Goal: Task Accomplishment & Management: Manage account settings

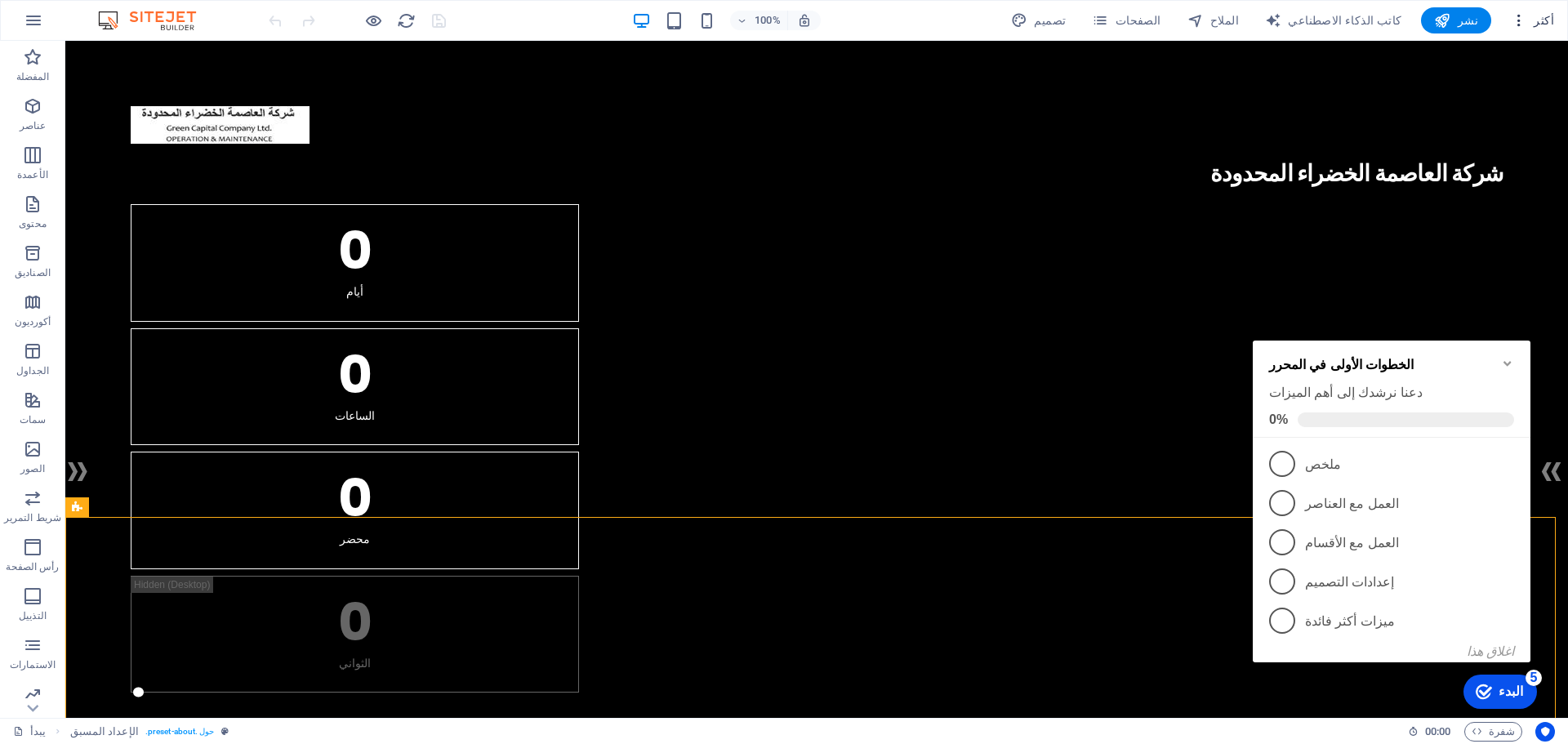
click at [1527, 23] on icon "button" at bounding box center [1519, 21] width 17 height 17
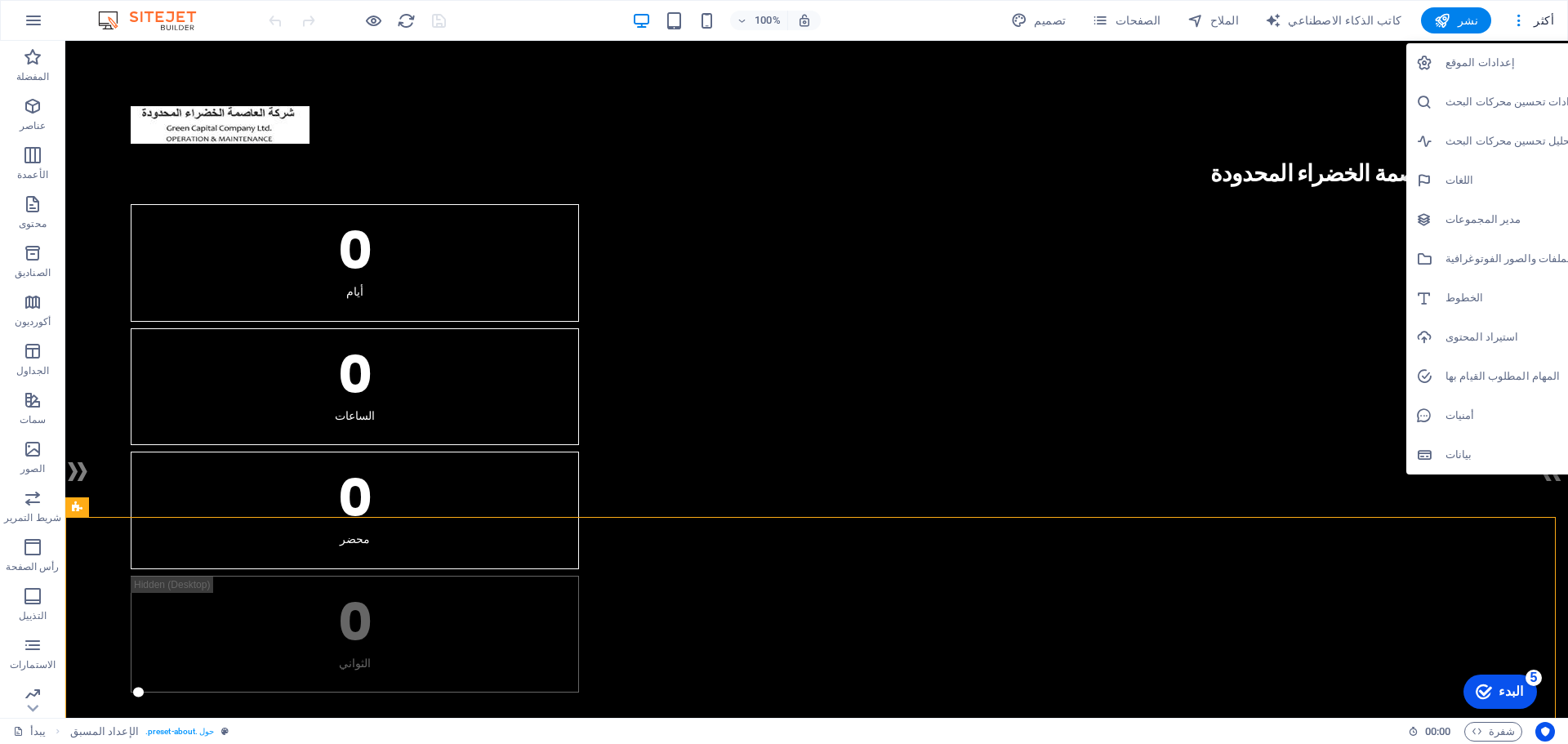
click at [1509, 56] on h6 "إعدادات الموقع" at bounding box center [1515, 63] width 139 height 19
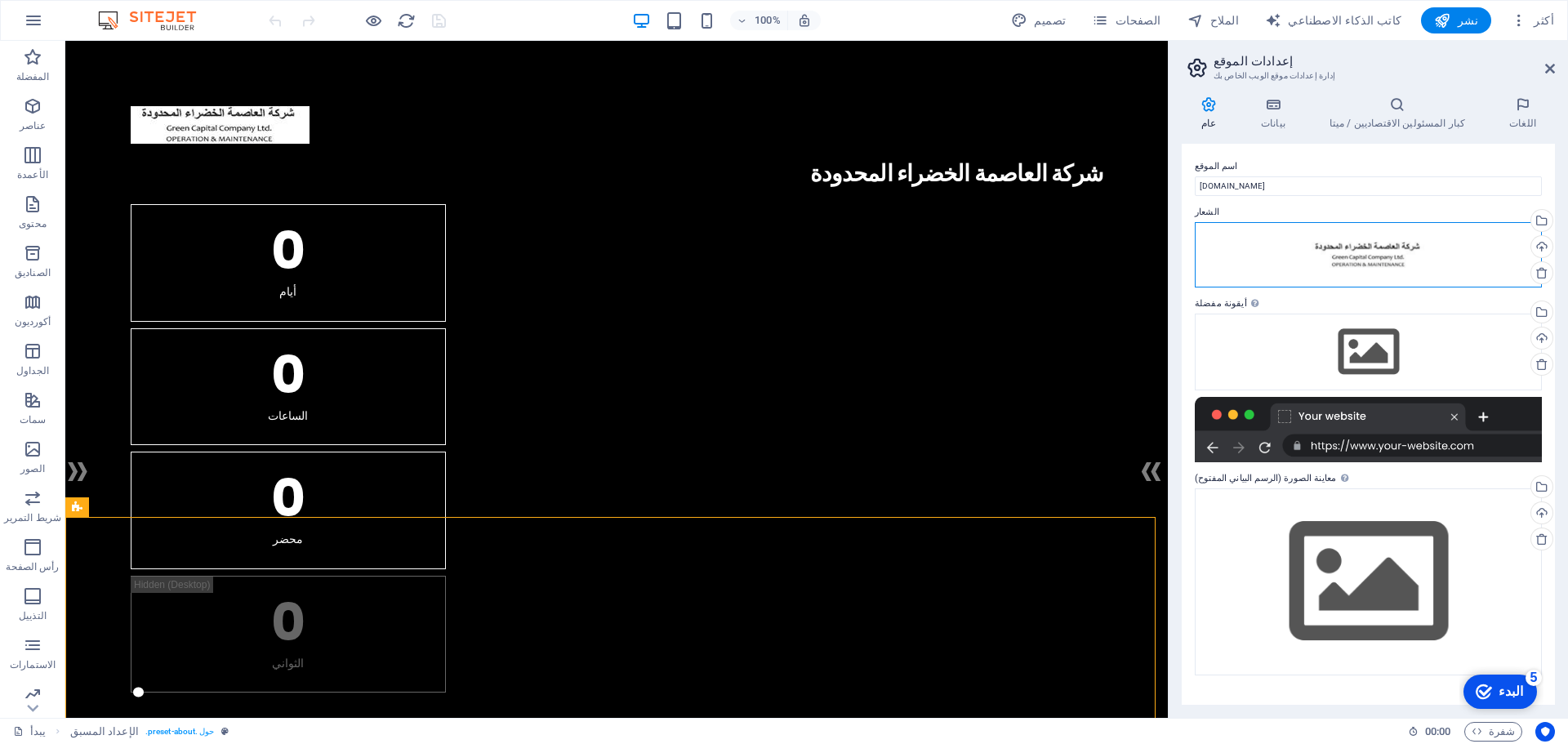
click at [1393, 251] on div "اسحب الملفات هنا، وانقر لاختيار الملفات أو حدد الملفات من الملفات أو من صورنا و…" at bounding box center [1368, 255] width 347 height 65
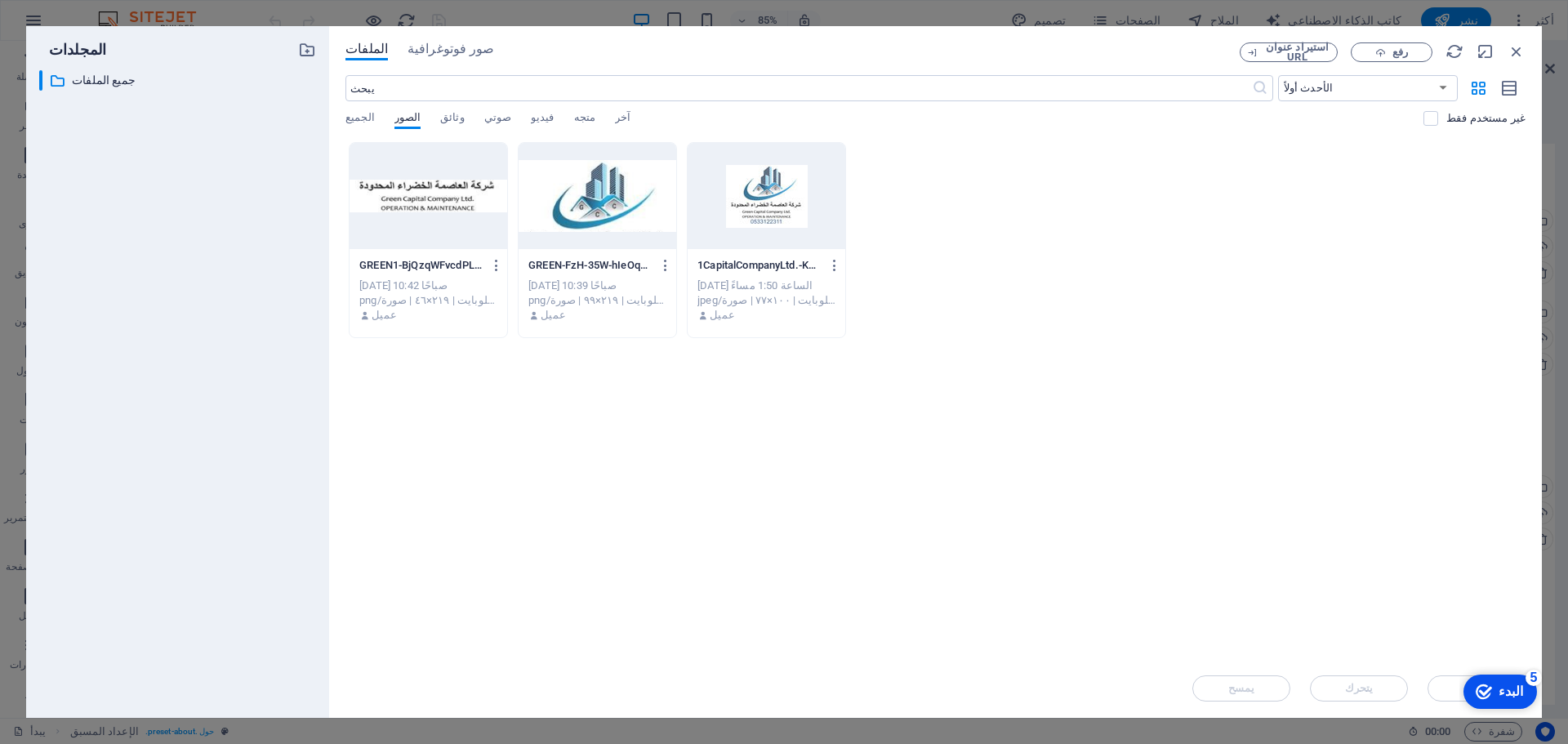
click at [619, 202] on div at bounding box center [597, 195] width 158 height 106
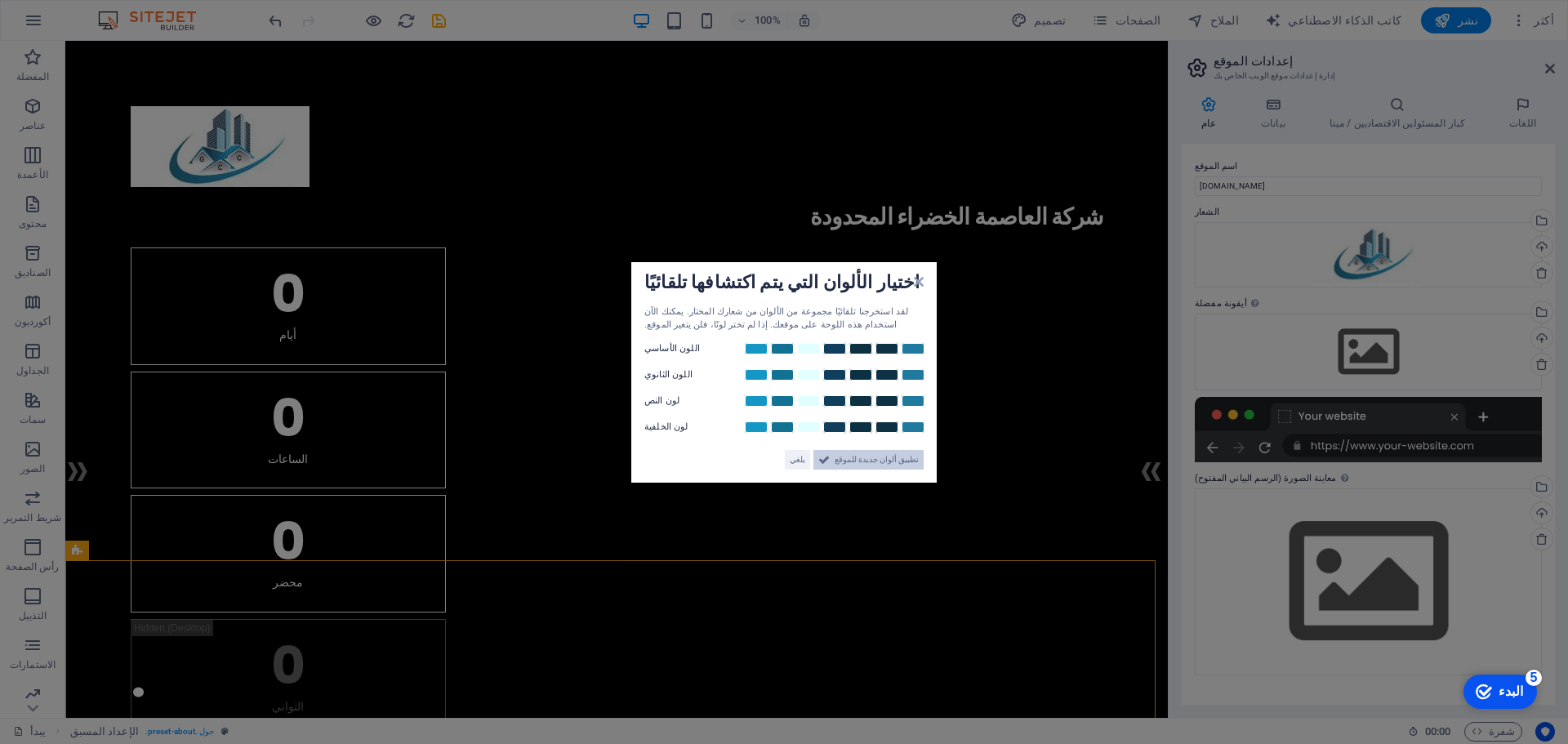
click at [907, 462] on font "تطبيق ألوان جديدة للموقع" at bounding box center [877, 459] width 84 height 9
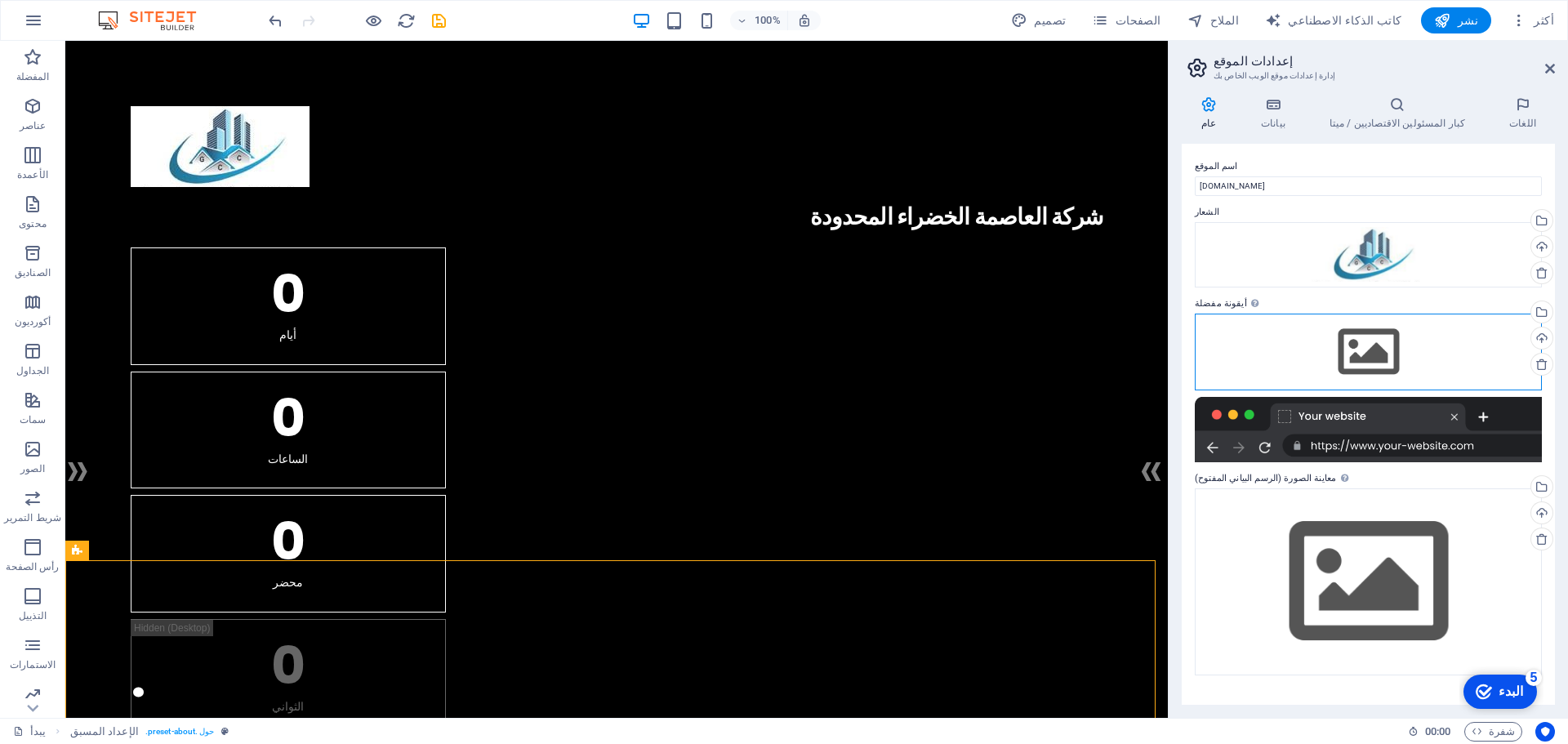
click at [1381, 348] on div "اسحب الملفات هنا، وانقر لاختيار الملفات أو حدد الملفات من الملفات أو من صورنا و…" at bounding box center [1368, 352] width 347 height 77
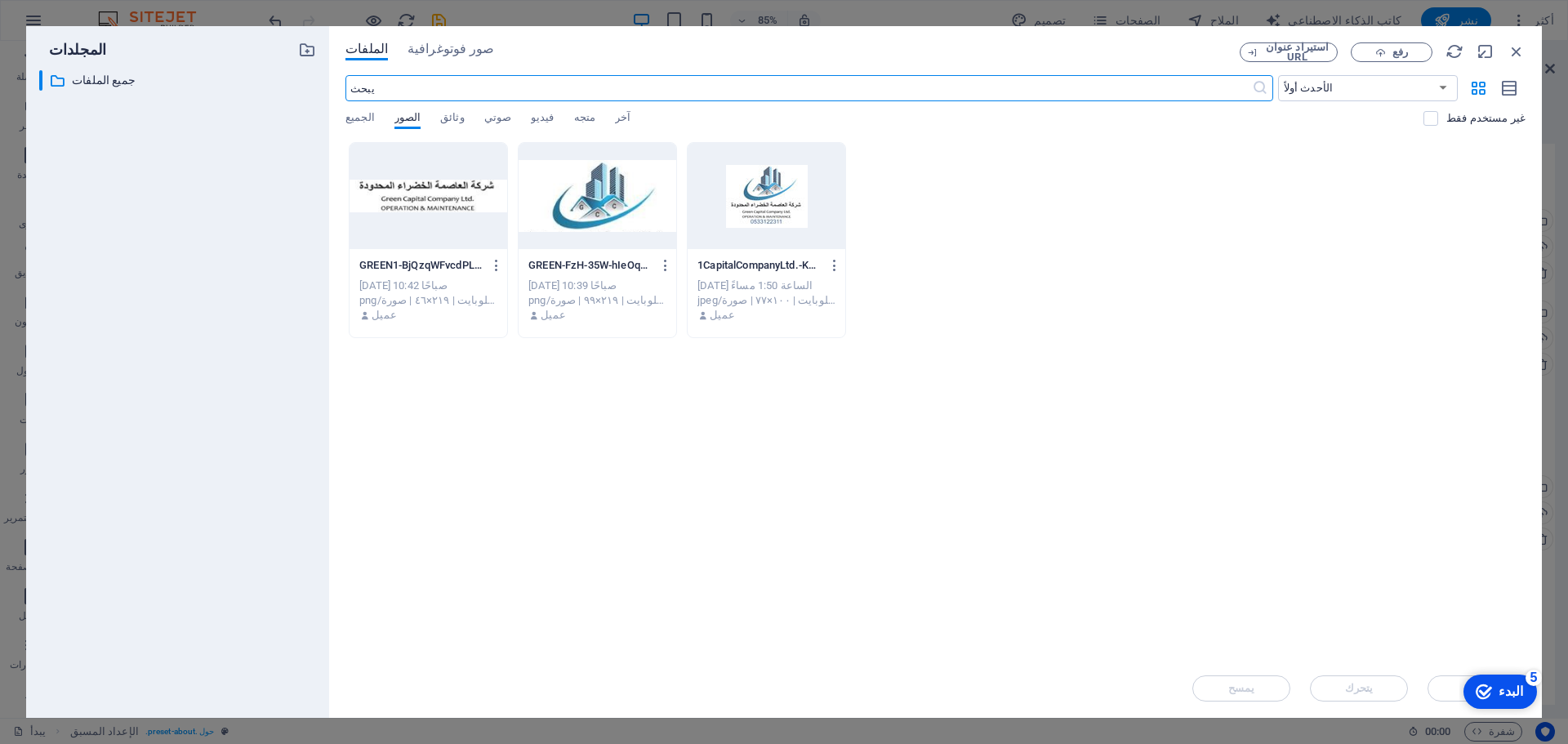
click at [640, 207] on div at bounding box center [597, 195] width 158 height 106
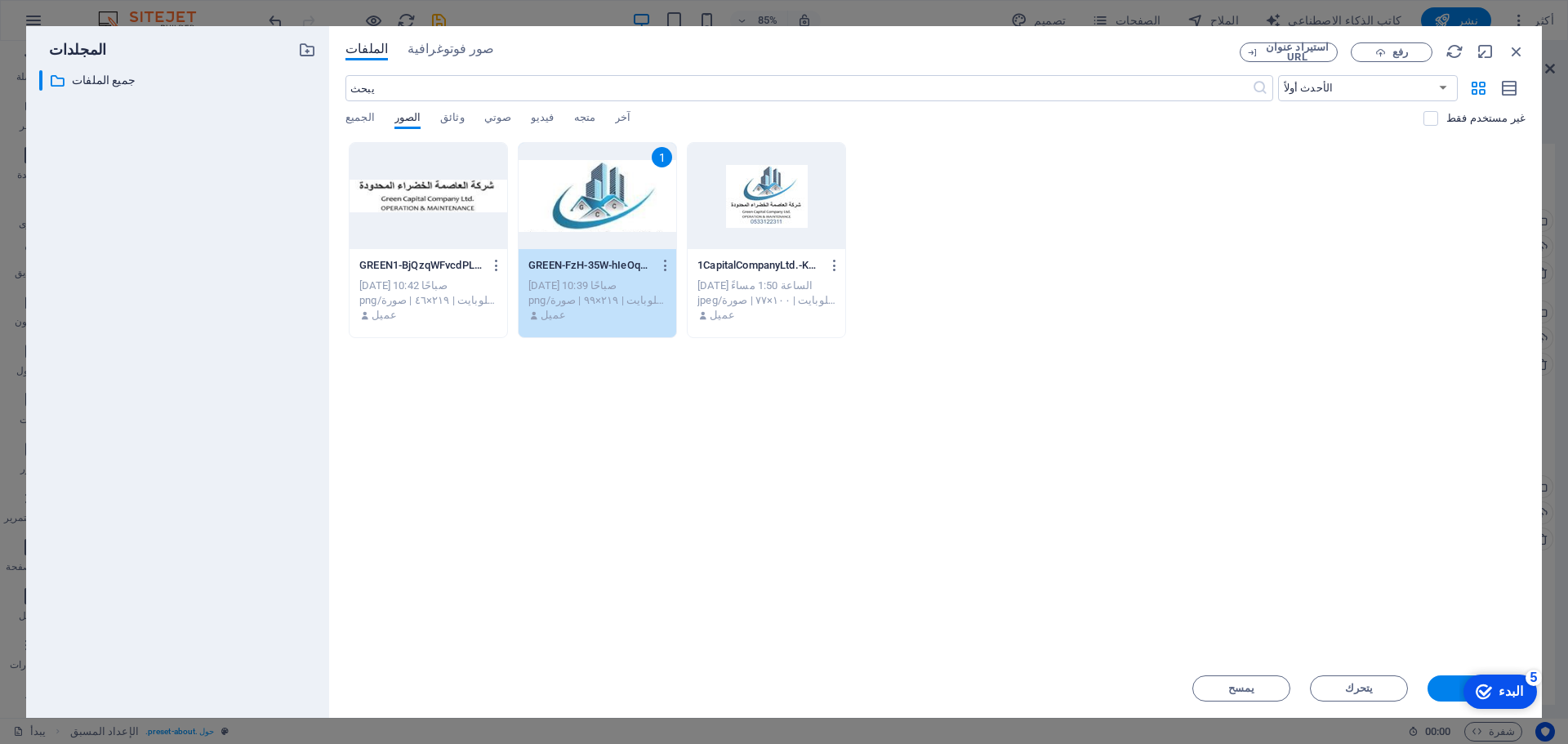
click at [640, 207] on div "1" at bounding box center [597, 195] width 158 height 106
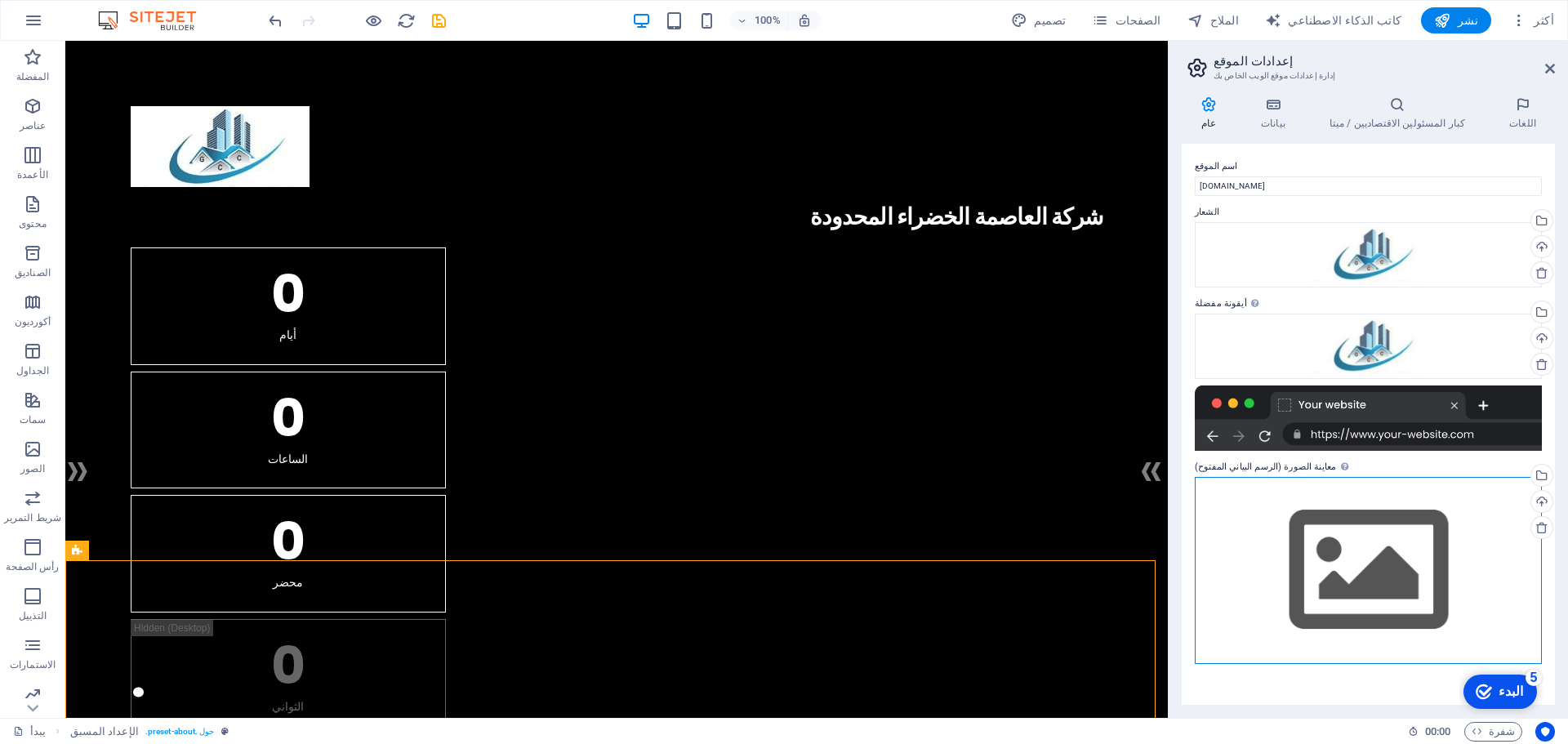
click at [1379, 555] on div "اسحب الملفات هنا، وانقر لاختيار الملفات أو حدد الملفات من الملفات أو من صورنا و…" at bounding box center [1368, 570] width 347 height 187
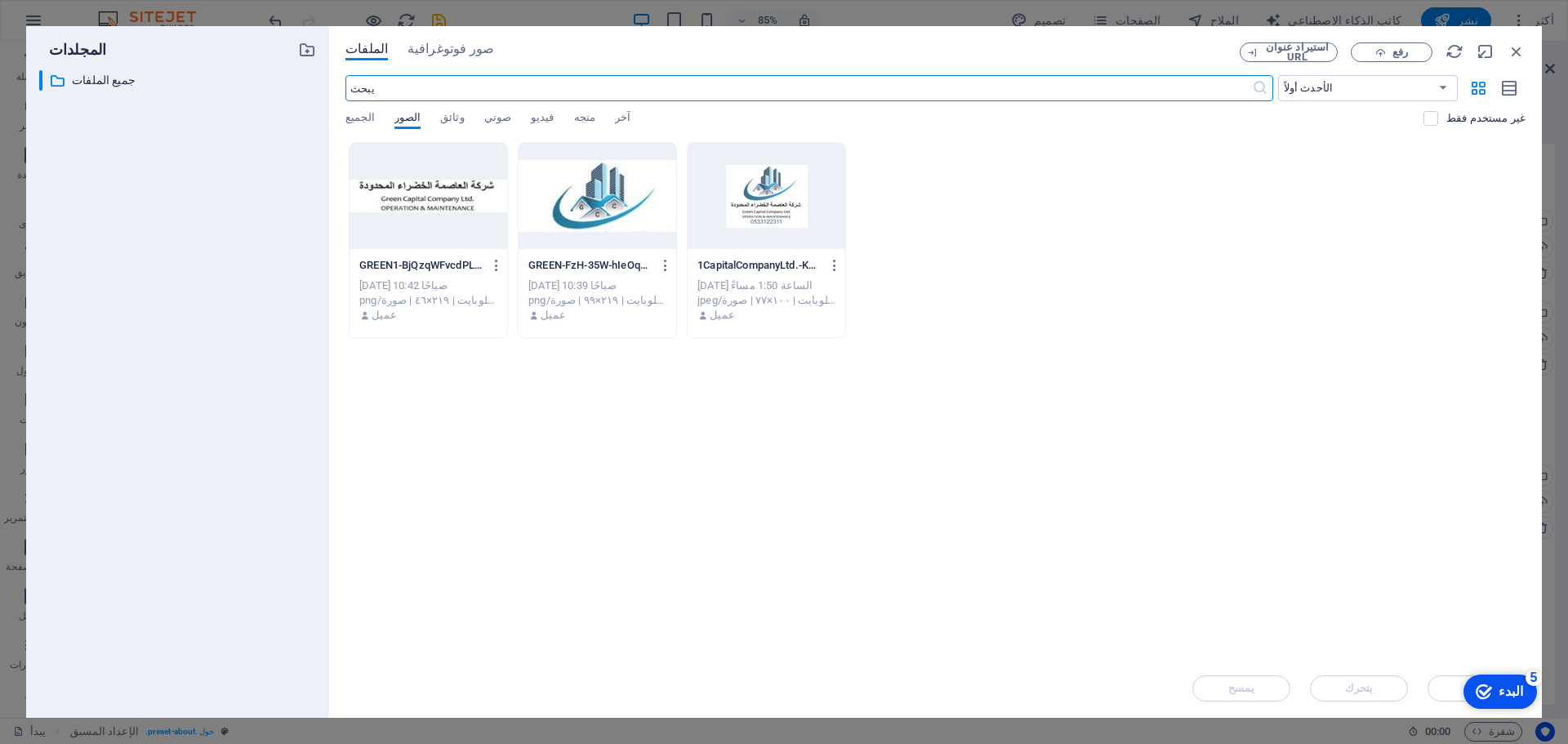
click at [612, 201] on div at bounding box center [597, 195] width 158 height 106
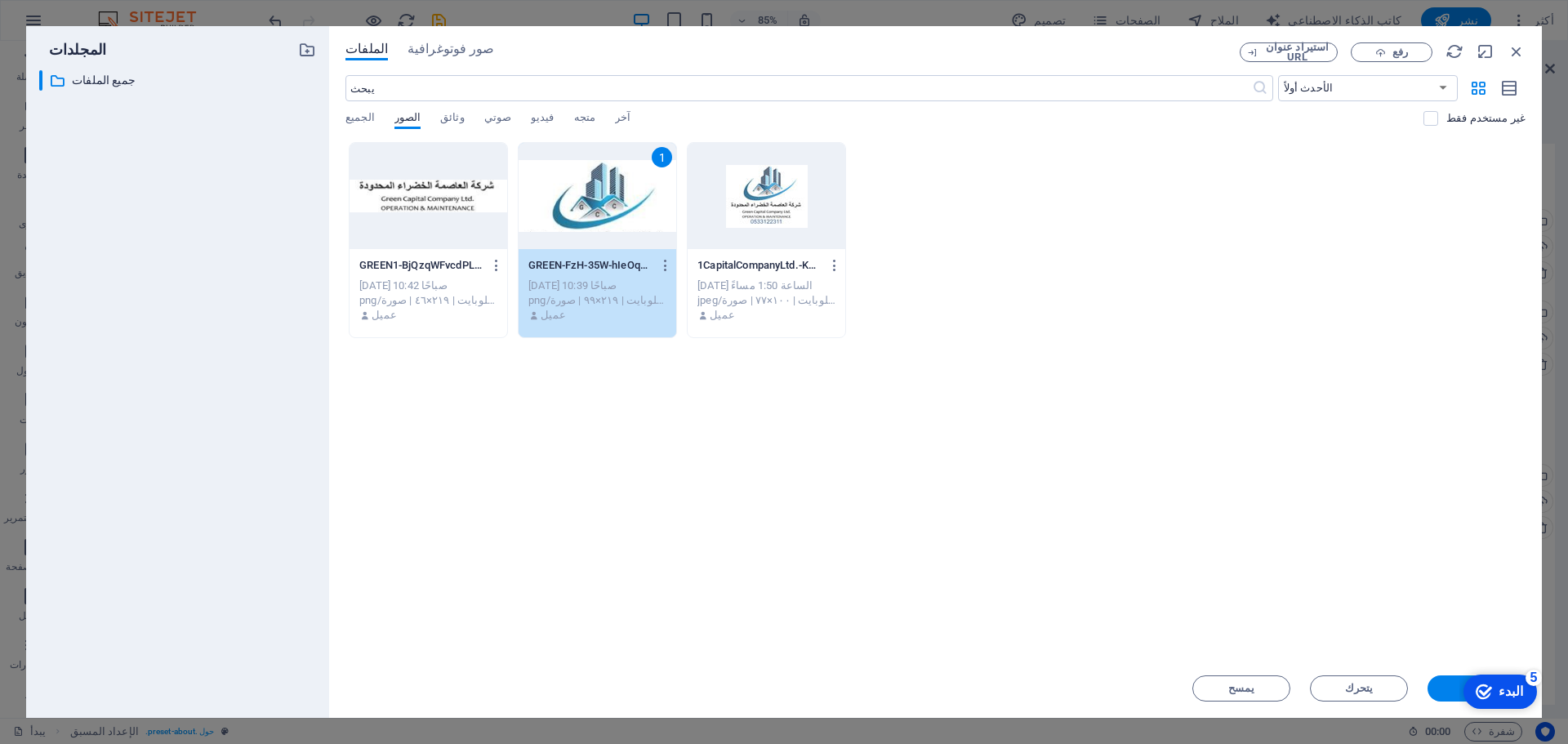
click at [612, 201] on div "1" at bounding box center [597, 195] width 158 height 106
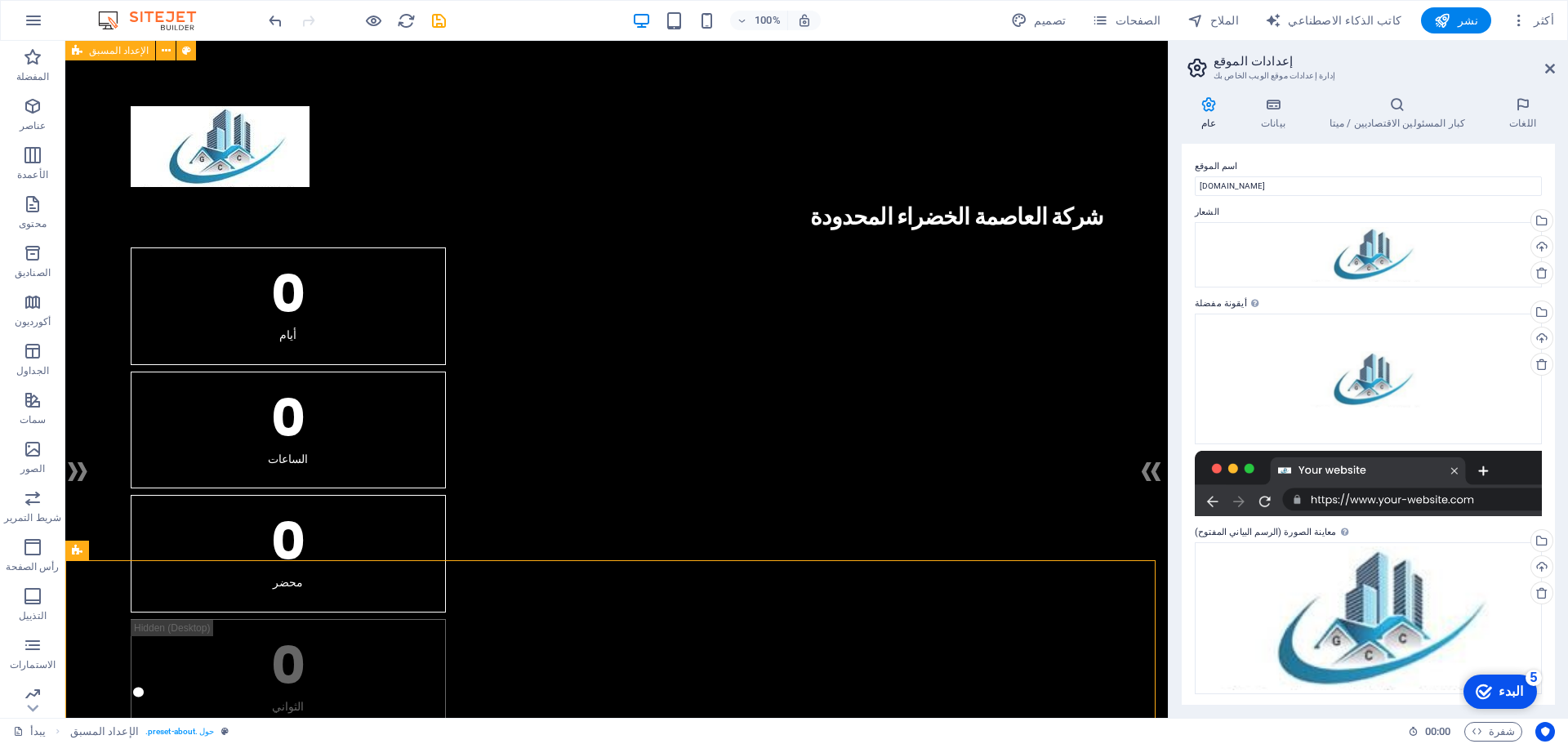
scroll to position [3, 0]
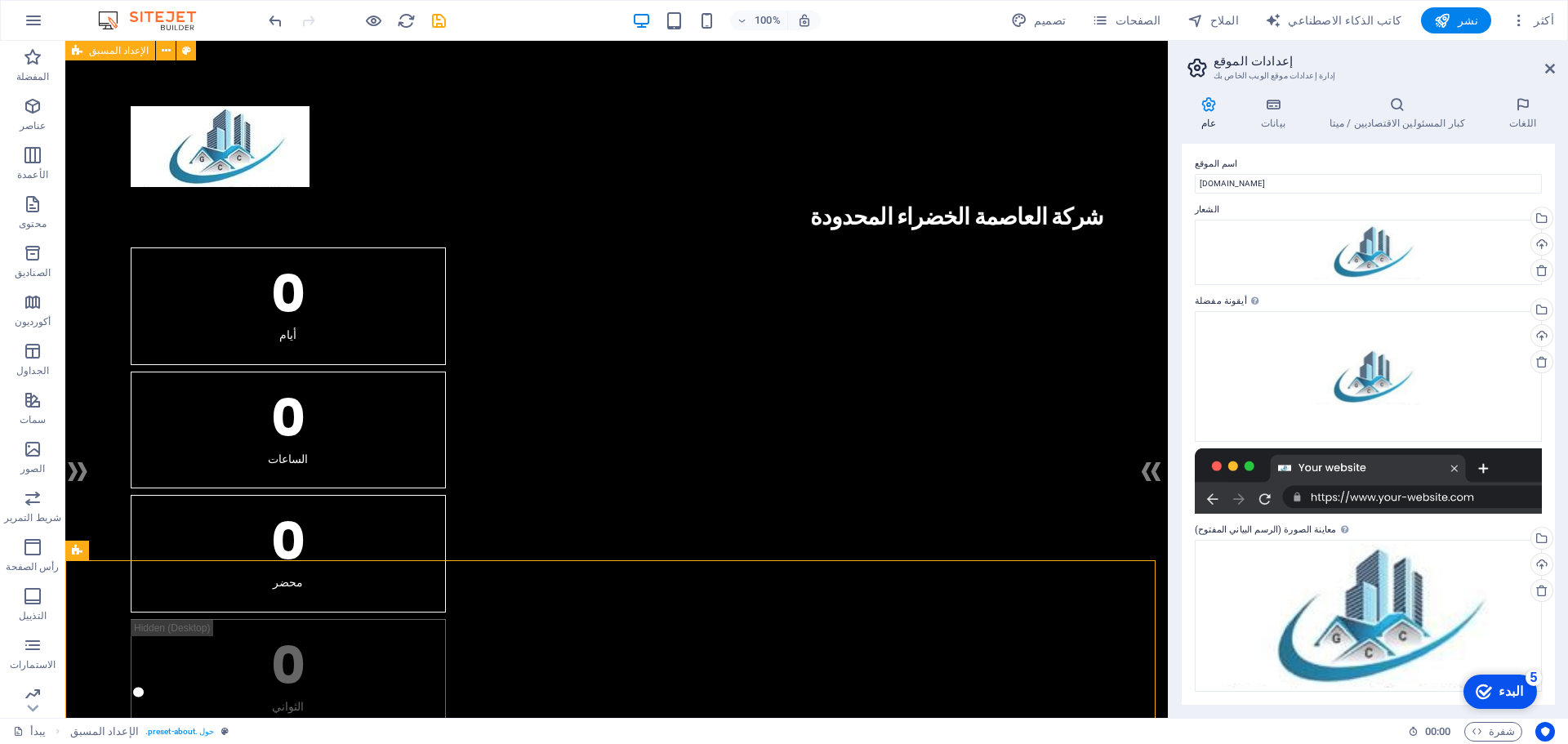
click at [1492, 691] on icon "البدء 5 عناصر متبقية، 0% مكتملة" at bounding box center [1484, 692] width 17 height 15
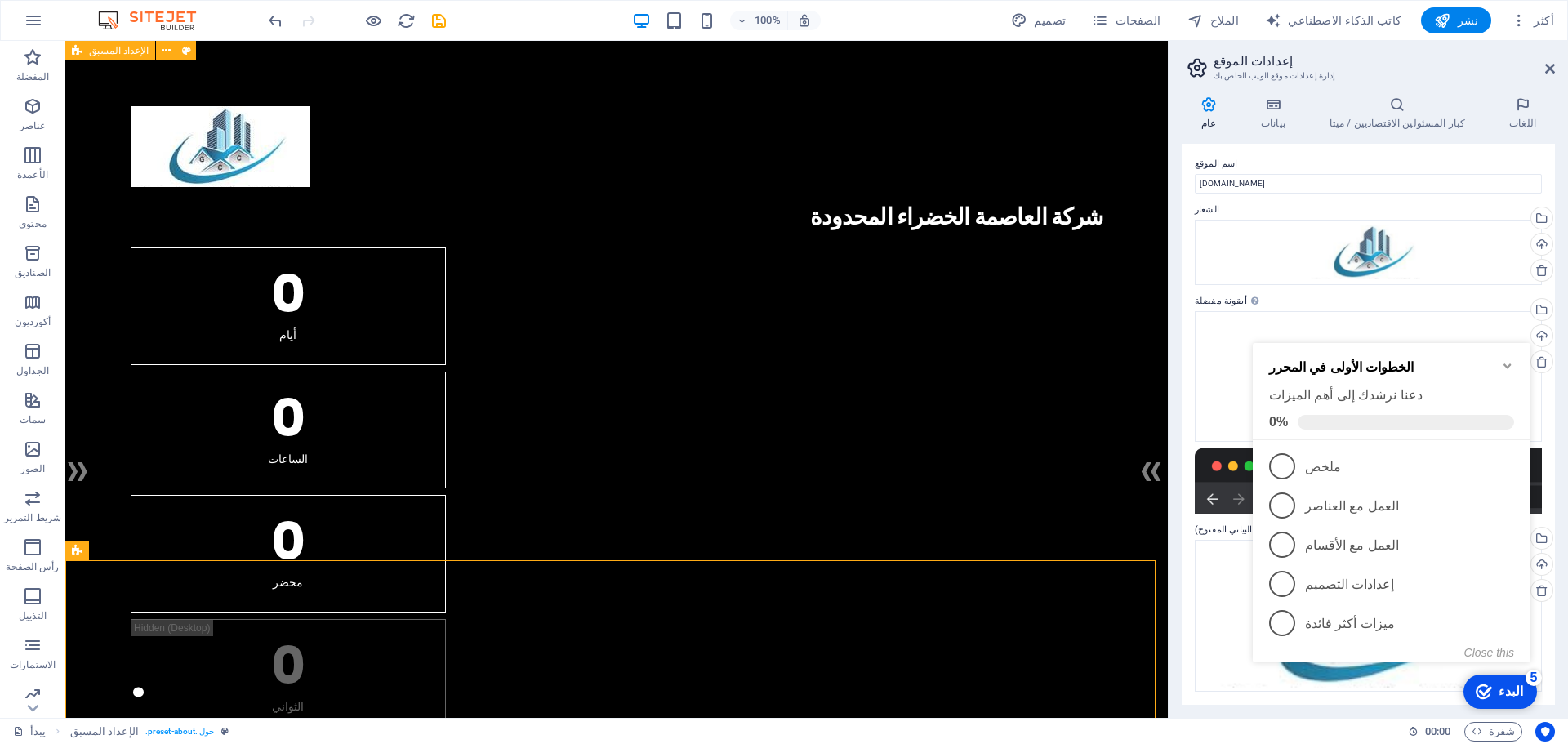
click at [1505, 360] on icon "Minimize checklist" at bounding box center [1508, 366] width 13 height 13
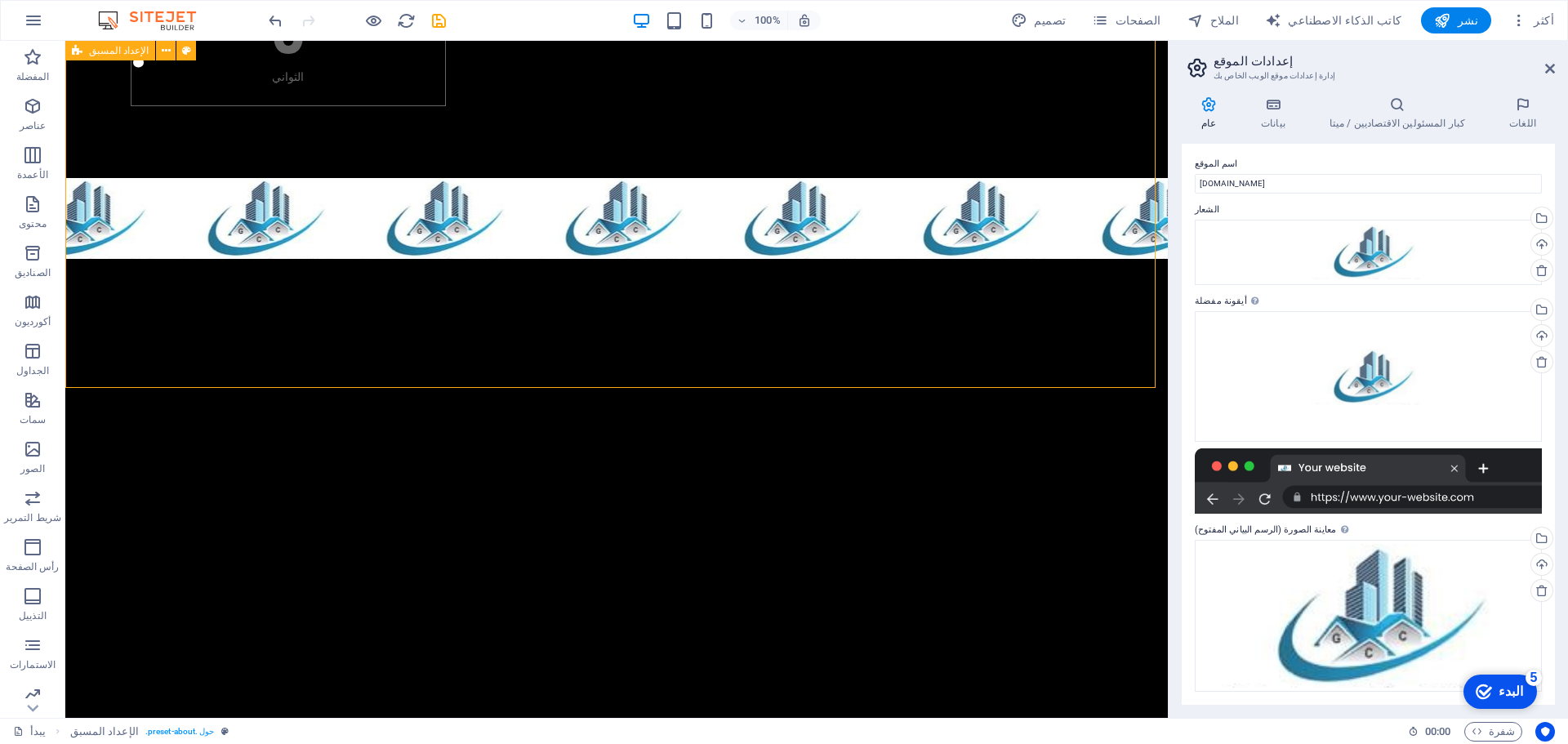
scroll to position [0, 0]
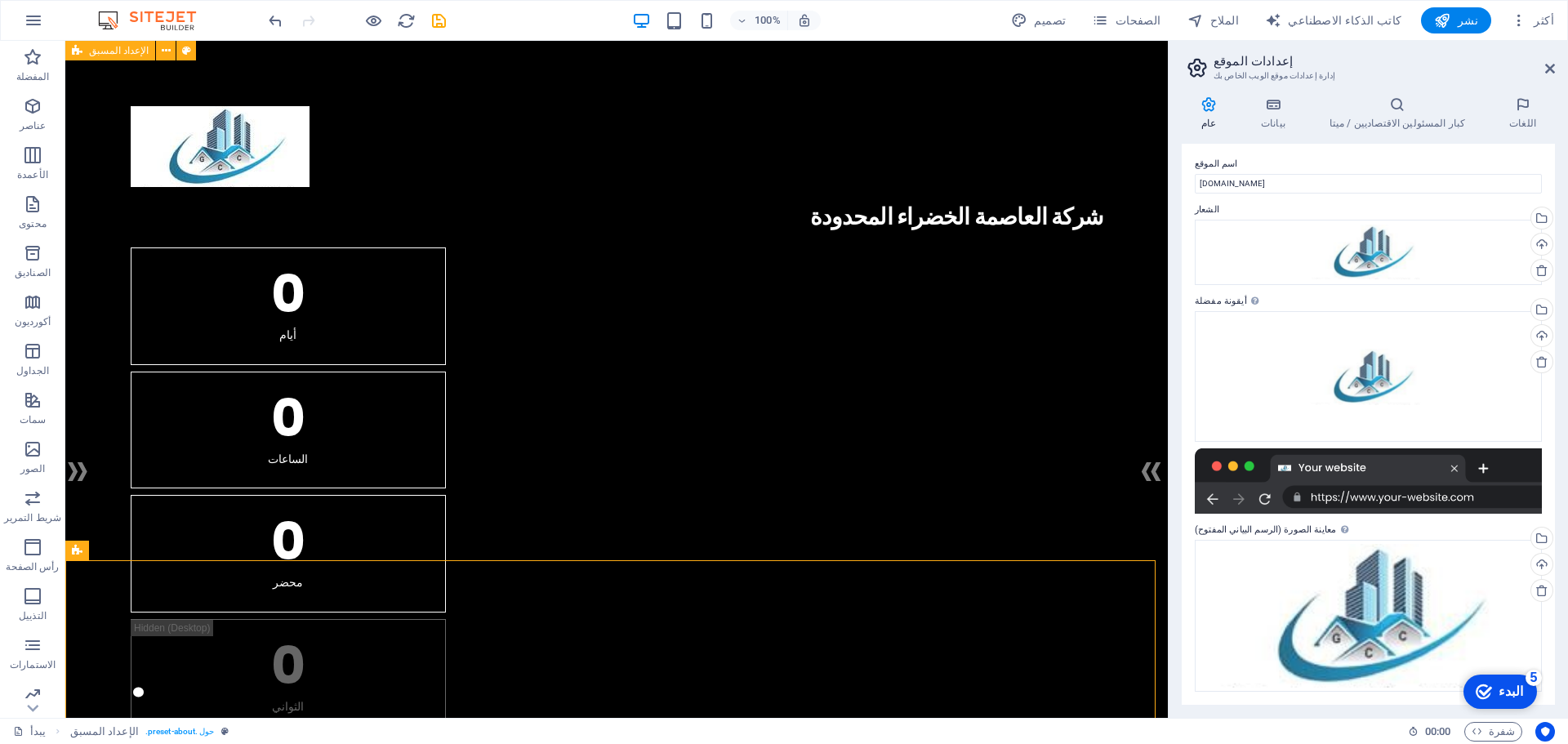
drag, startPoint x: 1161, startPoint y: 125, endPoint x: 1455, endPoint y: 343, distance: 366.0
click at [1465, 8] on button "نشر" at bounding box center [1456, 20] width 70 height 26
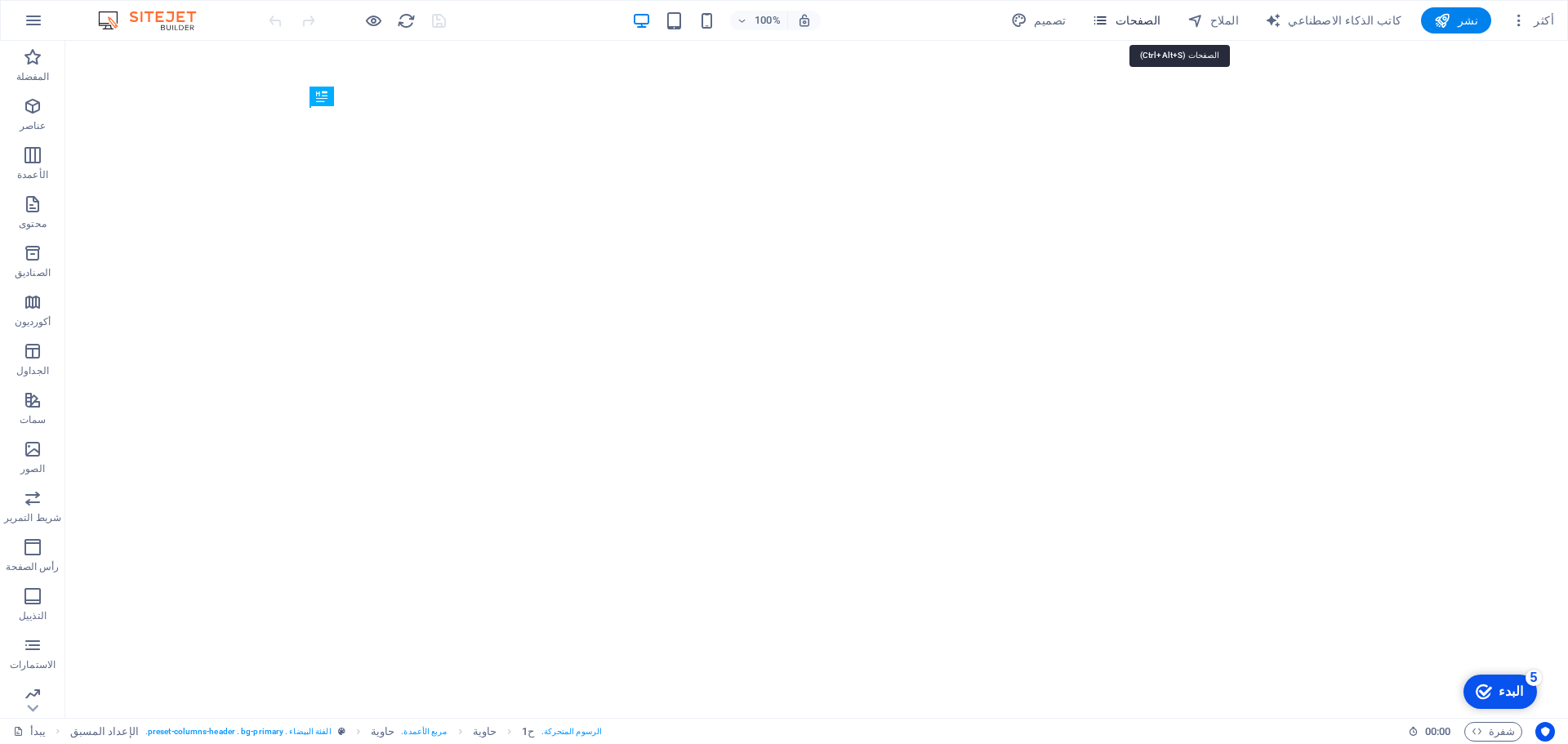
click at [1161, 17] on font "الصفحات" at bounding box center [1138, 21] width 46 height 13
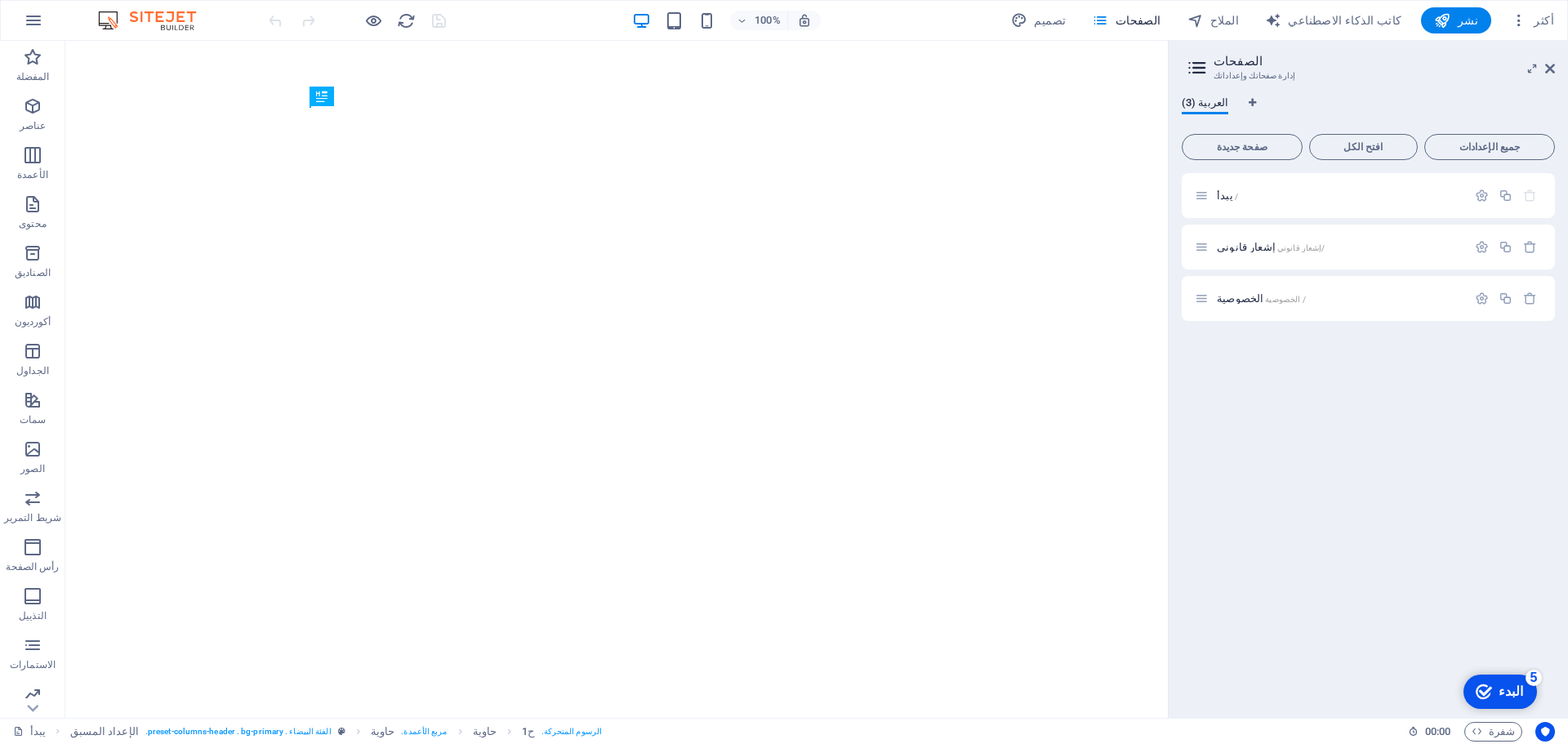
click at [117, 18] on img at bounding box center [154, 20] width 123 height 19
click at [172, 17] on img at bounding box center [154, 20] width 123 height 19
click at [1161, 19] on font "الصفحات" at bounding box center [1138, 21] width 46 height 13
click at [1548, 68] on icon at bounding box center [1550, 68] width 10 height 13
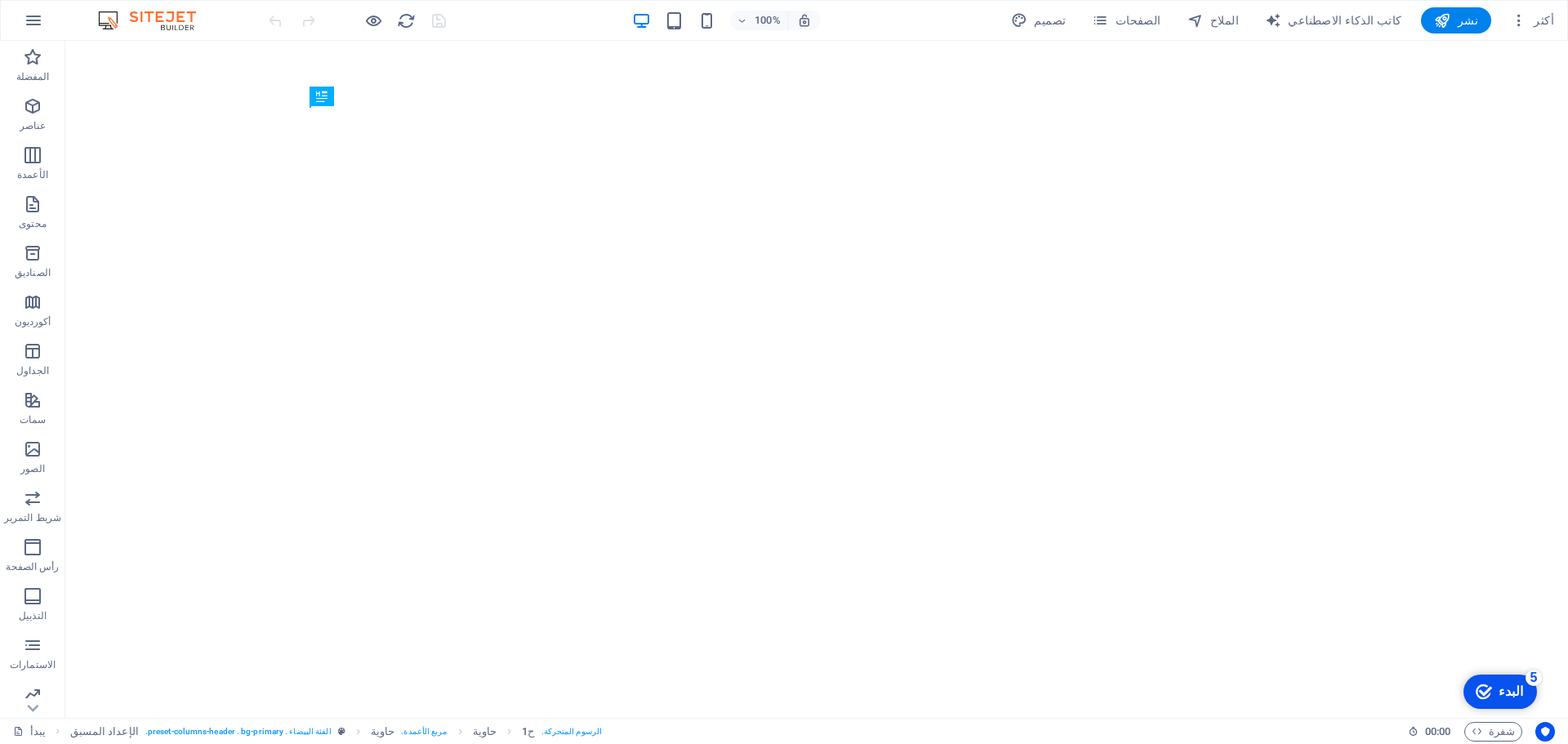
click at [108, 18] on img at bounding box center [154, 20] width 123 height 19
click at [190, 23] on img at bounding box center [154, 20] width 123 height 19
click at [35, 16] on icon "button" at bounding box center [33, 20] width 19 height 19
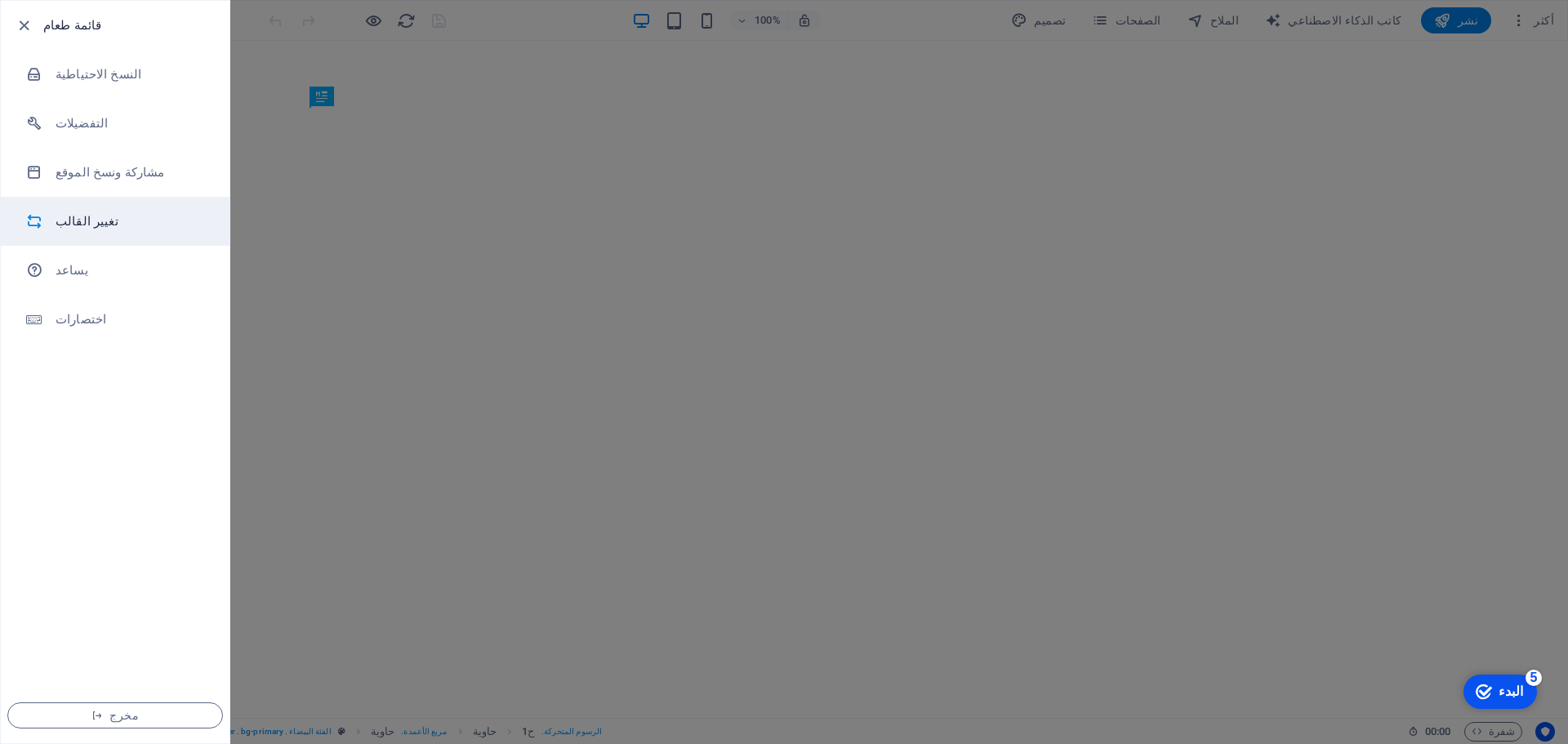
click at [92, 225] on font "تغيير القالب" at bounding box center [87, 221] width 63 height 15
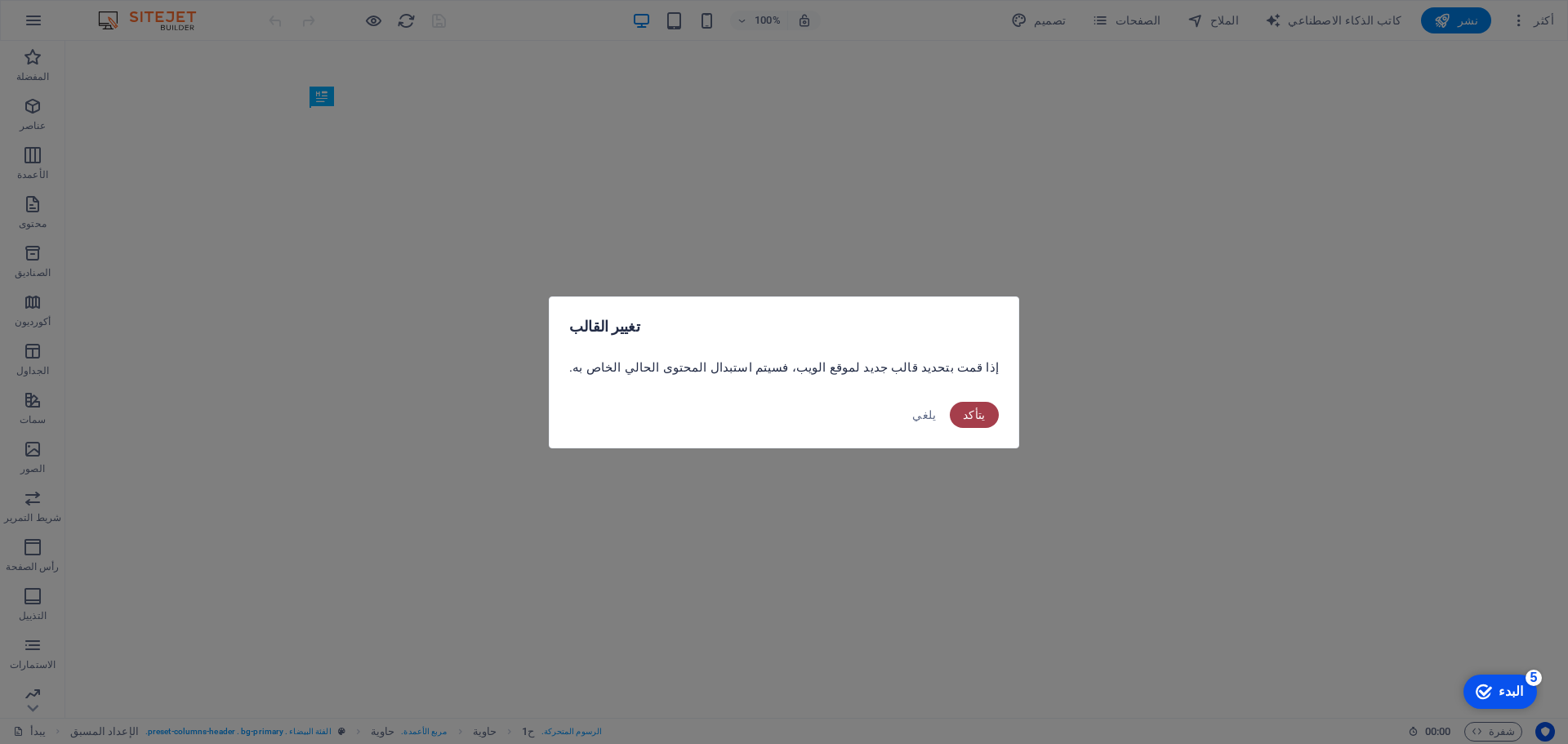
click at [963, 415] on font "يتأكد" at bounding box center [974, 415] width 23 height 13
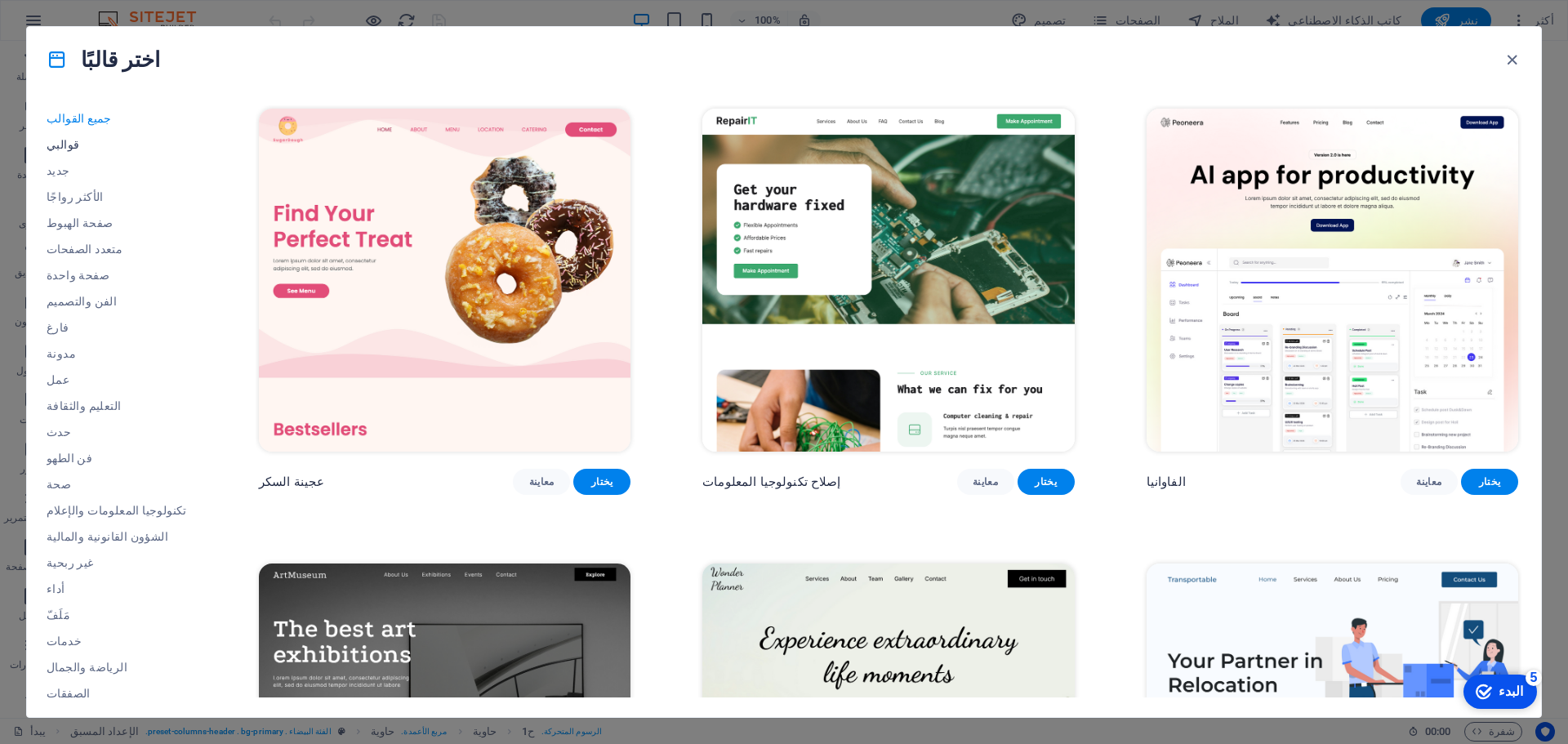
click at [69, 139] on span "قوالبي" at bounding box center [117, 144] width 140 height 13
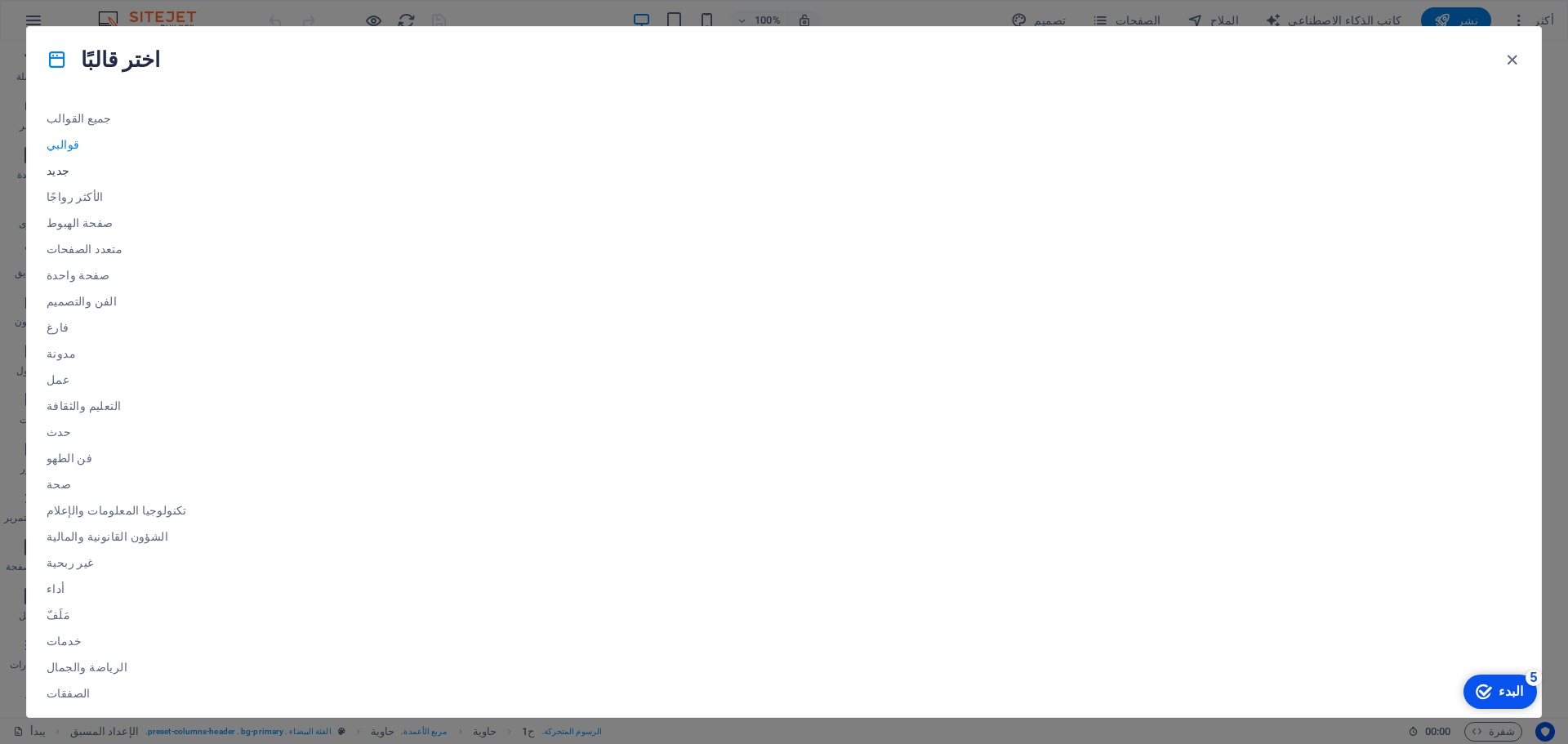
click at [63, 168] on font "جديد" at bounding box center [58, 171] width 23 height 13
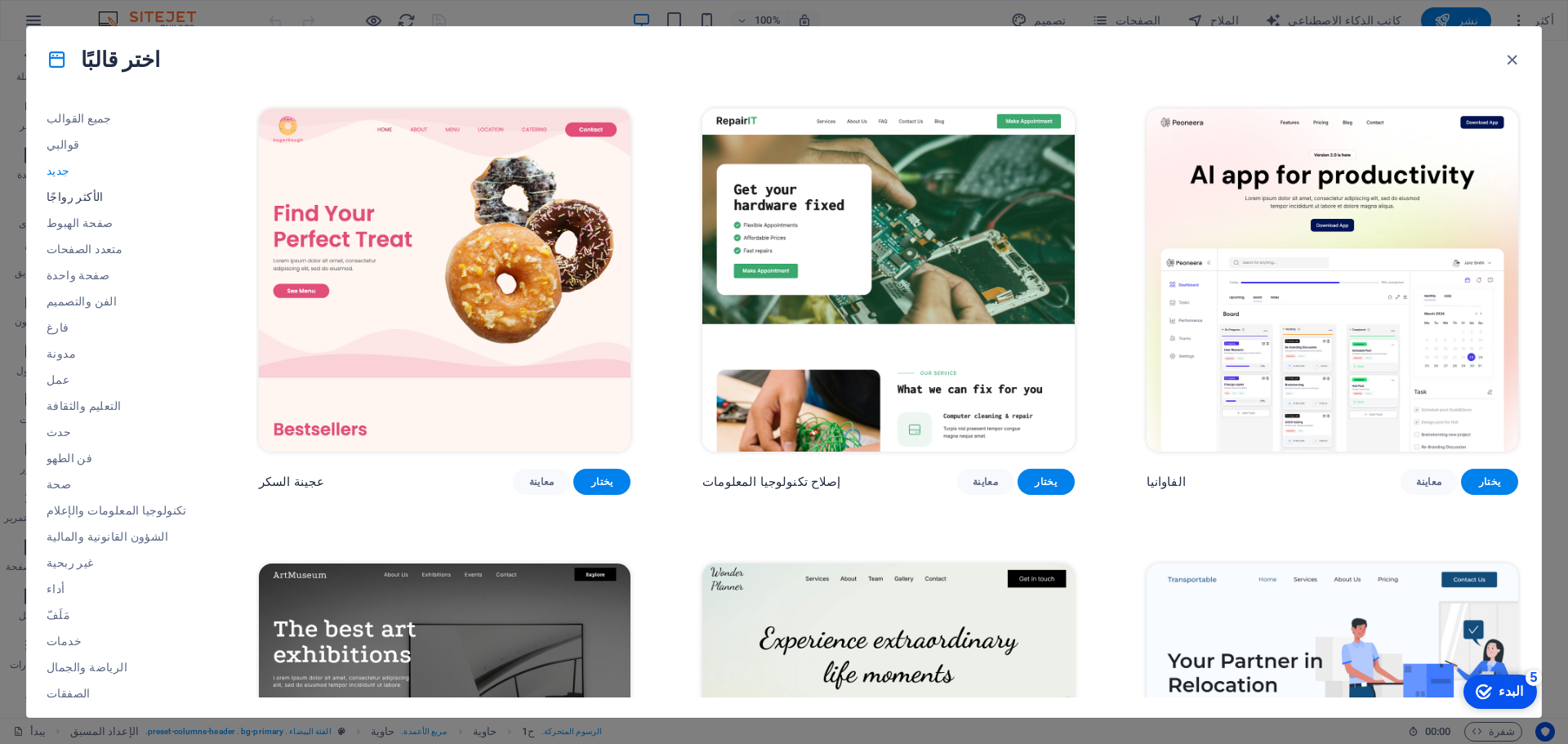
click at [71, 197] on font "الأكثر رواجًا" at bounding box center [75, 197] width 57 height 13
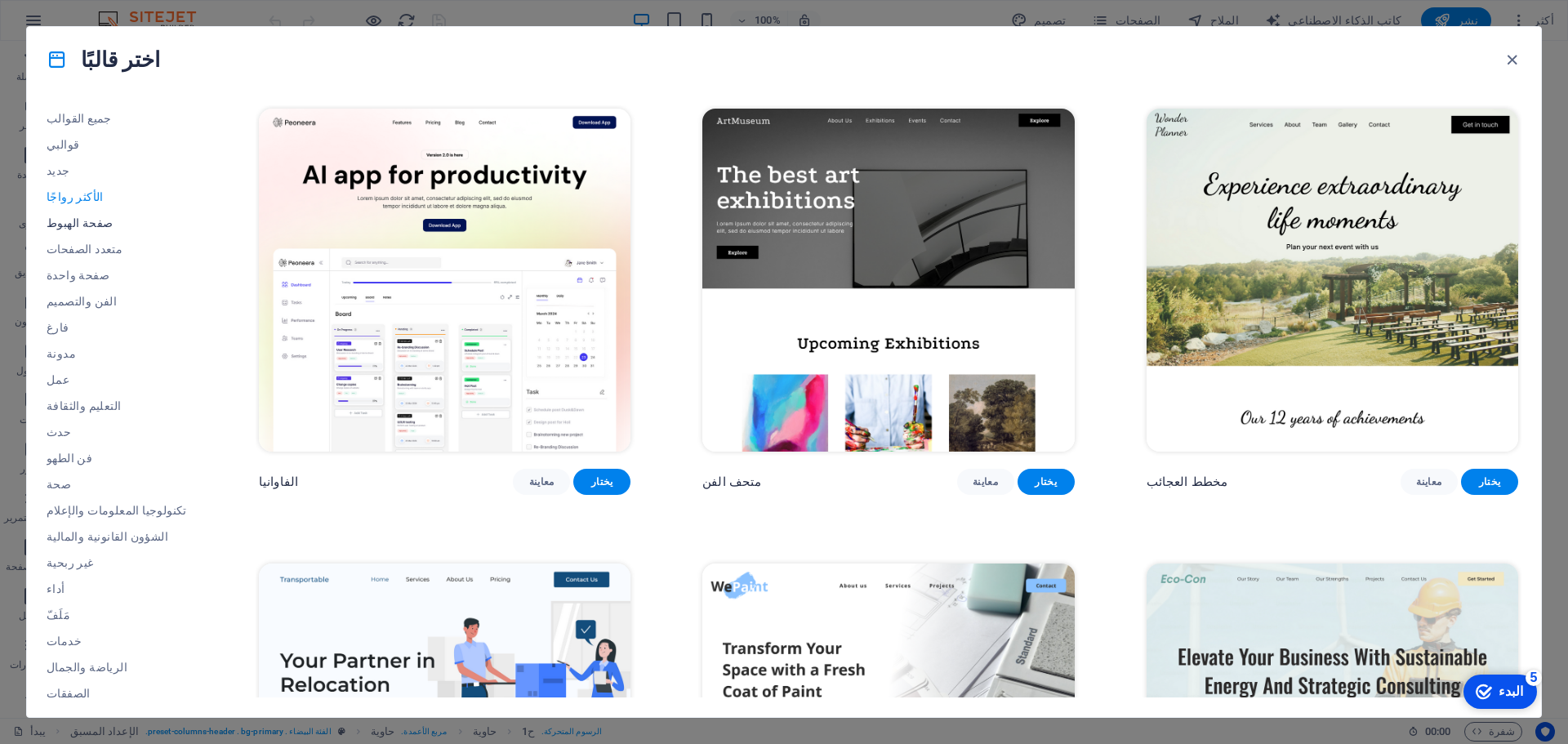
click at [78, 222] on font "صفحة الهبوط" at bounding box center [79, 223] width 66 height 13
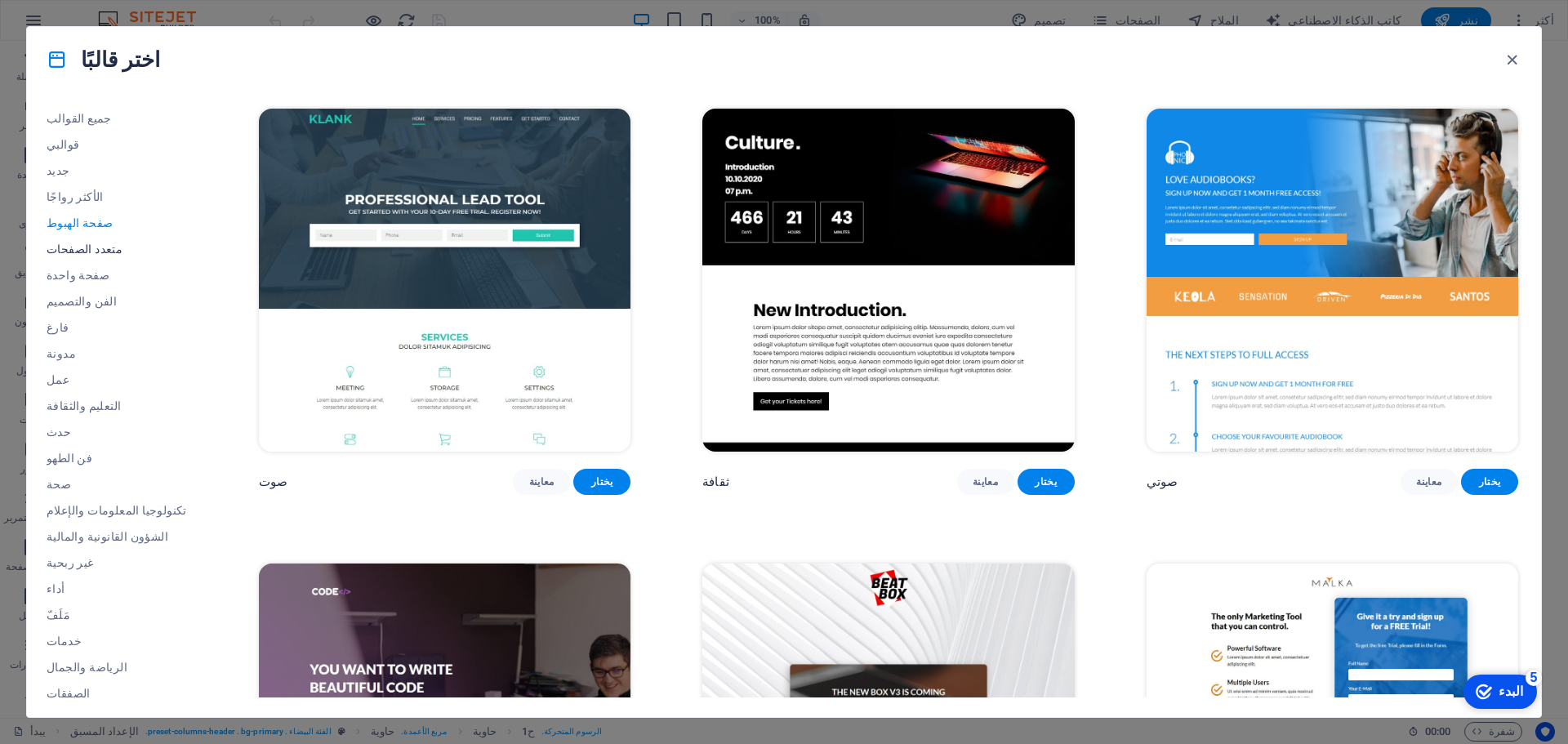
click at [81, 244] on font "متعدد الصفحات" at bounding box center [84, 249] width 76 height 13
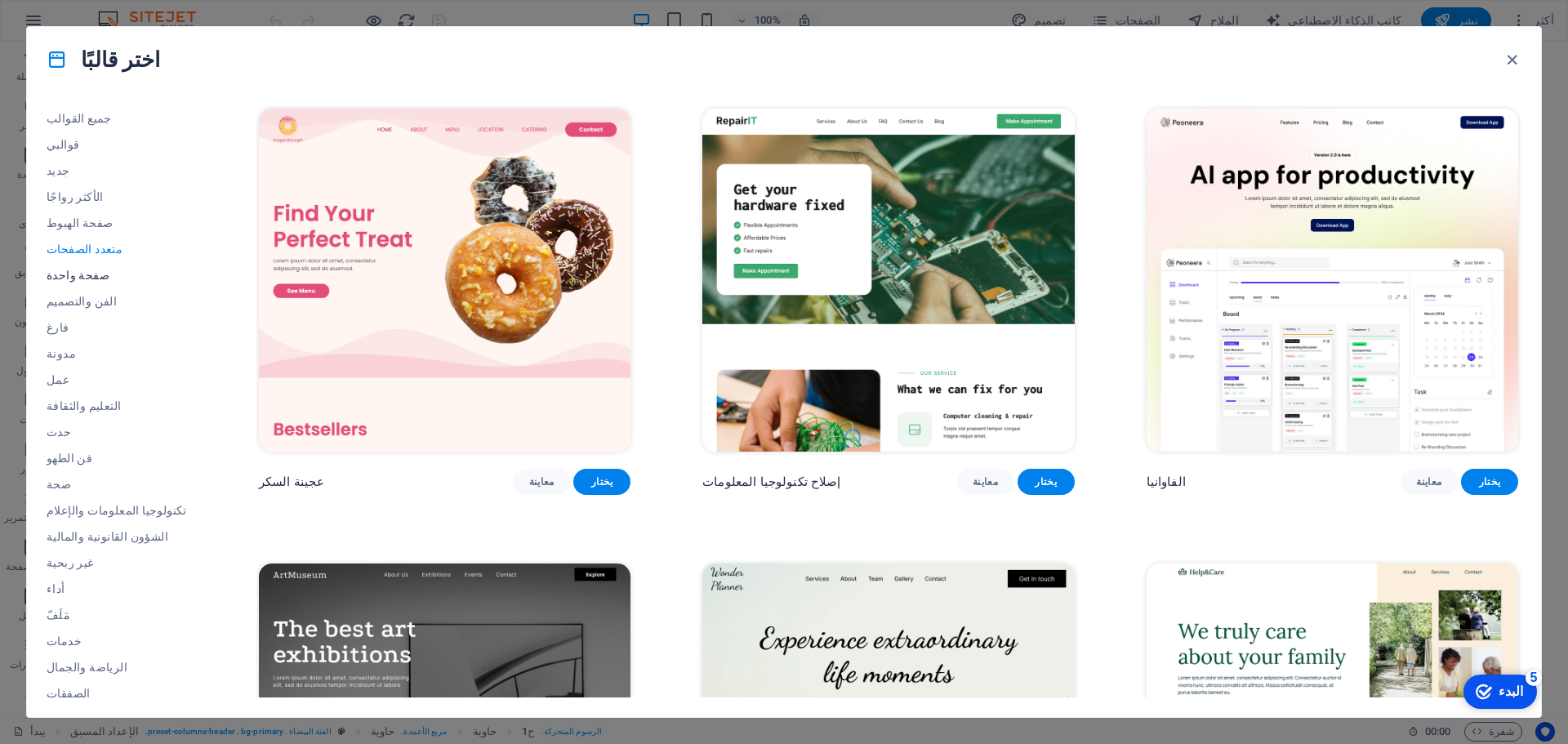
click at [77, 276] on font "صفحة واحدة" at bounding box center [78, 276] width 63 height 13
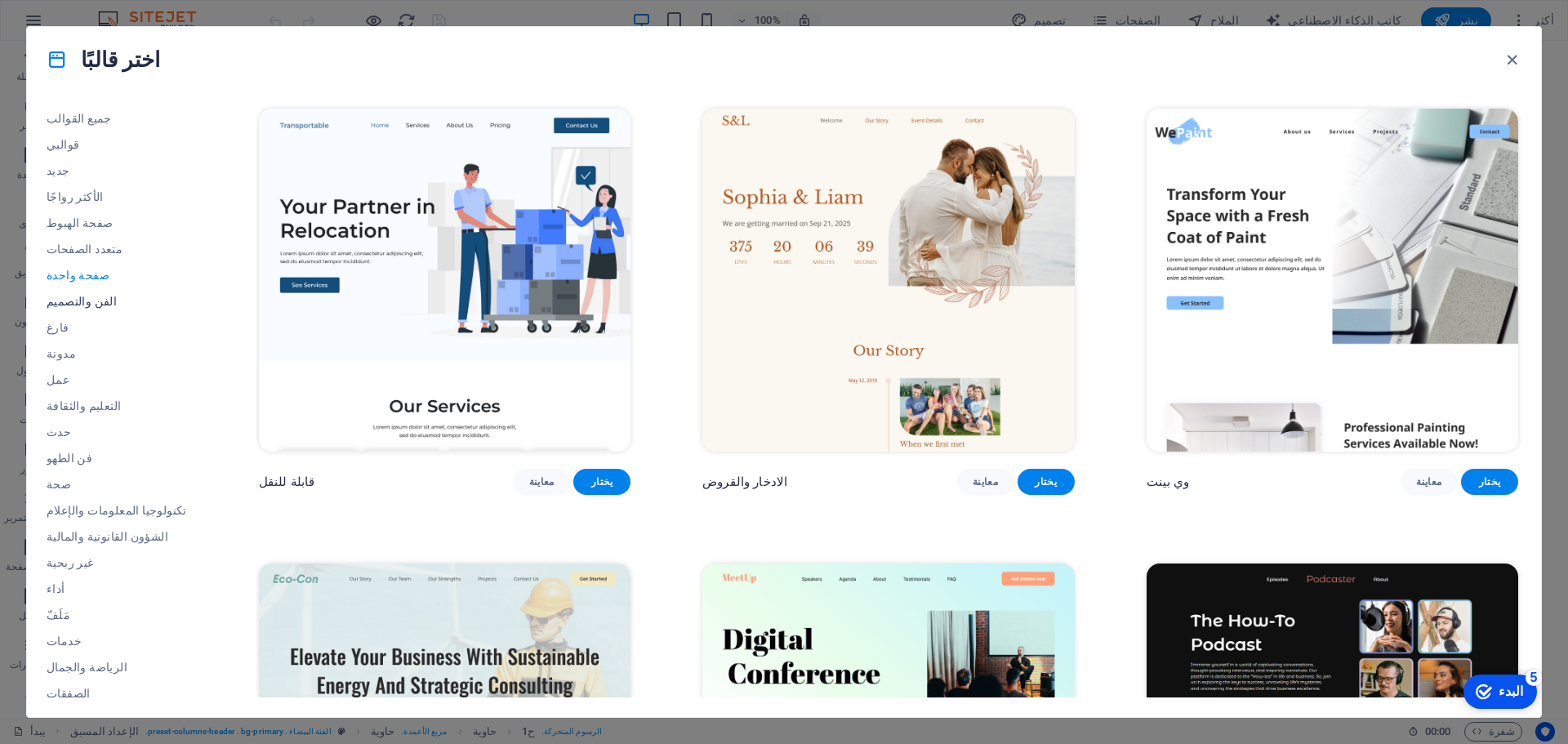
click at [84, 304] on font "الفن والتصميم" at bounding box center [82, 301] width 70 height 13
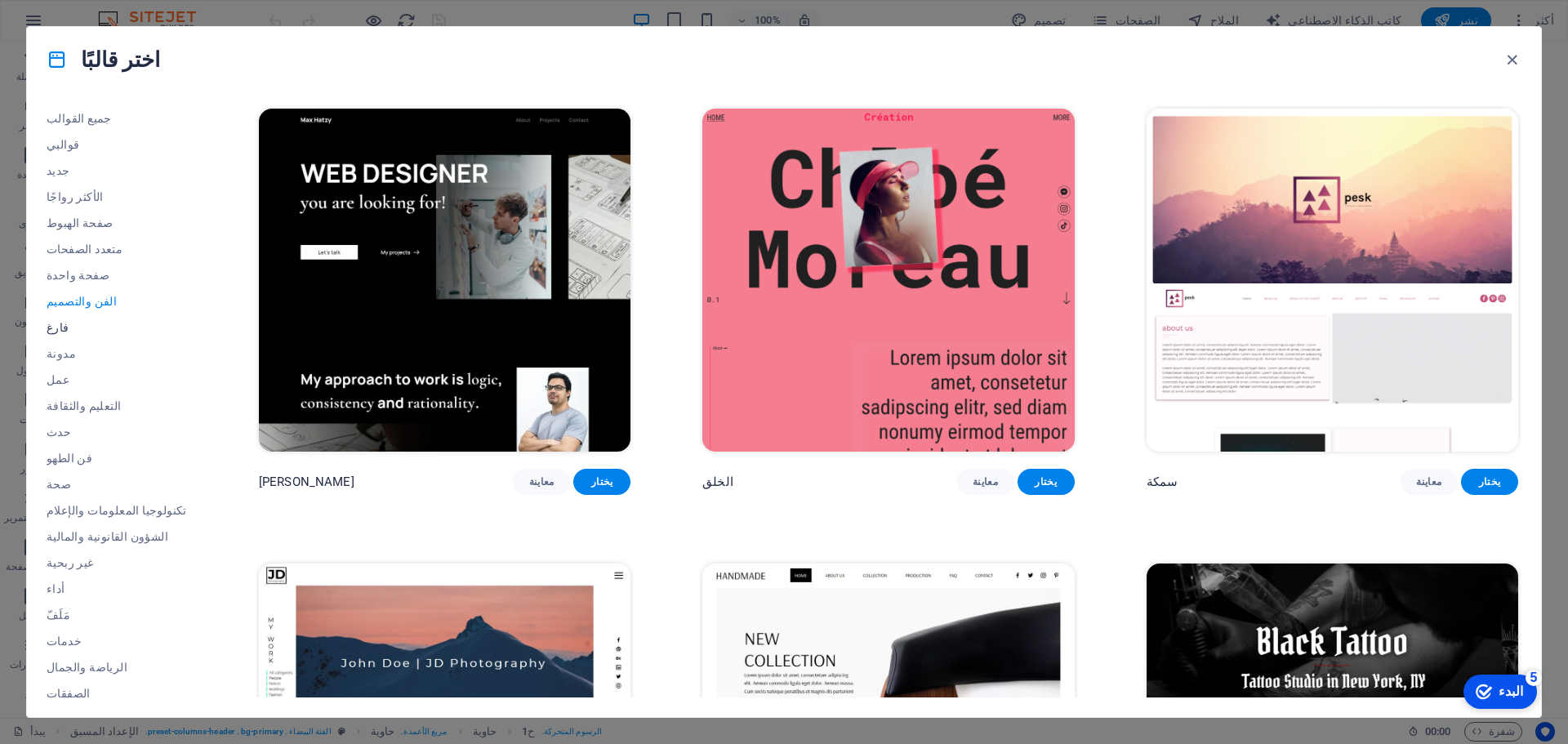
click at [63, 332] on font "فارغ" at bounding box center [58, 327] width 23 height 13
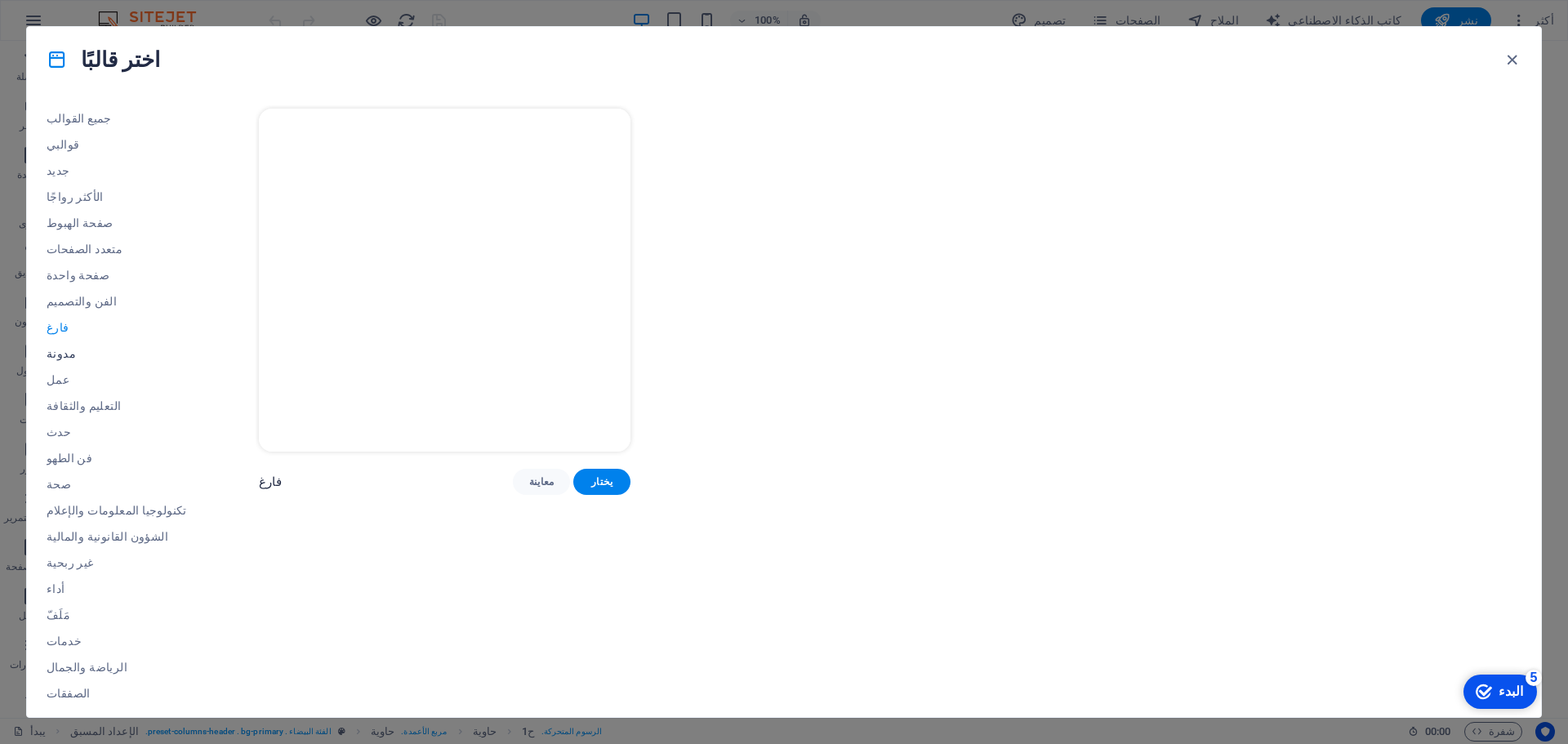
click at [63, 353] on font "مدونة" at bounding box center [61, 354] width 29 height 13
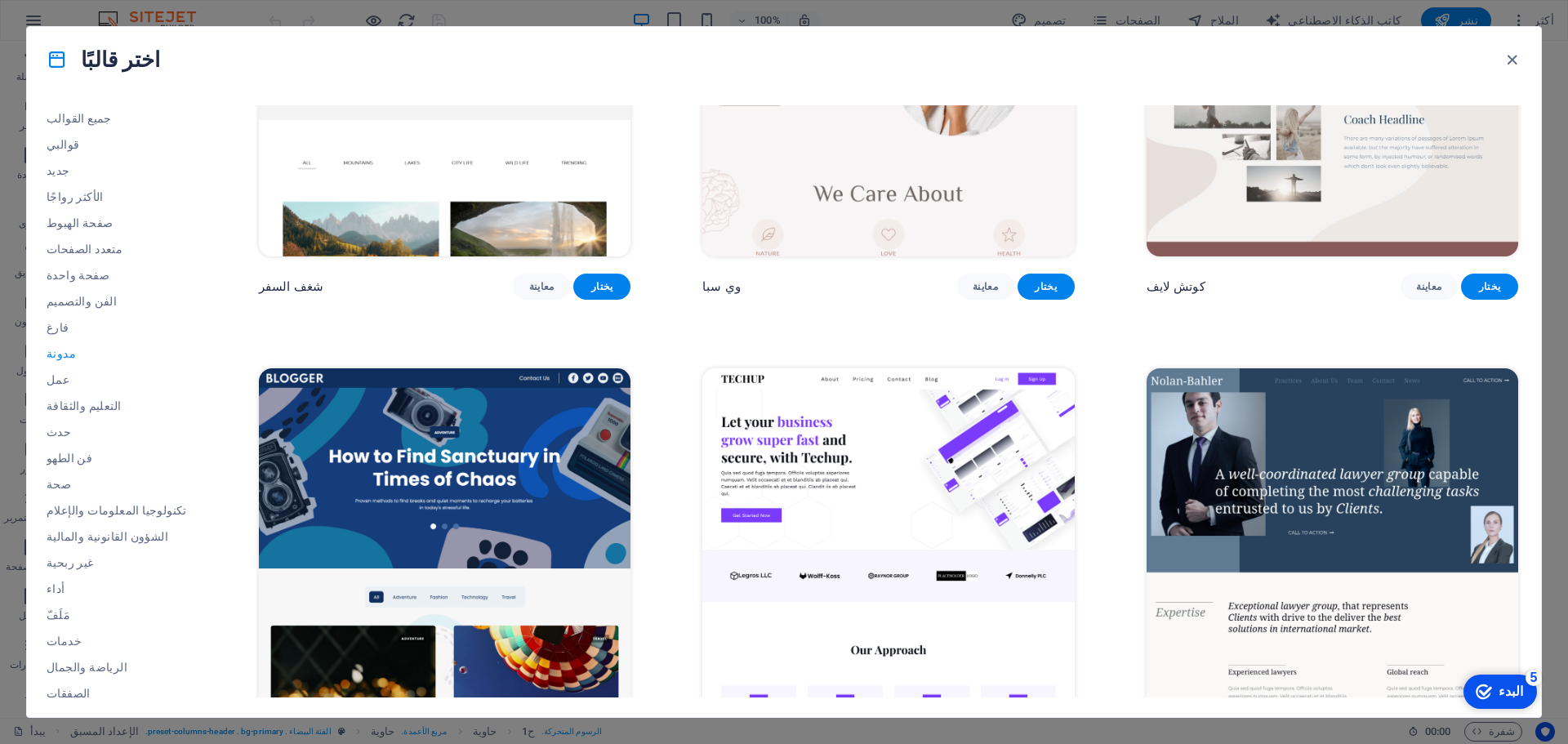
scroll to position [1797, 0]
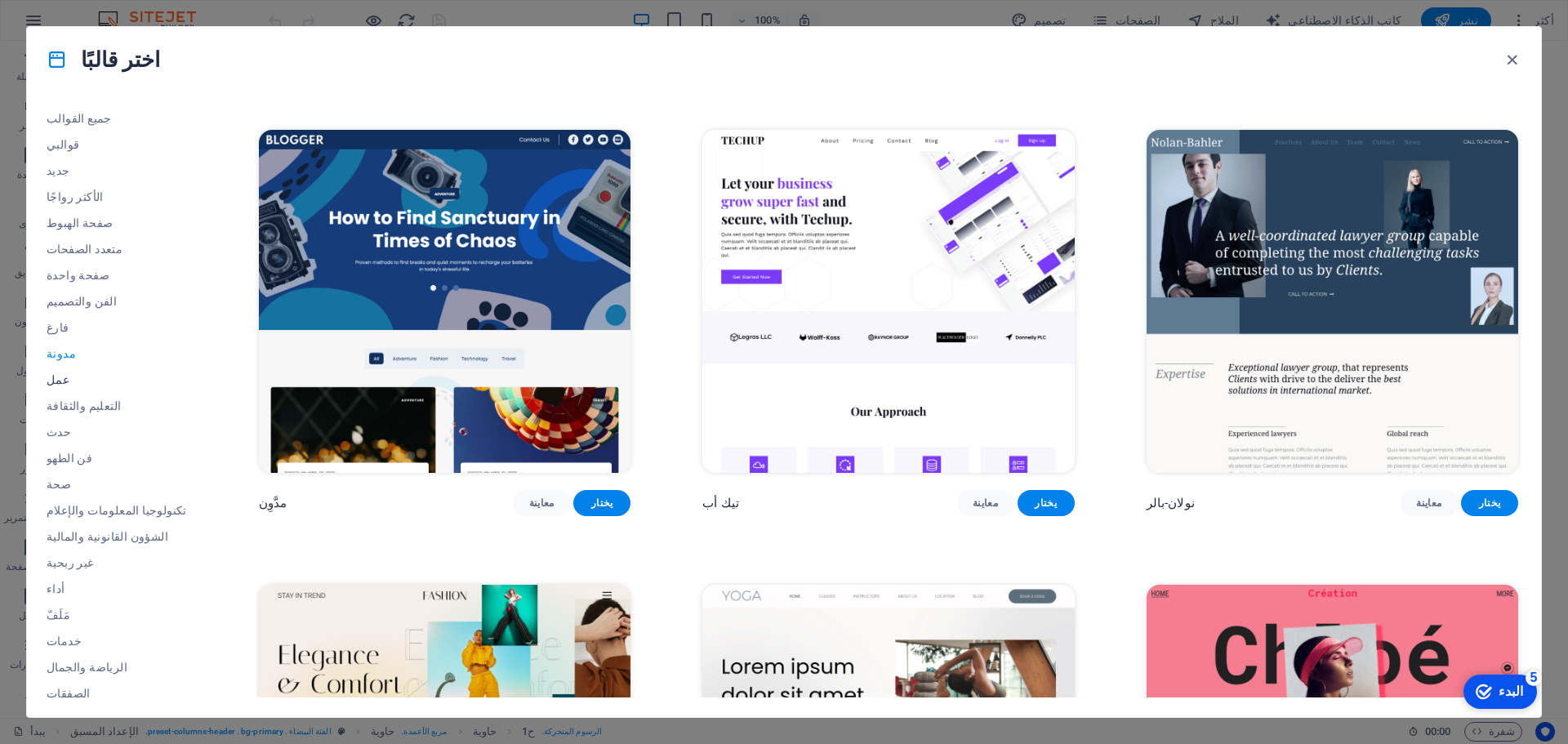
click at [61, 382] on font "عمل" at bounding box center [58, 380] width 23 height 13
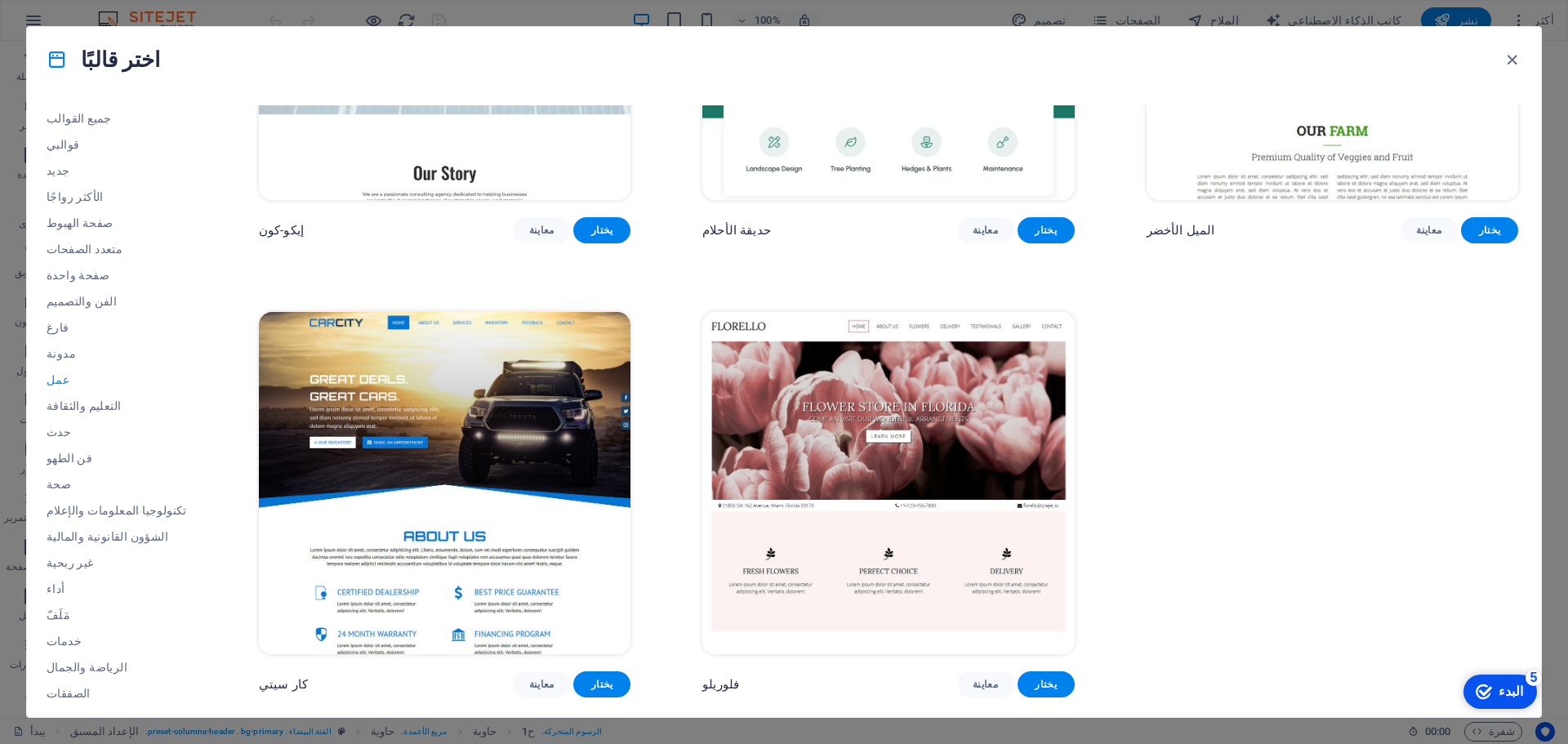
scroll to position [0, 0]
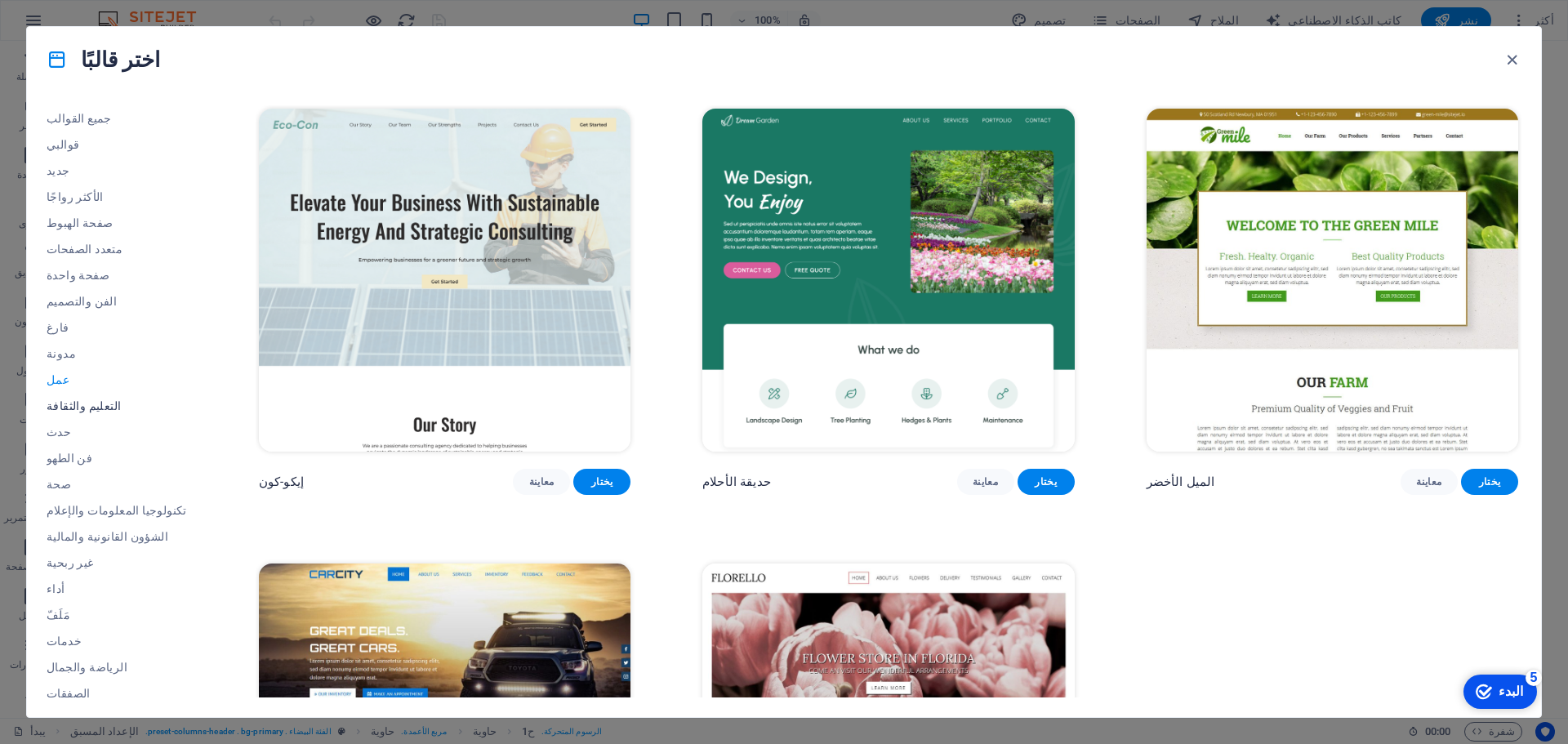
click at [83, 407] on font "التعليم والثقافة" at bounding box center [83, 406] width 74 height 13
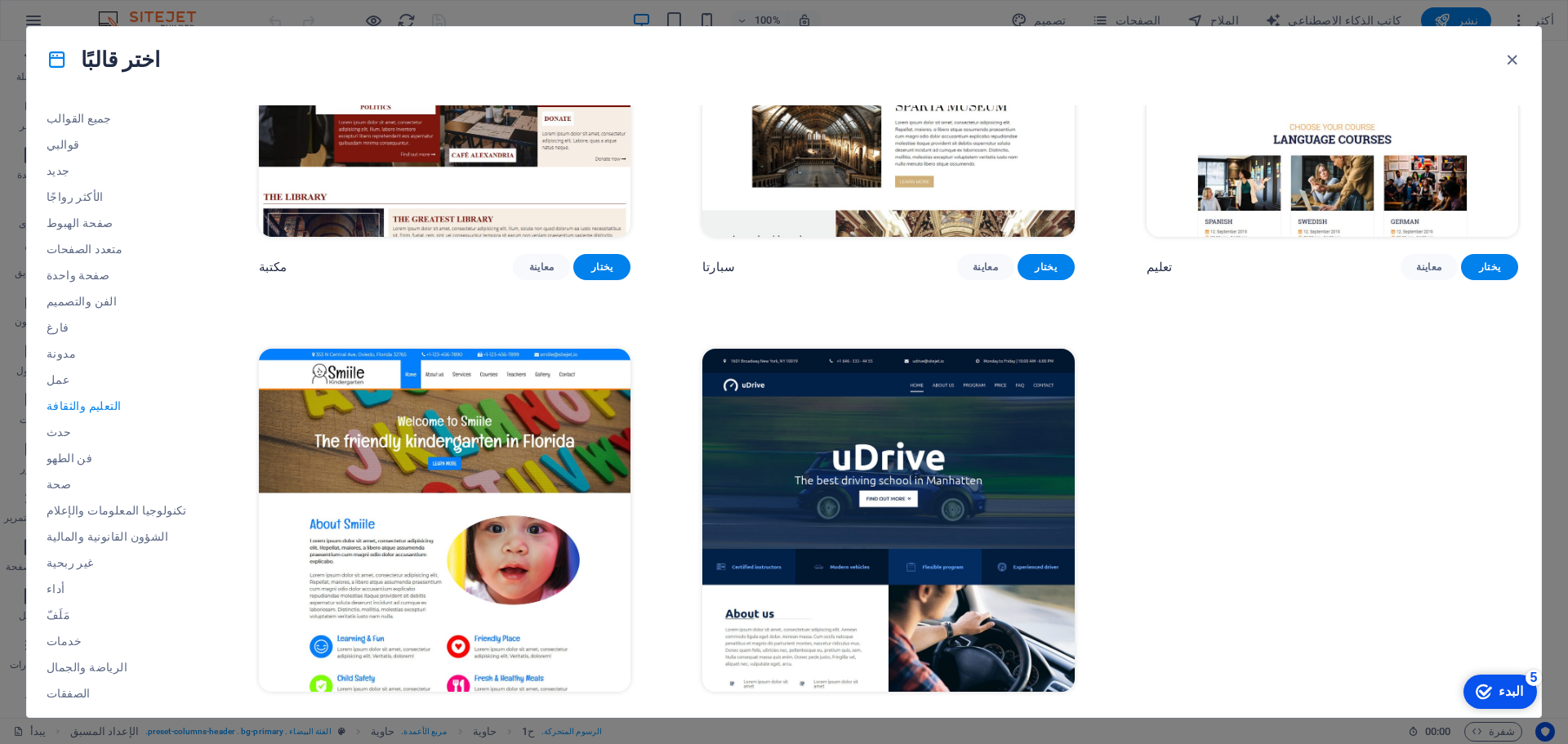
scroll to position [731, 0]
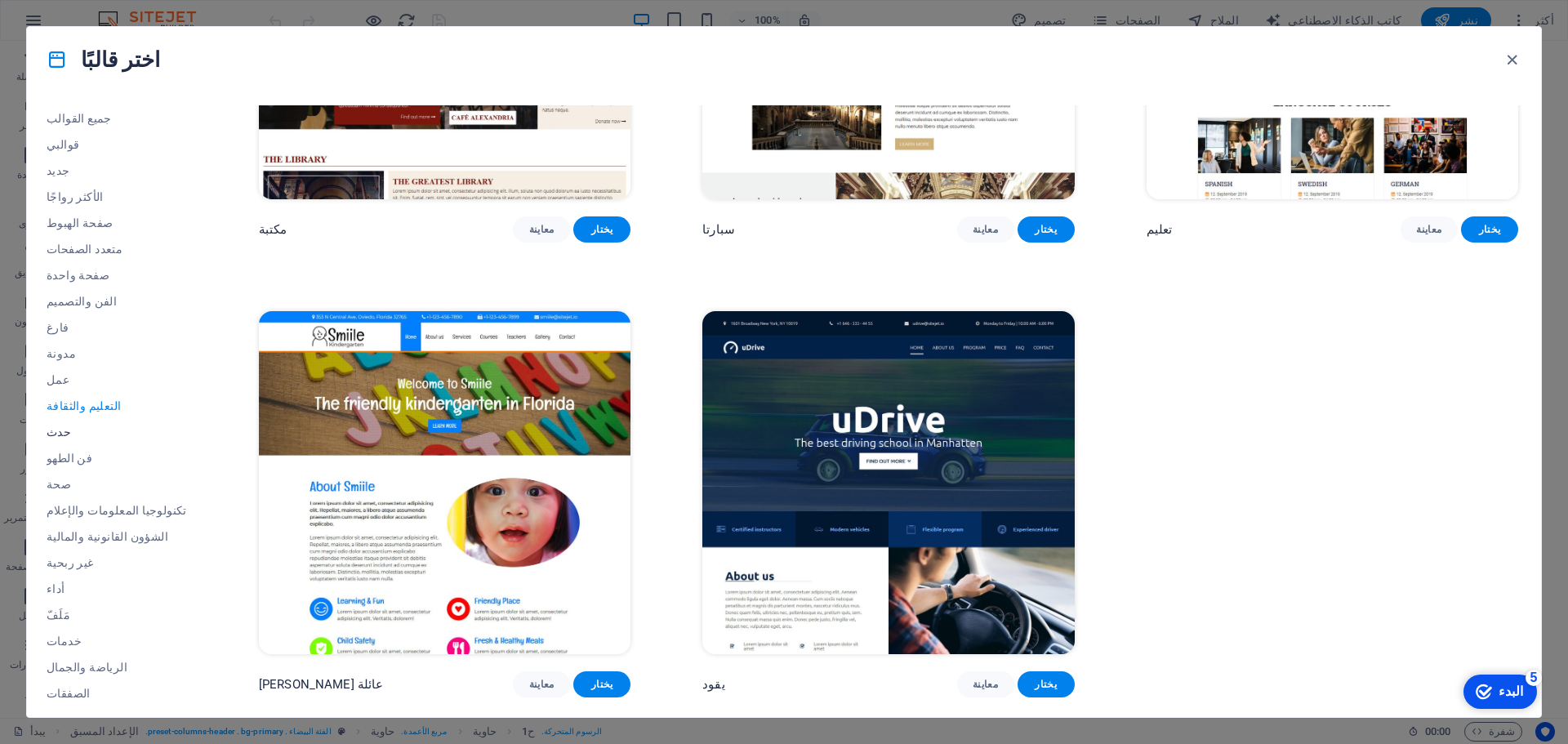
click at [67, 431] on span "حدث" at bounding box center [117, 433] width 140 height 13
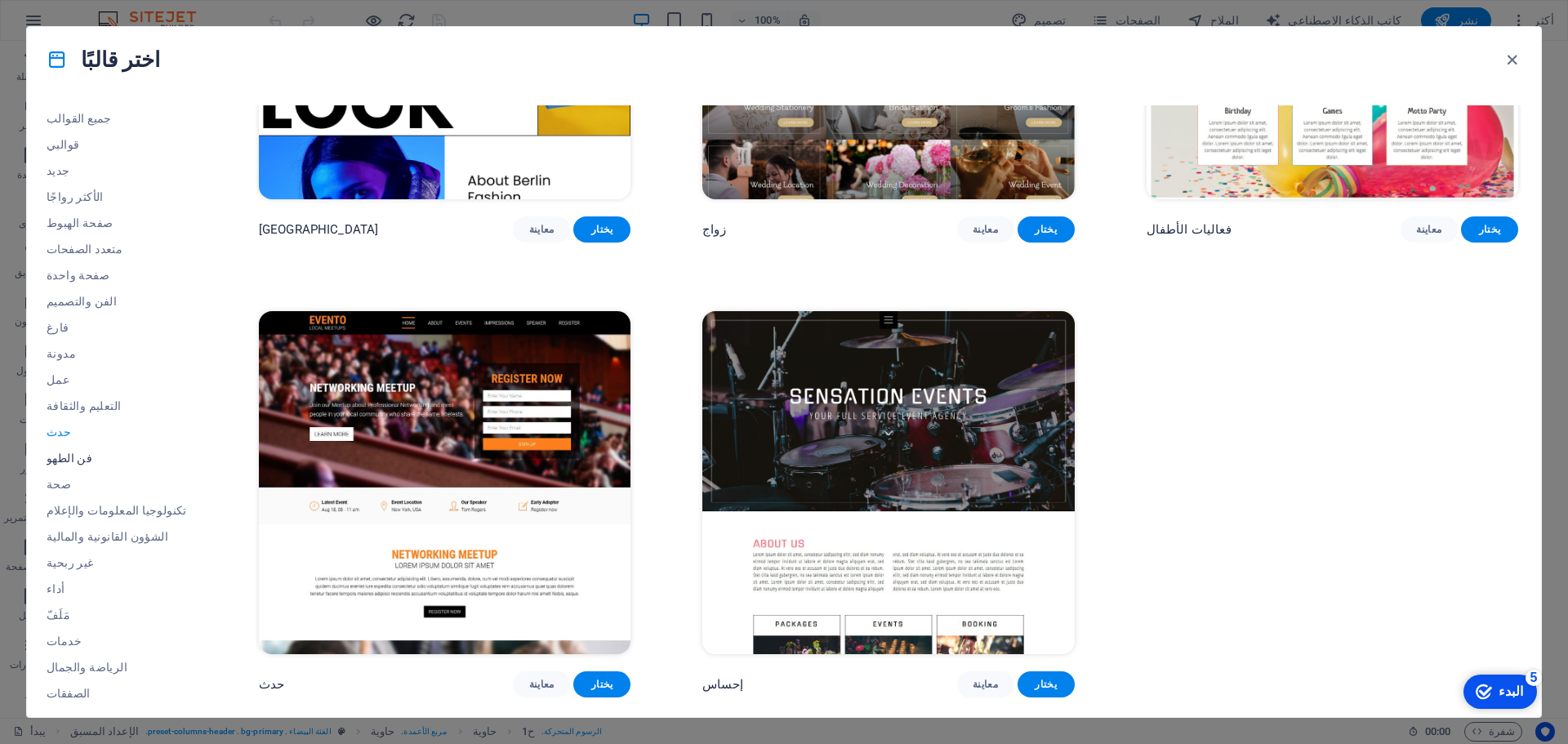
click at [77, 460] on font "فن الطهو" at bounding box center [69, 458] width 46 height 13
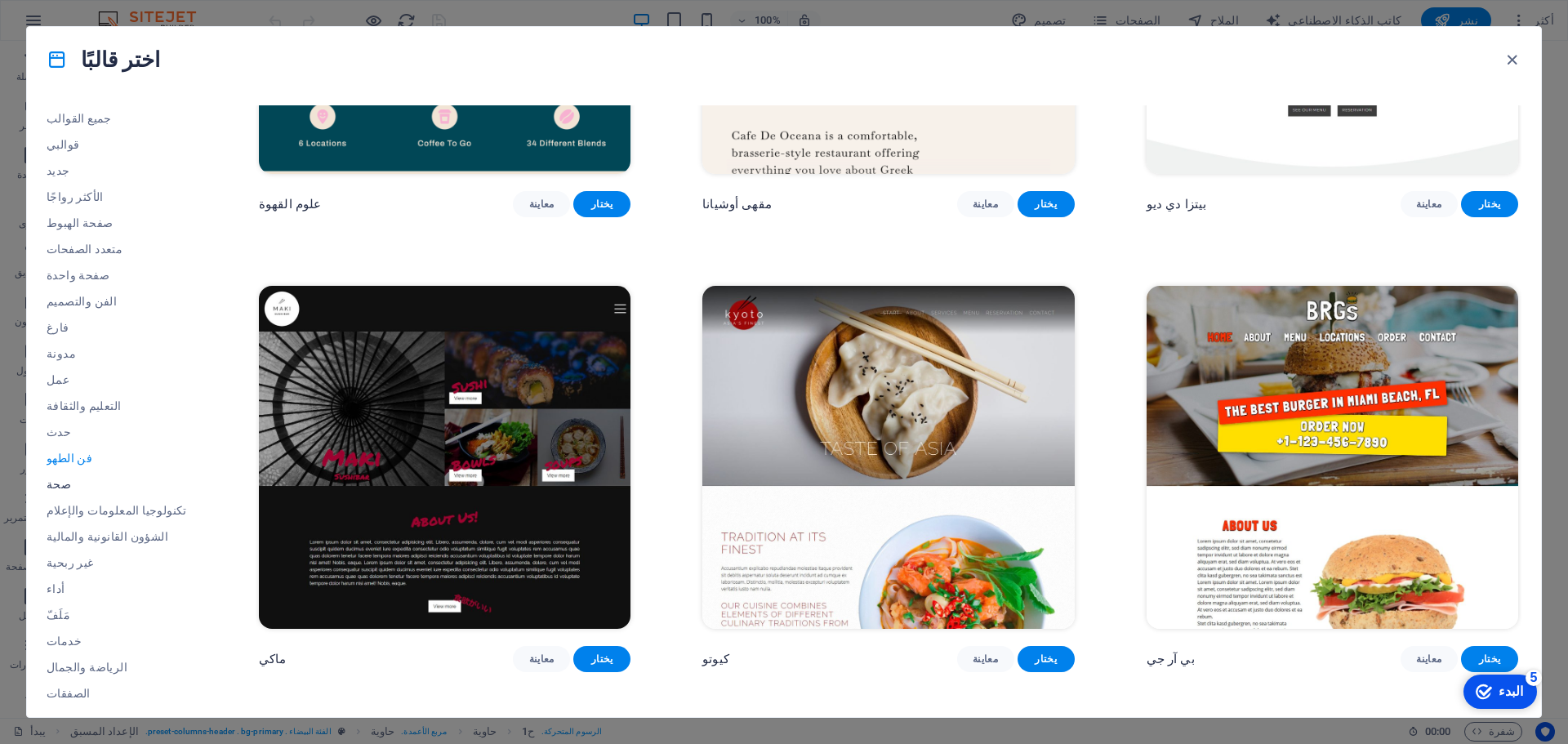
click at [58, 480] on font "صحة" at bounding box center [58, 484] width 24 height 13
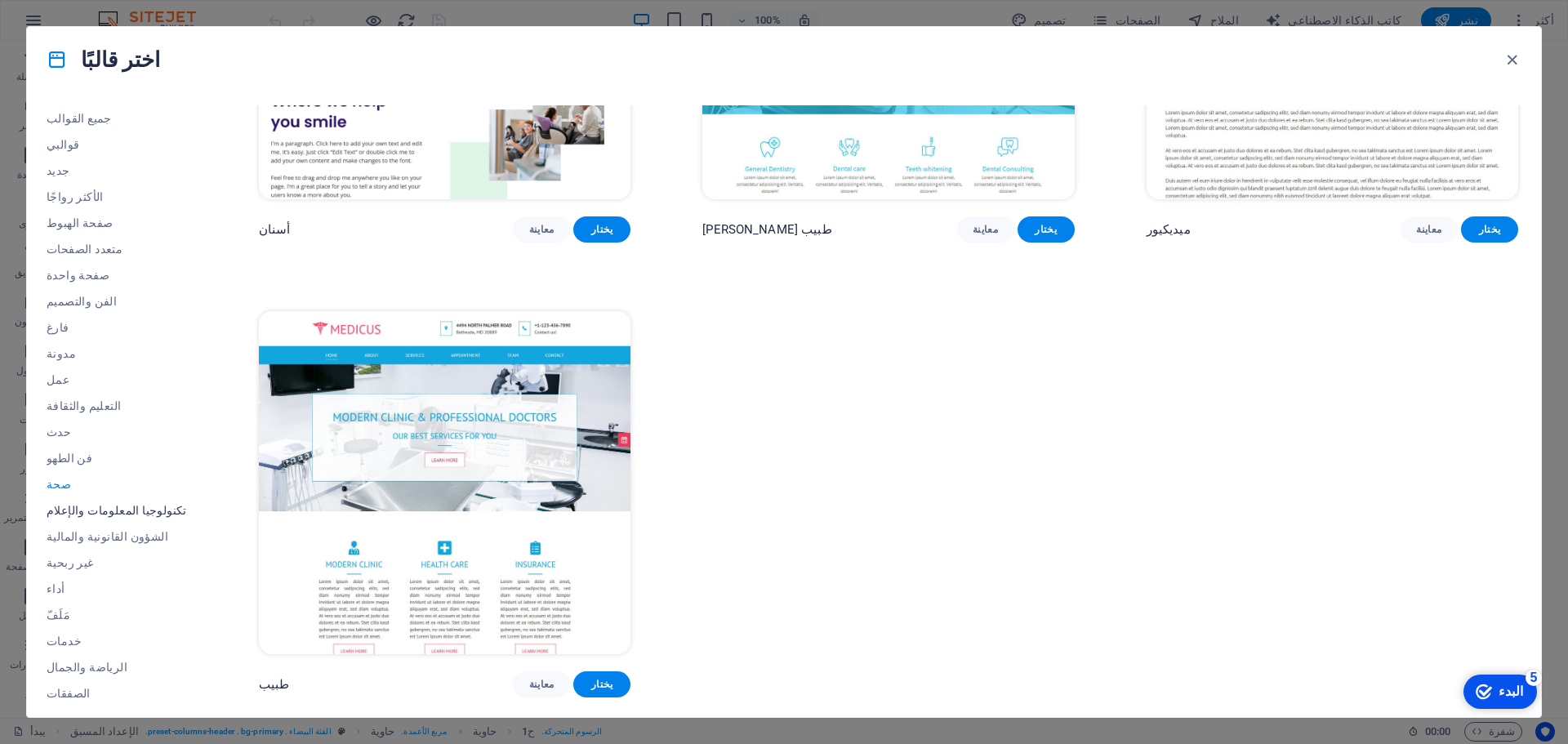
click at [99, 511] on font "تكنولوجيا المعلومات والإعلام" at bounding box center [117, 510] width 140 height 13
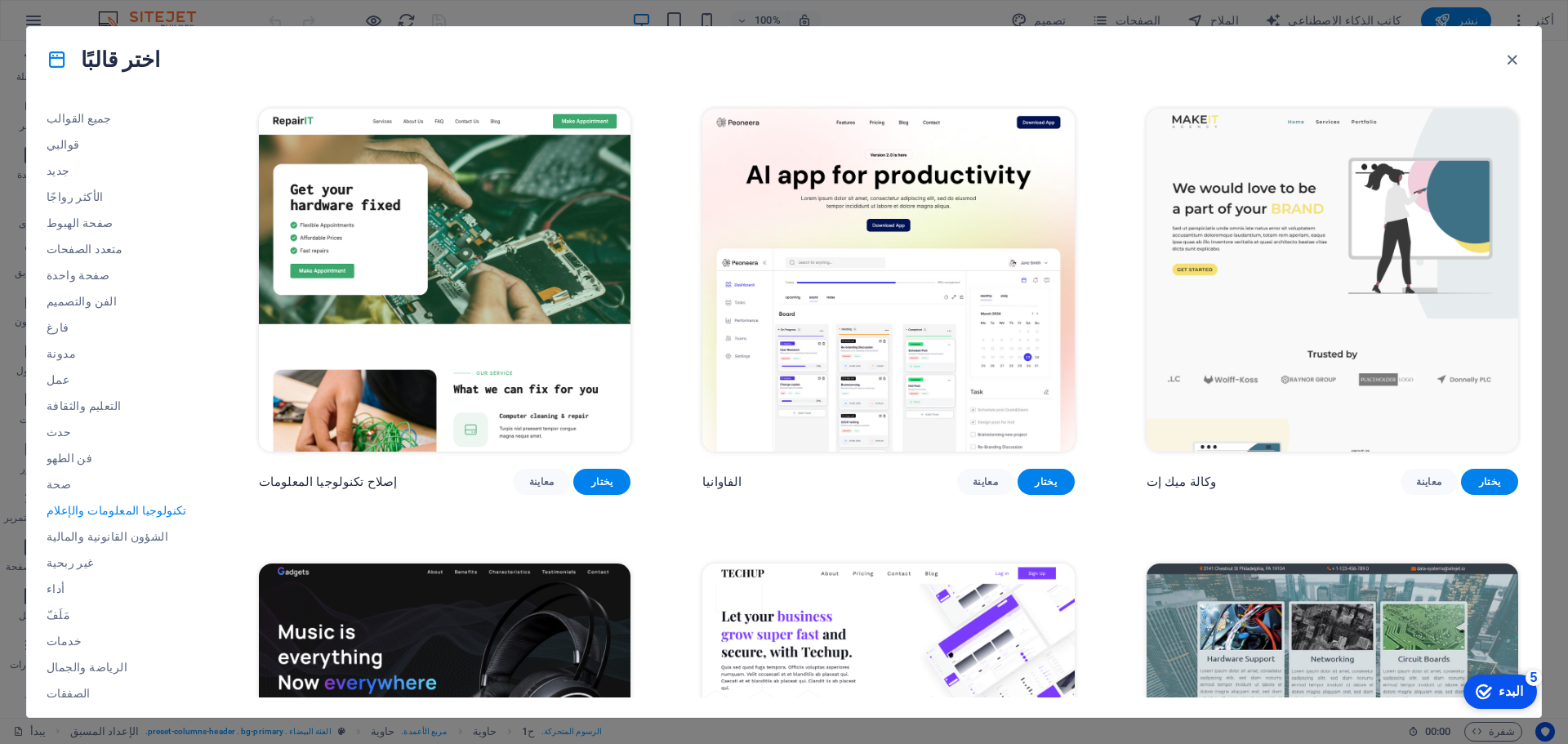
scroll to position [408, 0]
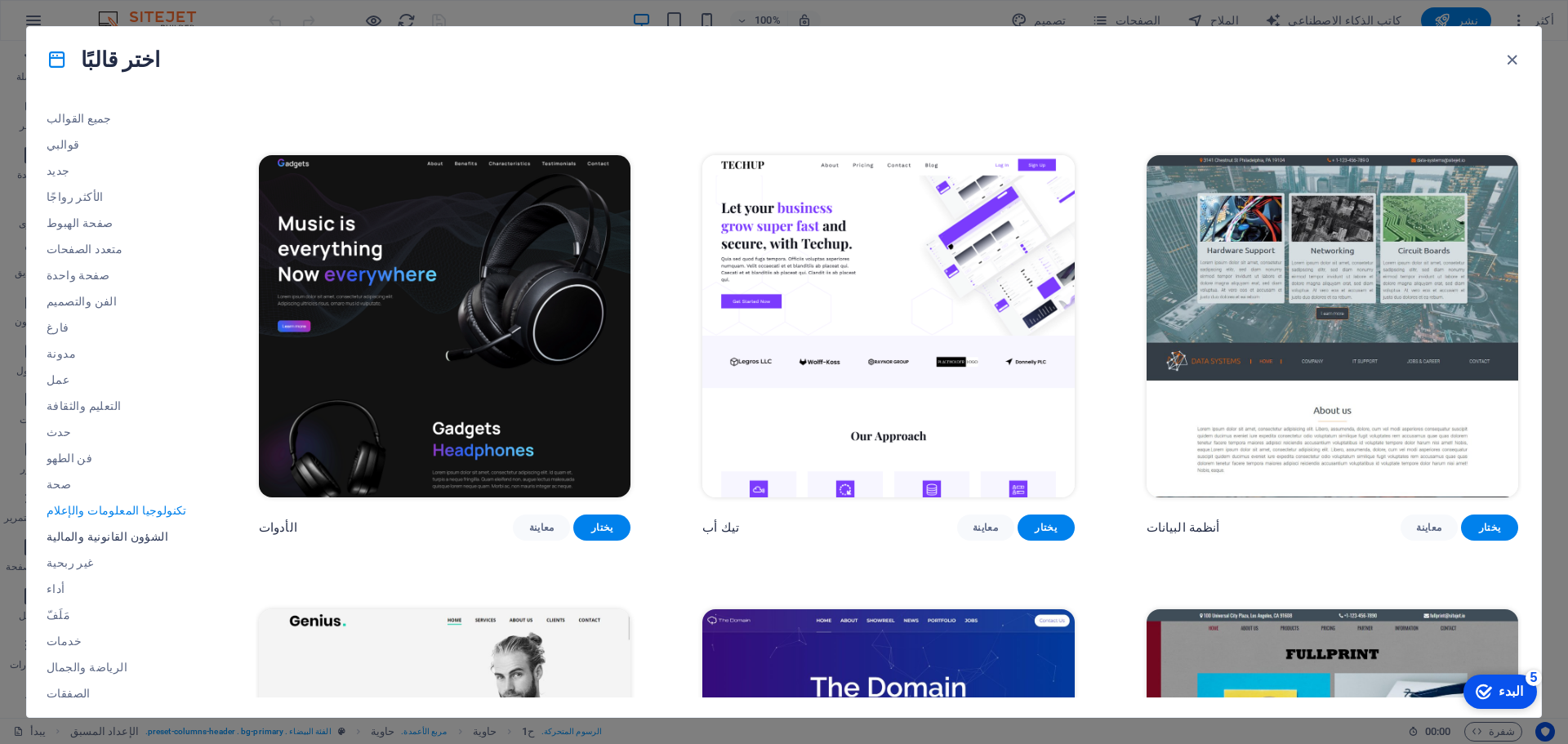
click at [109, 532] on font "الشؤون القانونية والمالية" at bounding box center [108, 537] width 122 height 13
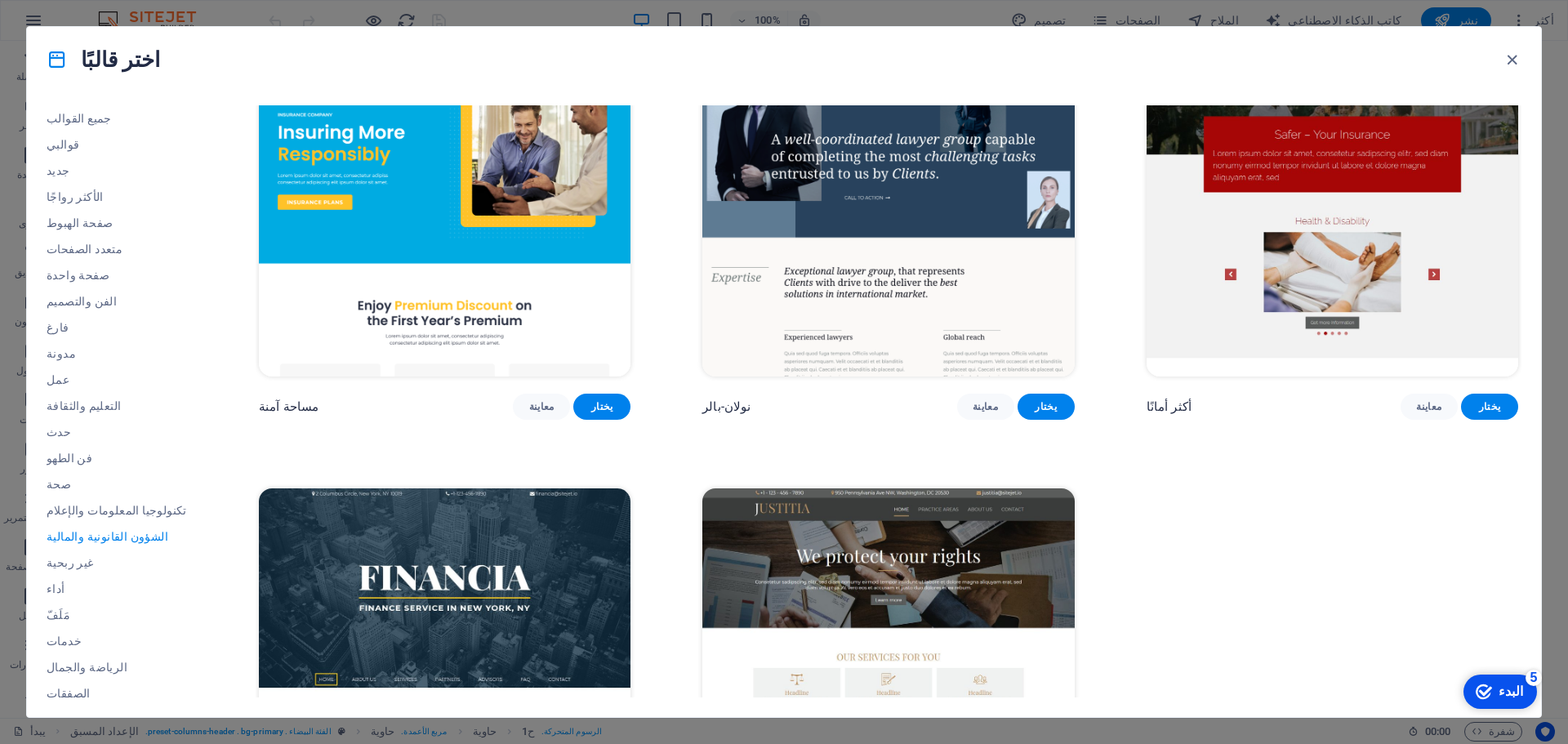
scroll to position [0, 0]
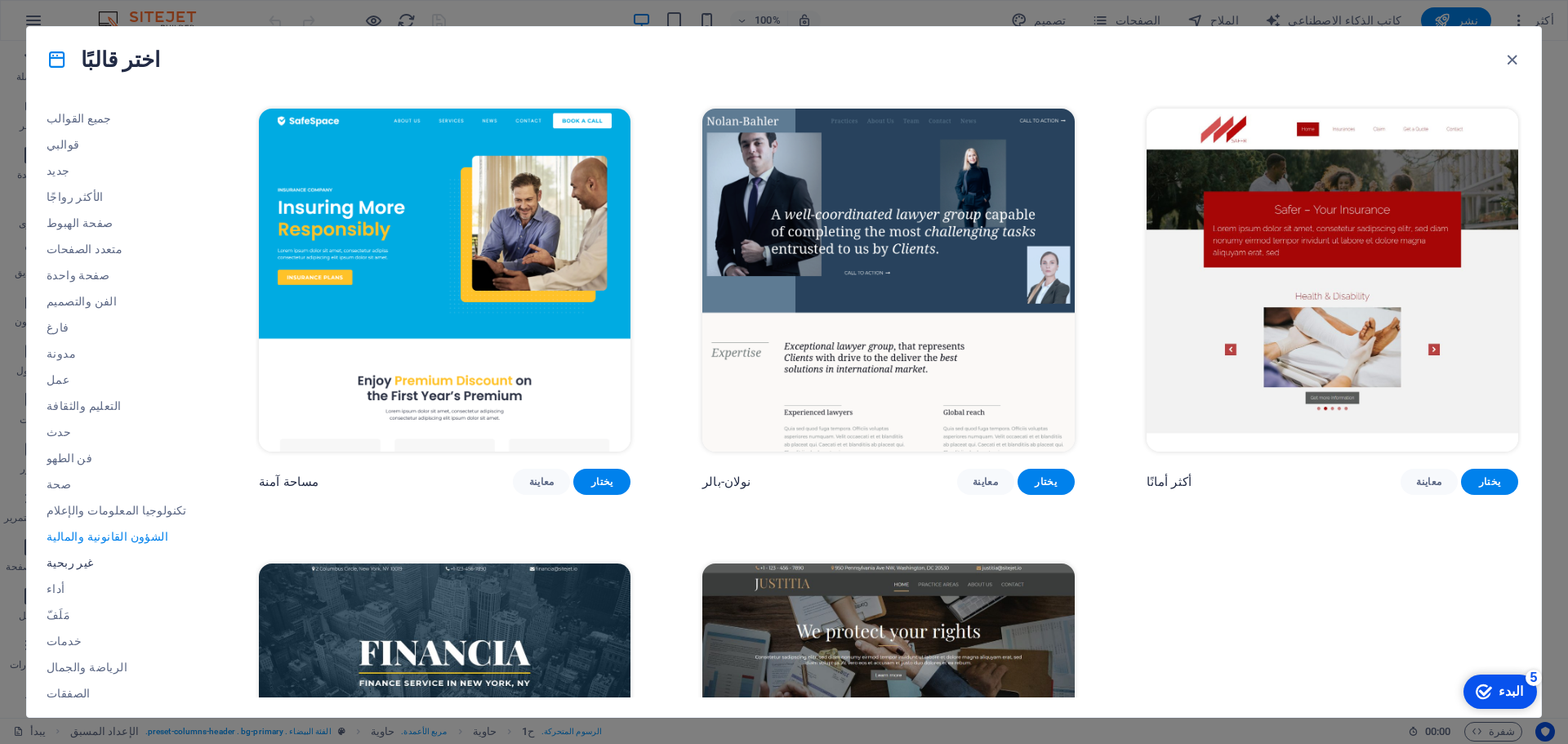
click at [84, 570] on button "غير ربحية" at bounding box center [117, 562] width 140 height 26
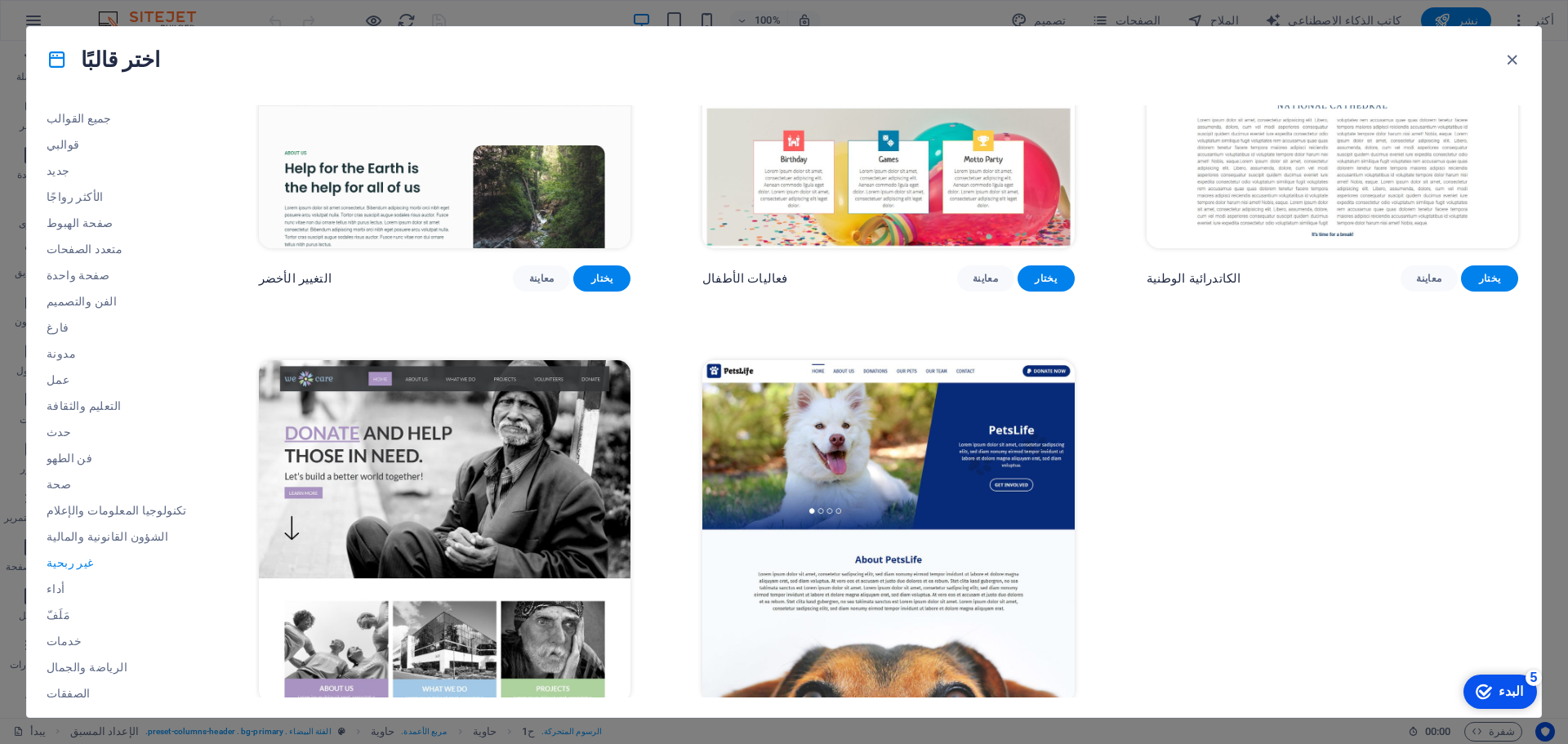
scroll to position [269, 0]
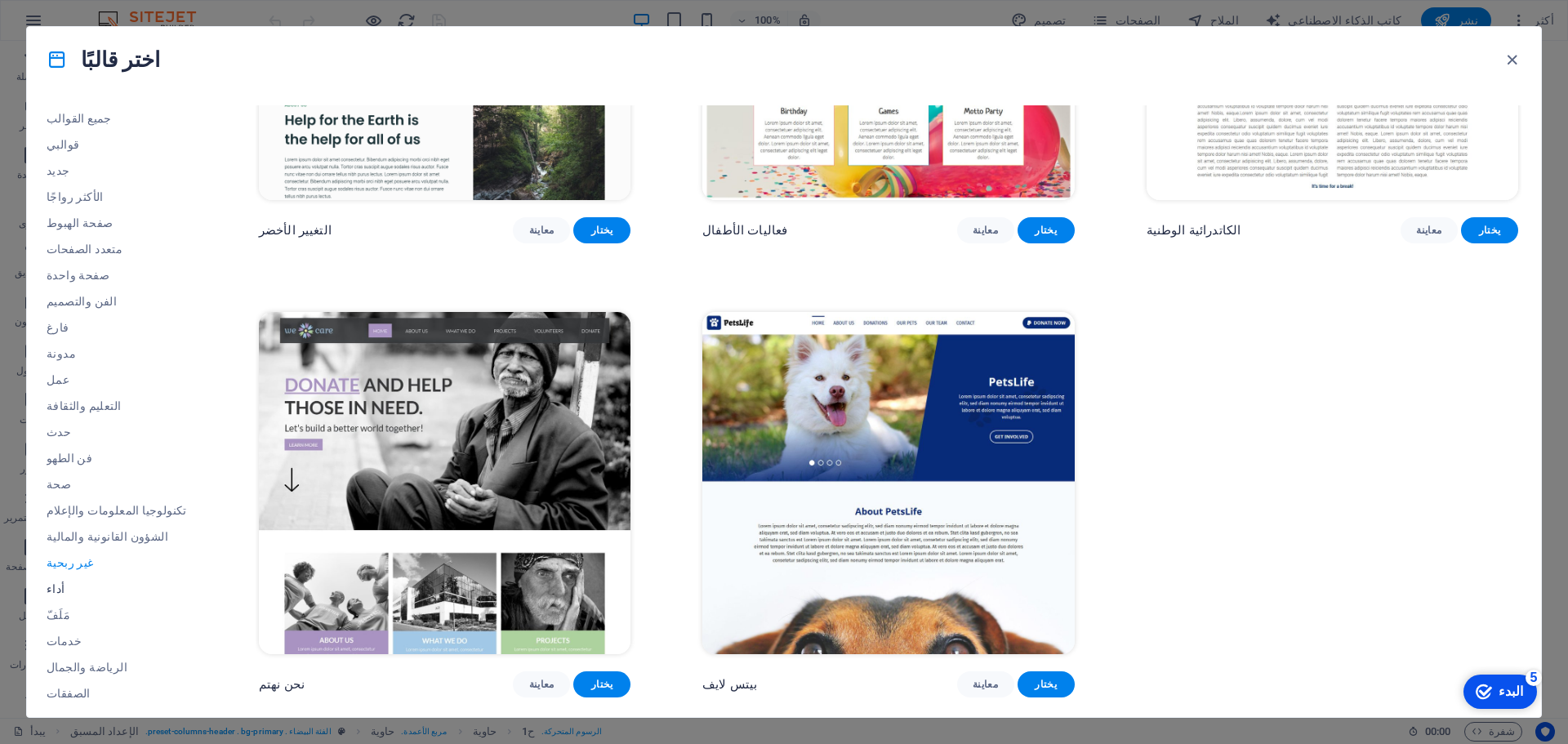
click at [53, 580] on button "أداء" at bounding box center [117, 589] width 140 height 26
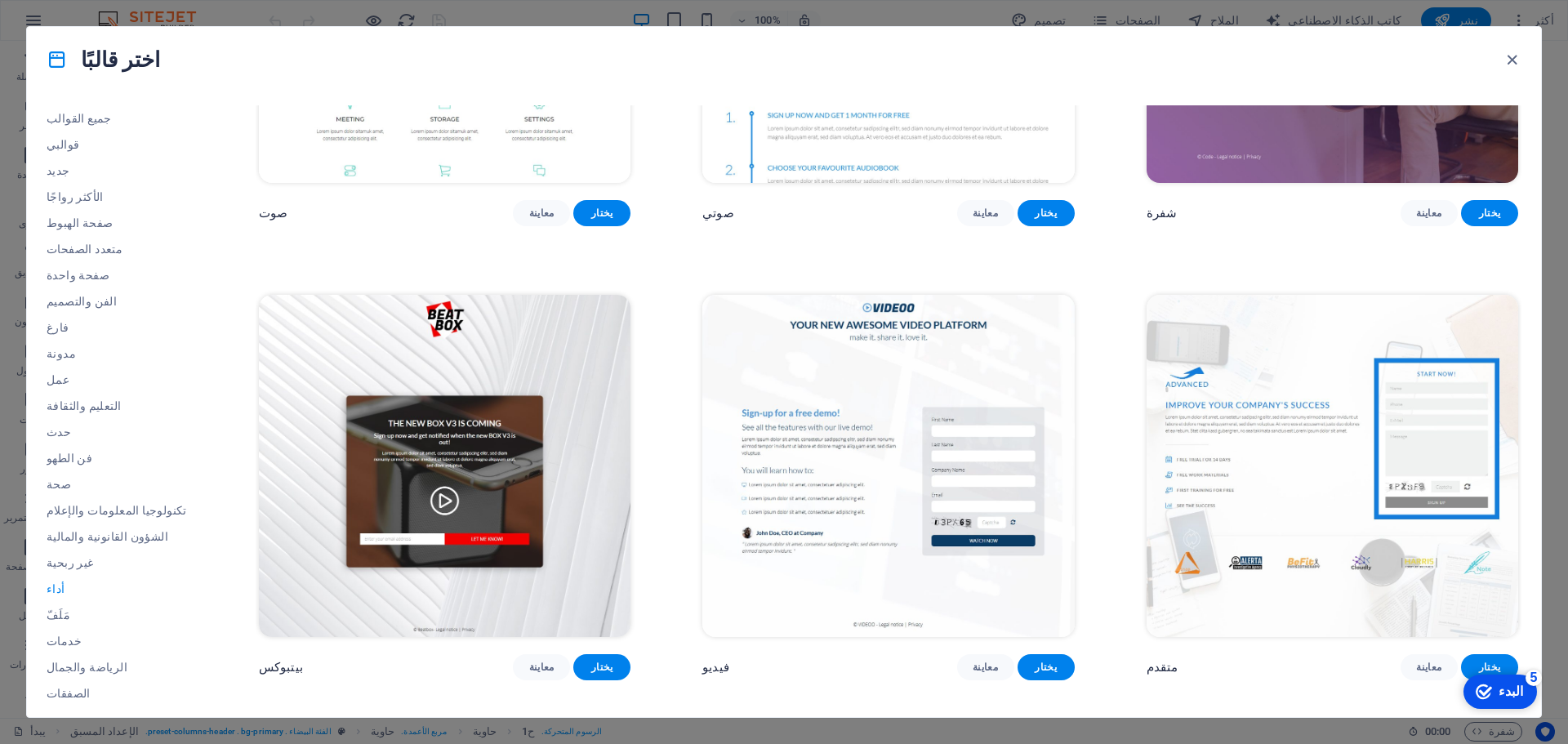
scroll to position [0, 0]
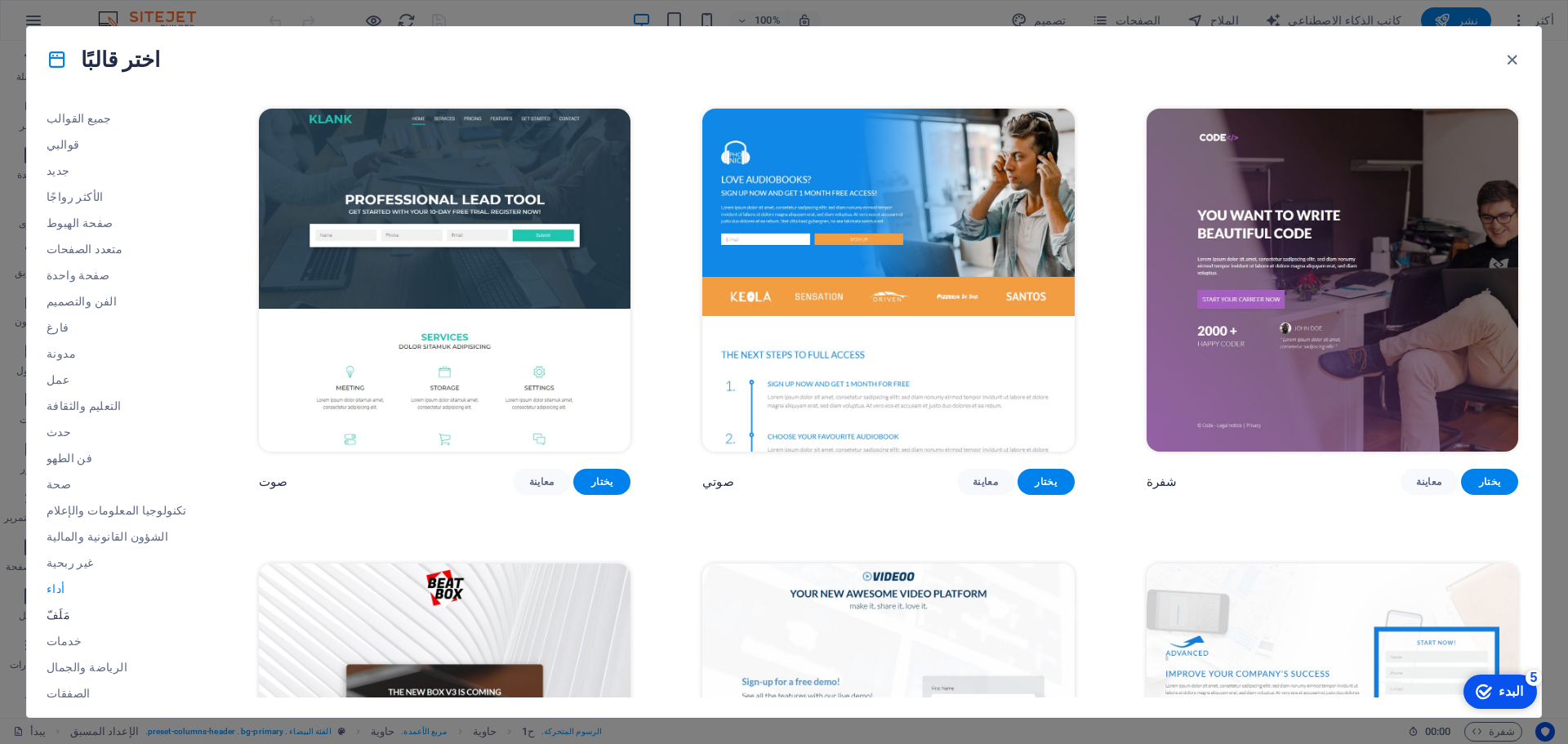
click at [52, 615] on font "مَلَفّ" at bounding box center [58, 615] width 23 height 13
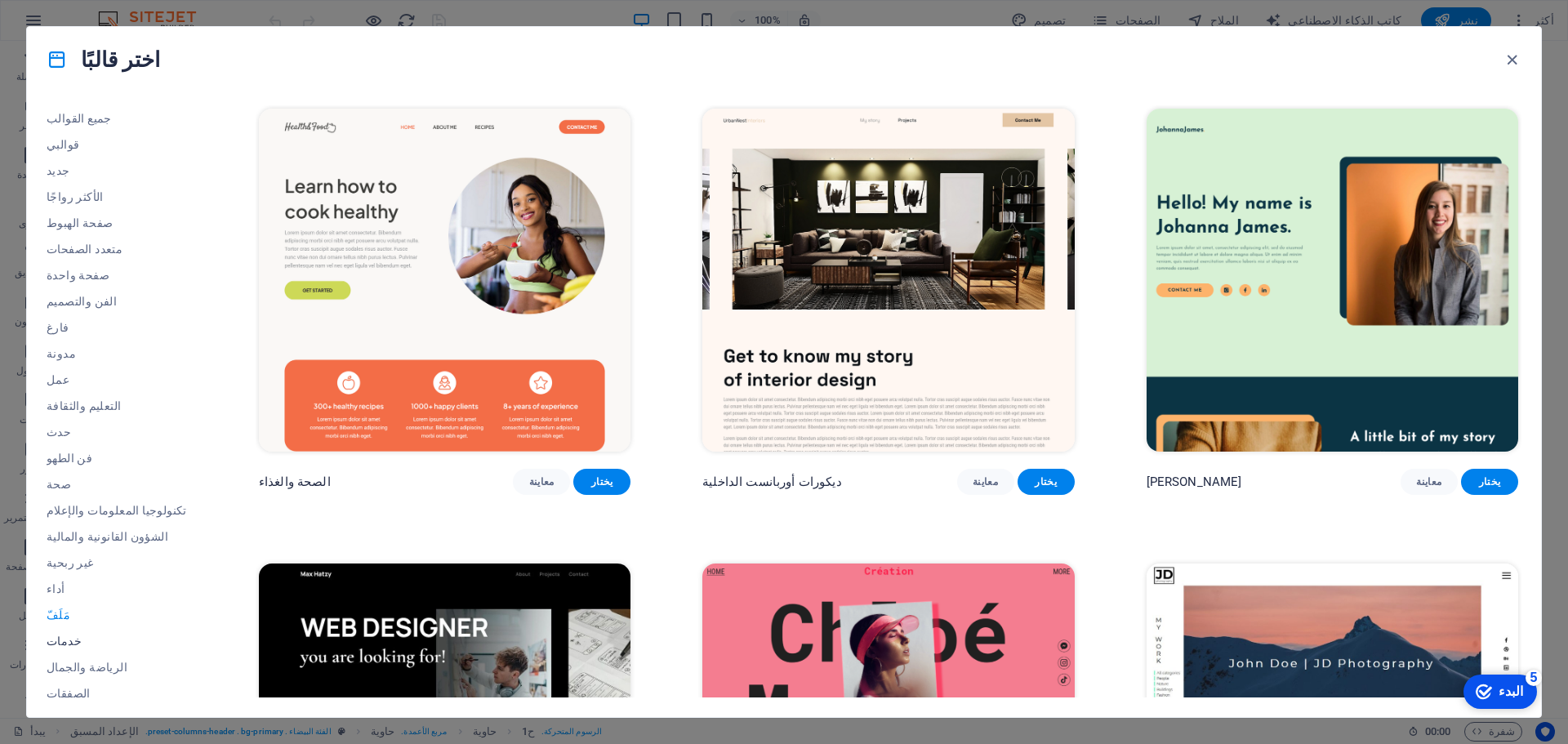
click at [74, 630] on button "خدمات" at bounding box center [117, 640] width 140 height 26
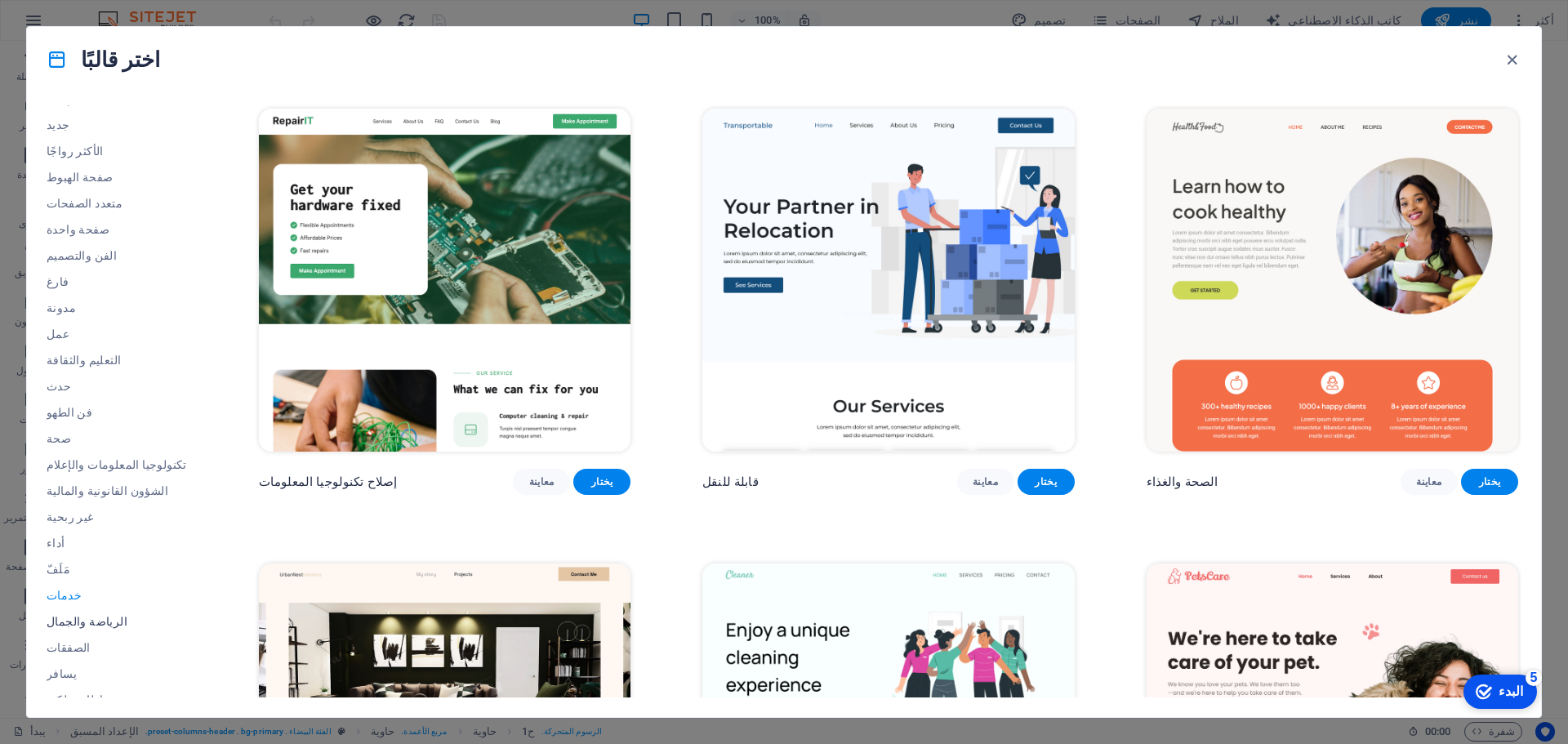
scroll to position [61, 0]
click at [80, 632] on span "الصفقات" at bounding box center [117, 632] width 140 height 13
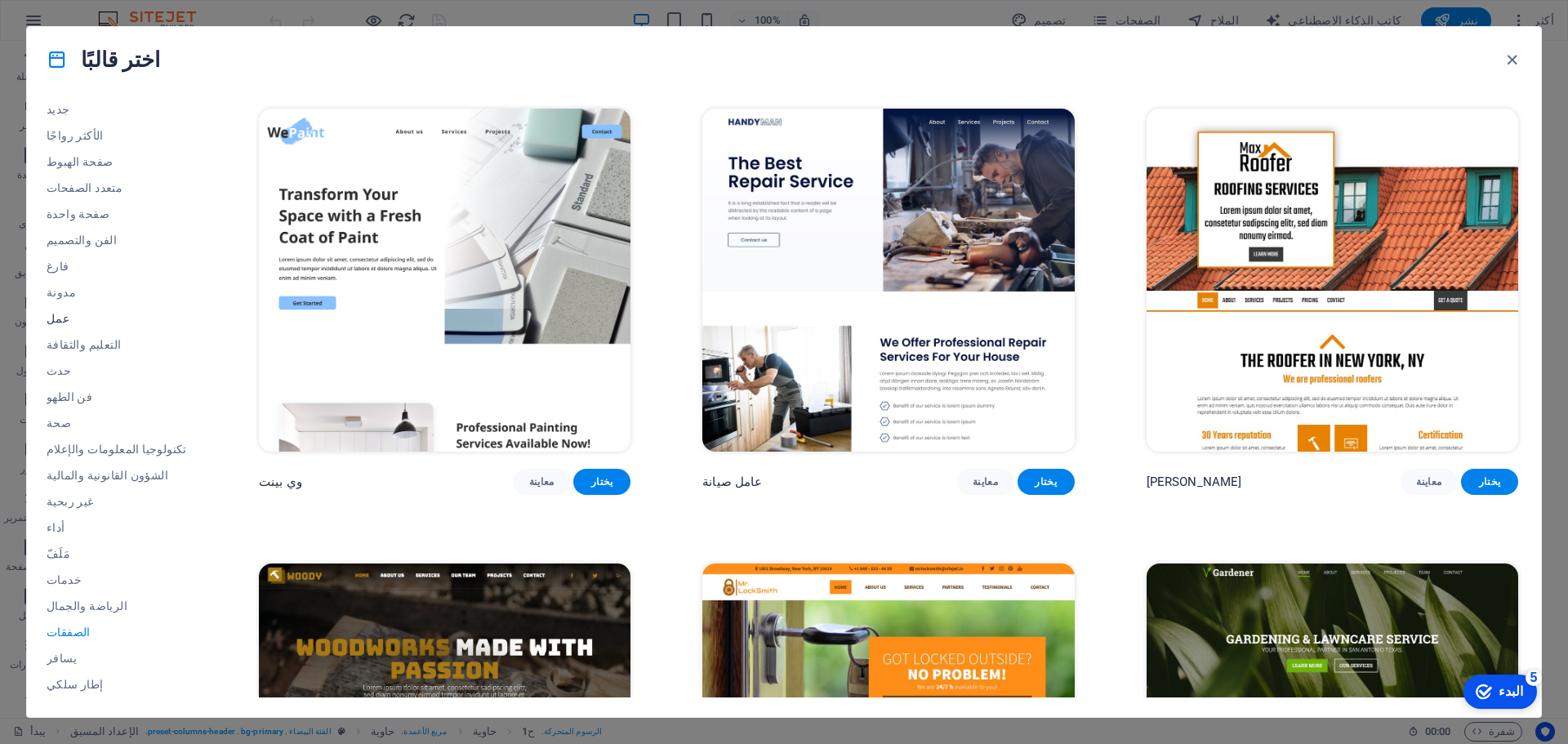
click at [56, 326] on button "عمل" at bounding box center [117, 318] width 140 height 26
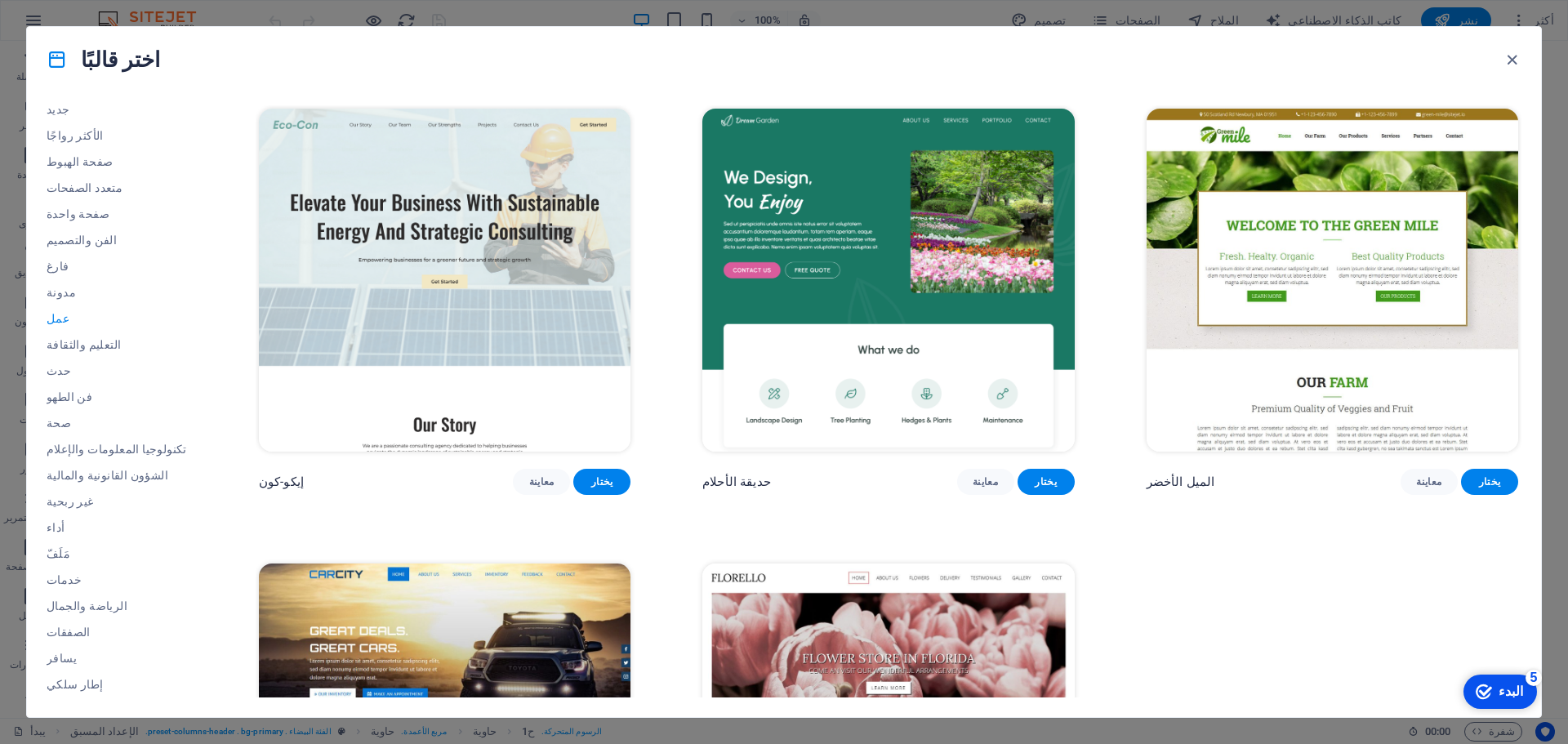
scroll to position [0, 0]
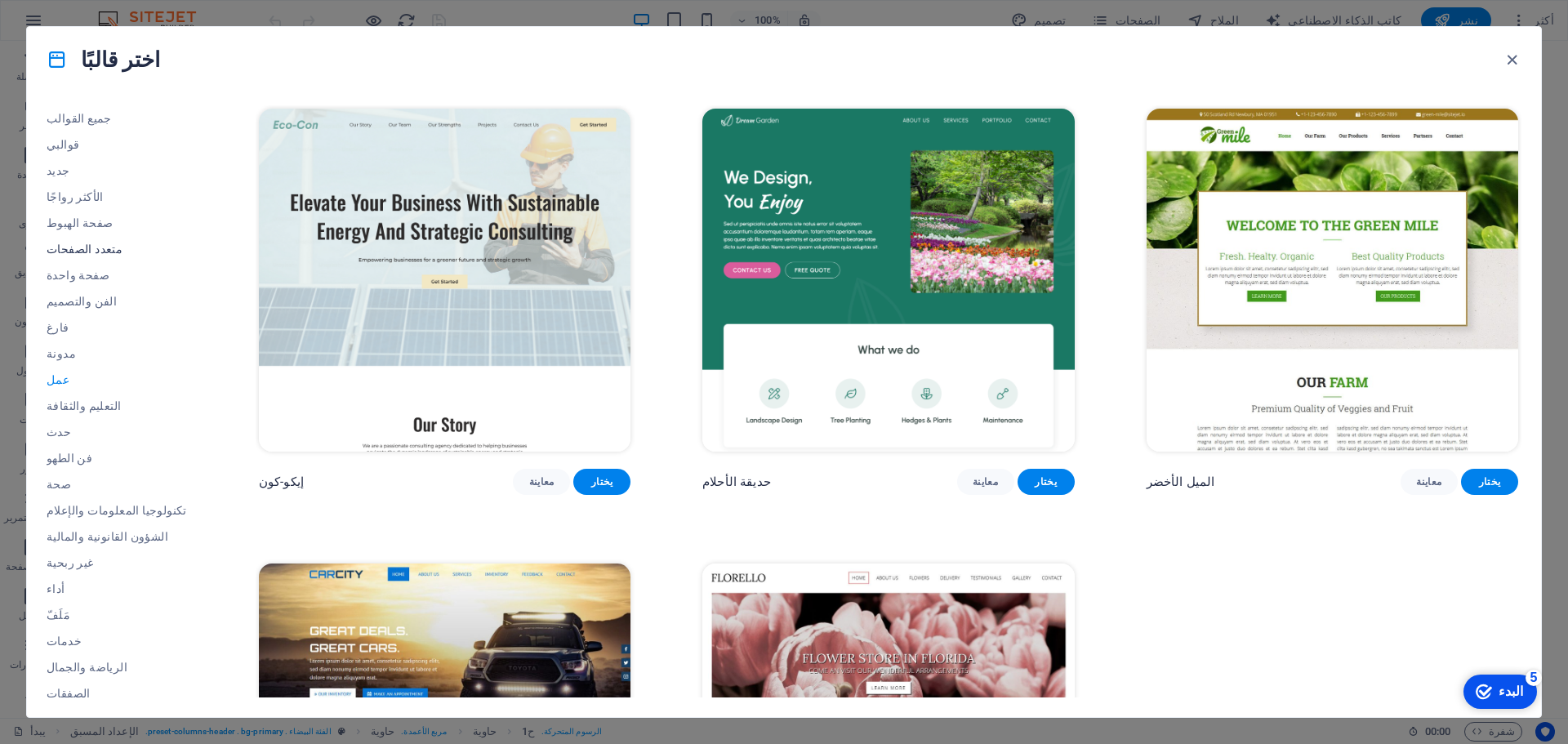
click at [86, 244] on font "متعدد الصفحات" at bounding box center [84, 249] width 76 height 13
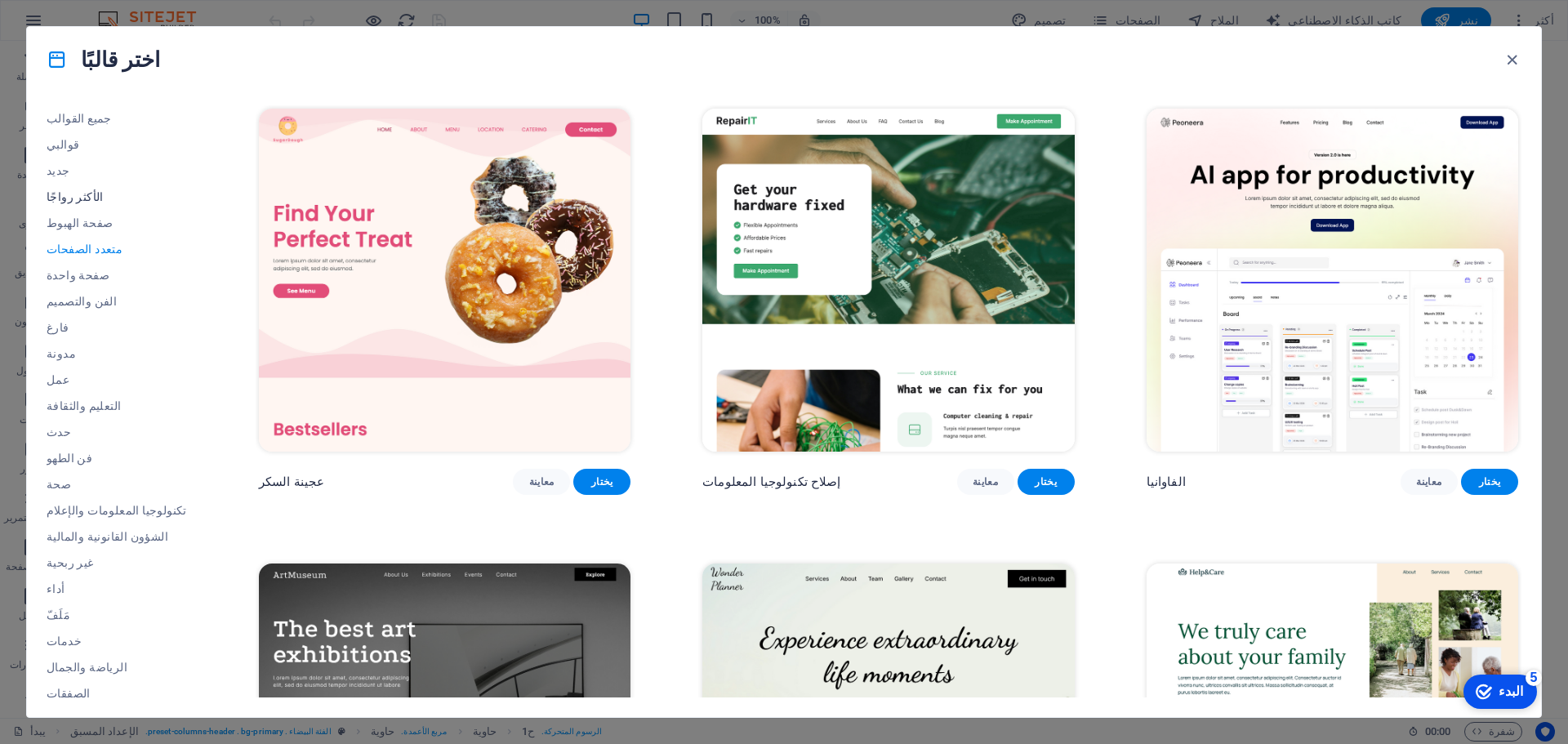
click at [77, 195] on font "الأكثر رواجًا" at bounding box center [75, 197] width 57 height 13
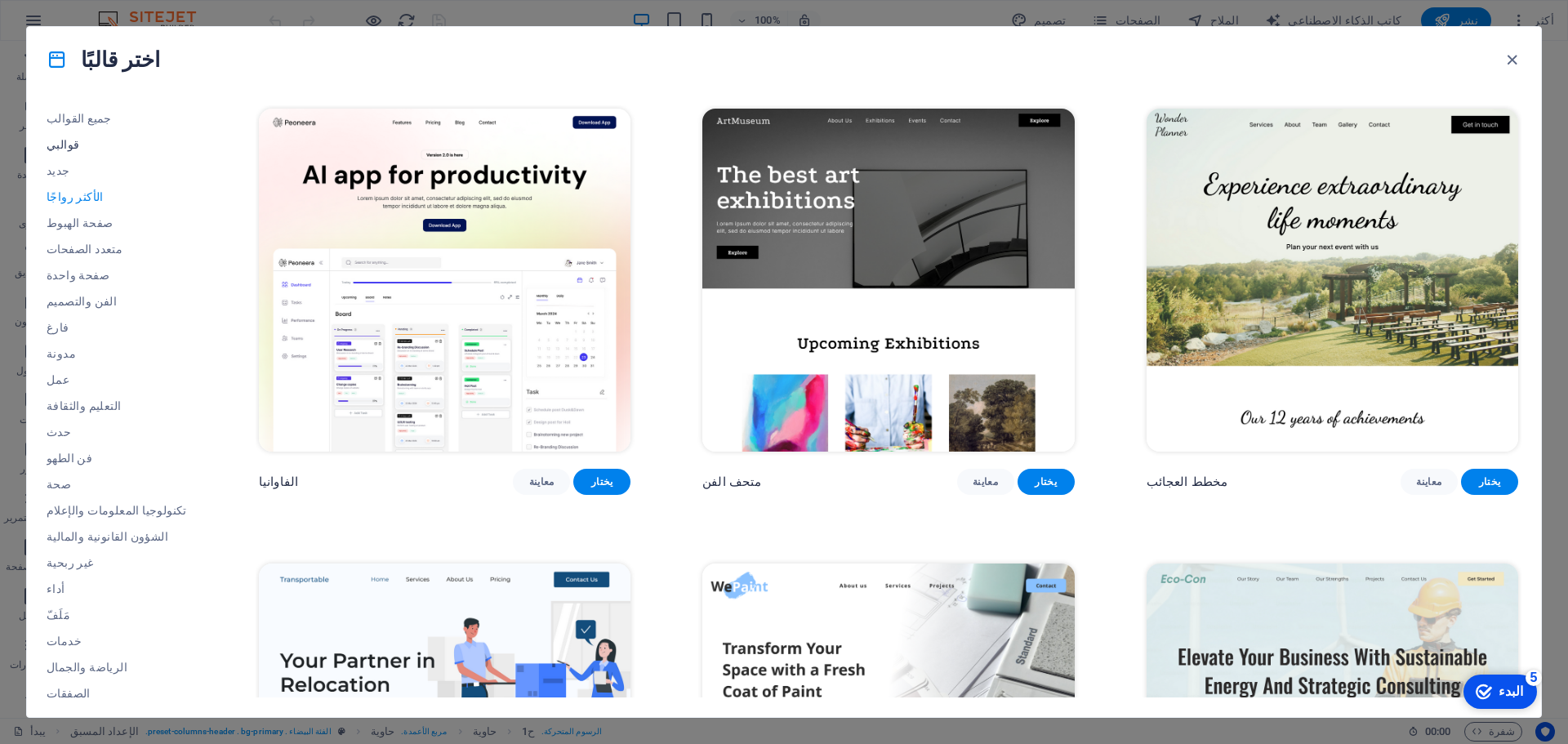
click at [55, 139] on font "قوالبي" at bounding box center [63, 144] width 33 height 13
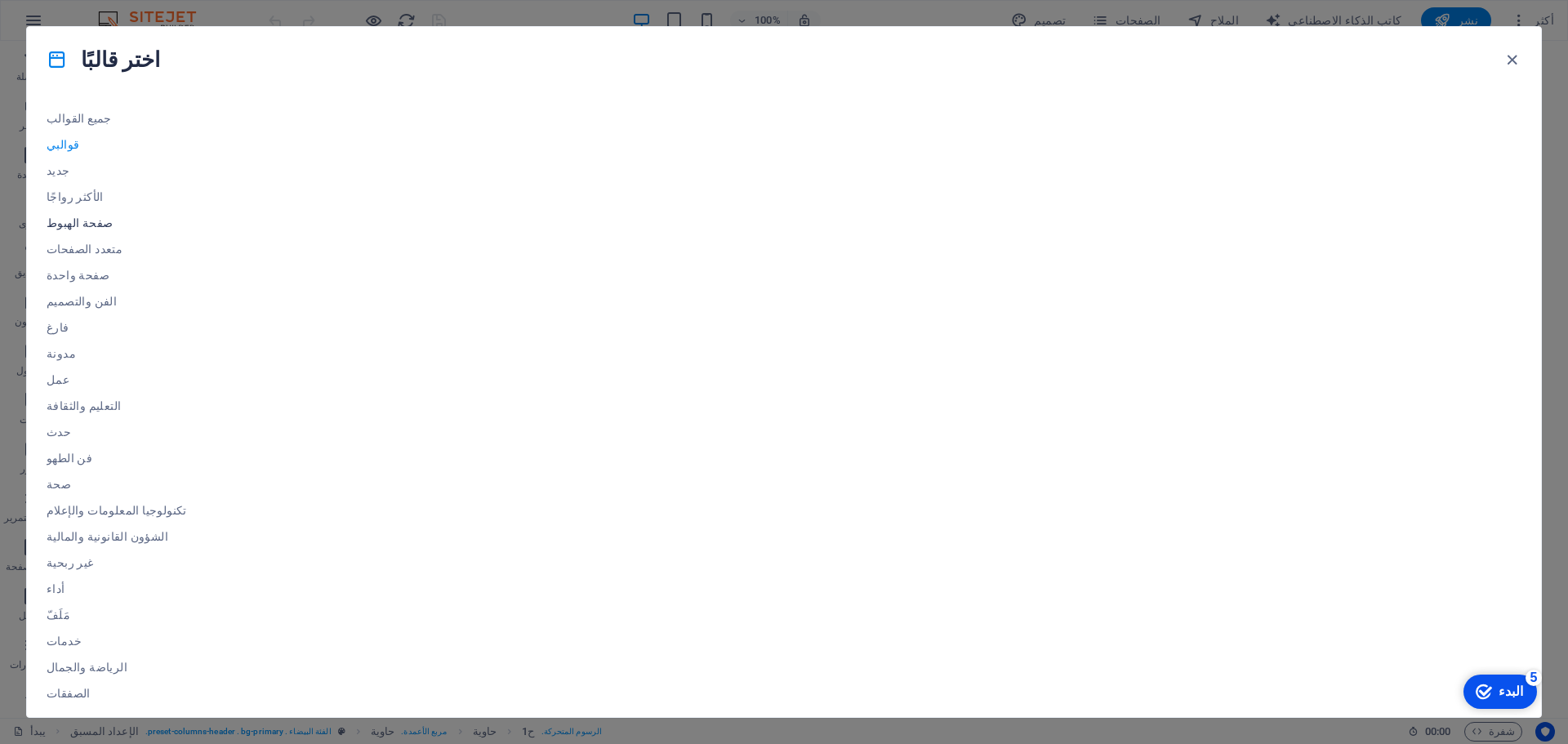
click at [94, 228] on font "صفحة الهبوط" at bounding box center [79, 223] width 66 height 13
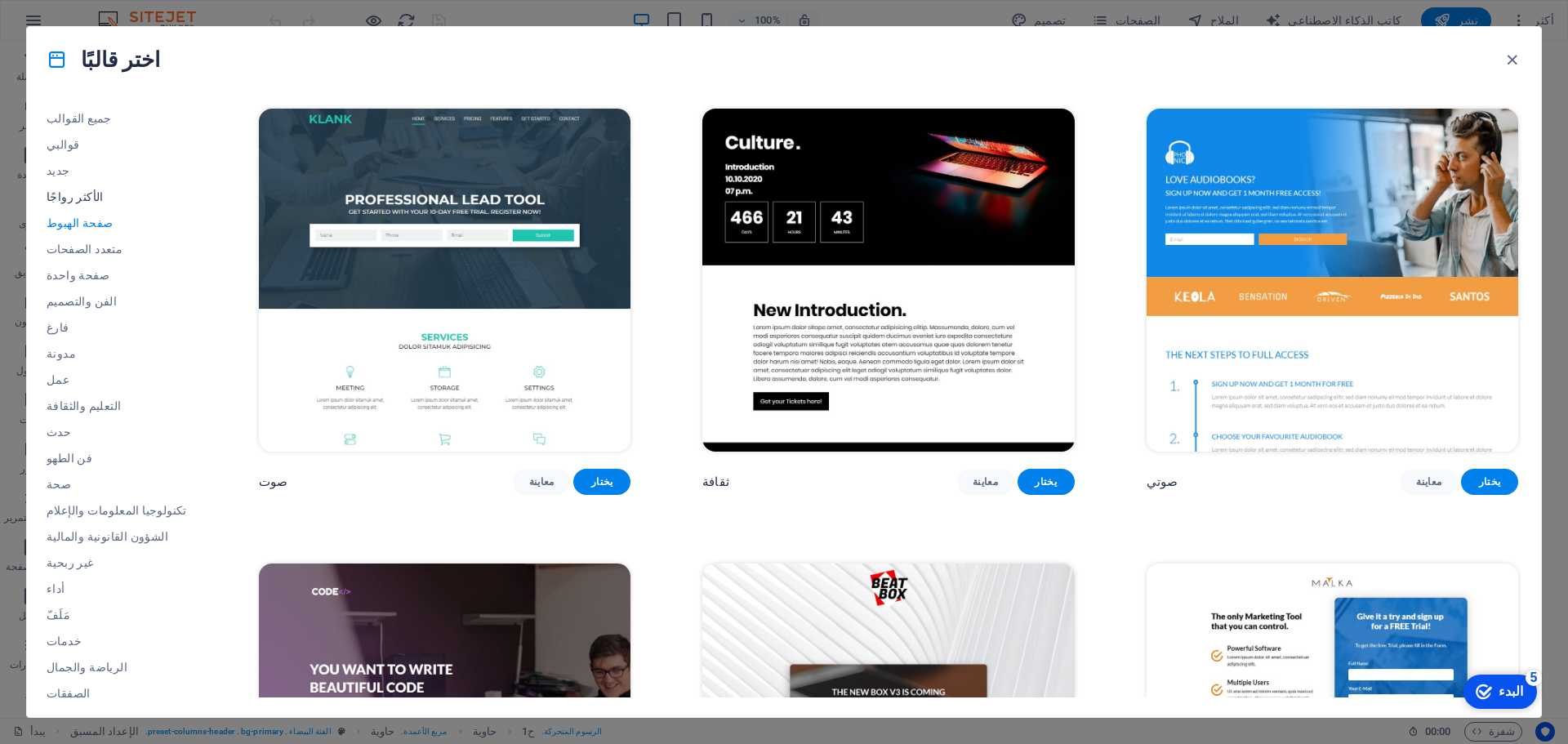
click at [73, 191] on font "الأكثر رواجًا" at bounding box center [75, 197] width 57 height 13
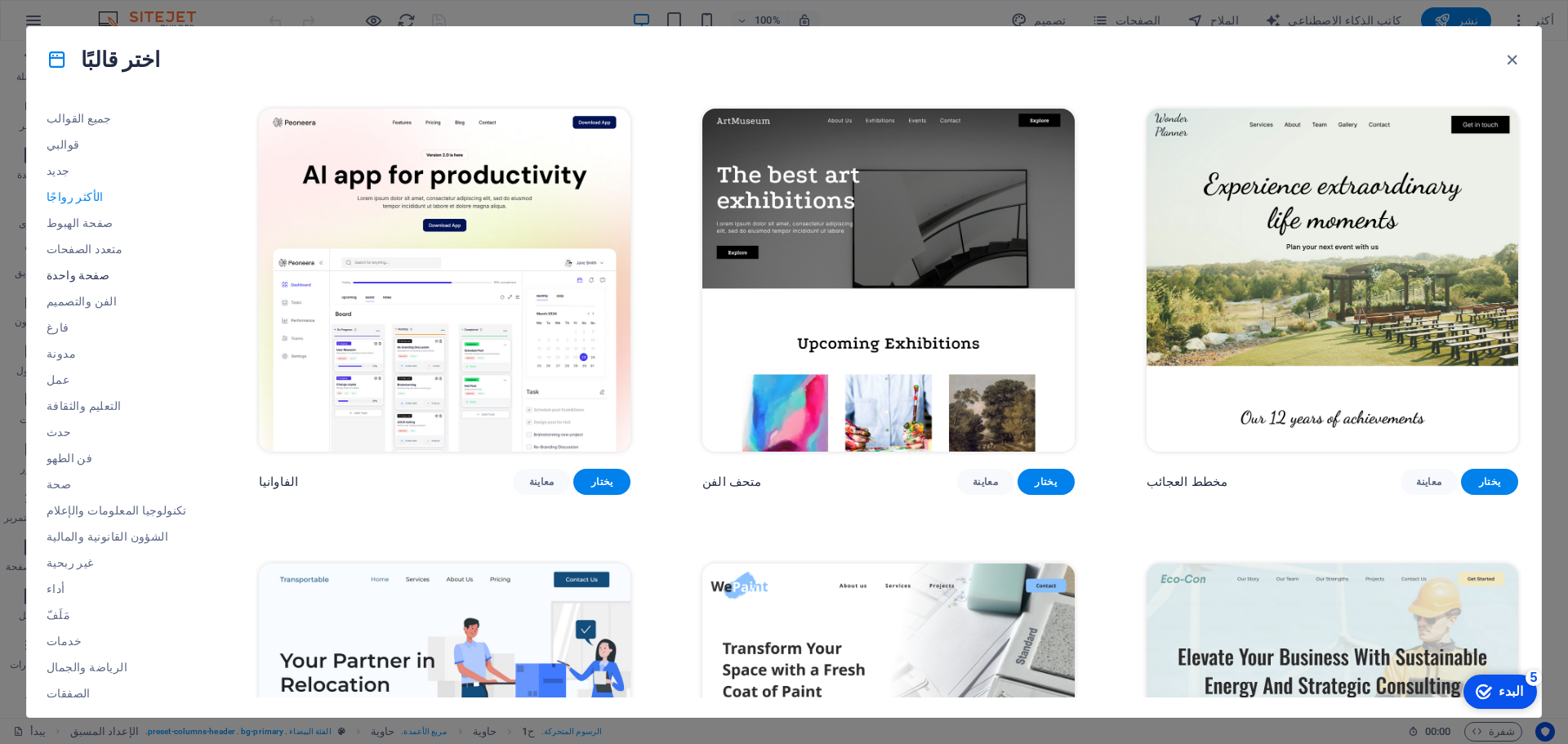
click at [89, 275] on font "صفحة واحدة" at bounding box center [78, 276] width 63 height 13
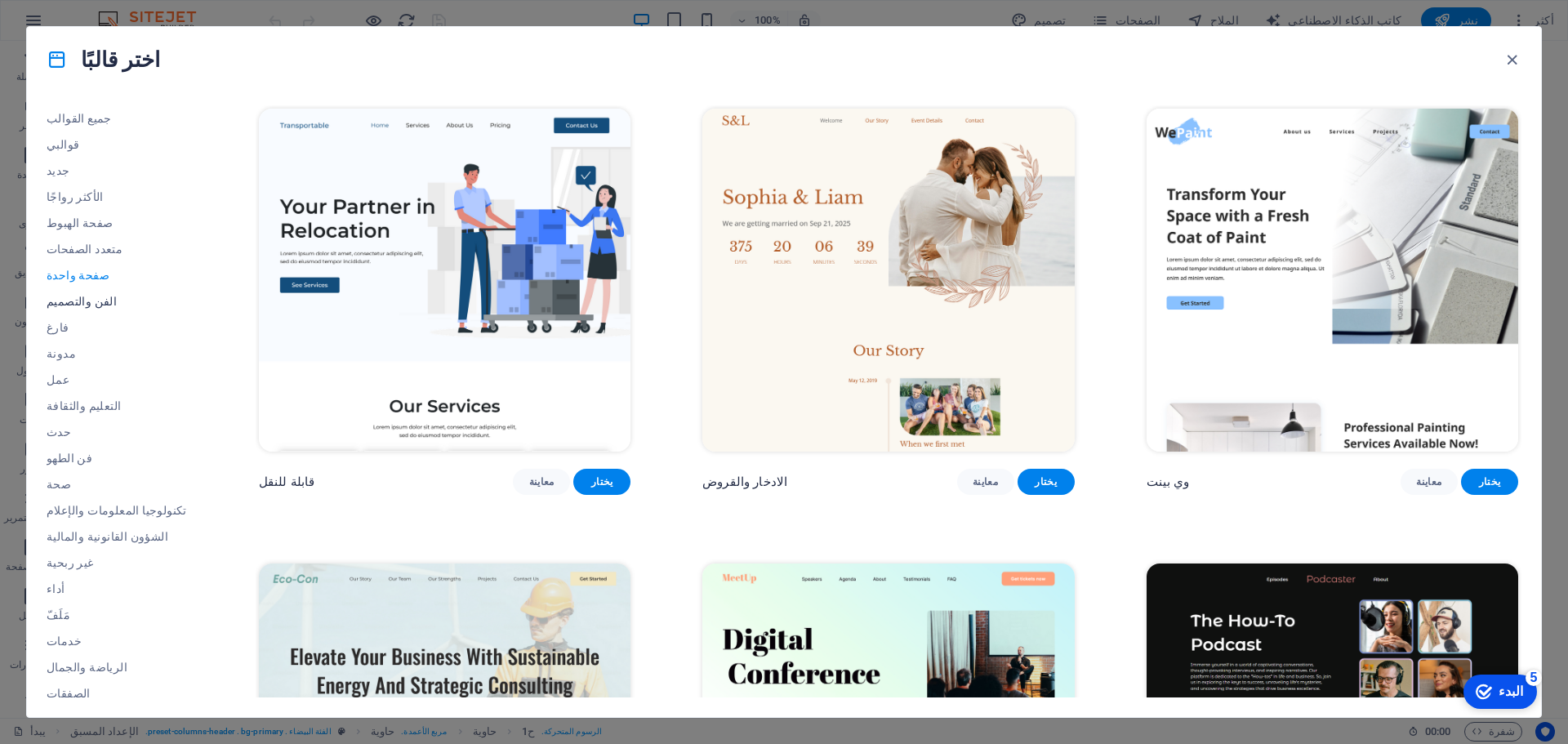
click at [88, 299] on font "الفن والتصميم" at bounding box center [82, 301] width 70 height 13
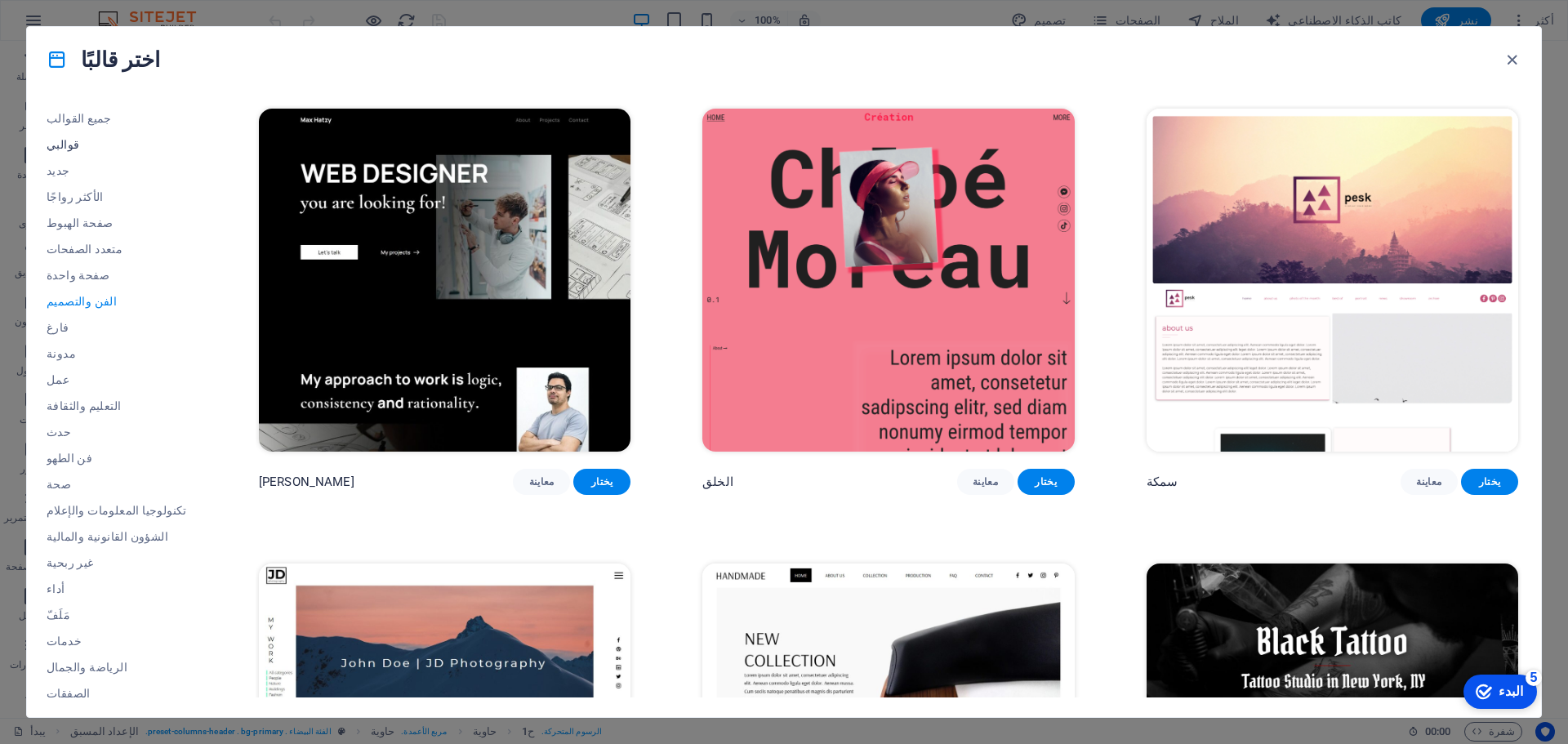
click at [59, 140] on font "قوالبي" at bounding box center [63, 144] width 33 height 13
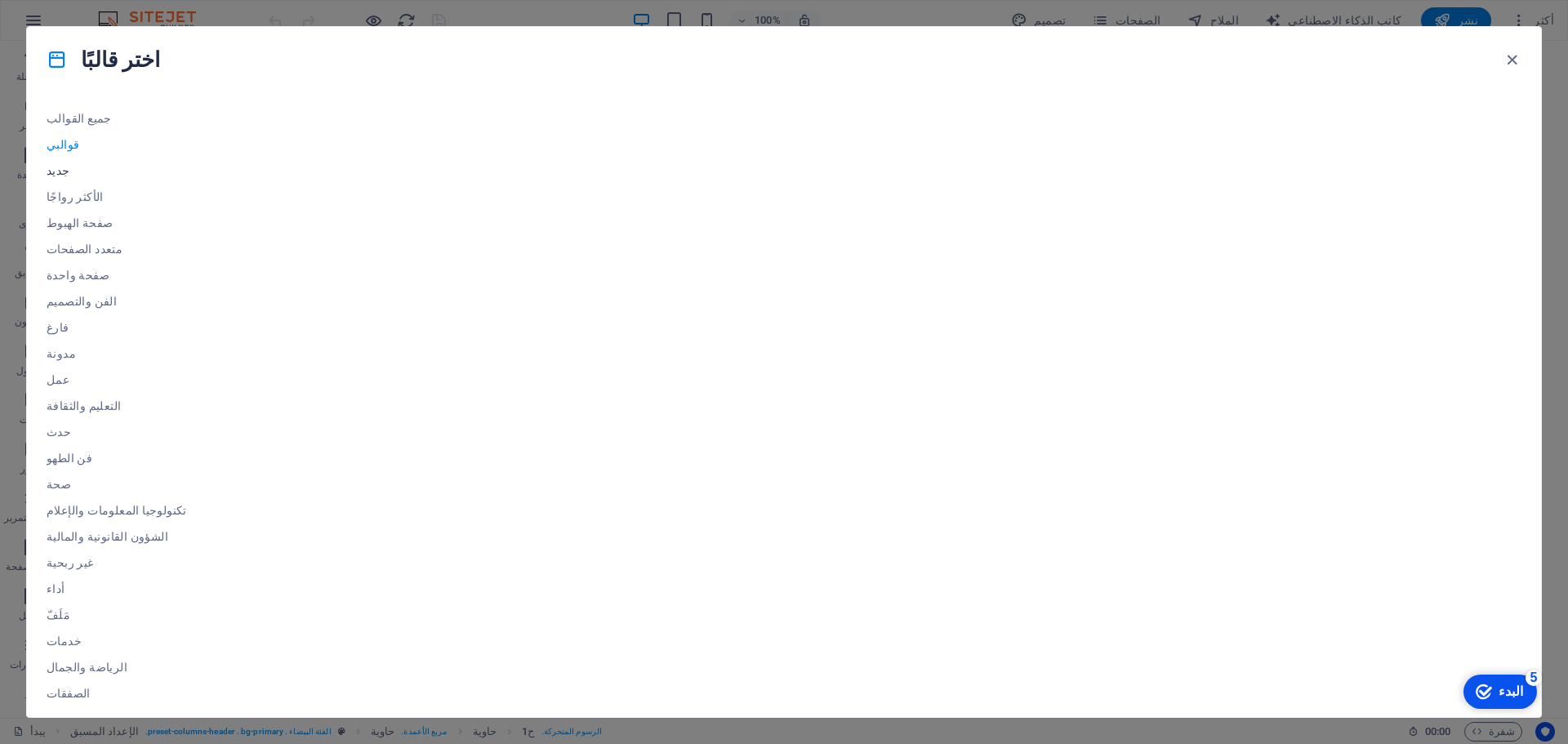
click at [51, 164] on font "جديد" at bounding box center [58, 171] width 23 height 13
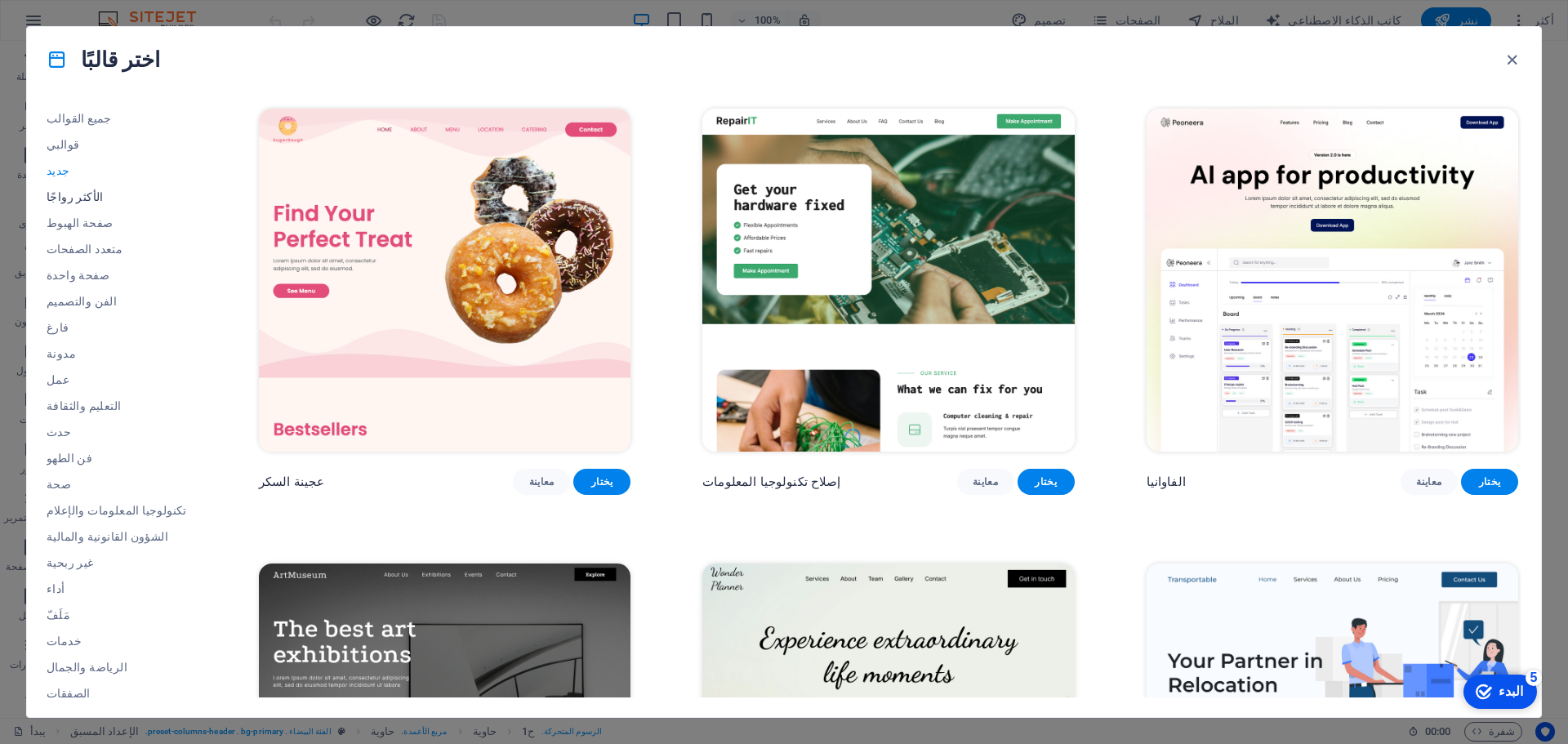
click at [54, 190] on font "الأكثر رواجًا" at bounding box center [75, 197] width 57 height 13
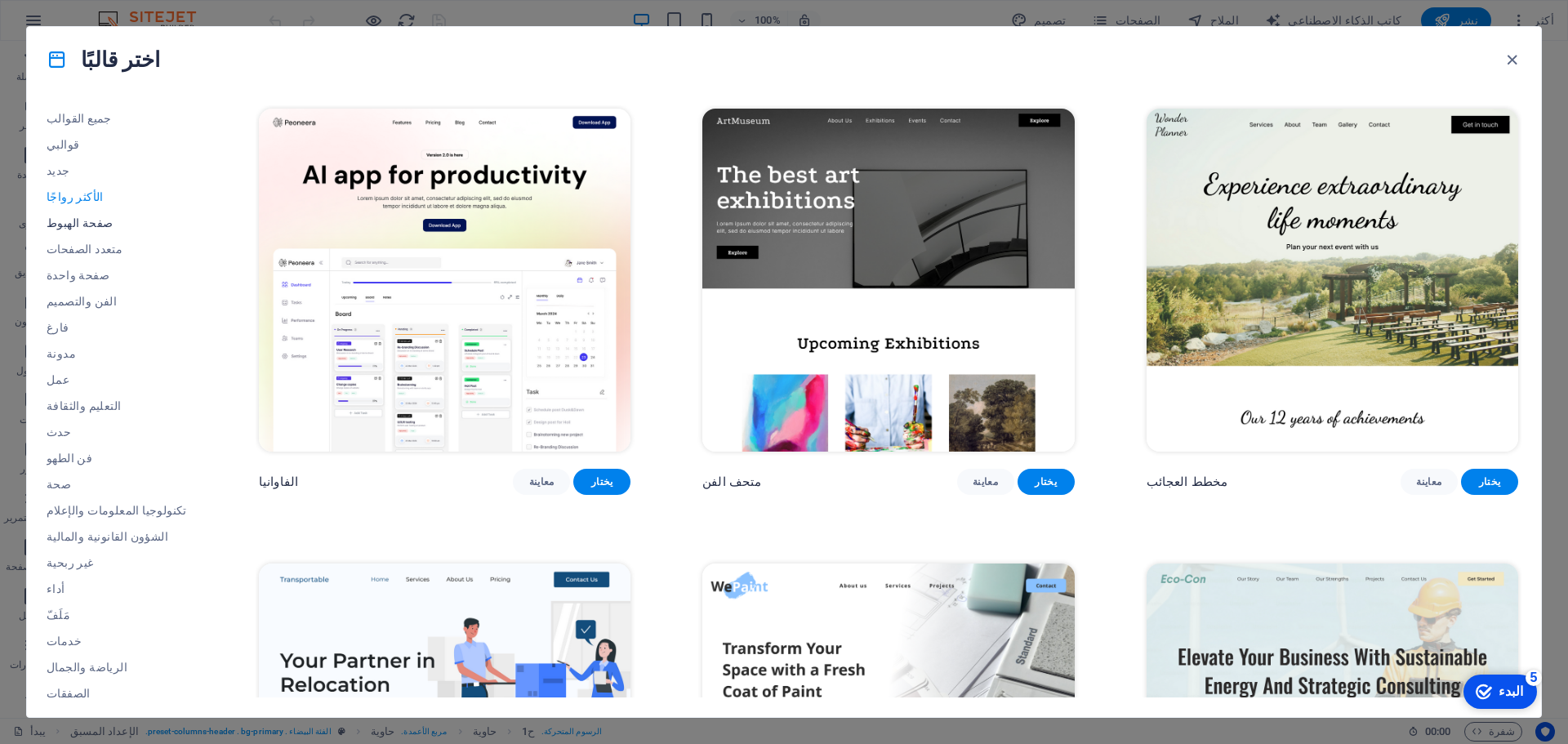
click at [60, 220] on font "صفحة الهبوط" at bounding box center [79, 223] width 66 height 13
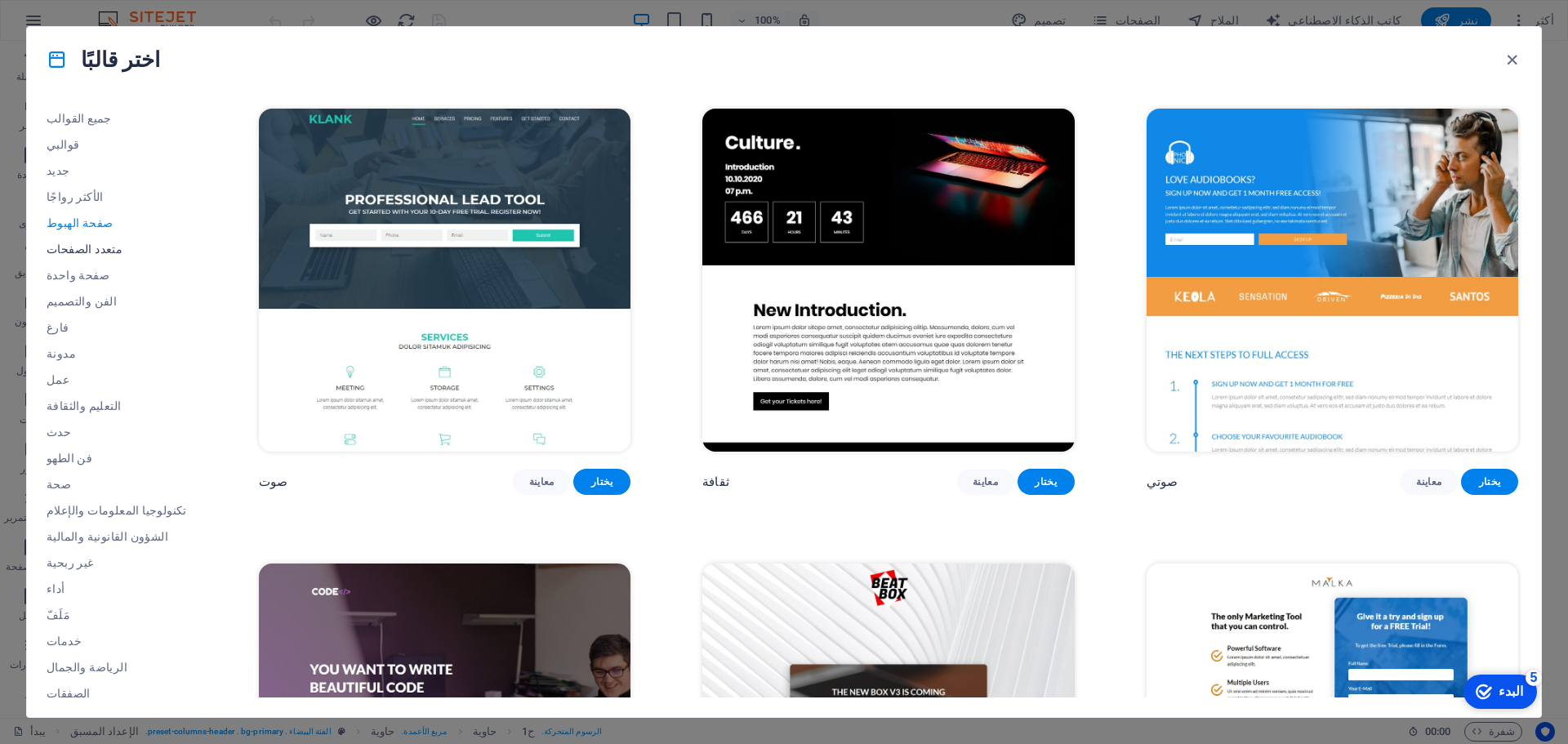
click at [85, 239] on button "متعدد الصفحات" at bounding box center [117, 249] width 140 height 26
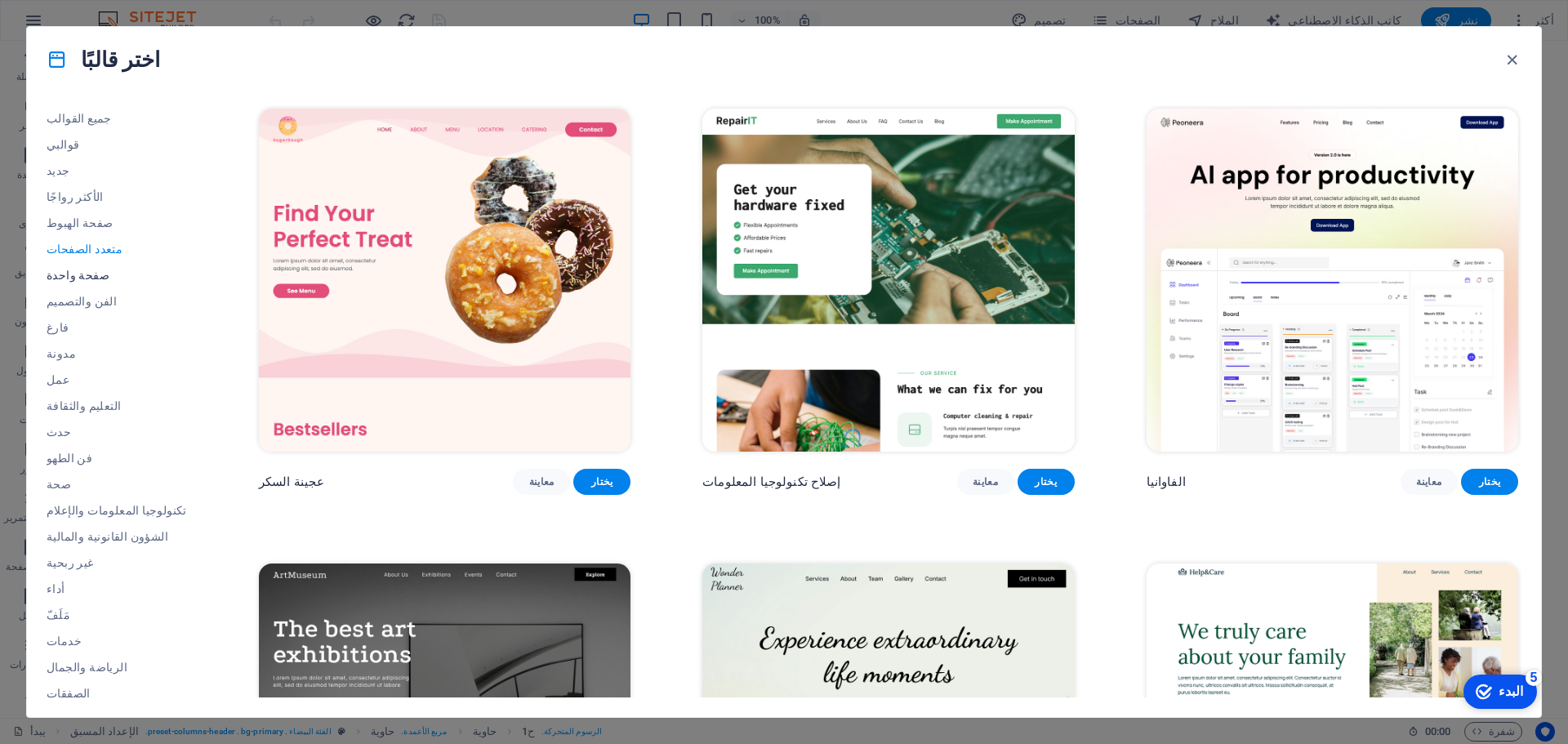
click at [89, 275] on font "صفحة واحدة" at bounding box center [78, 276] width 63 height 13
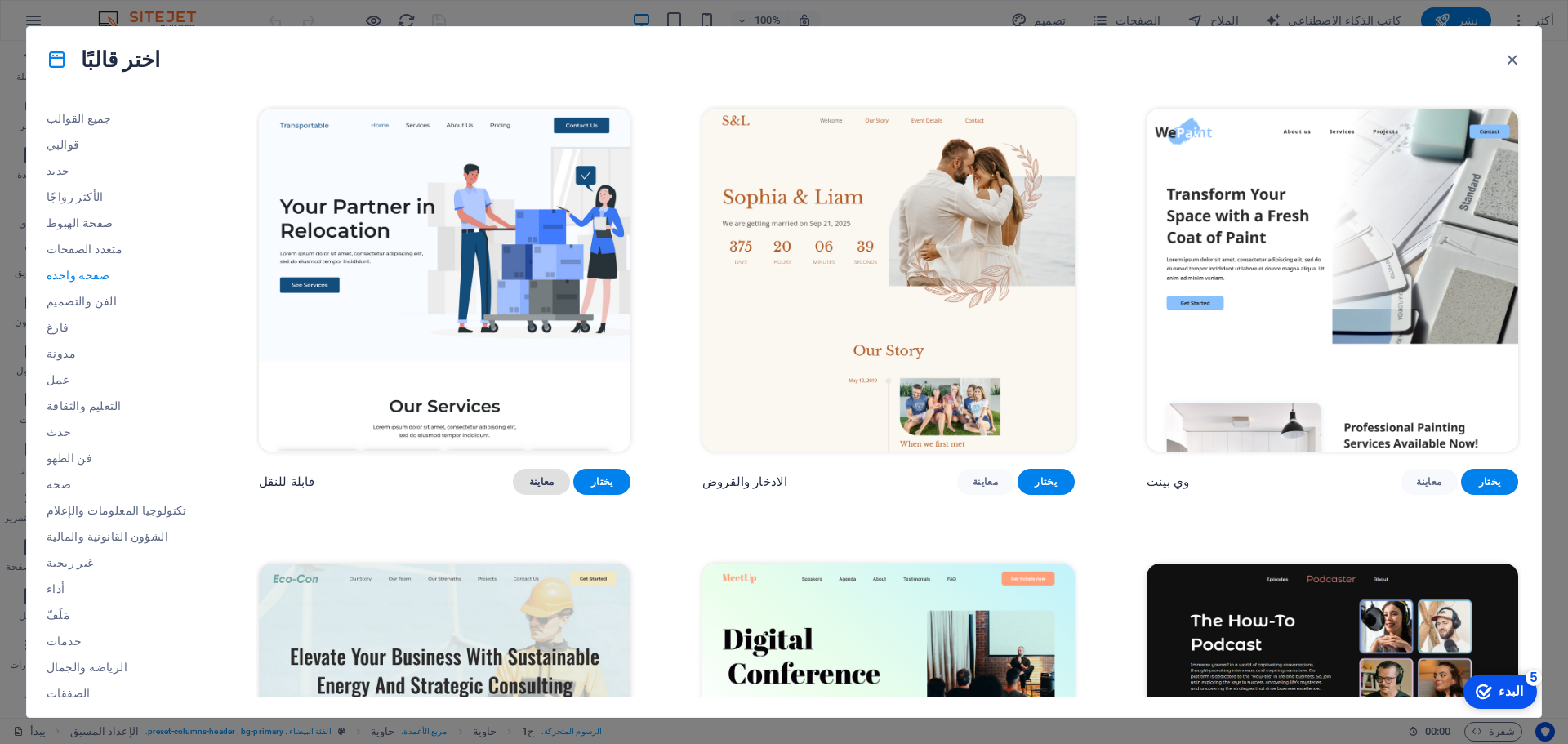
click at [529, 488] on font "معاينة" at bounding box center [542, 482] width 25 height 12
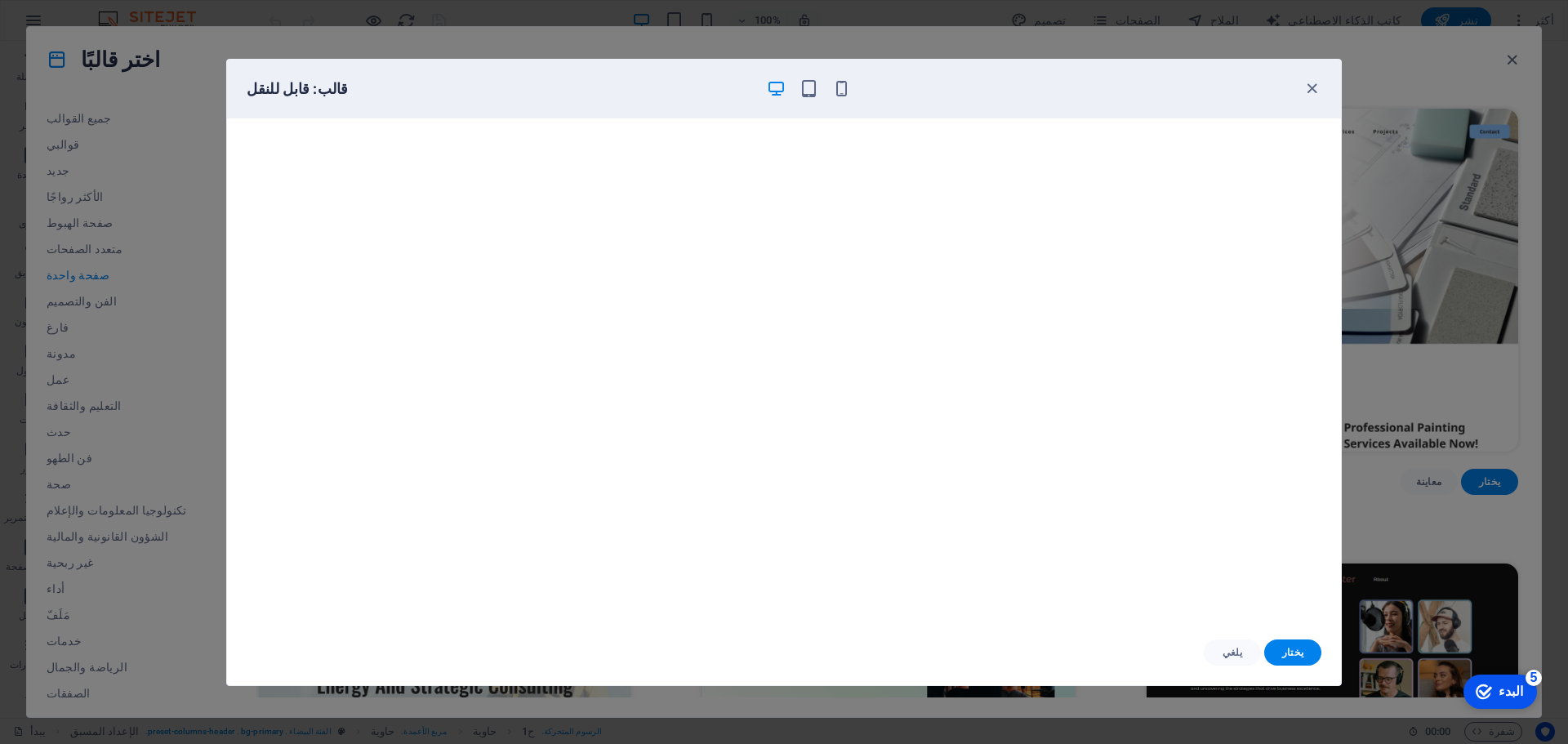
scroll to position [4, 0]
click at [1306, 91] on icon "button" at bounding box center [1312, 89] width 18 height 18
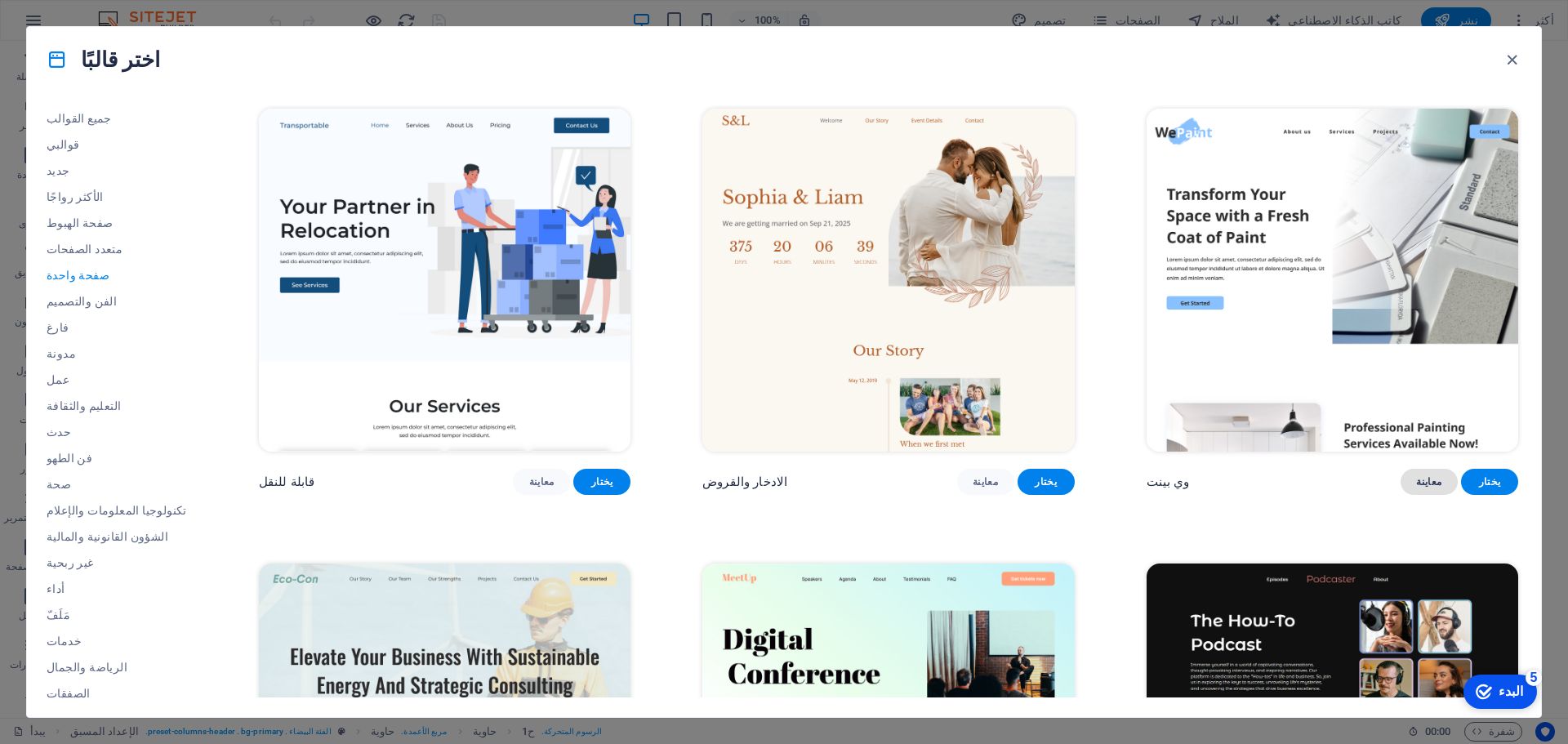
click at [1434, 488] on font "معاينة" at bounding box center [1429, 482] width 25 height 12
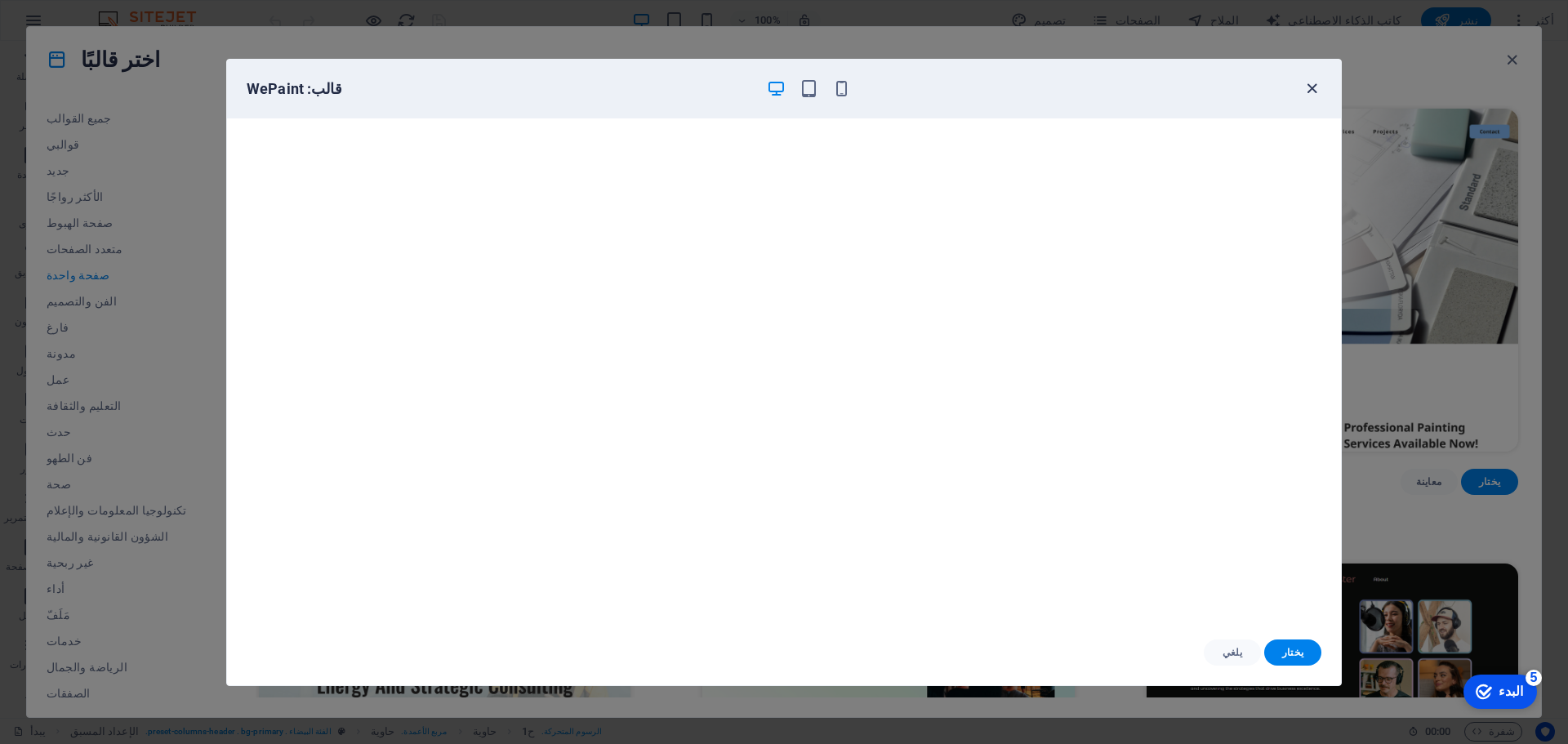
click at [1308, 89] on icon "button" at bounding box center [1312, 89] width 18 height 18
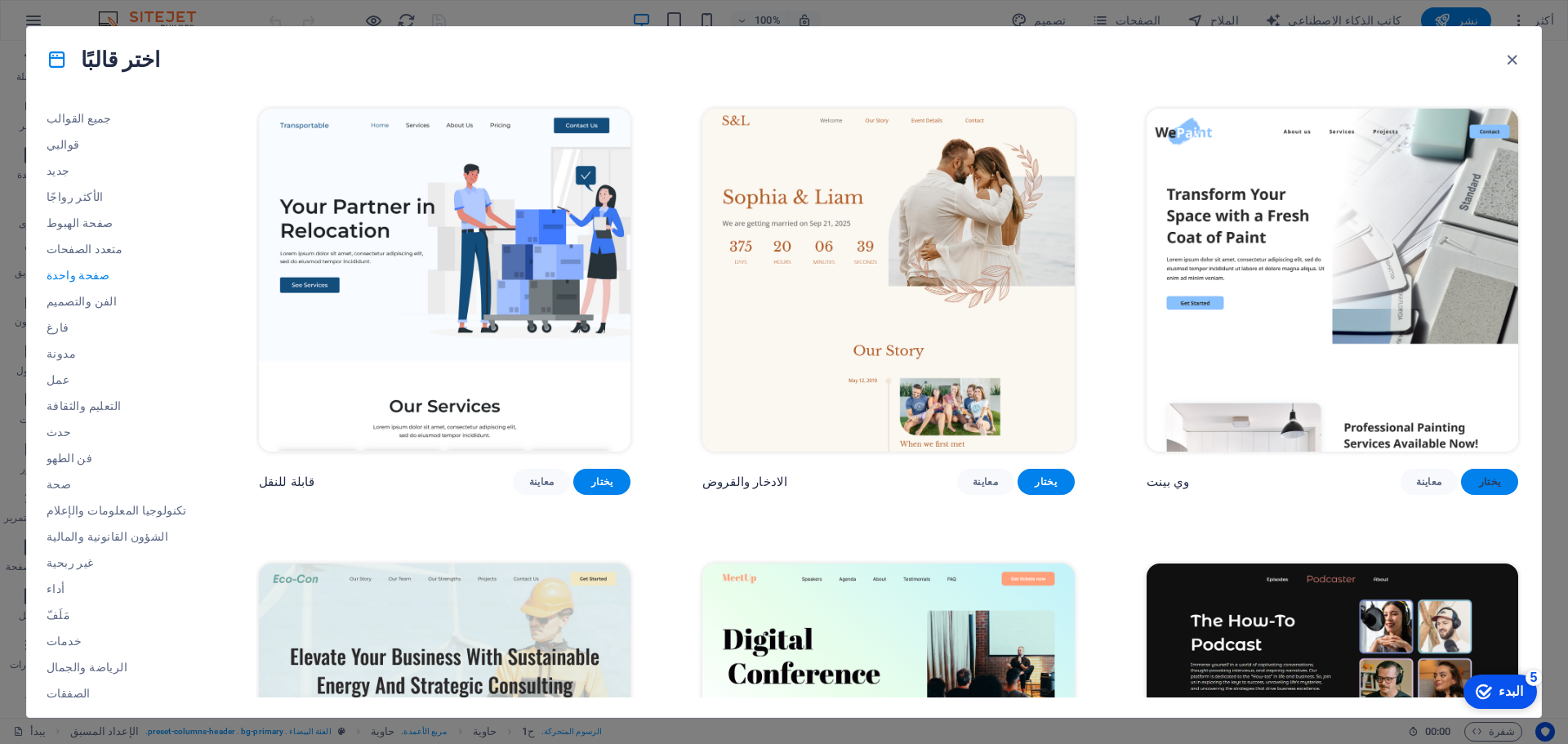
click at [1485, 488] on font "يختار" at bounding box center [1490, 482] width 22 height 12
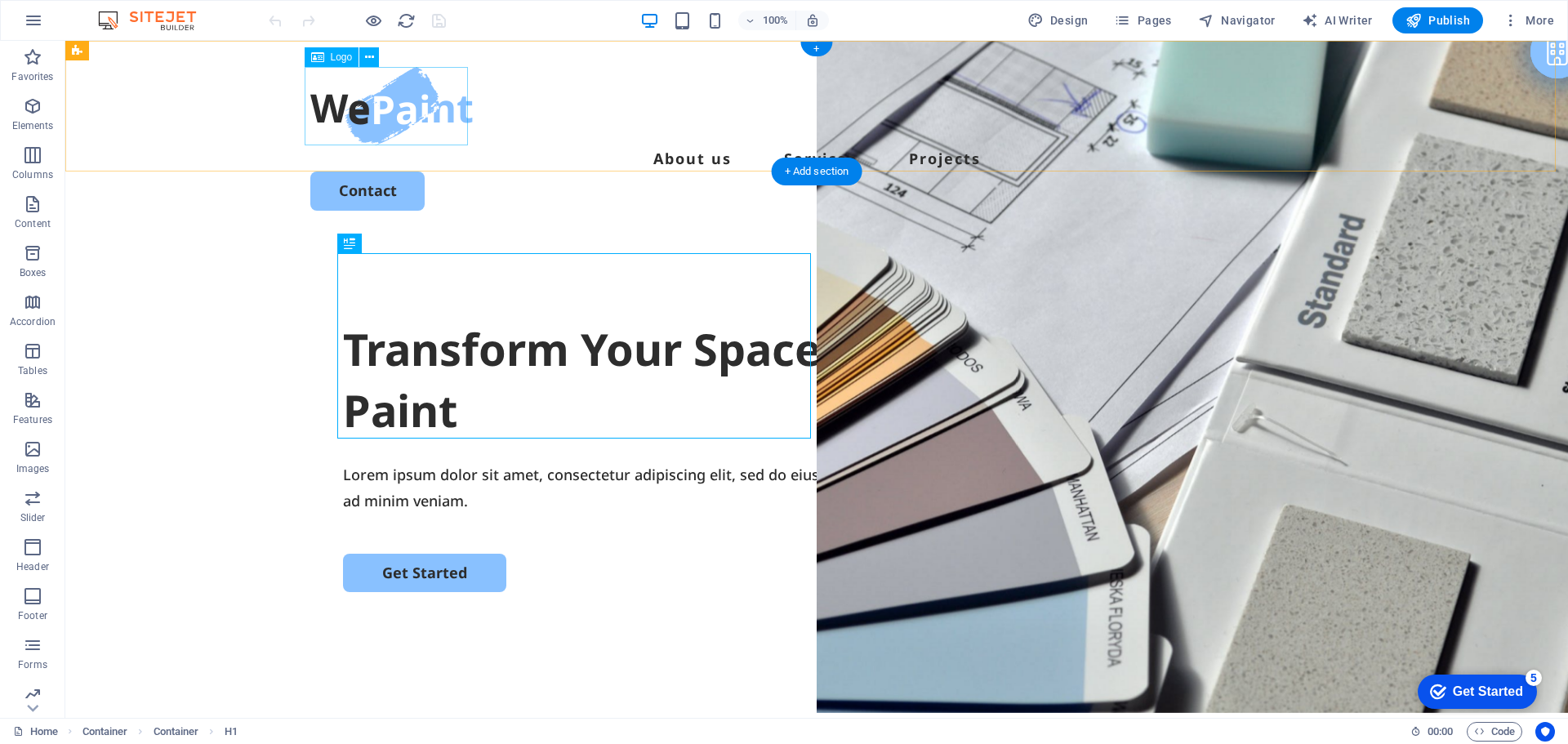
click at [373, 106] on div at bounding box center [817, 106] width 1013 height 78
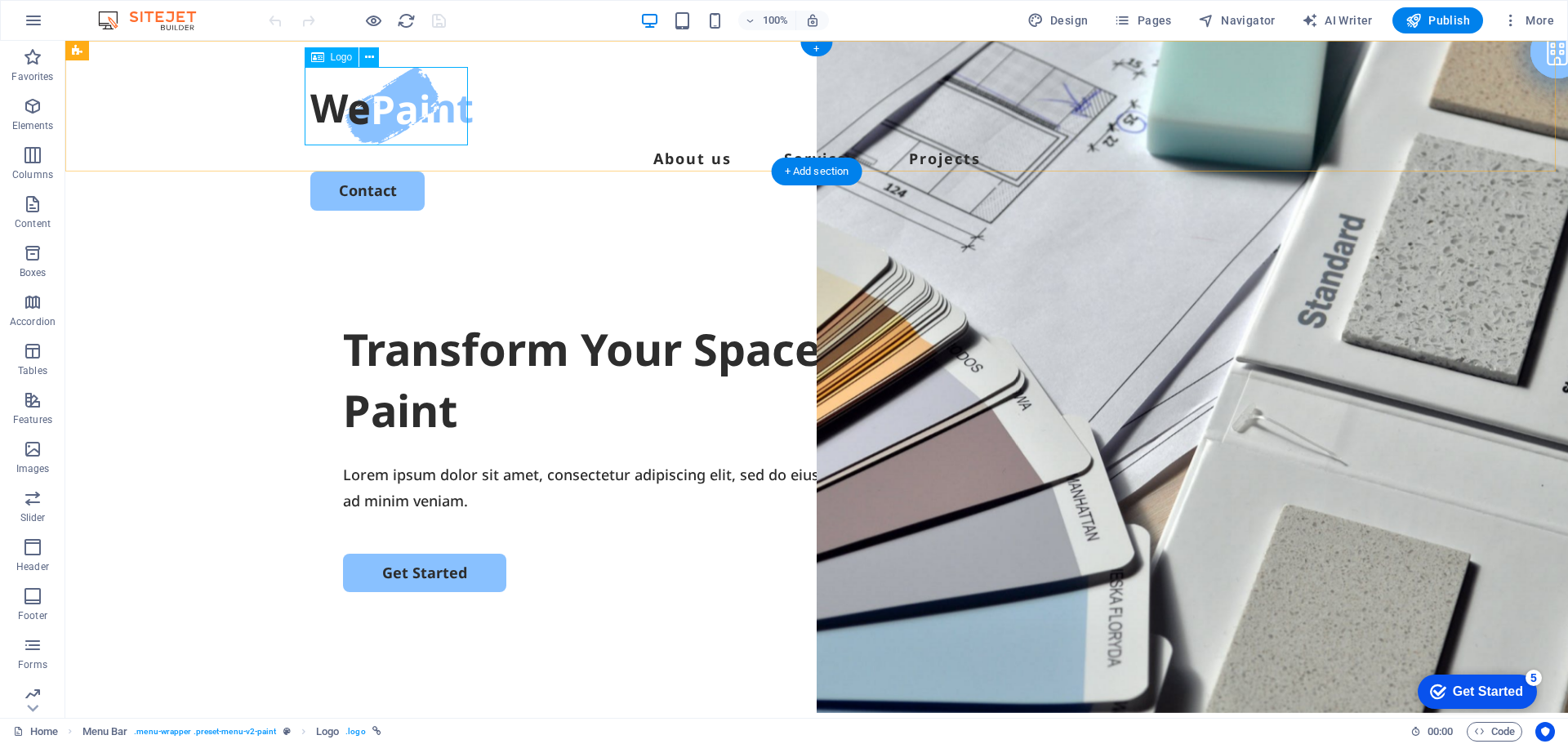
click at [391, 113] on div at bounding box center [817, 106] width 1013 height 78
select select "px"
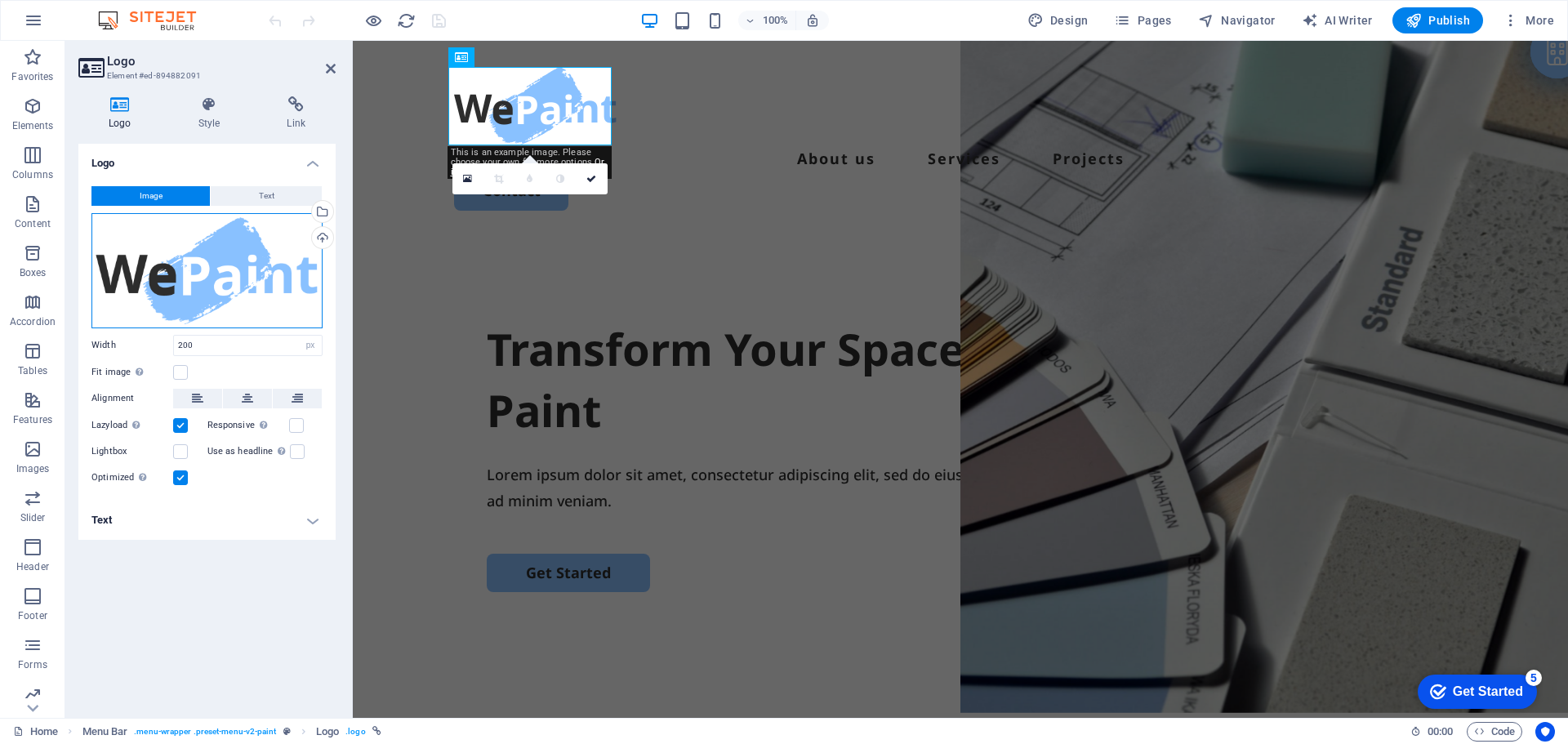
click at [238, 268] on div "Drag files here, click to choose files or select files from Files or our free s…" at bounding box center [207, 271] width 231 height 115
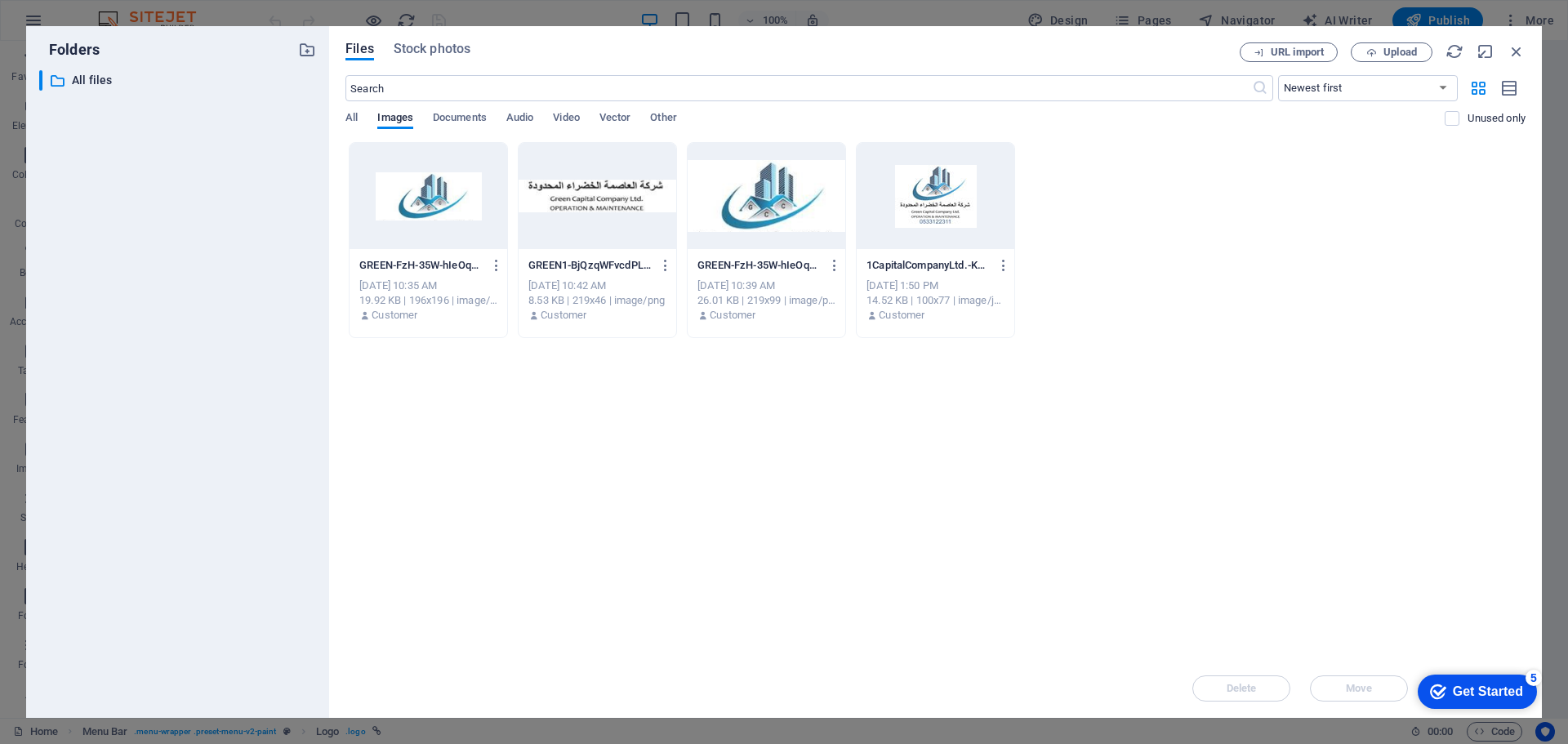
click at [431, 199] on div at bounding box center [428, 195] width 158 height 106
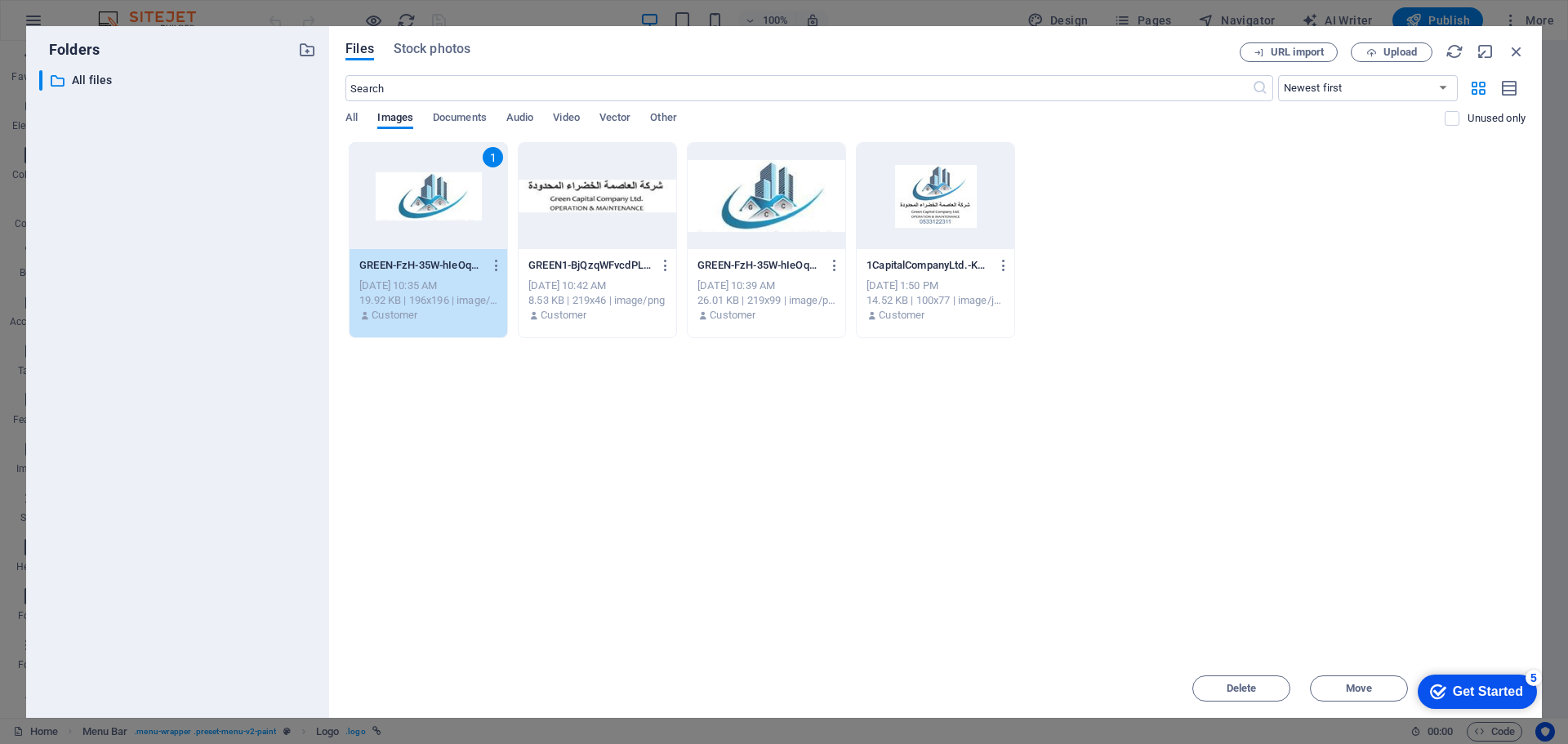
click at [750, 195] on div at bounding box center [766, 195] width 158 height 106
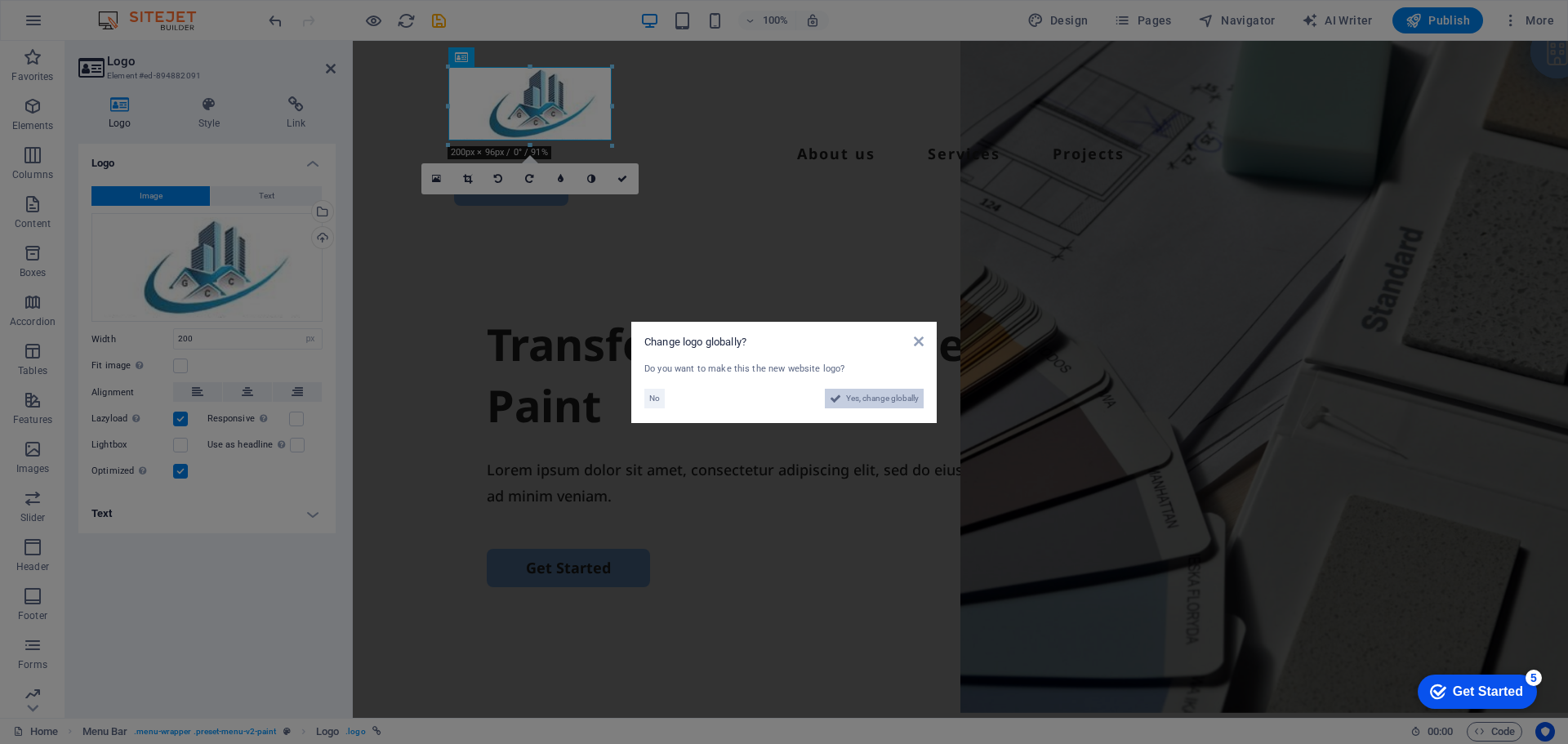
click at [859, 392] on span "Yes, change globally" at bounding box center [882, 398] width 73 height 19
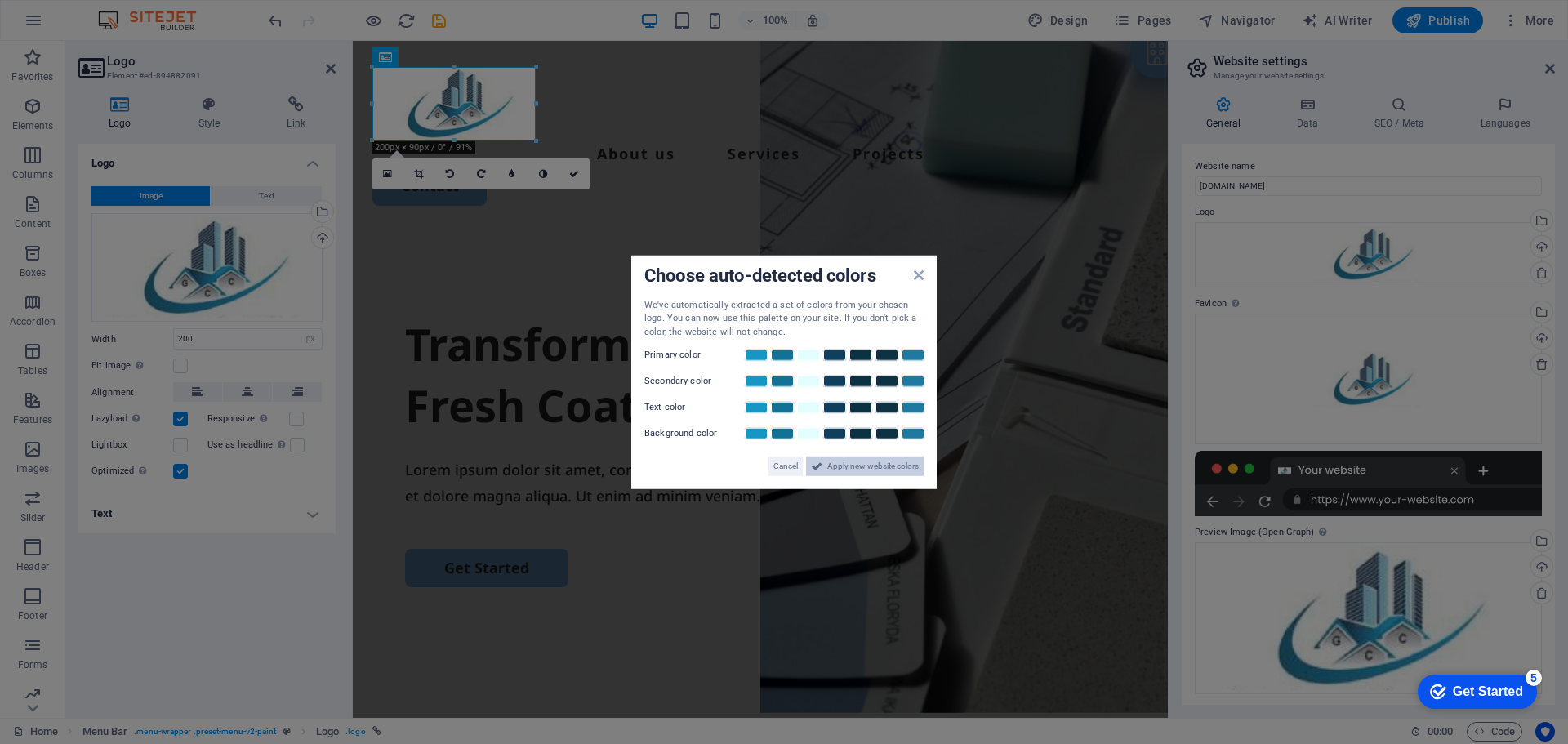
click at [834, 466] on span "Apply new website colors" at bounding box center [873, 466] width 92 height 19
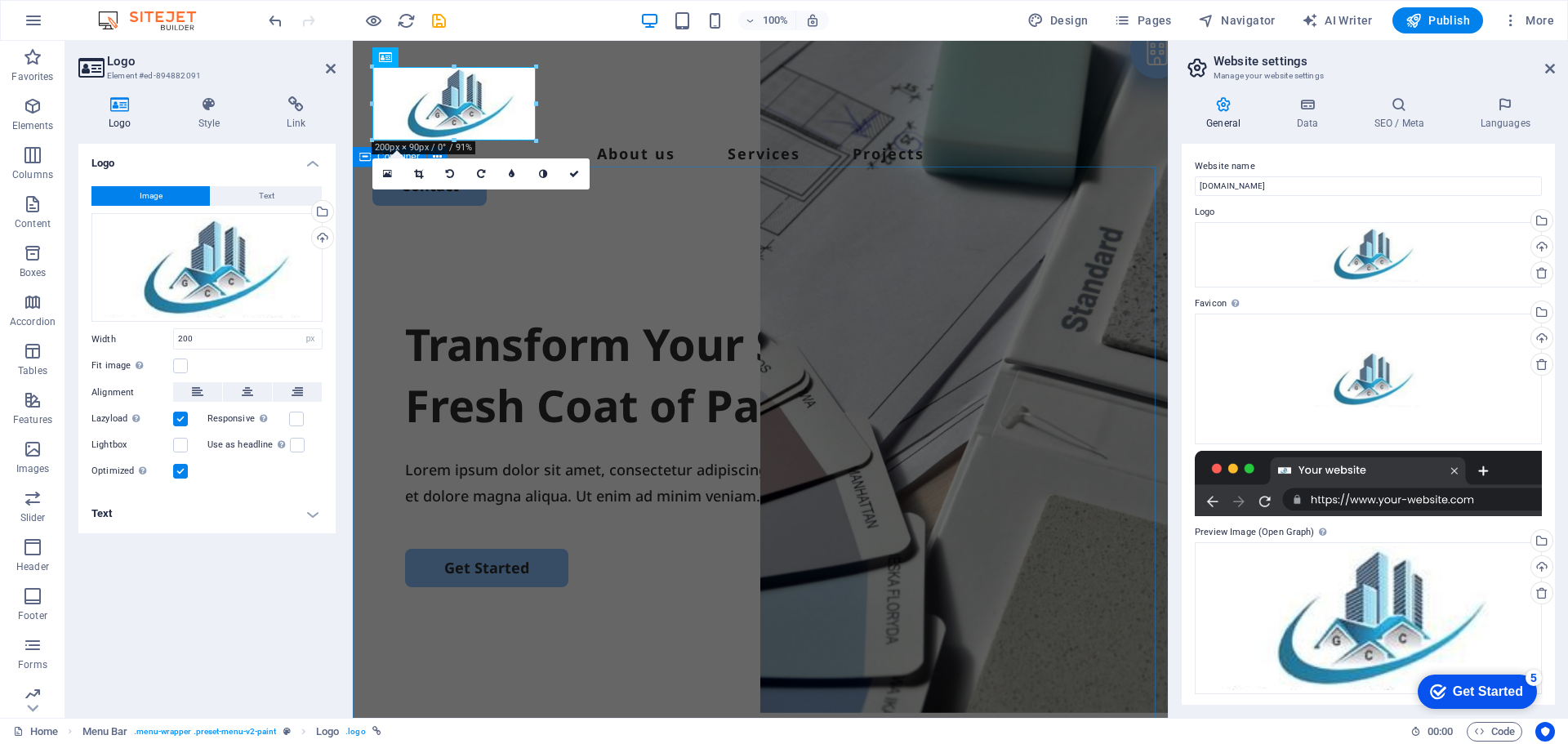
click at [693, 232] on div "Transform Your Space with a Fresh Coat of Paint Lorem ipsum dolor sit amet, con…" at bounding box center [761, 546] width 815 height 629
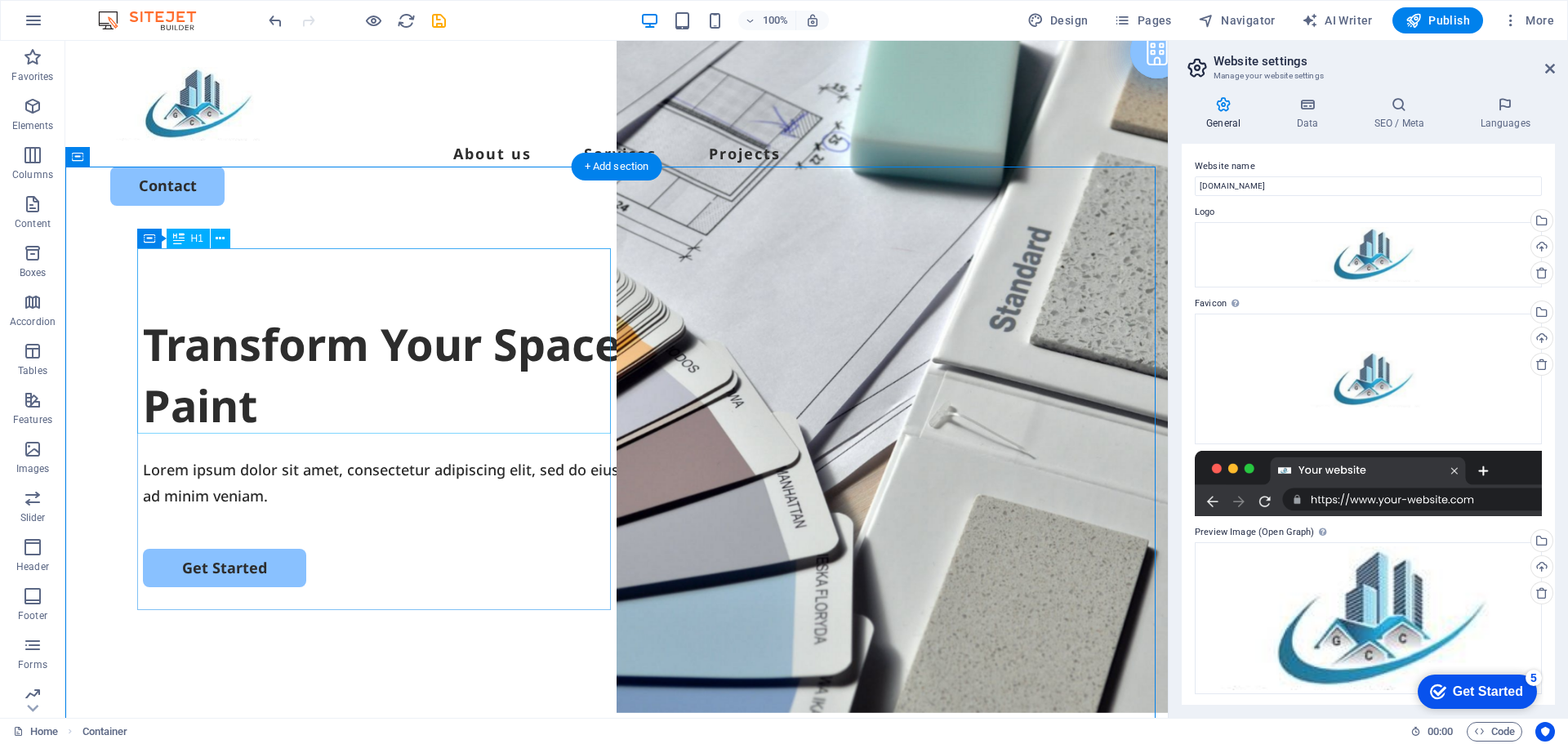
click at [338, 314] on div "Transform Your Space with a Fresh Coat of Paint" at bounding box center [616, 376] width 948 height 124
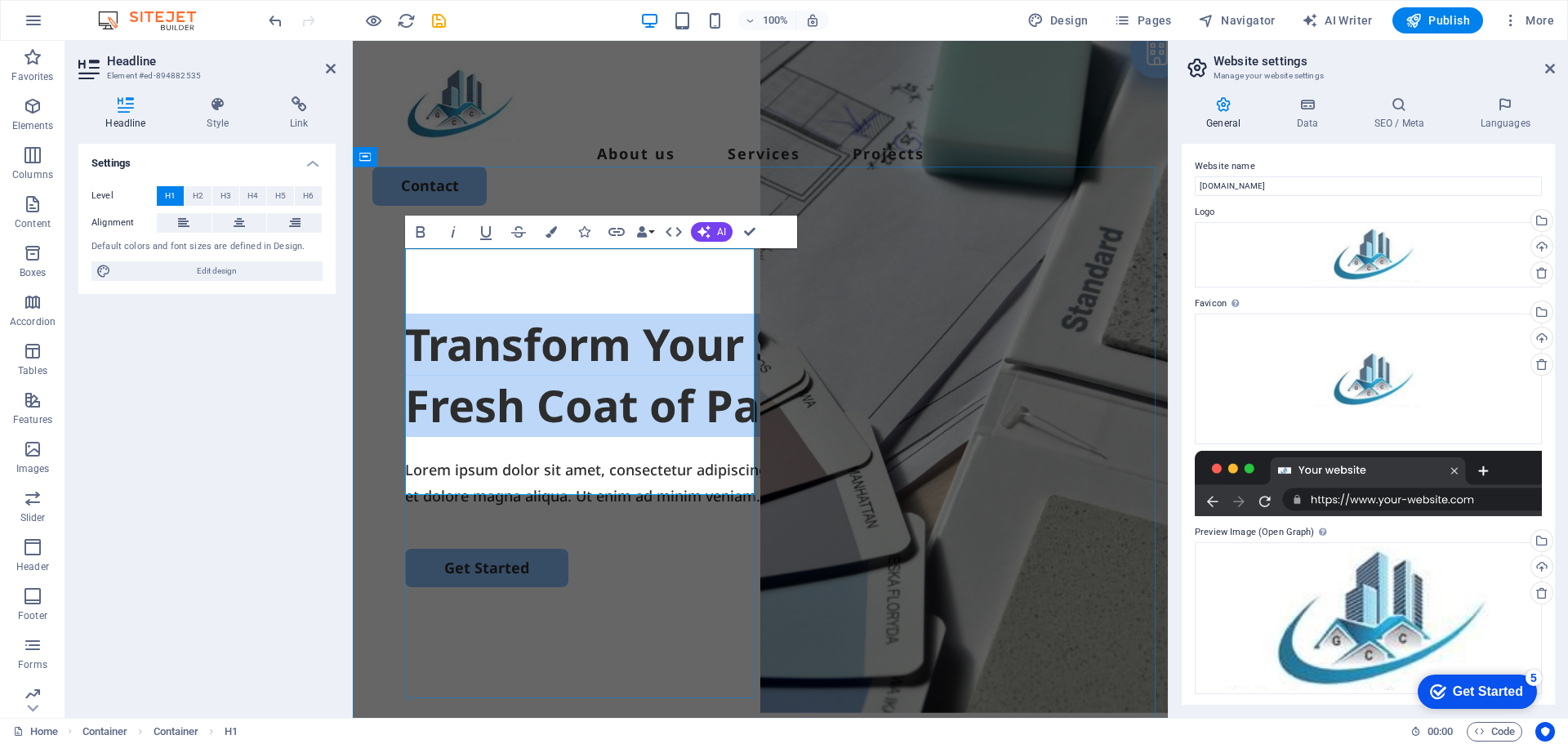
click at [557, 314] on h1 "Transform Your Space with a Fresh Coat of Paint" at bounding box center [760, 376] width 711 height 124
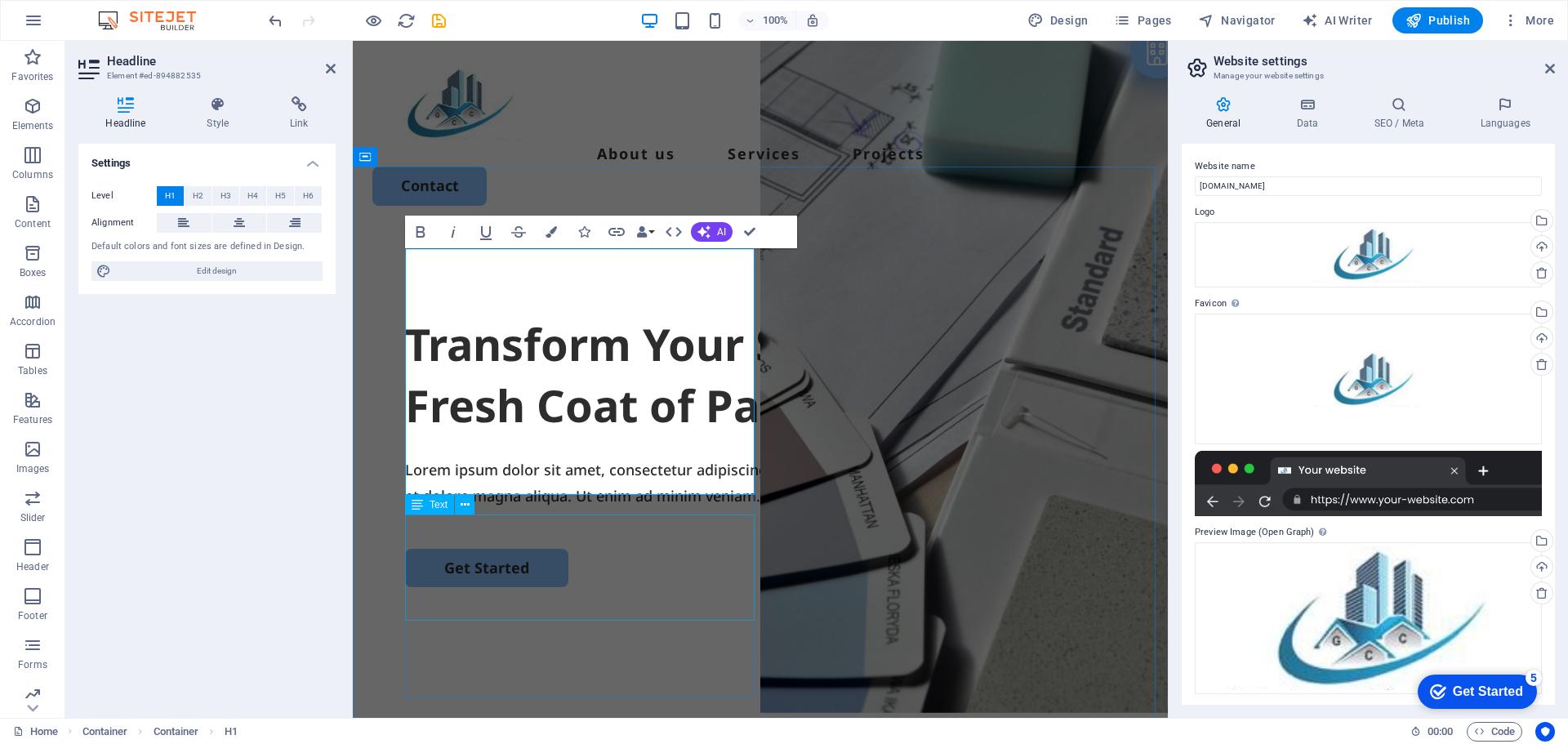
click at [615, 509] on div "Lorem ipsum dolor sit amet, consectetur adipiscing elit, sed do eiusmod tempor …" at bounding box center [760, 483] width 711 height 53
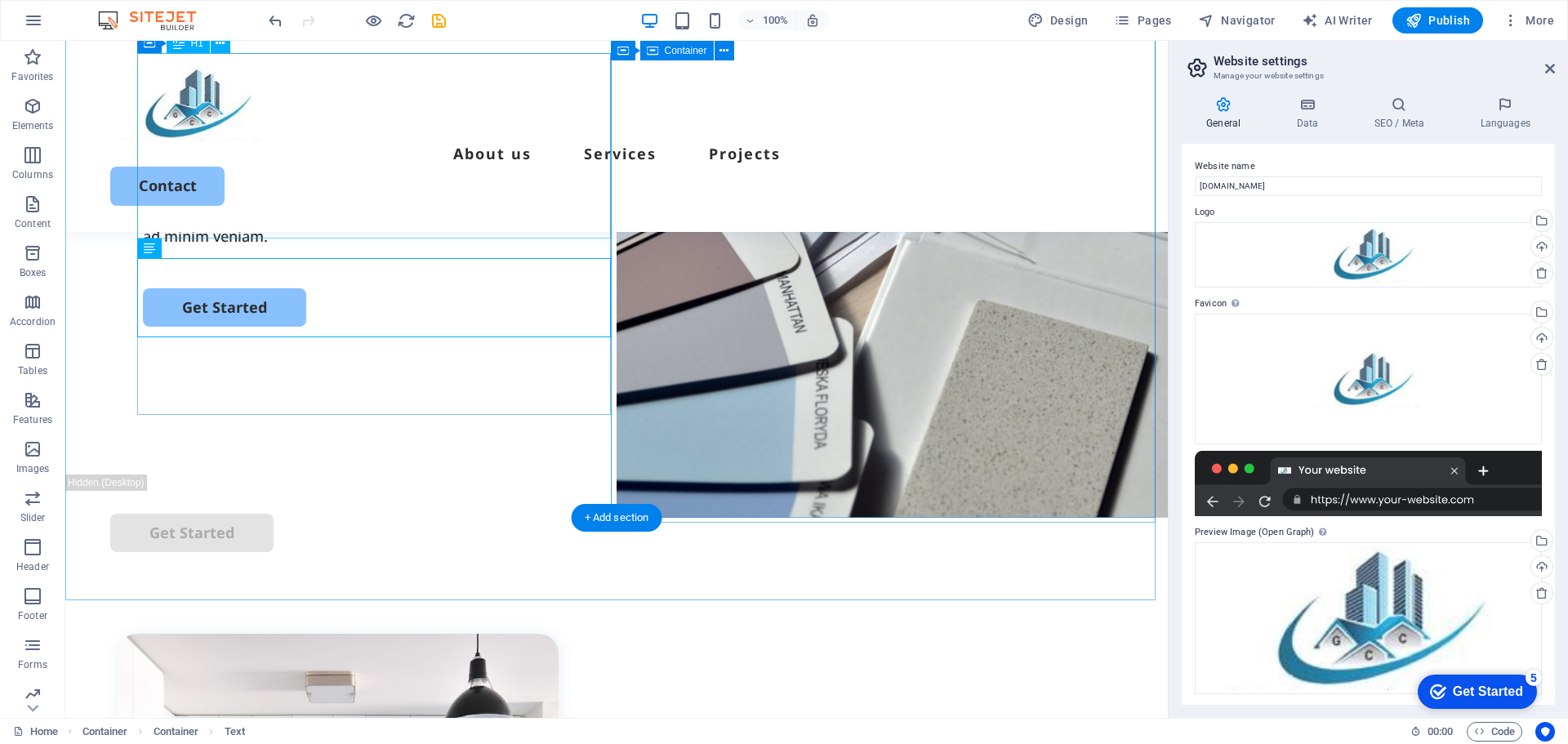
scroll to position [408, 0]
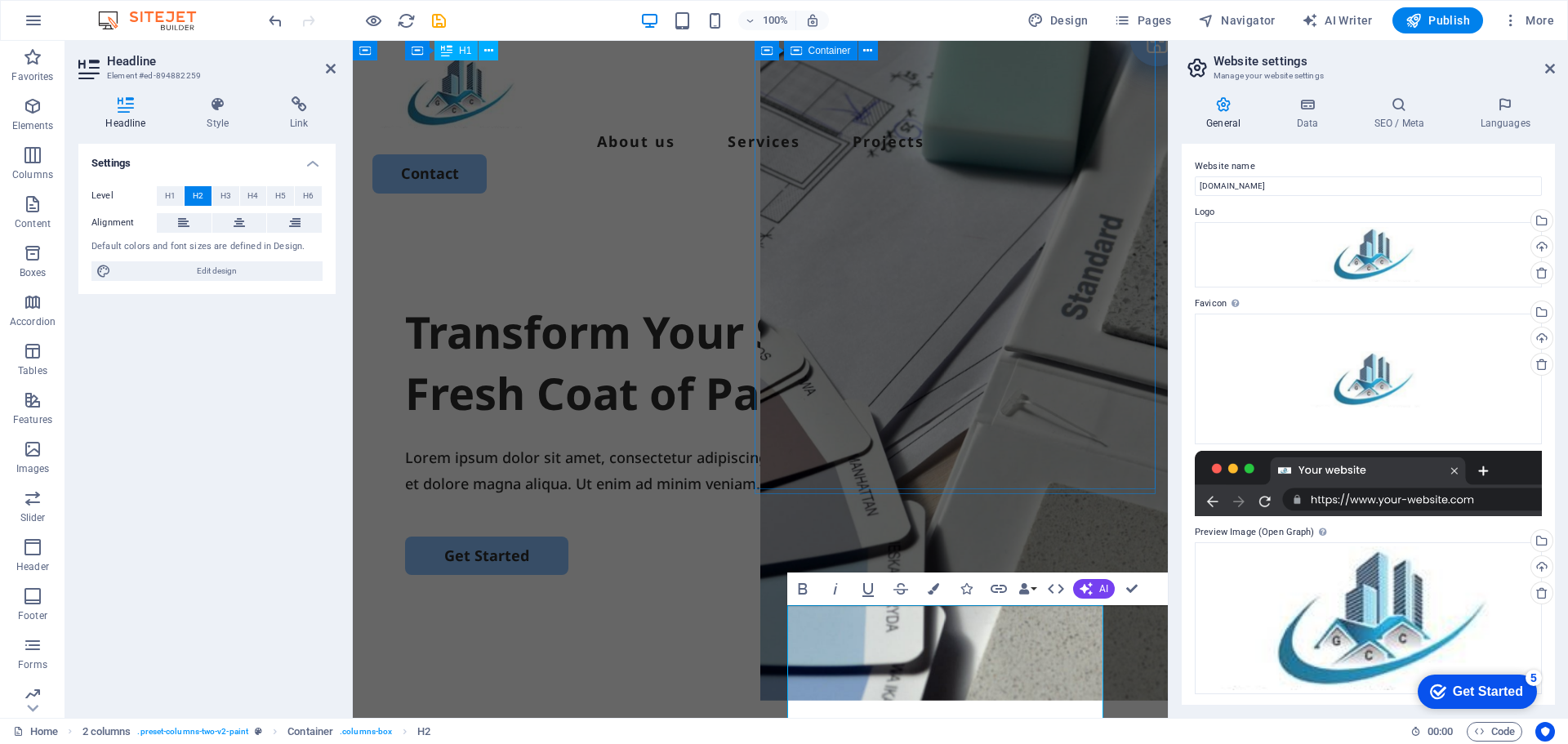
scroll to position [0, 0]
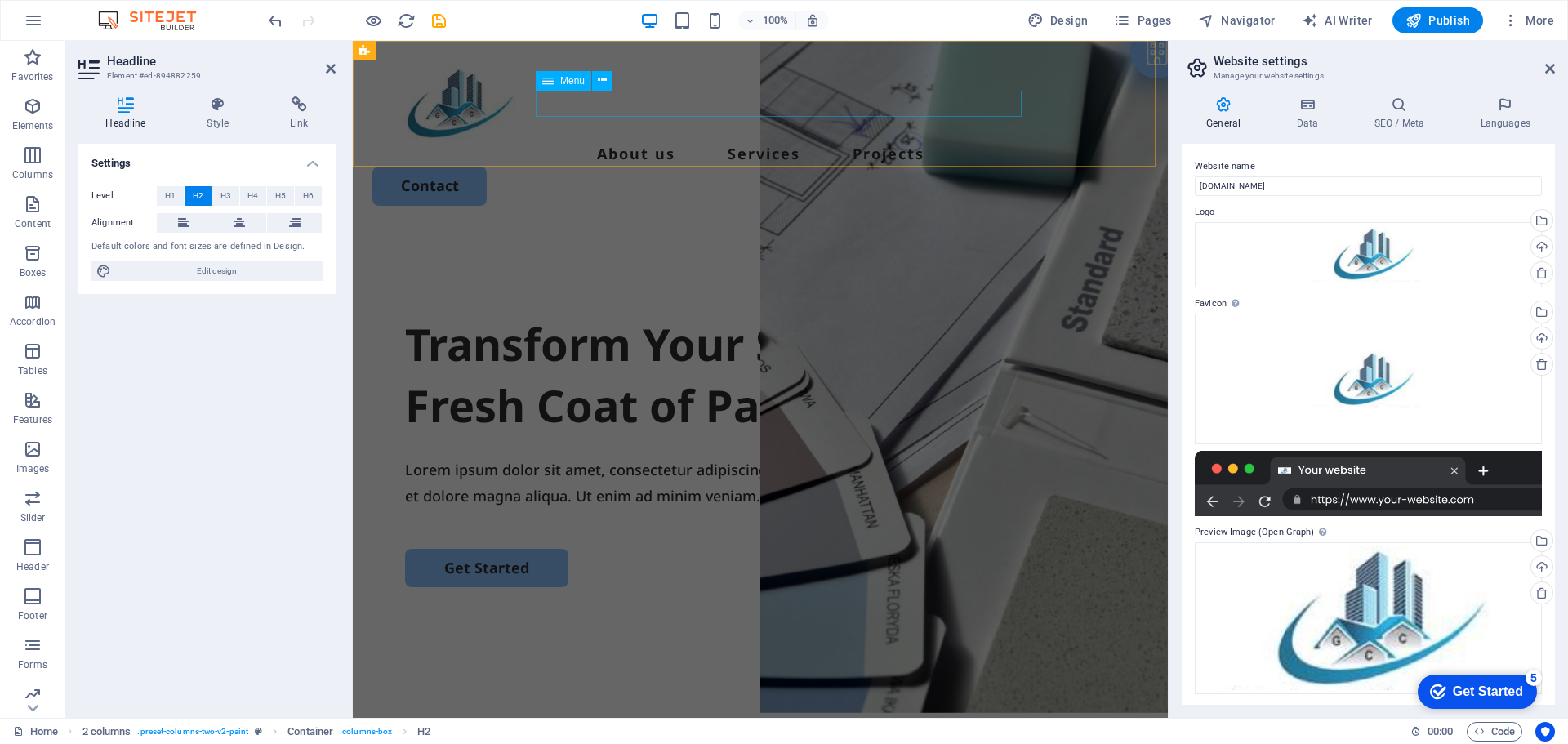
click at [660, 140] on nav "About us Services Projects" at bounding box center [760, 153] width 776 height 26
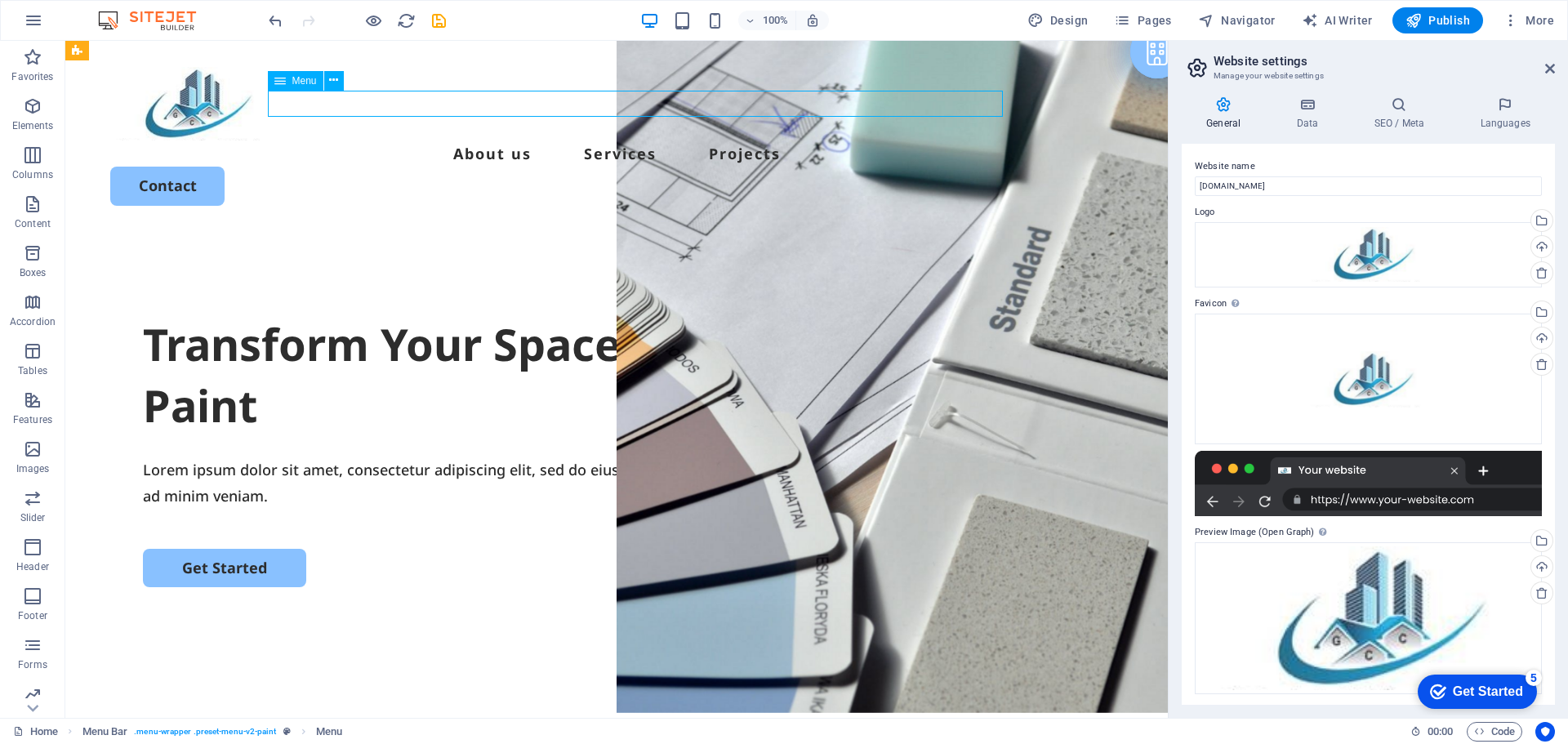
click at [503, 140] on nav "About us Services Projects" at bounding box center [616, 153] width 1013 height 26
click at [216, 100] on div at bounding box center [616, 104] width 1013 height 73
select select
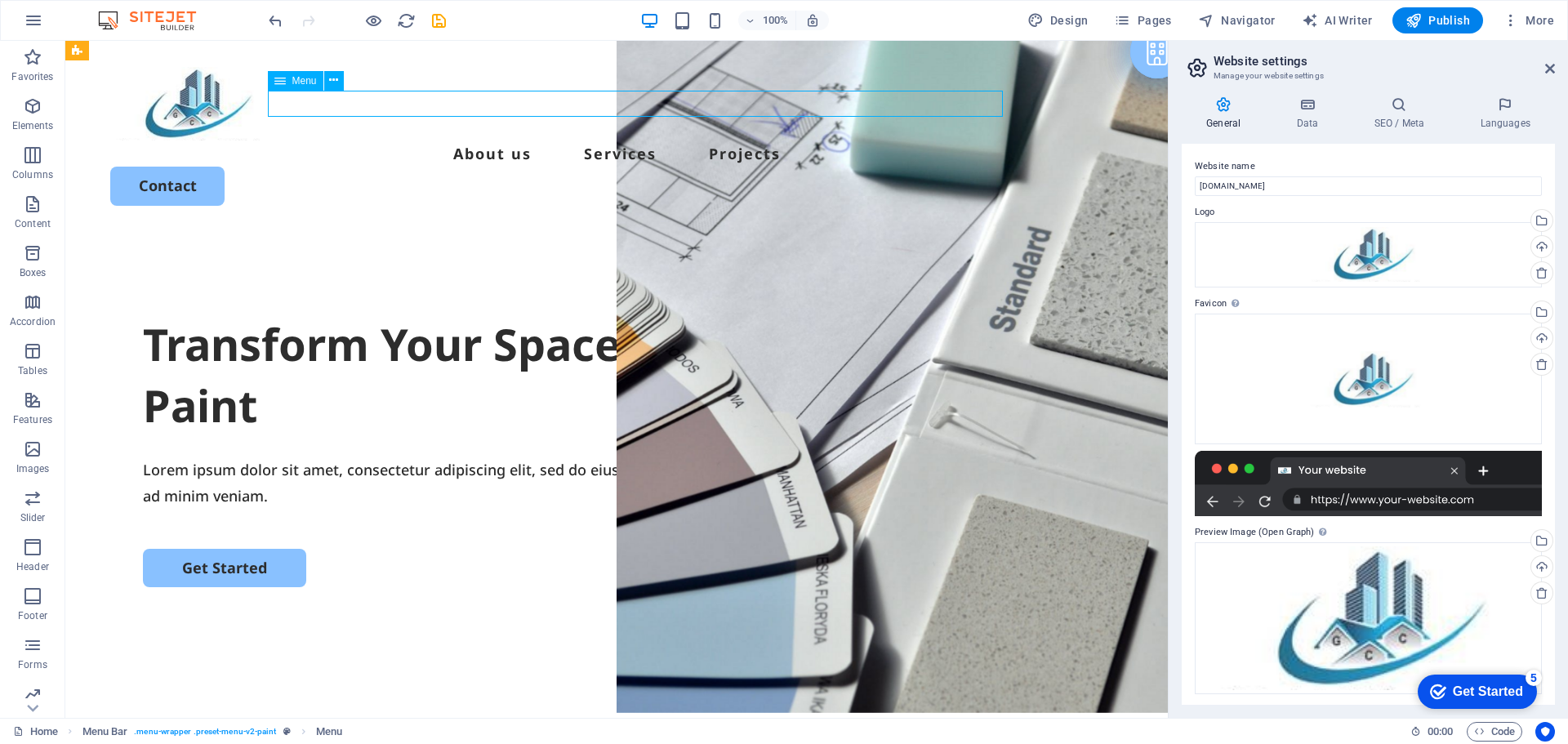
select select
click at [513, 140] on nav "About us Services Projects" at bounding box center [616, 153] width 1013 height 26
select select
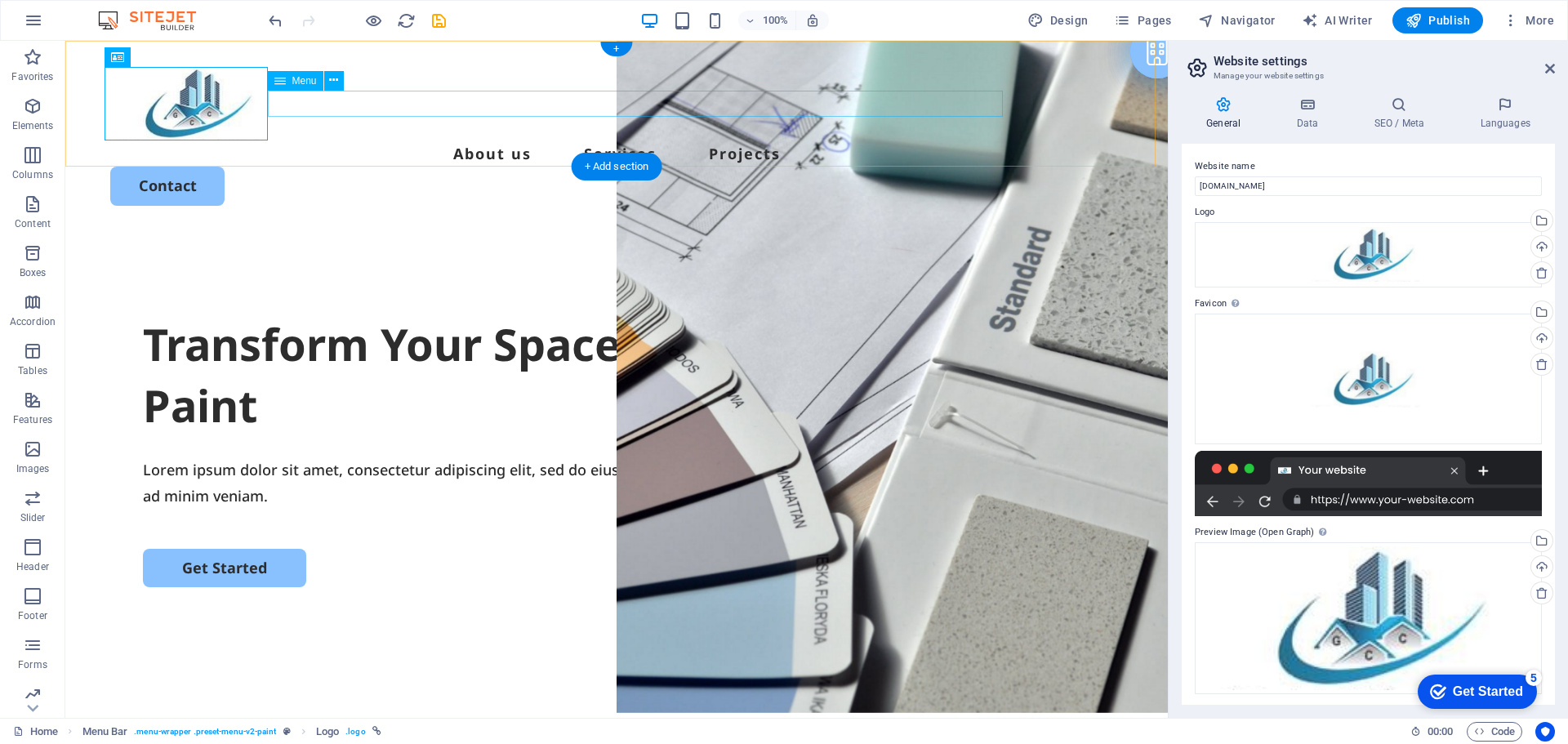
select select
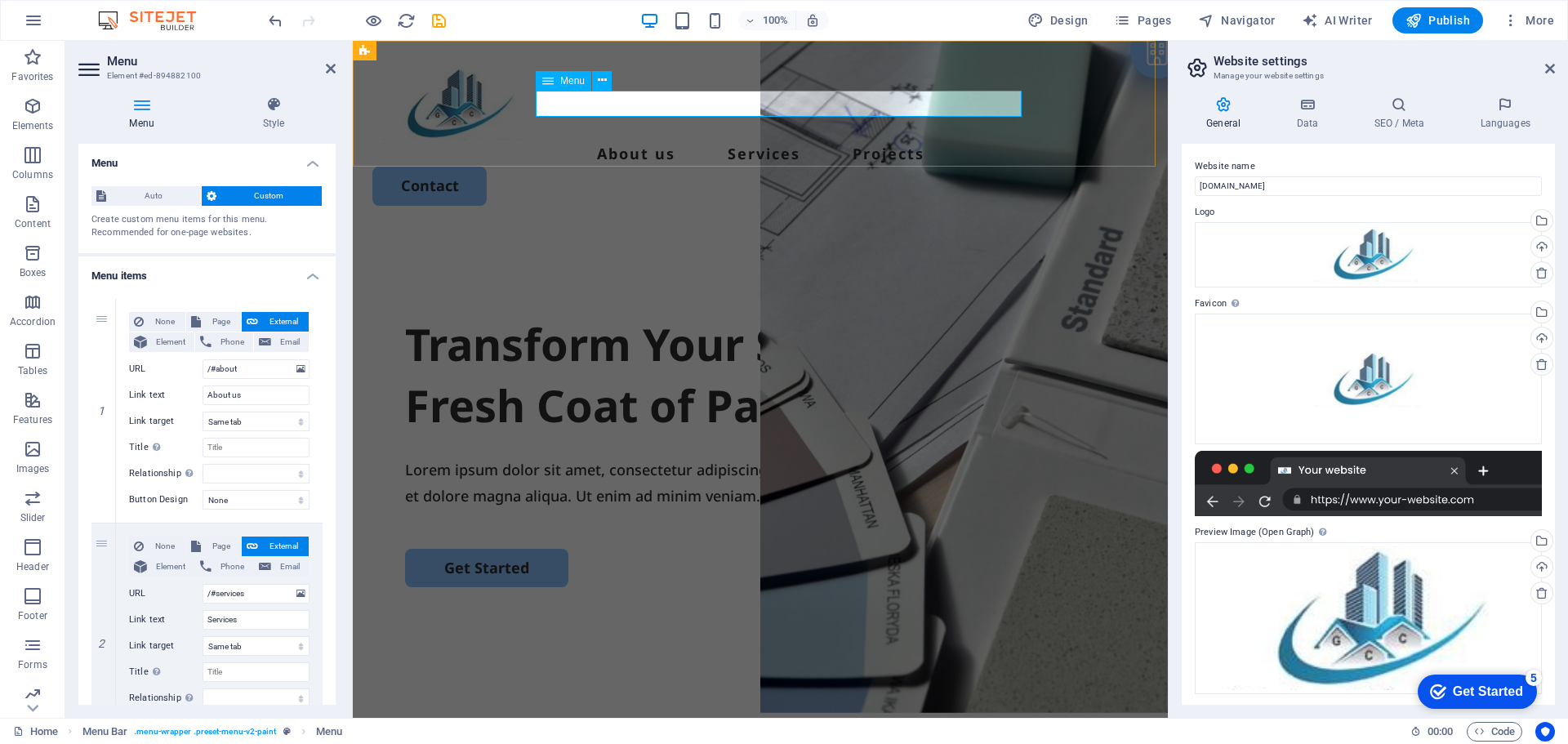
click at [658, 140] on nav "About us Services Projects" at bounding box center [760, 153] width 776 height 26
click at [797, 140] on nav "About us Services Projects" at bounding box center [760, 153] width 776 height 26
click at [253, 392] on input "About us" at bounding box center [256, 395] width 107 height 19
click at [254, 392] on input "About us" at bounding box center [256, 395] width 107 height 19
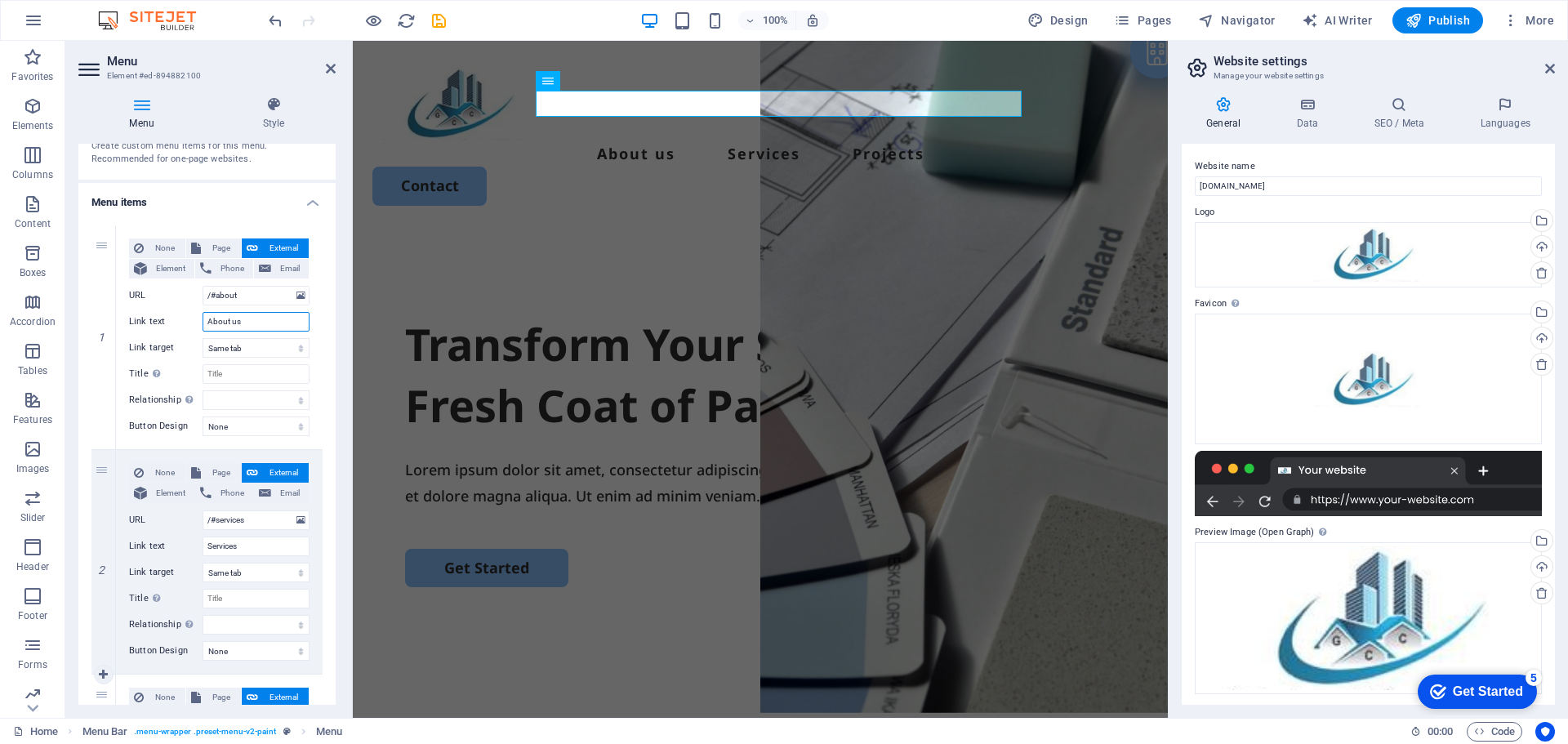
scroll to position [313, 0]
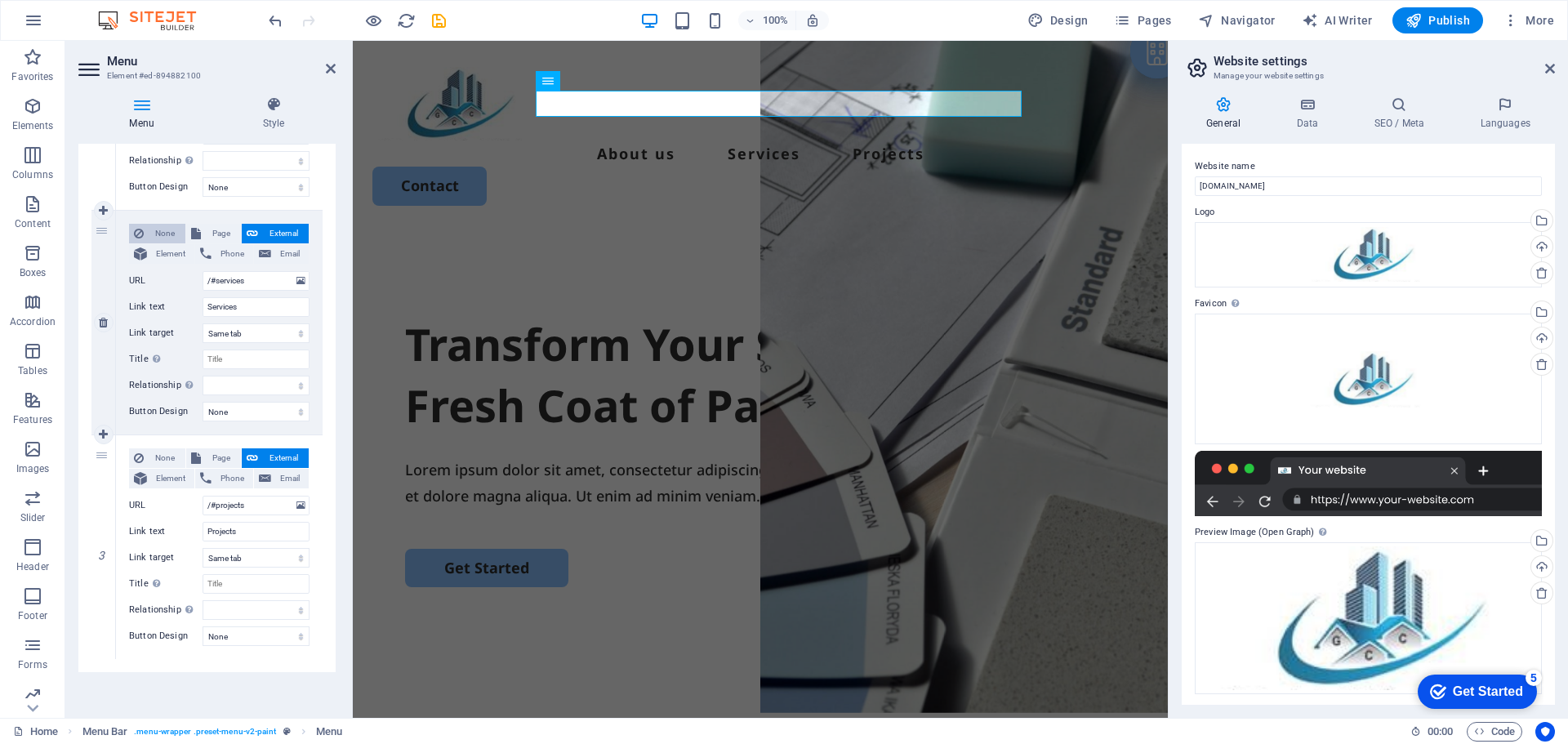
click at [144, 231] on button "None" at bounding box center [157, 233] width 56 height 19
select select
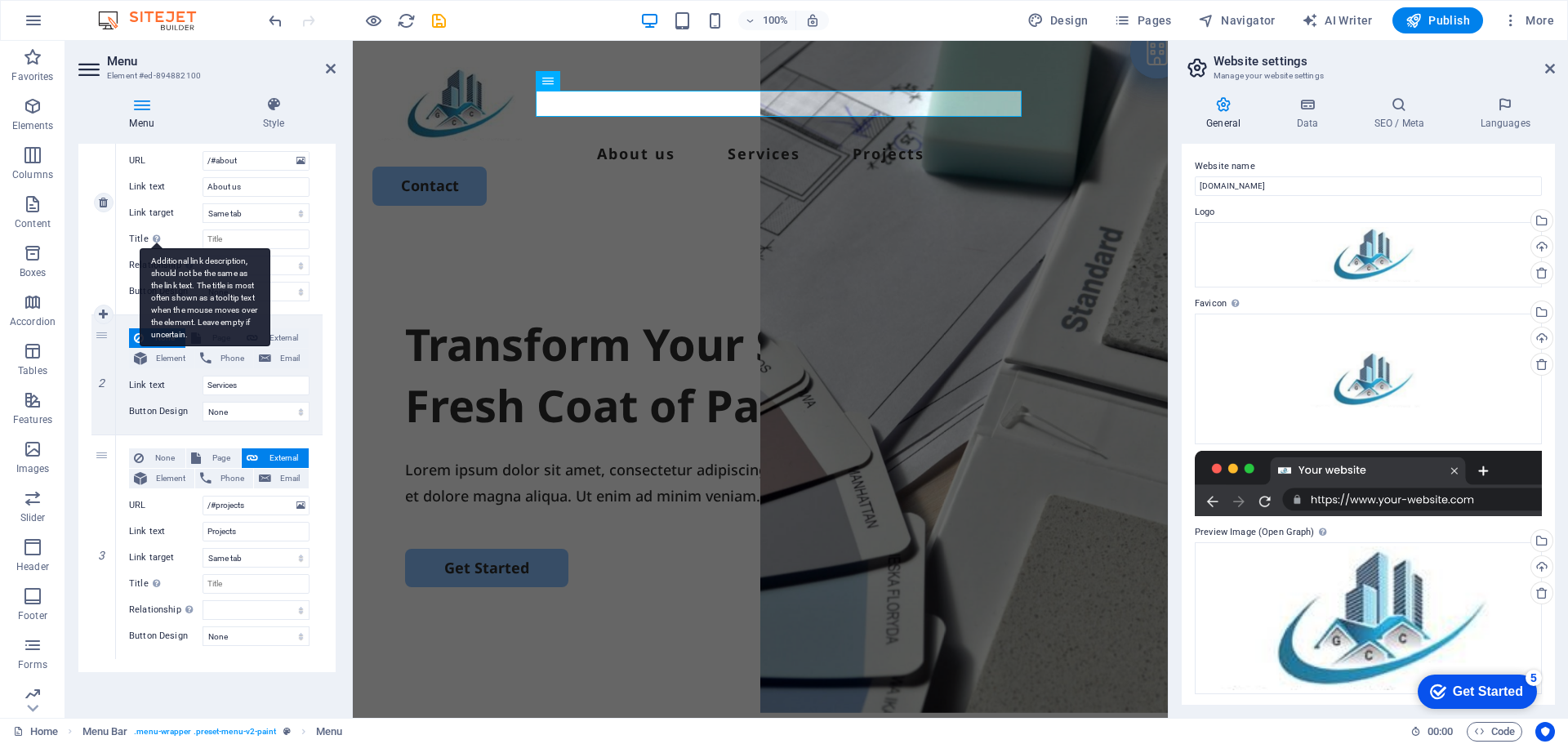
scroll to position [208, 0]
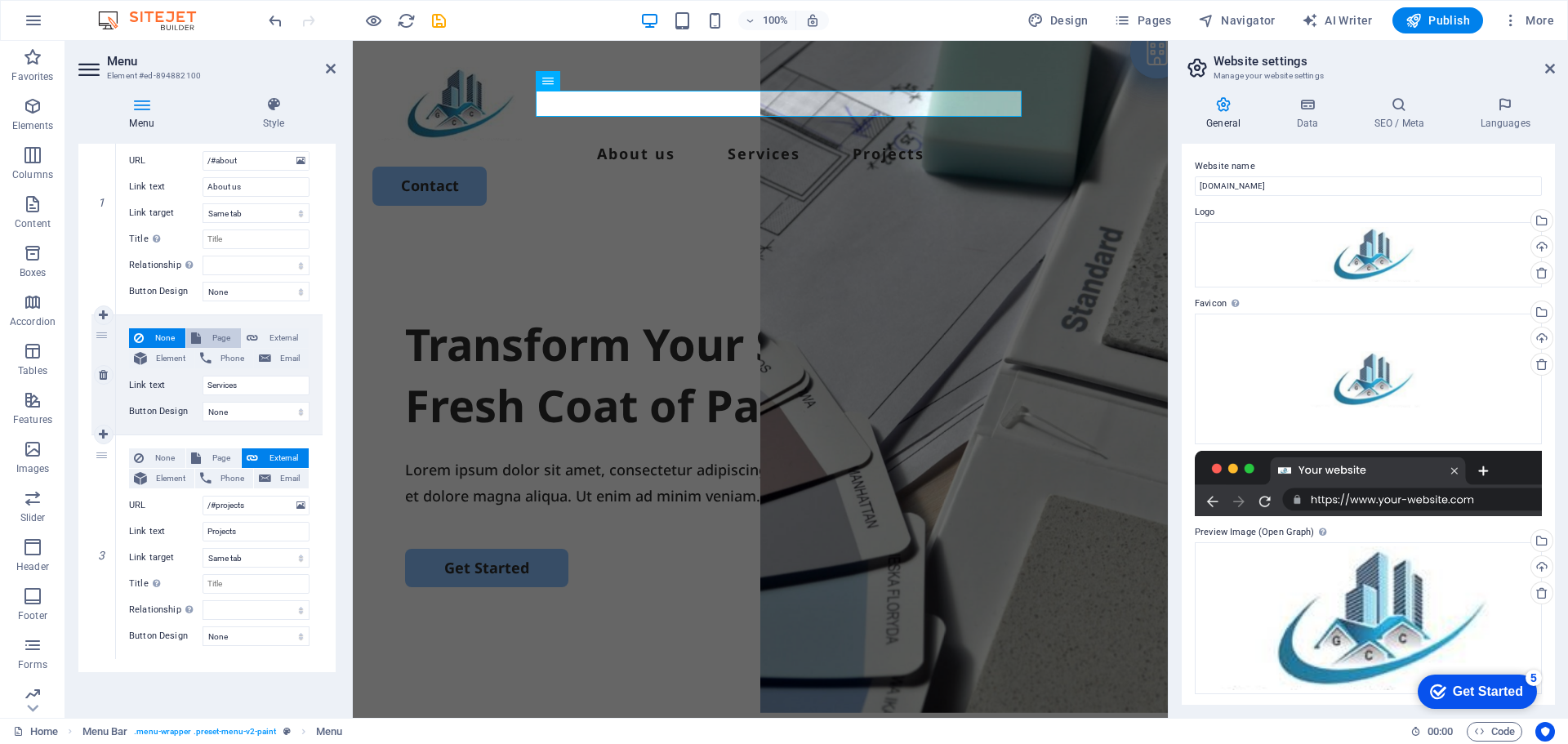
click at [219, 333] on span "Page" at bounding box center [220, 337] width 30 height 19
select select
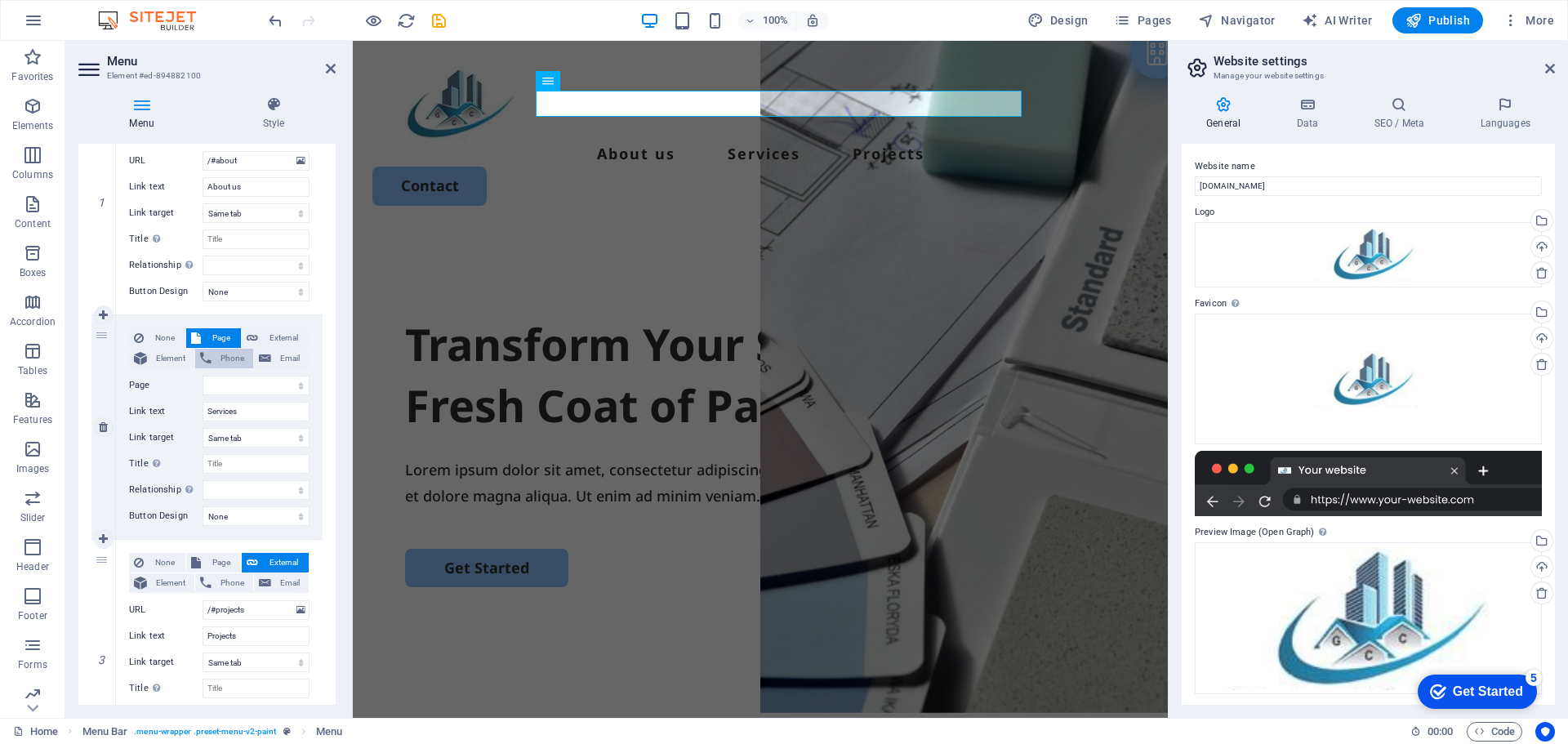
click at [216, 362] on span "Phone" at bounding box center [232, 358] width 32 height 19
select select
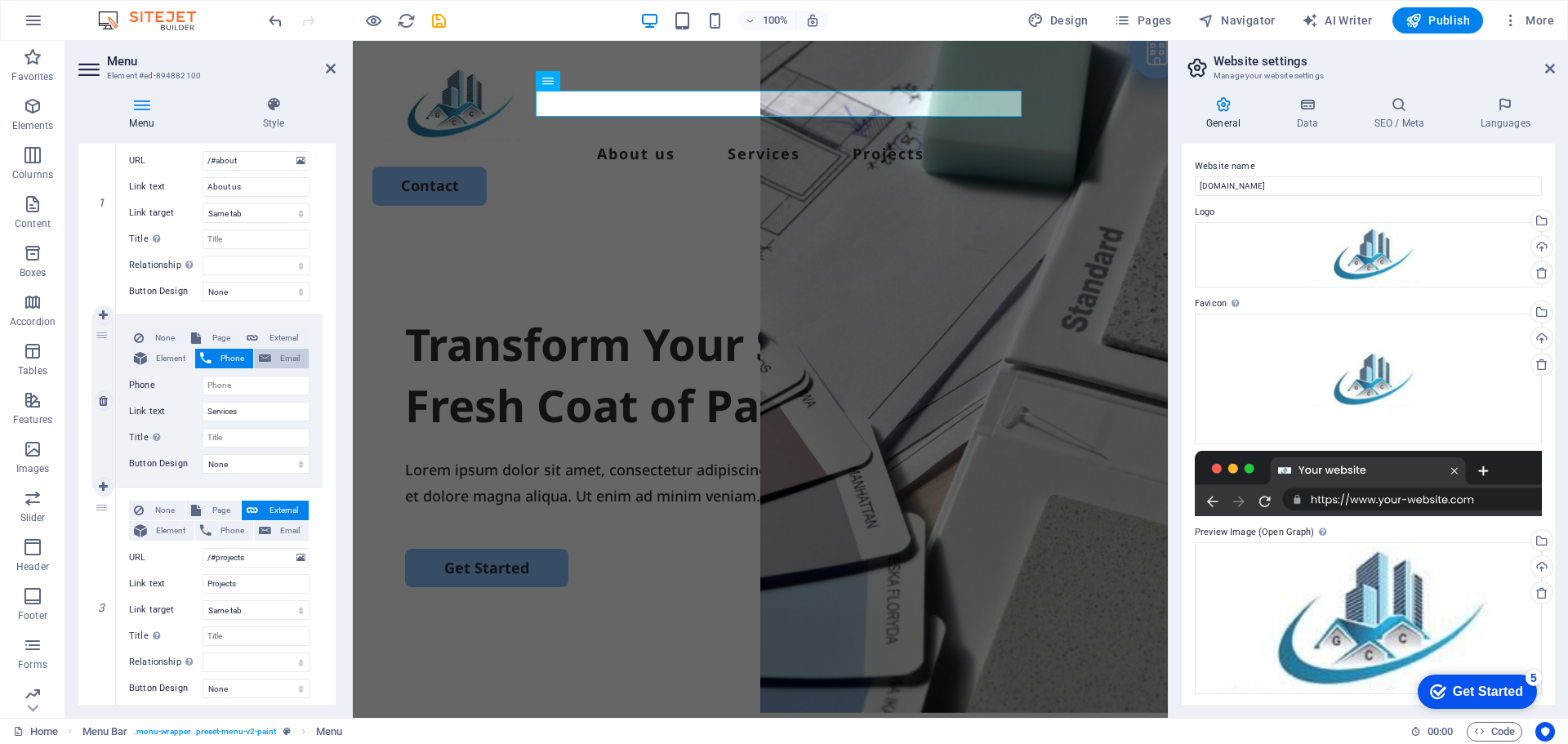
click at [271, 359] on button "Email" at bounding box center [281, 358] width 55 height 19
select select
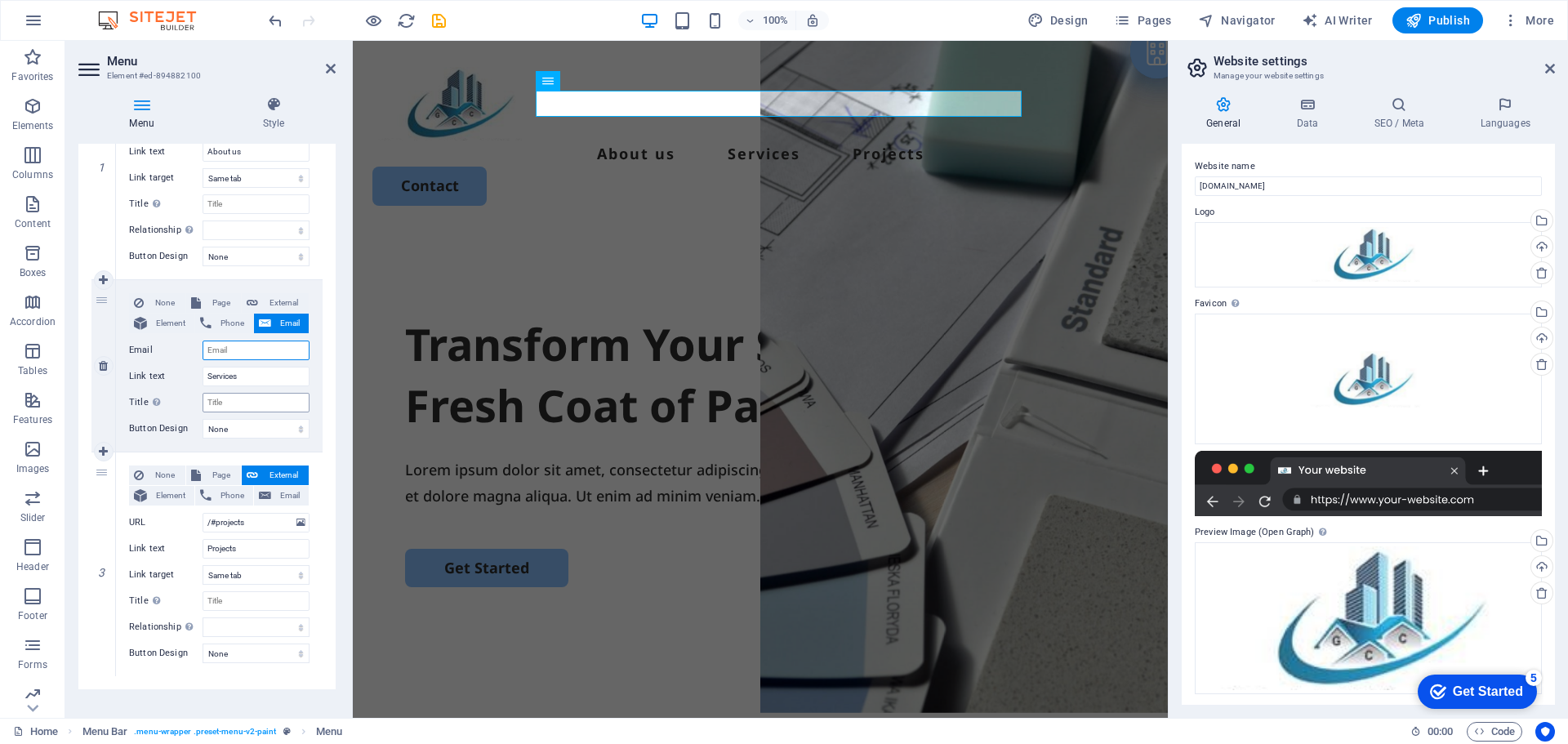
scroll to position [261, 0]
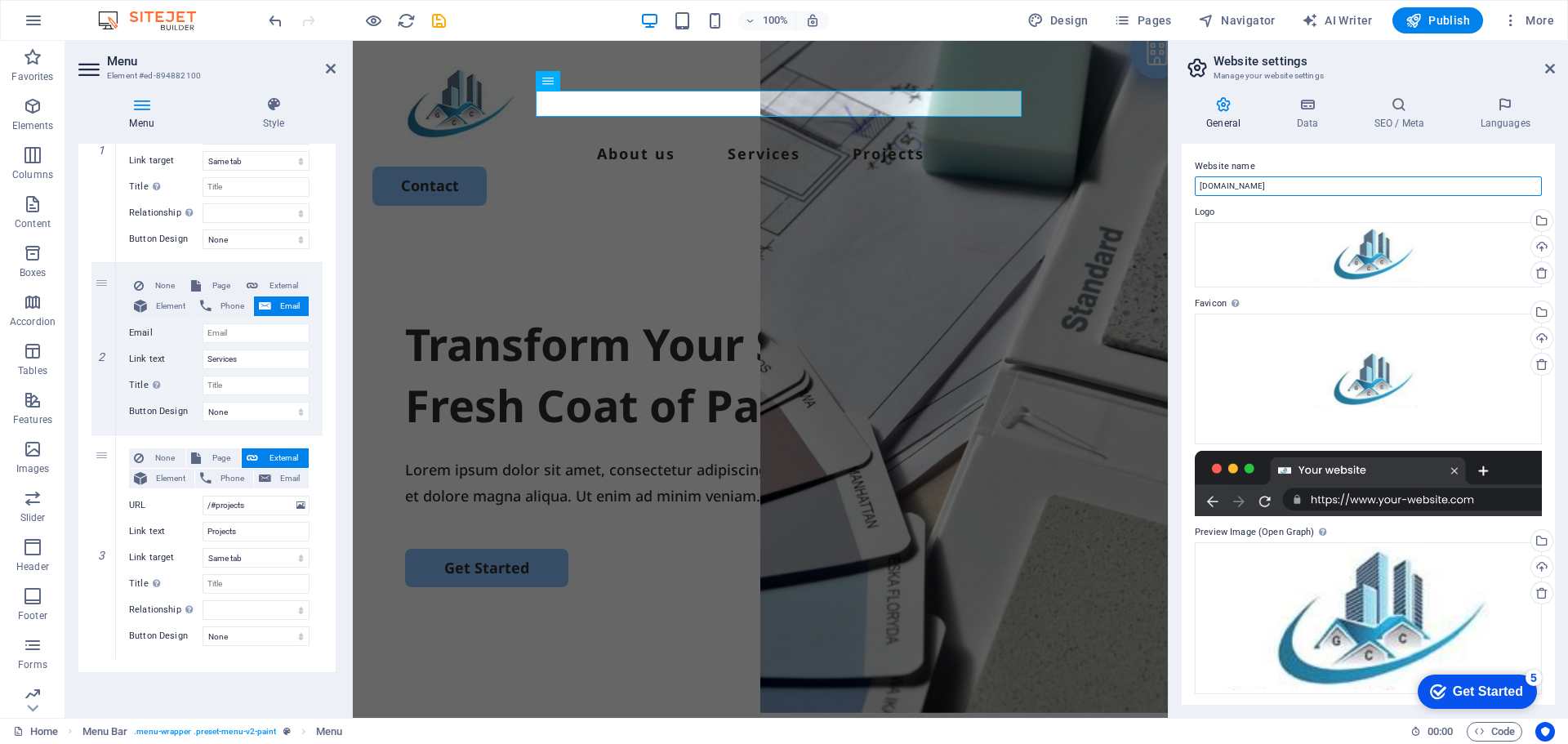
click at [1254, 186] on input "[DOMAIN_NAME]" at bounding box center [1368, 185] width 347 height 19
click at [279, 335] on input "Email" at bounding box center [256, 332] width 107 height 19
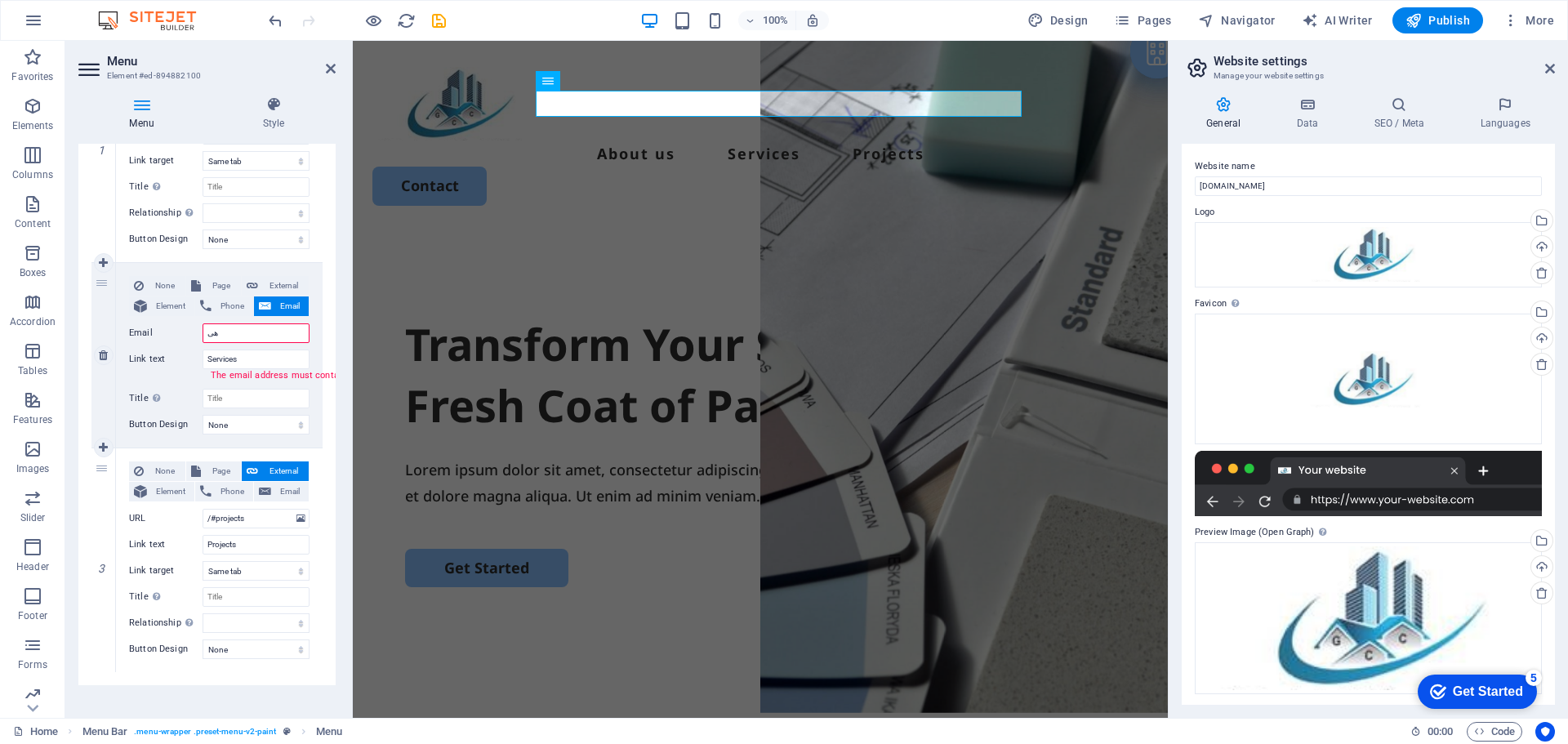
type input "ه"
select select
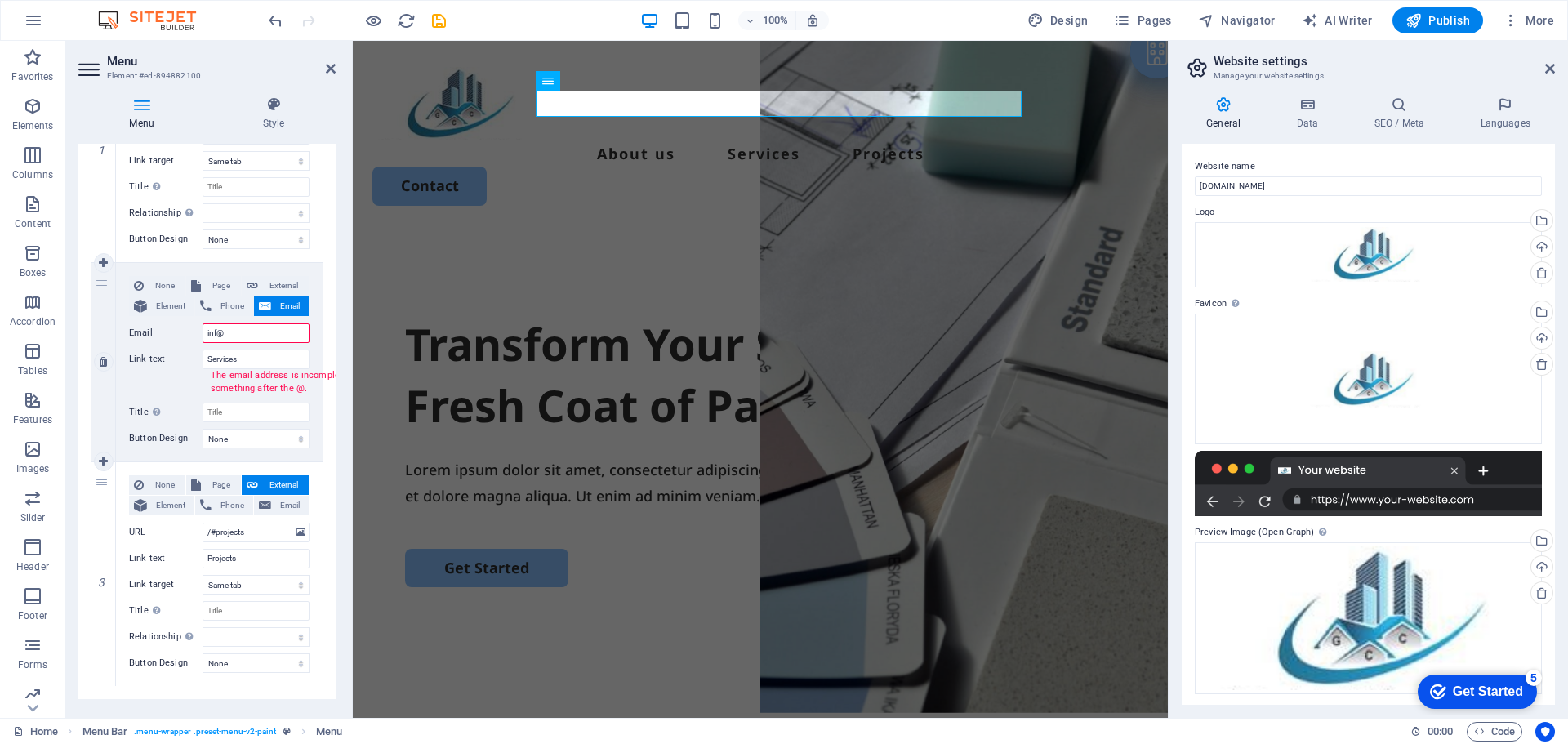
paste input "[DOMAIN_NAME]"
type input "inf@greencapital-sa.com"
select select
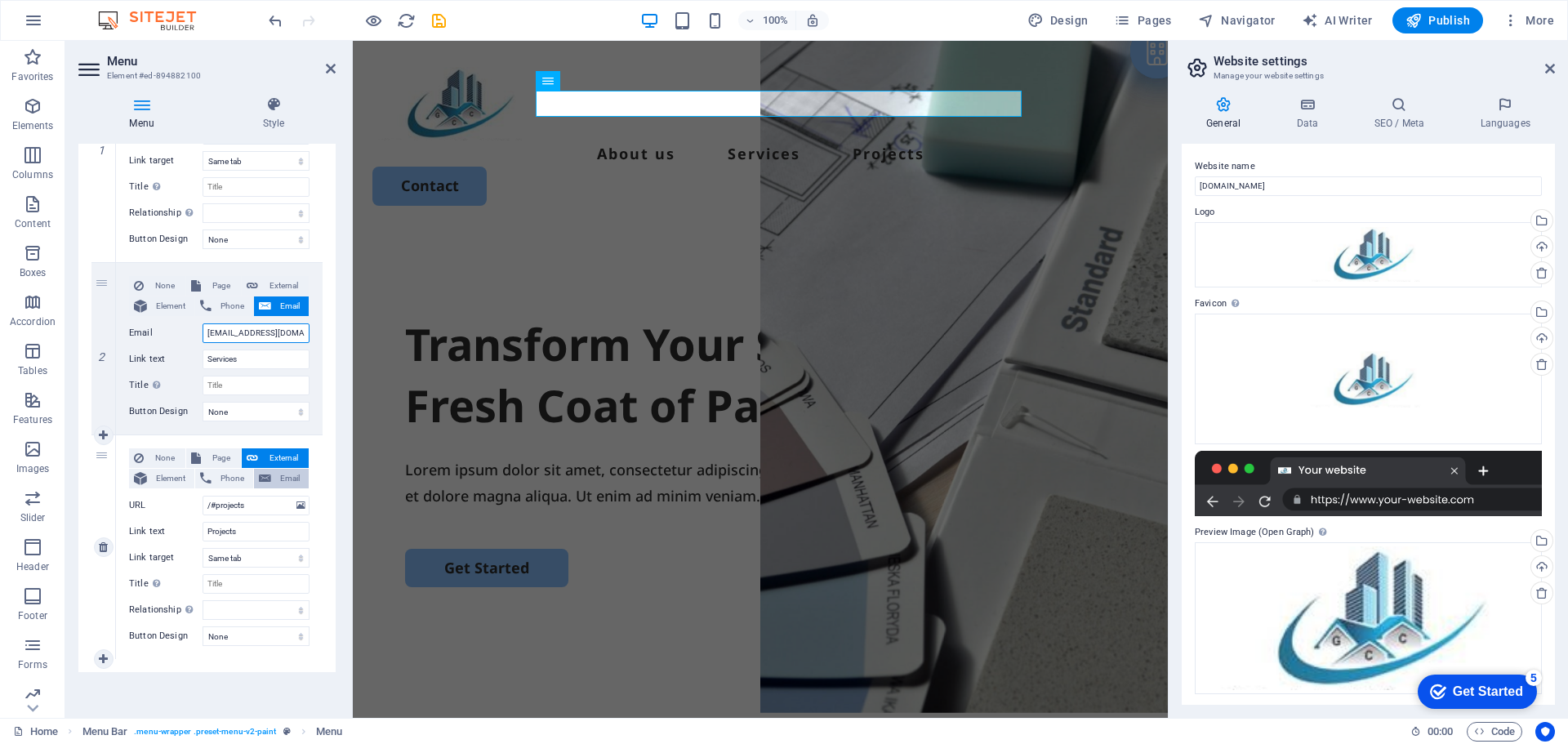
type input "inf@greencapital-sa.com"
click at [290, 478] on span "Email" at bounding box center [290, 478] width 28 height 19
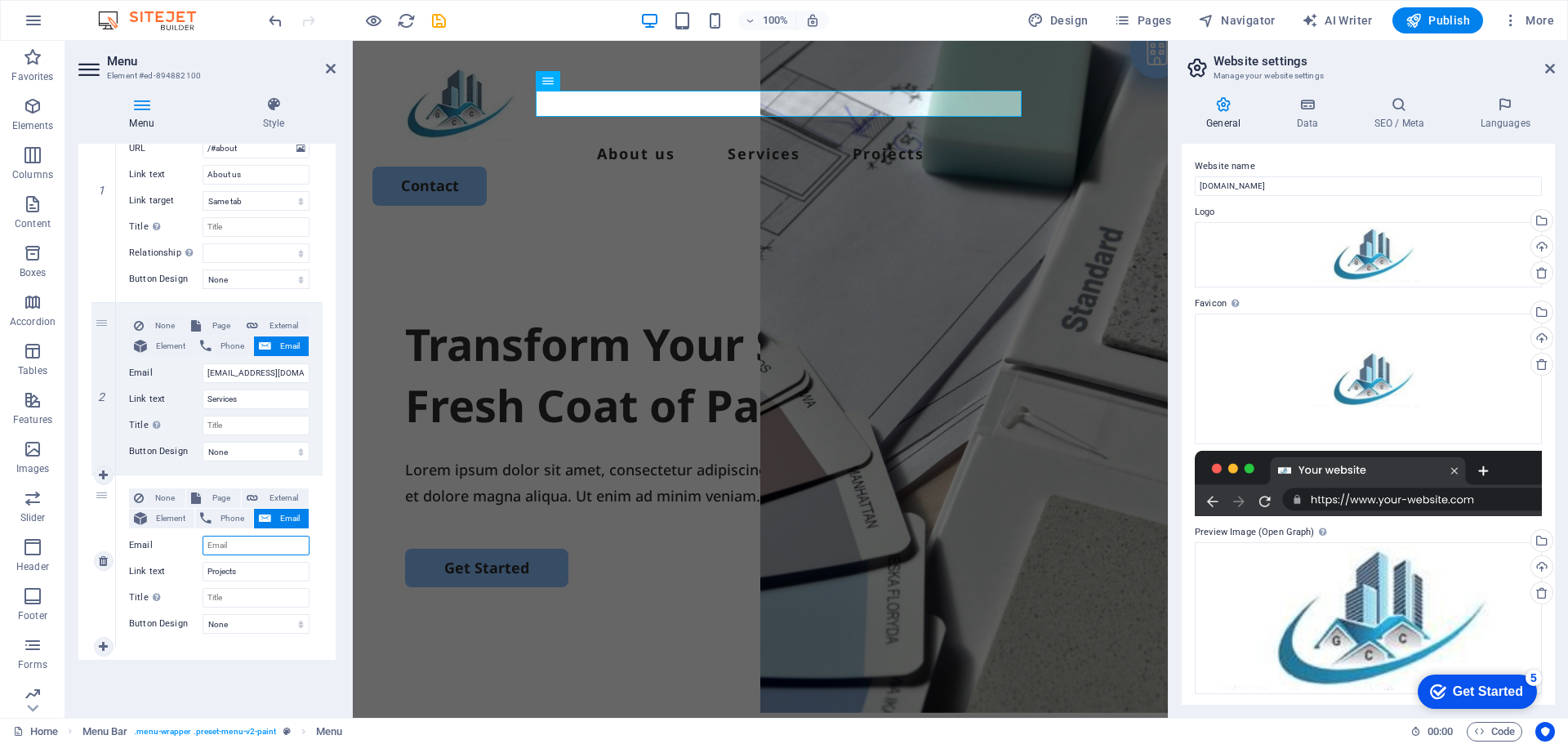
paste input "[DOMAIN_NAME]"
select select
click at [295, 547] on input "[DOMAIN_NAME]" at bounding box center [256, 545] width 107 height 19
click at [296, 547] on input "[DOMAIN_NAME]" at bounding box center [256, 545] width 107 height 19
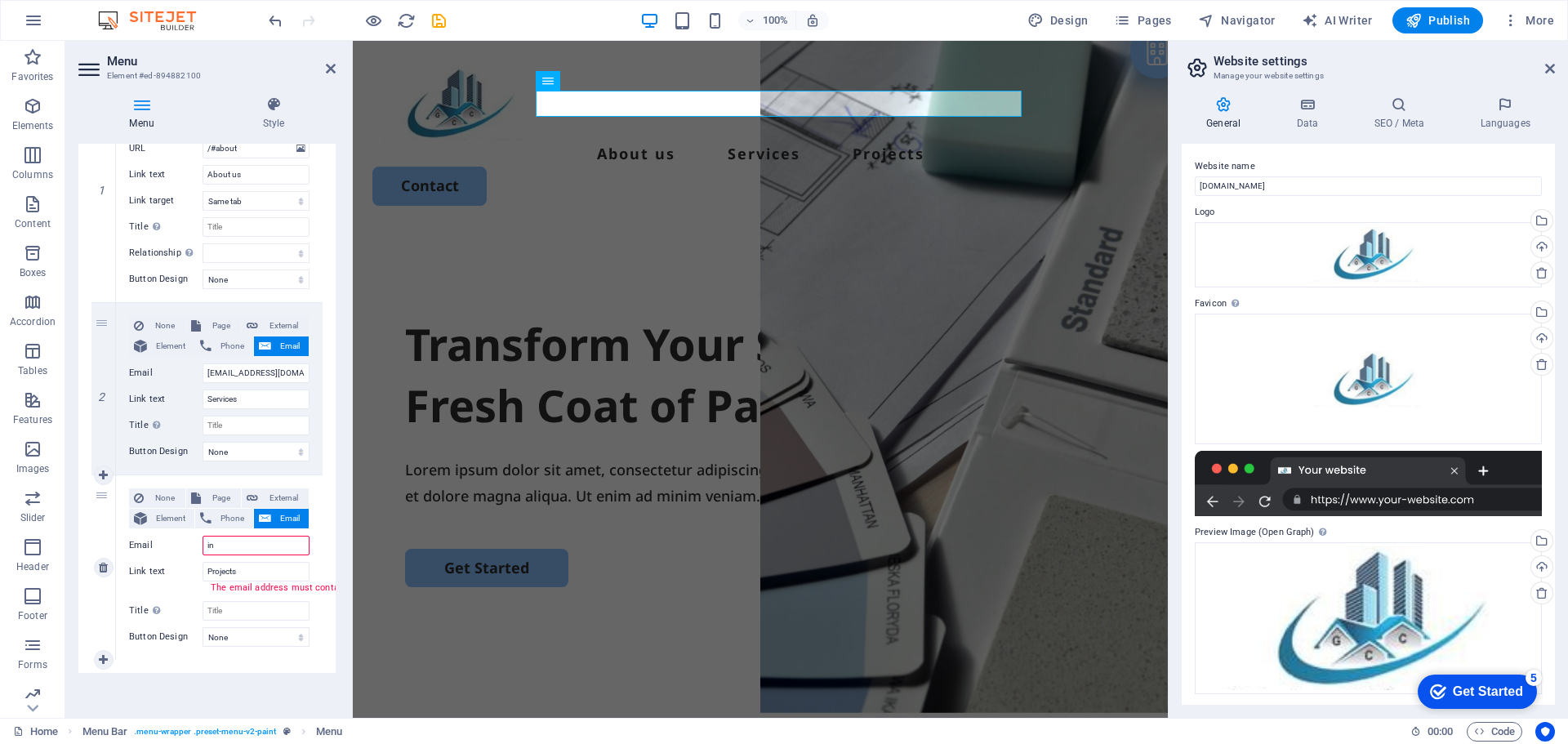
type input "i"
select select
paste input "[DOMAIN_NAME]"
type input "info@greencapital-sa.com"
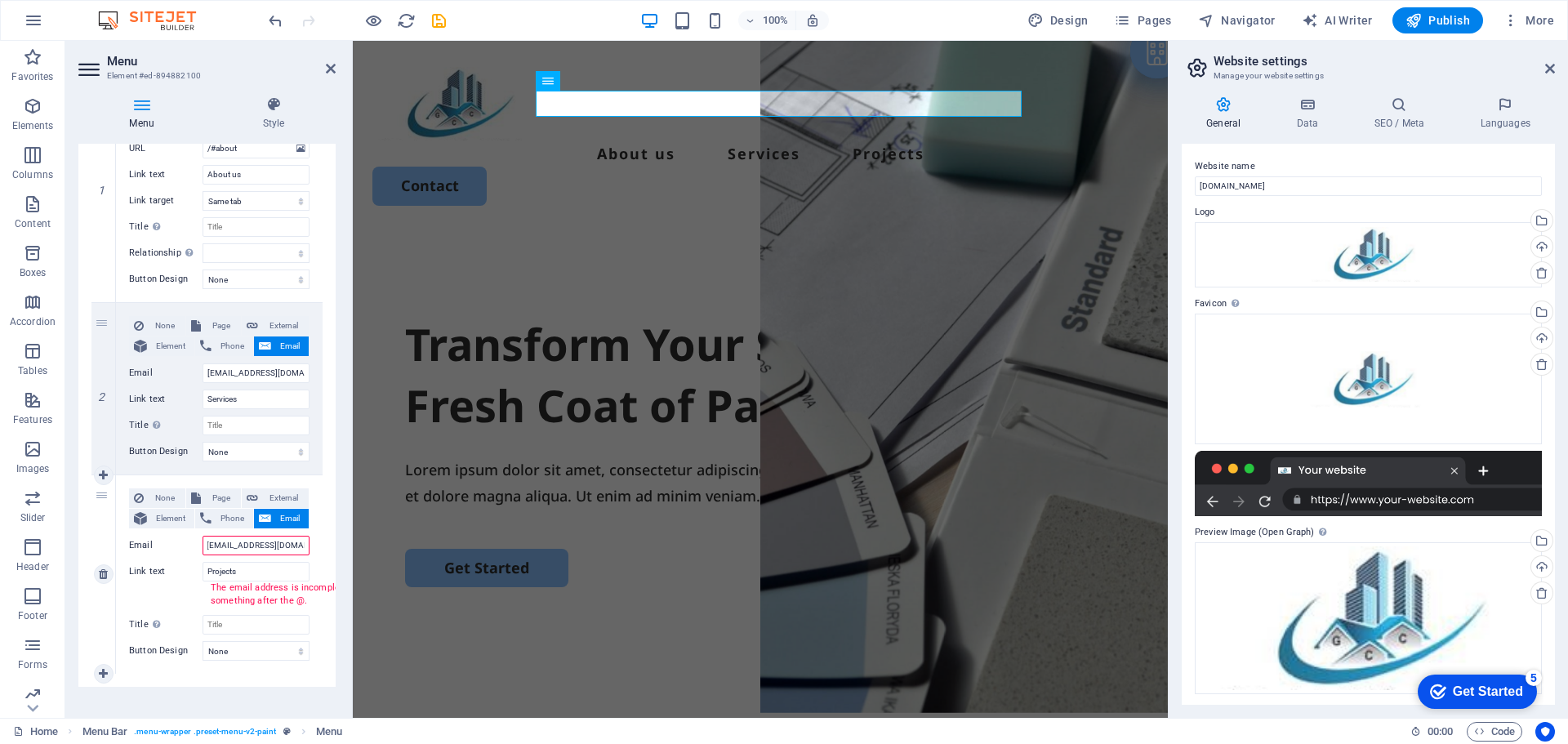
select select
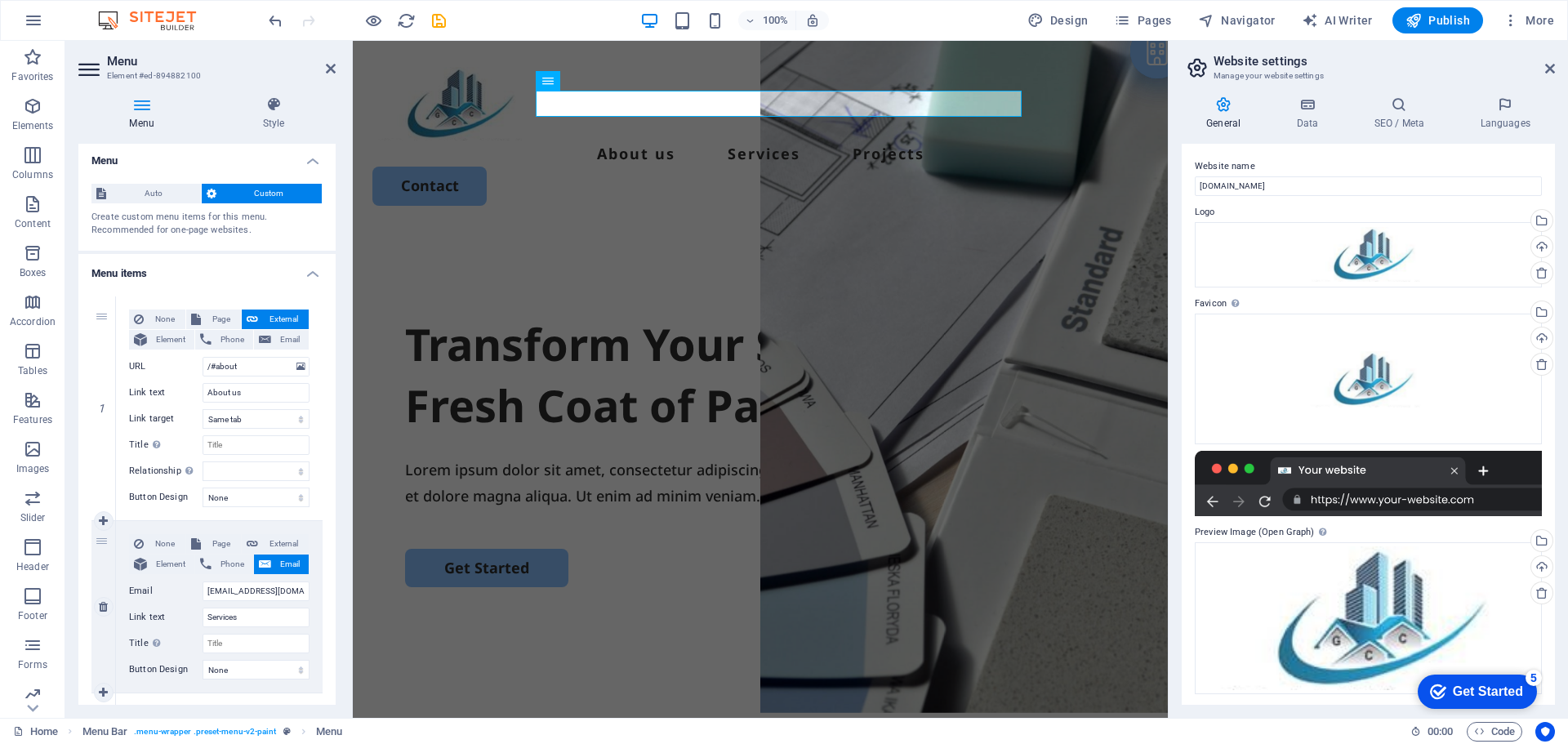
scroll to position [0, 0]
type input "info@greencapital-sa.com"
click at [284, 343] on span "Email" at bounding box center [290, 342] width 28 height 19
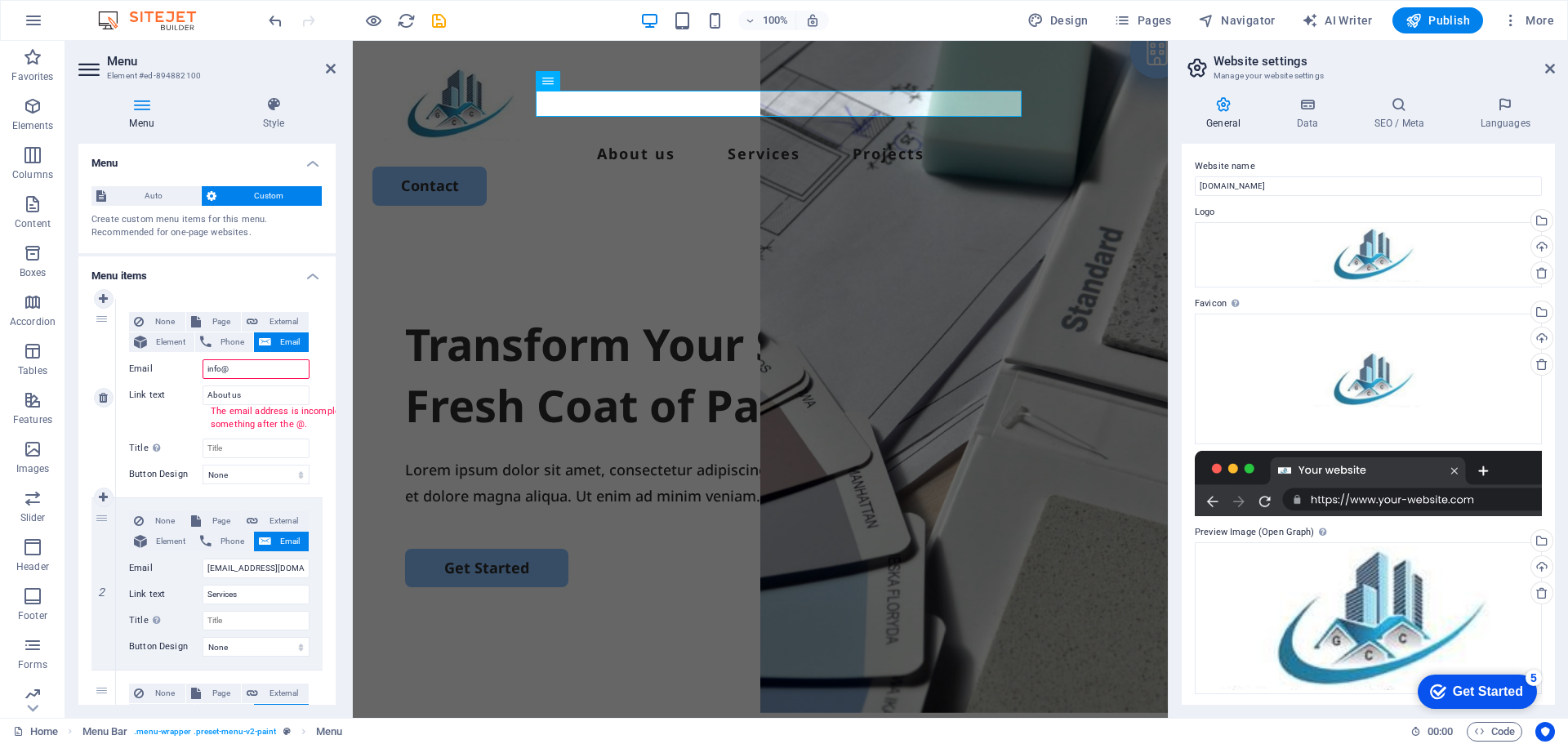
paste input "[DOMAIN_NAME]"
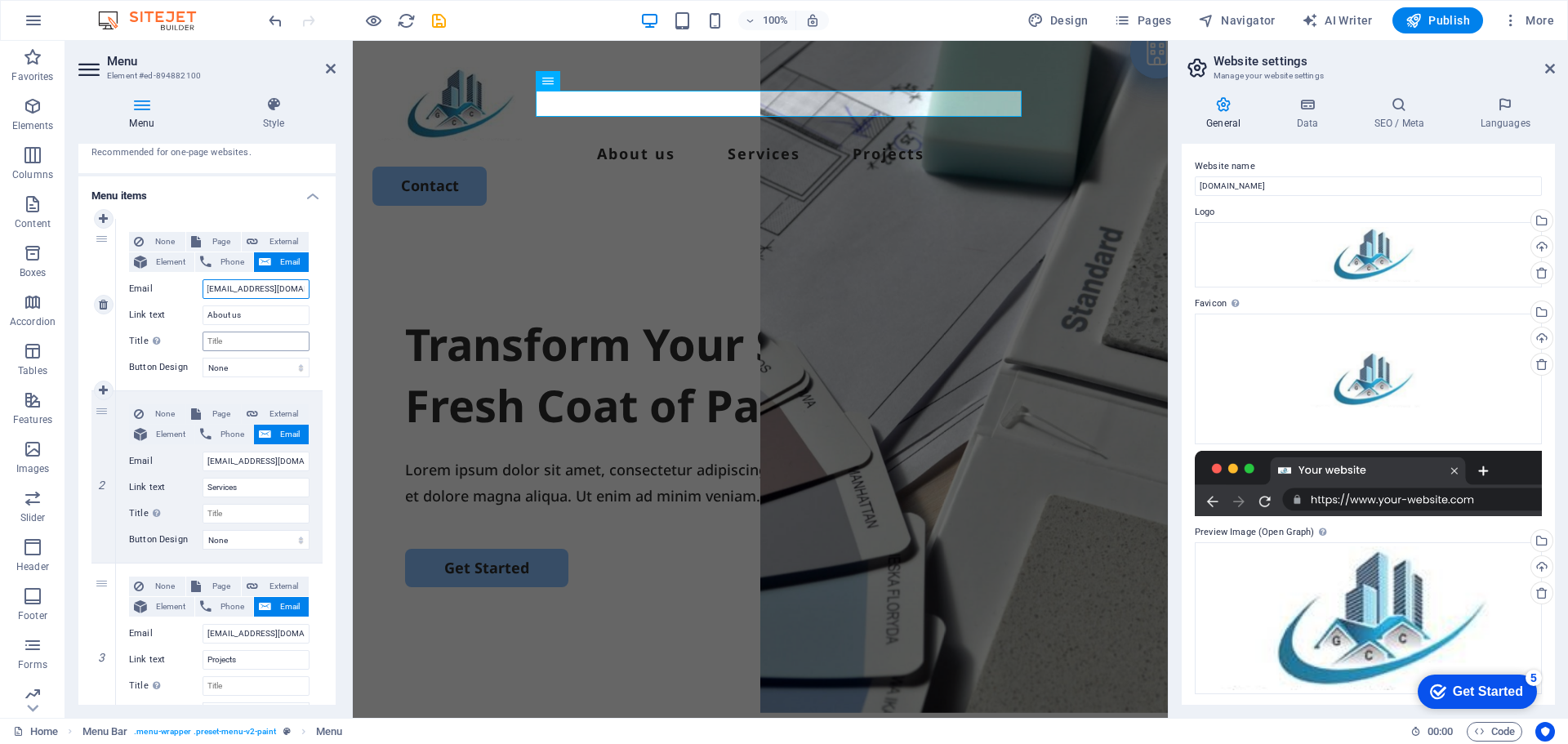
scroll to position [168, 0]
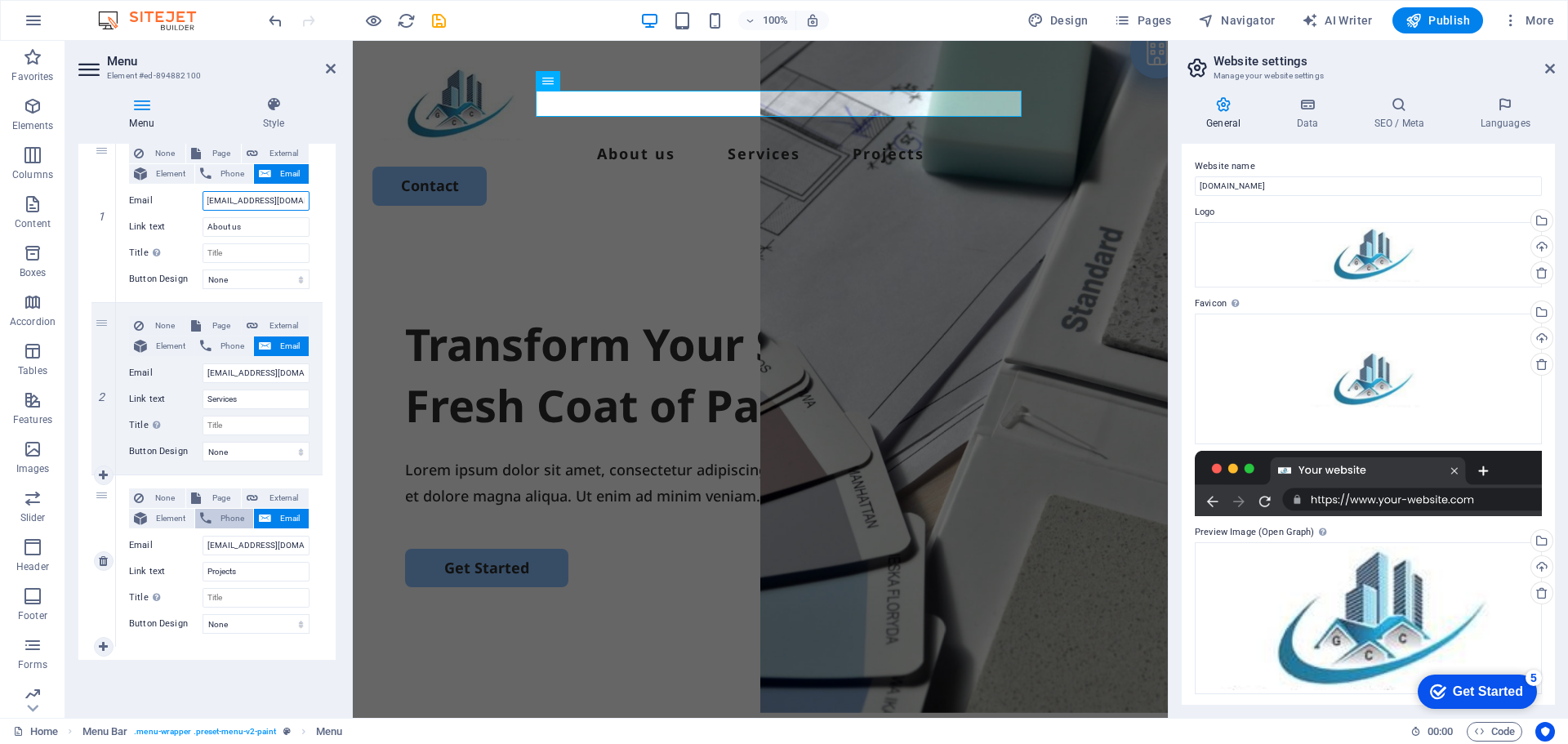
type input "info@greencapital-sa.com"
click at [236, 518] on span "Phone" at bounding box center [232, 518] width 32 height 19
click at [245, 549] on input "0114322224" at bounding box center [256, 545] width 107 height 19
click at [245, 549] on input "0114322224" at bounding box center [256, 545] width 107 height 19
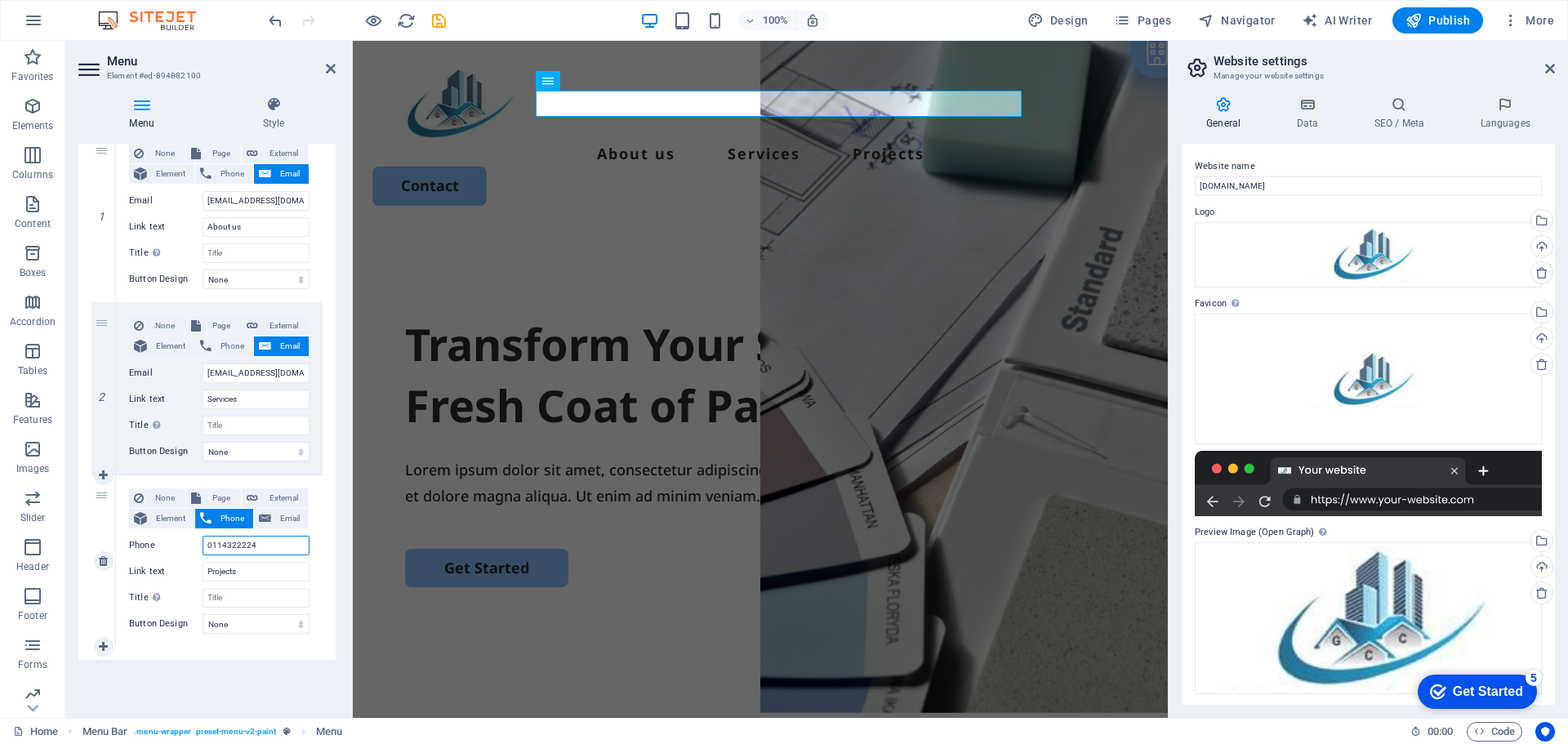
click at [245, 549] on input "0114322224" at bounding box center [256, 545] width 107 height 19
type input "0114322224"
click at [238, 342] on span "Phone" at bounding box center [232, 346] width 32 height 19
paste input "0114322224"
type input "0114322224"
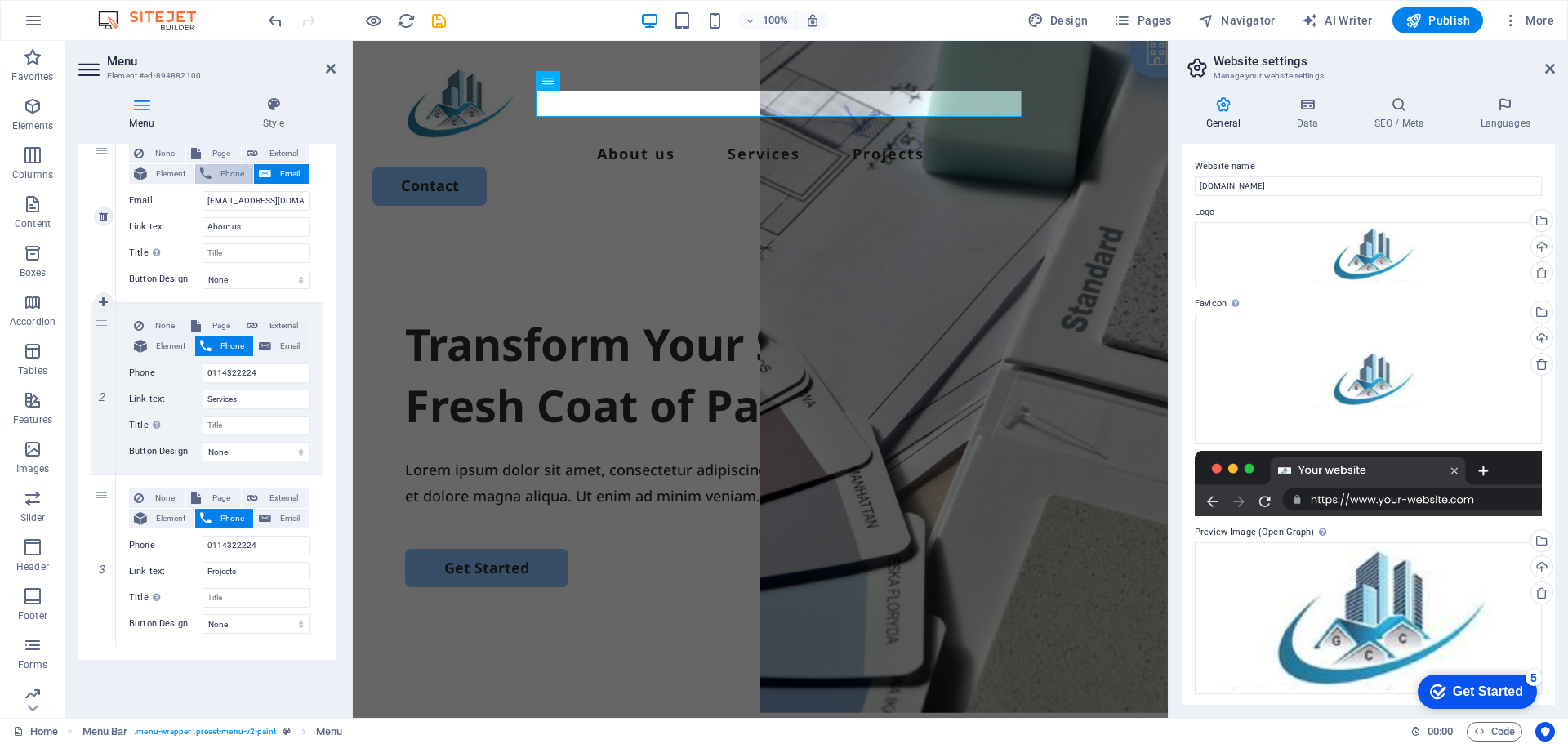
click at [237, 180] on span "Phone" at bounding box center [232, 174] width 32 height 19
paste input "0114322224"
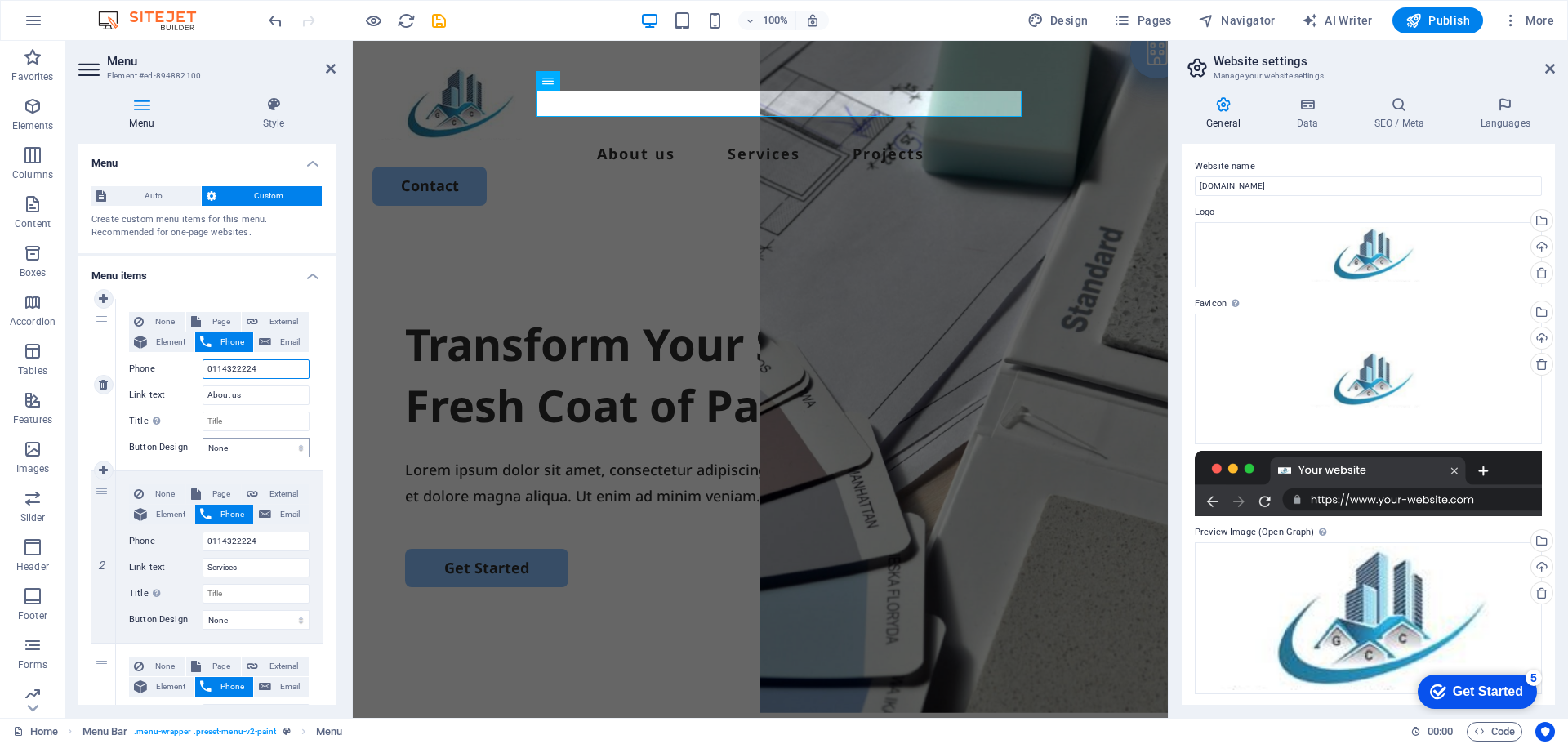
type input "0114322224"
click at [250, 447] on select "None Default Primary Secondary" at bounding box center [256, 447] width 107 height 19
click at [171, 447] on label "Button Design" at bounding box center [166, 447] width 73 height 19
click at [203, 447] on select "None Default Primary Secondary" at bounding box center [256, 447] width 107 height 19
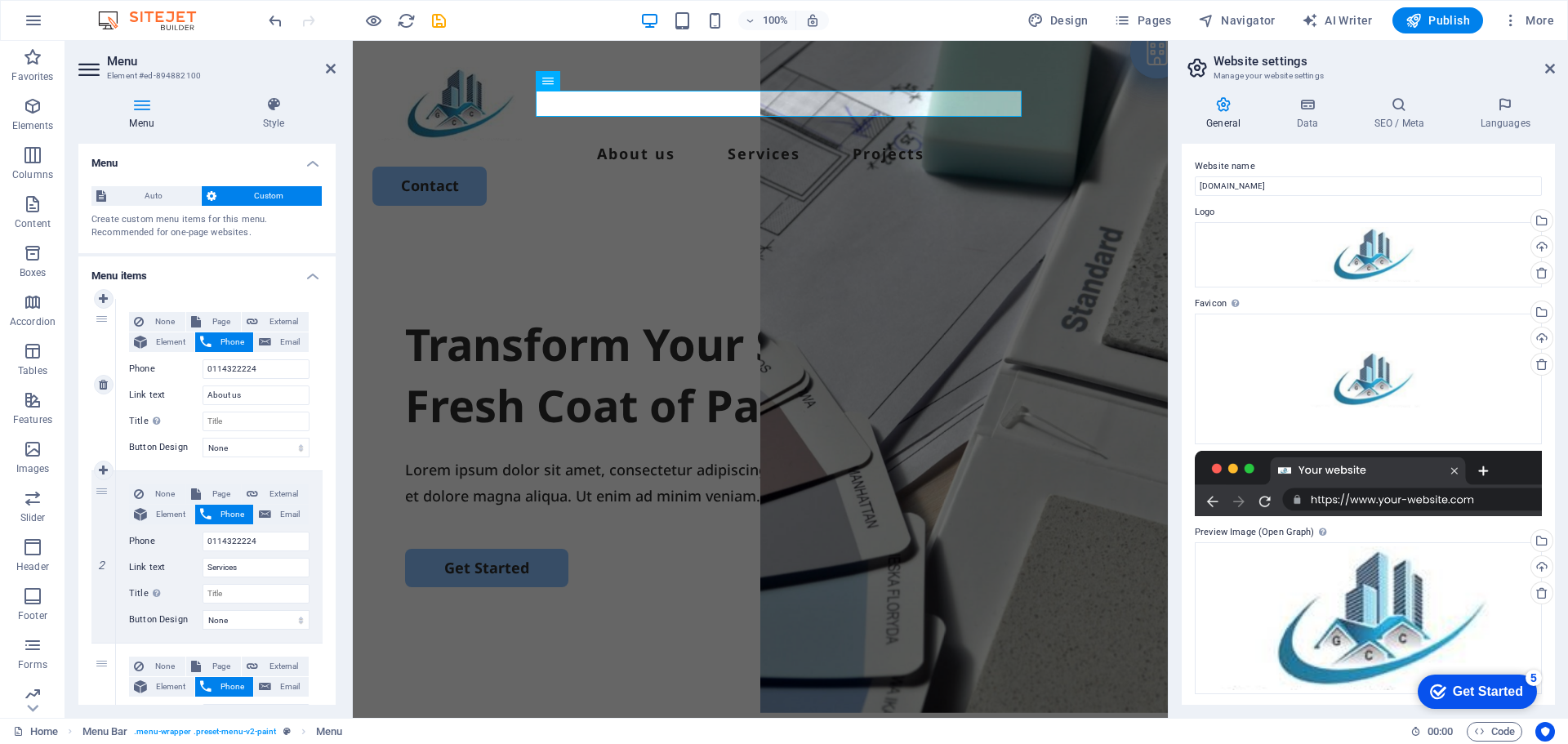
click at [171, 447] on label "Button Design" at bounding box center [166, 447] width 73 height 19
click at [203, 447] on select "None Default Primary Secondary" at bounding box center [256, 447] width 107 height 19
click at [171, 447] on label "Button Design" at bounding box center [166, 447] width 73 height 19
click at [203, 447] on select "None Default Primary Secondary" at bounding box center [256, 447] width 107 height 19
click at [171, 447] on label "Button Design" at bounding box center [166, 447] width 73 height 19
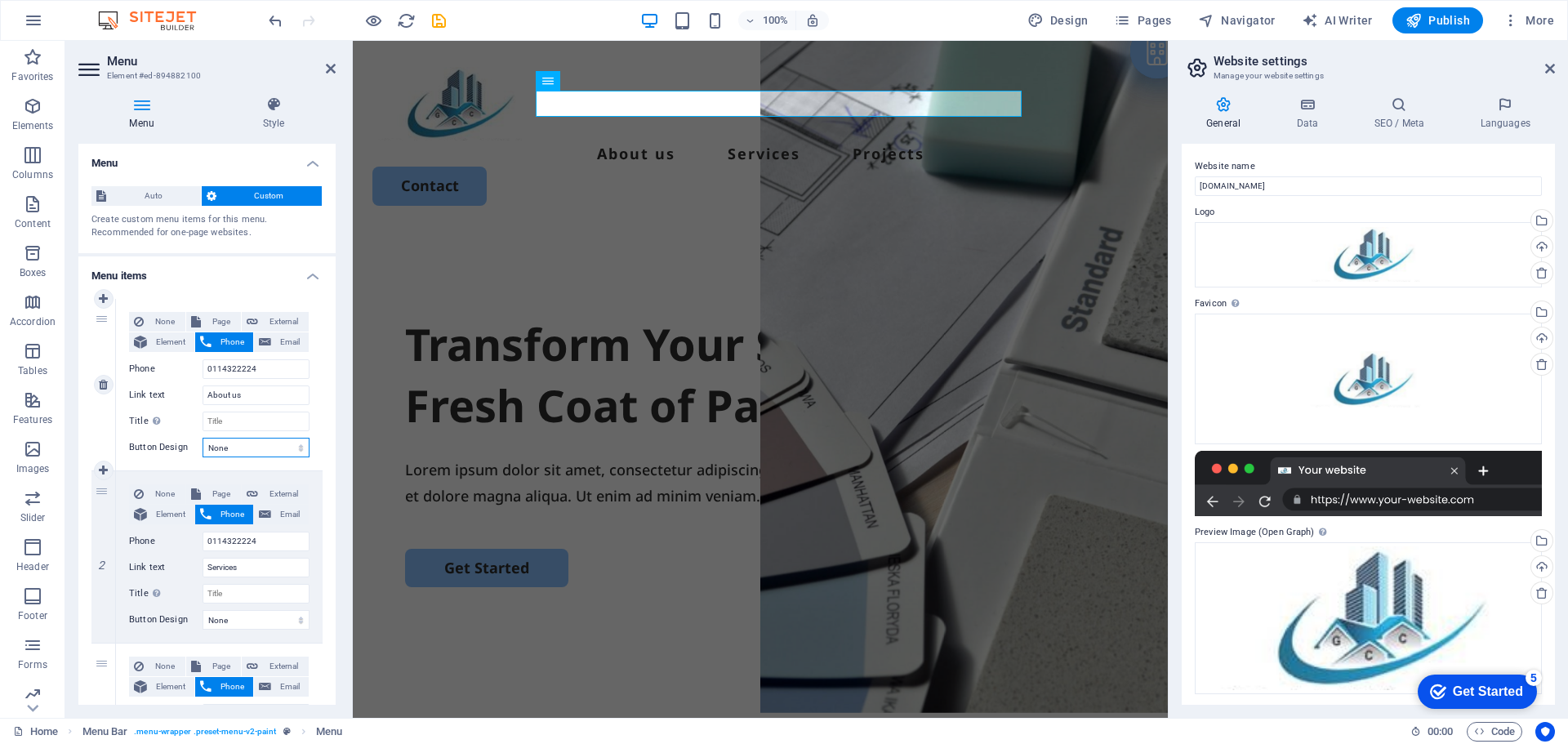
click at [203, 447] on select "None Default Primary Secondary" at bounding box center [256, 447] width 107 height 19
click at [171, 447] on label "Button Design" at bounding box center [166, 447] width 73 height 19
click at [203, 447] on select "None Default Primary Secondary" at bounding box center [256, 447] width 107 height 19
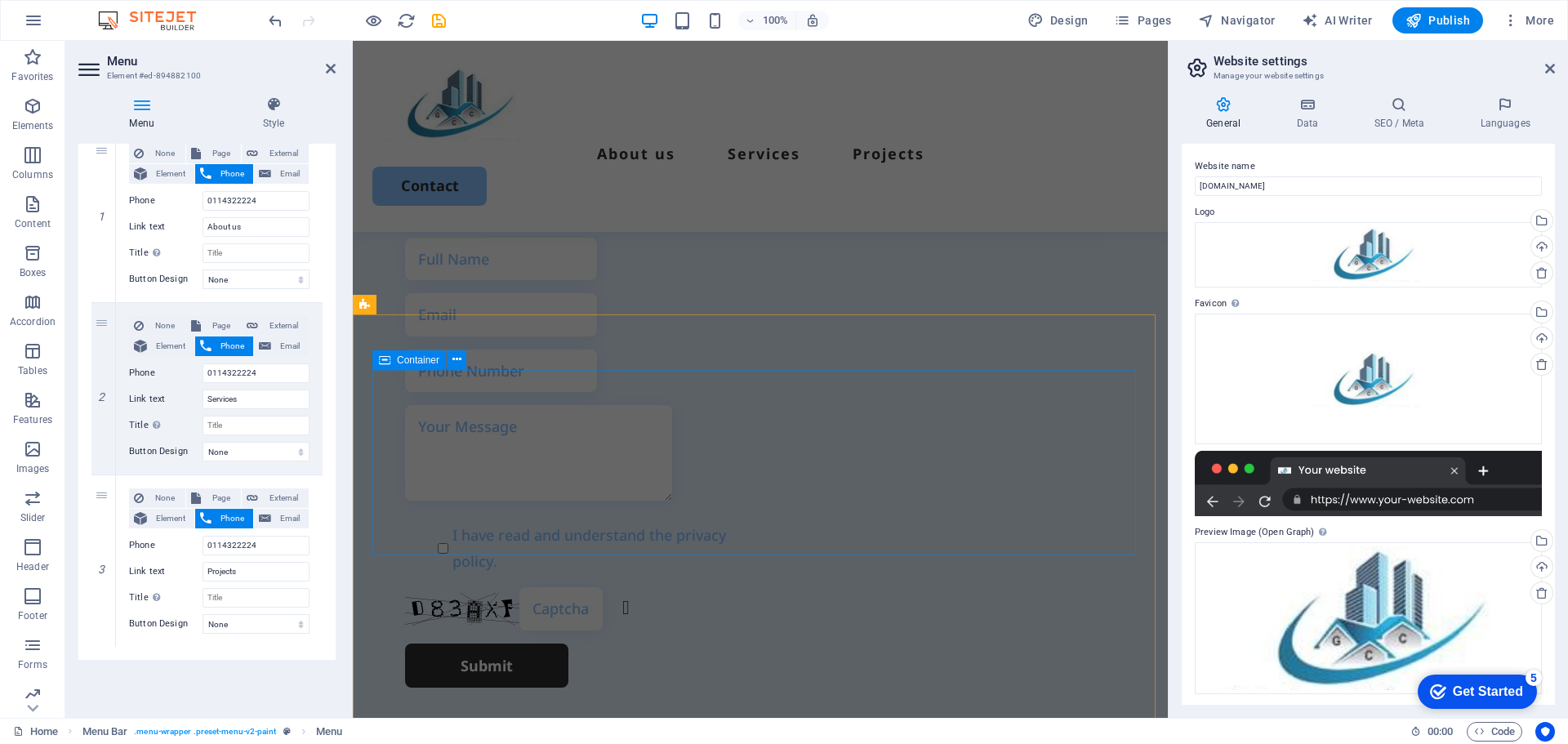
scroll to position [4455, 0]
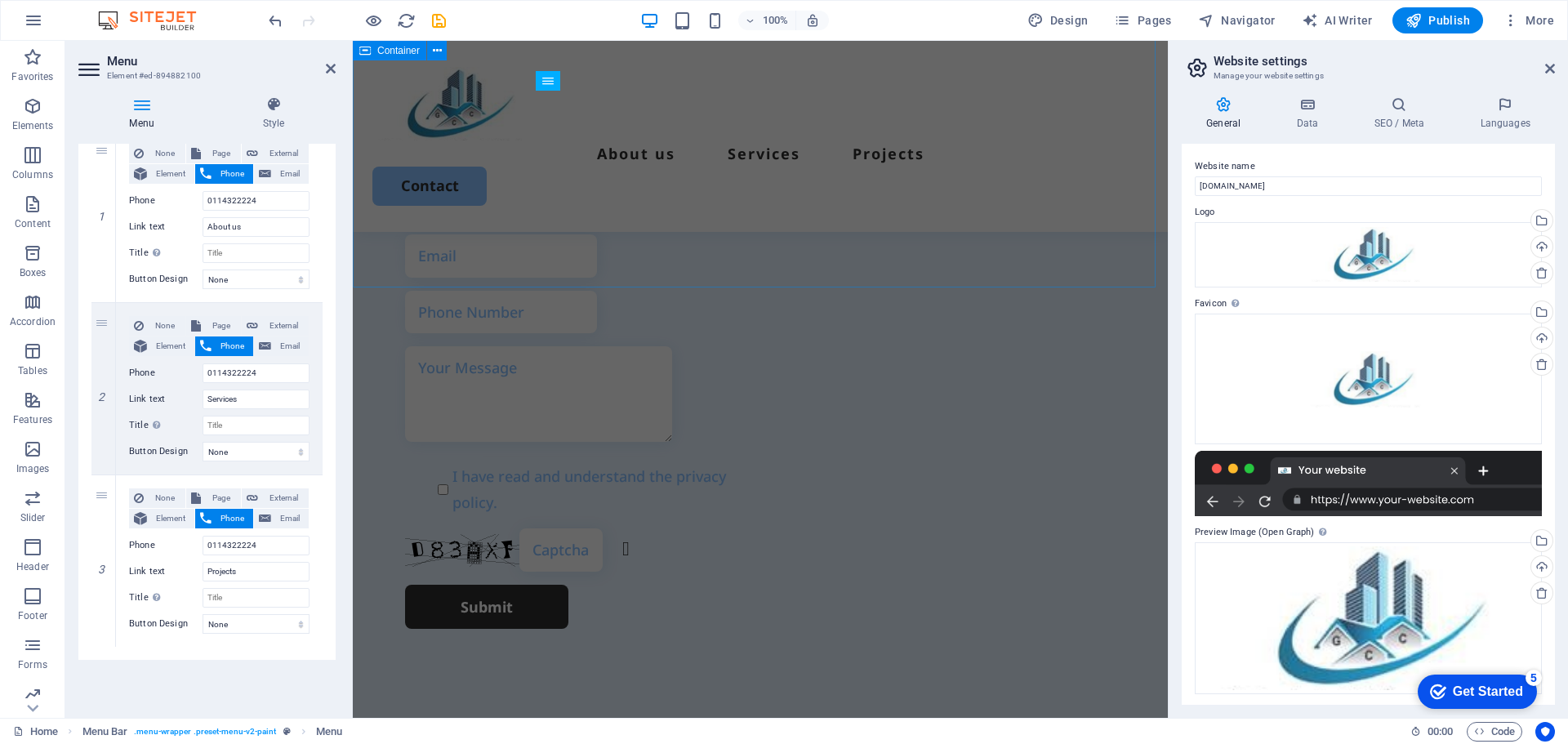
click at [710, 271] on div "Contact Us Feel Free To Reach Out I have read and understand the privacy policy…" at bounding box center [761, 145] width 815 height 1326
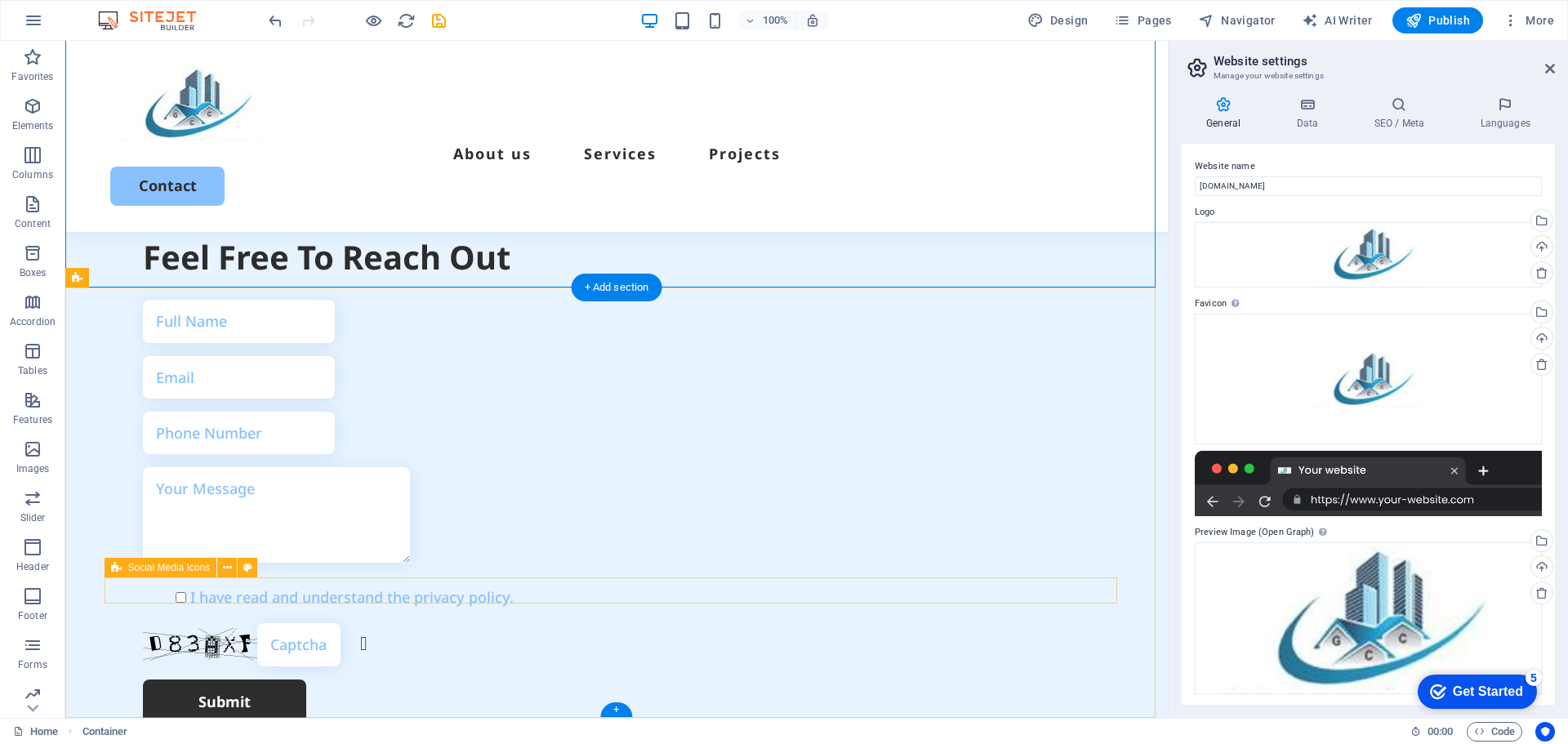
scroll to position [4710, 0]
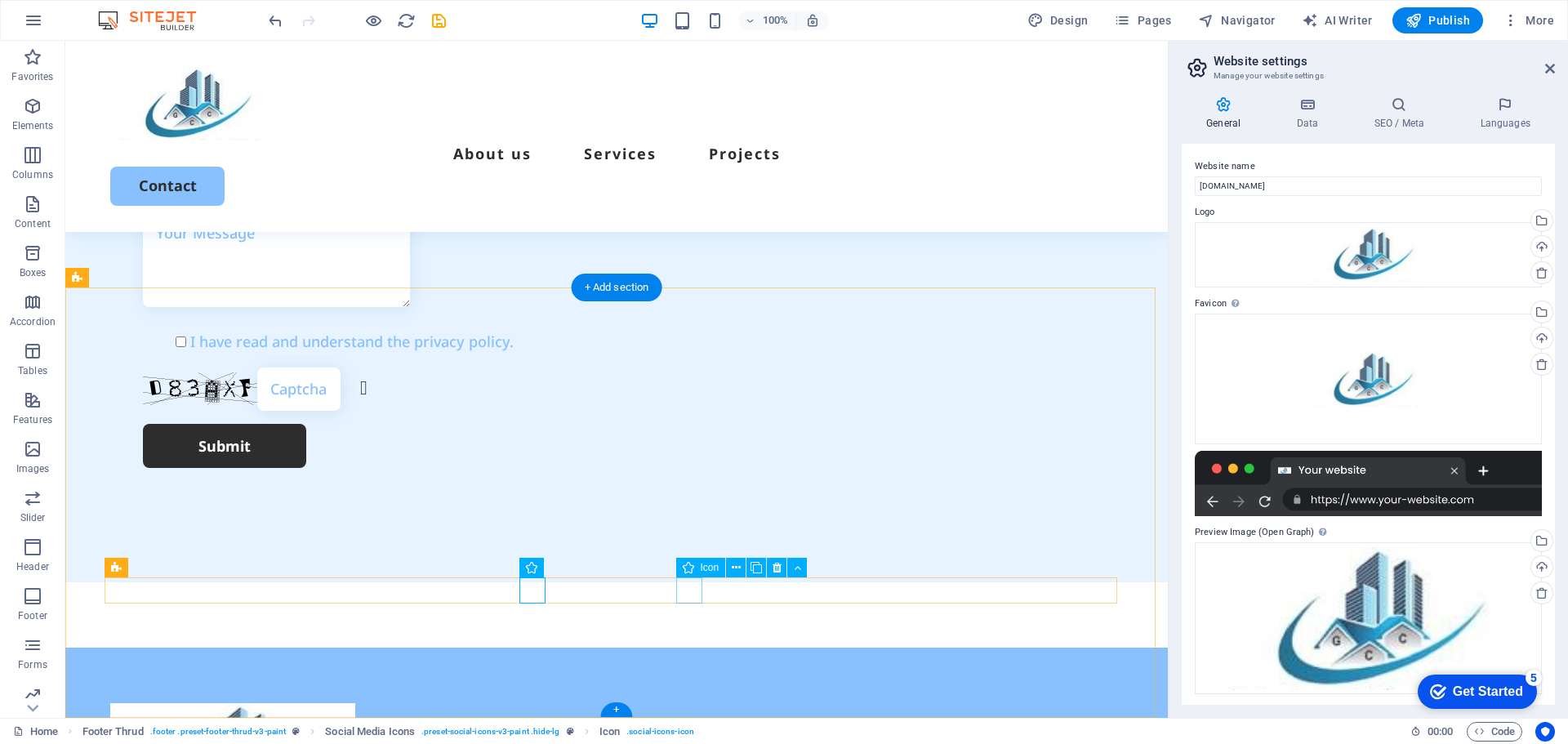
drag, startPoint x: 689, startPoint y: 590, endPoint x: 703, endPoint y: 648, distance: 59.7
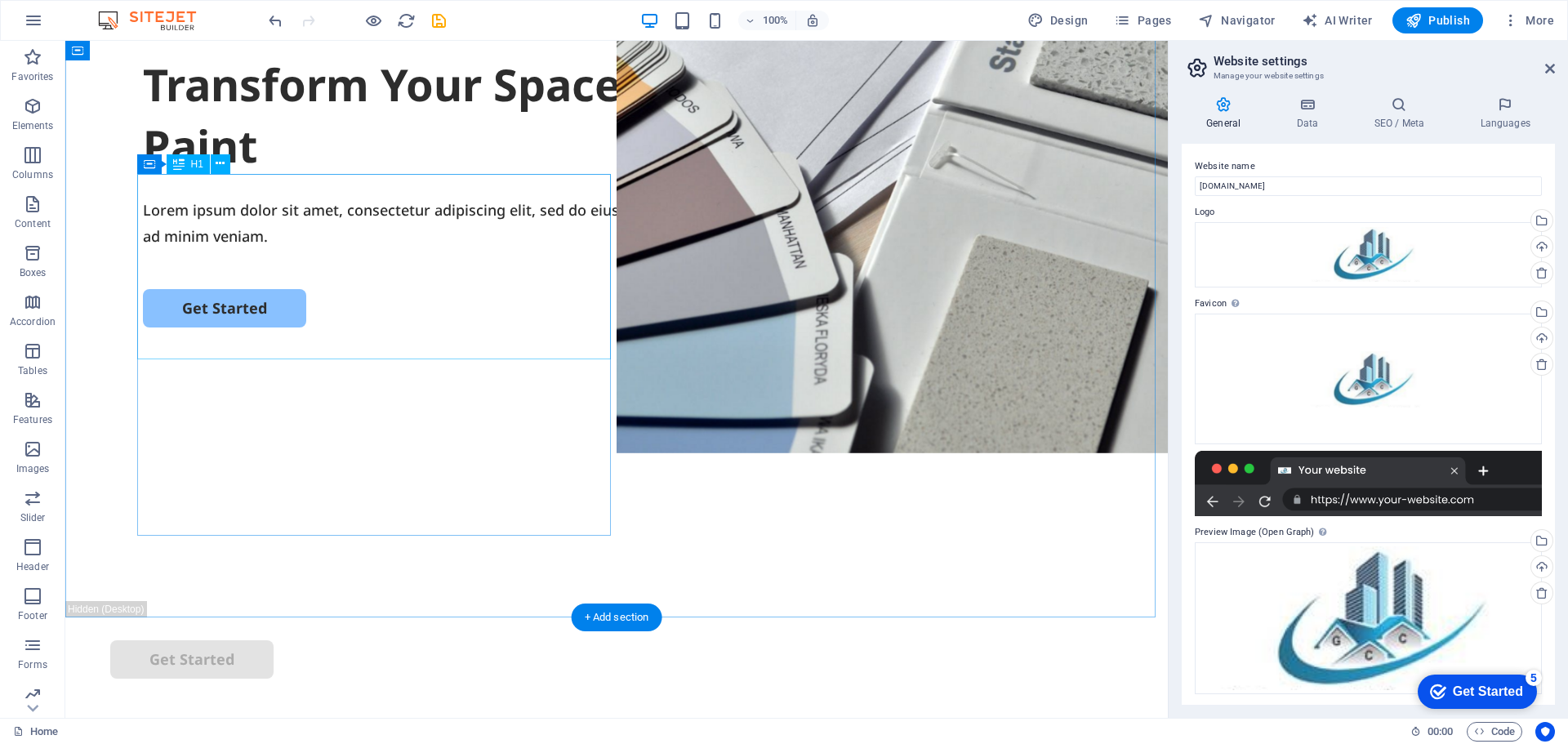
scroll to position [0, 0]
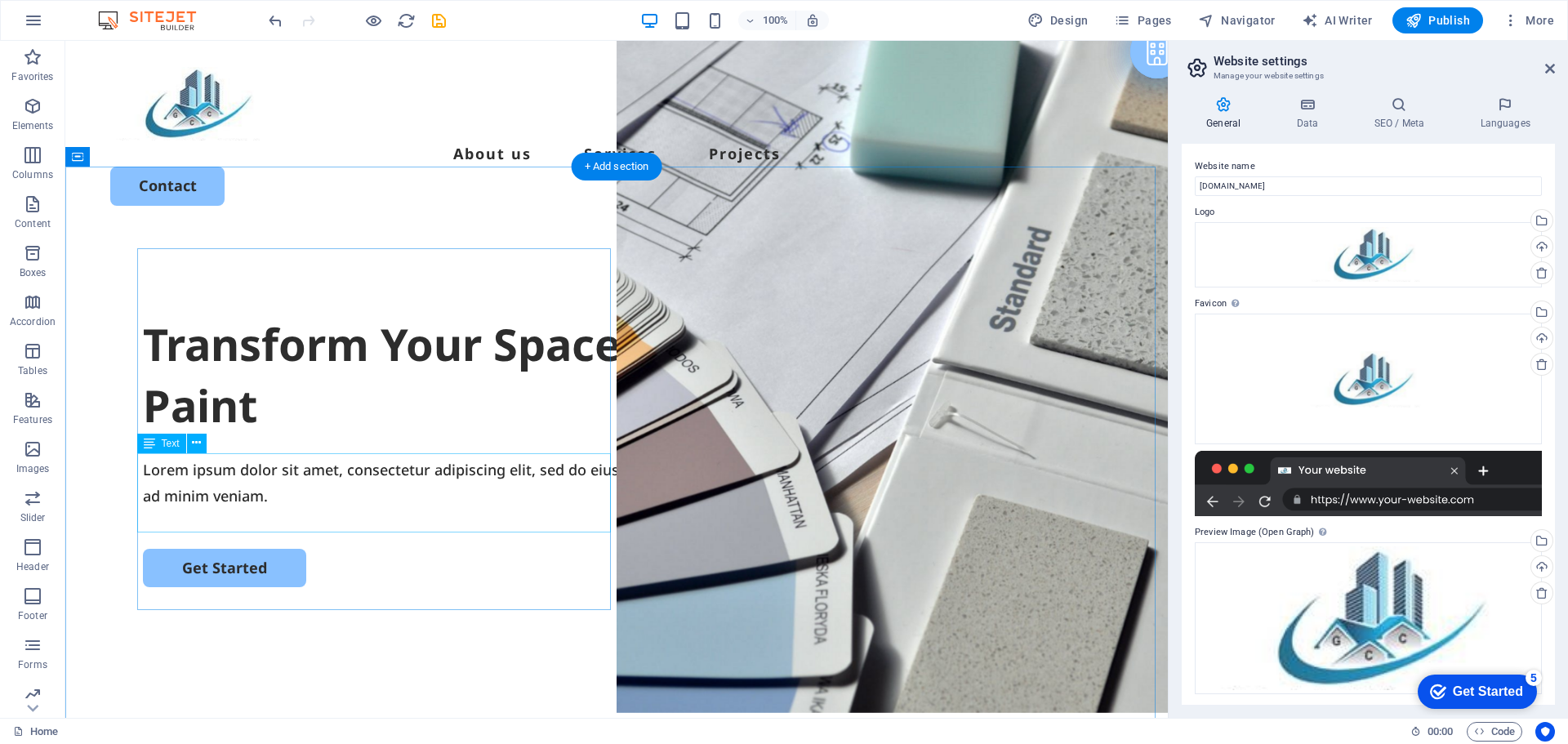
click at [410, 477] on div "Lorem ipsum dolor sit amet, consectetur adipiscing elit, sed do eiusmod tempor …" at bounding box center [616, 483] width 948 height 53
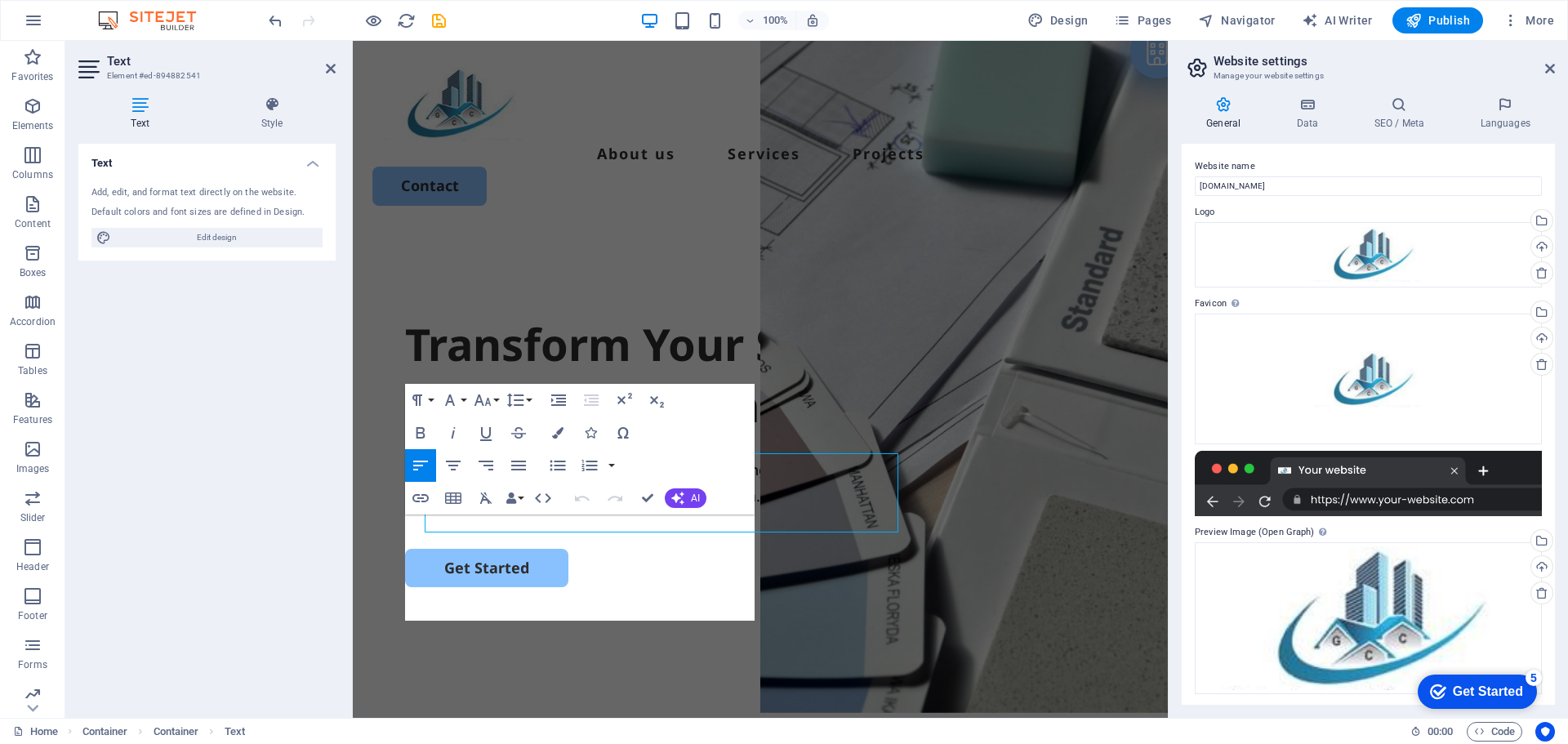
click at [410, 477] on button "Align Left" at bounding box center [420, 465] width 31 height 33
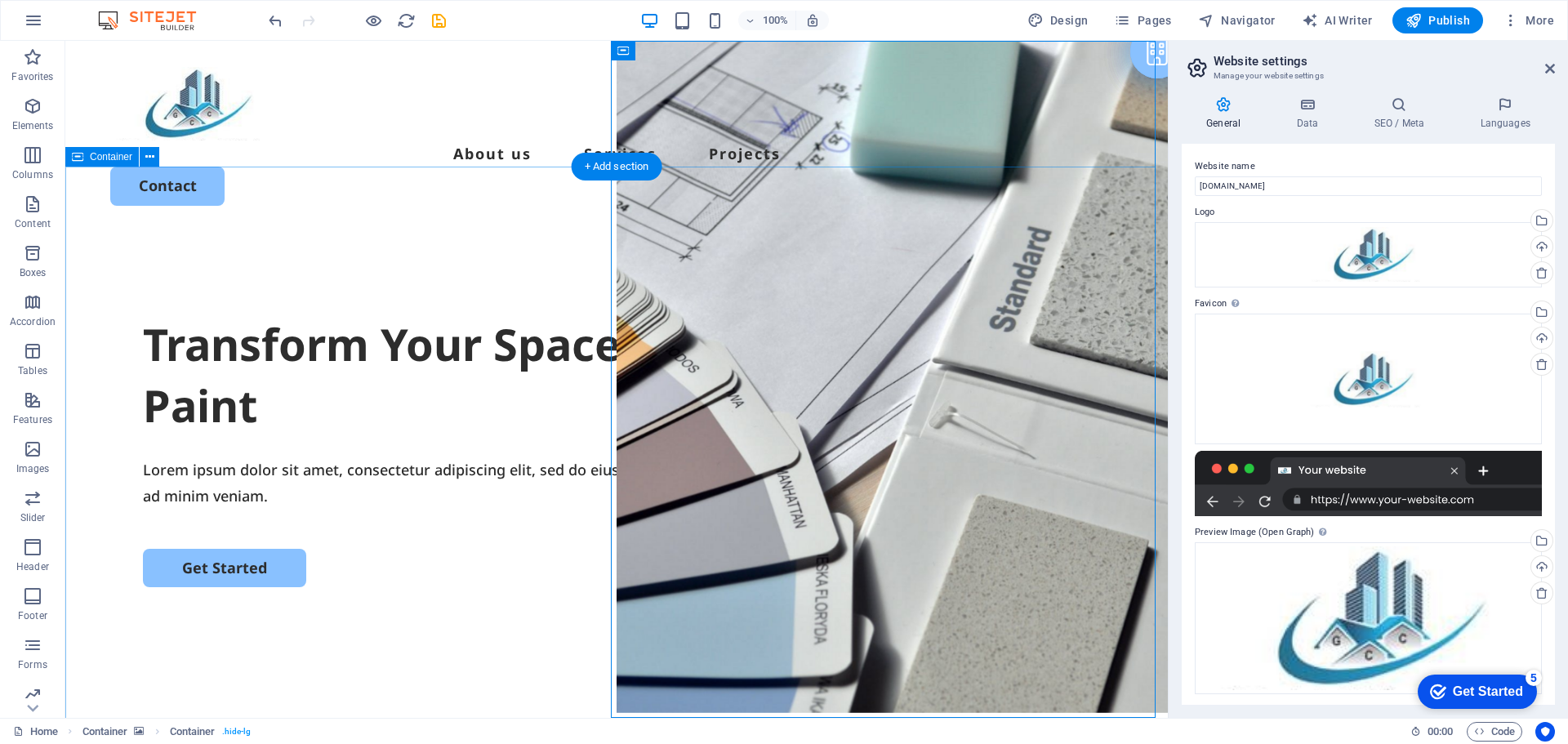
click at [497, 232] on div "Transform Your Space with a Fresh Coat of Paint Lorem ipsum dolor sit amet, con…" at bounding box center [616, 546] width 1102 height 629
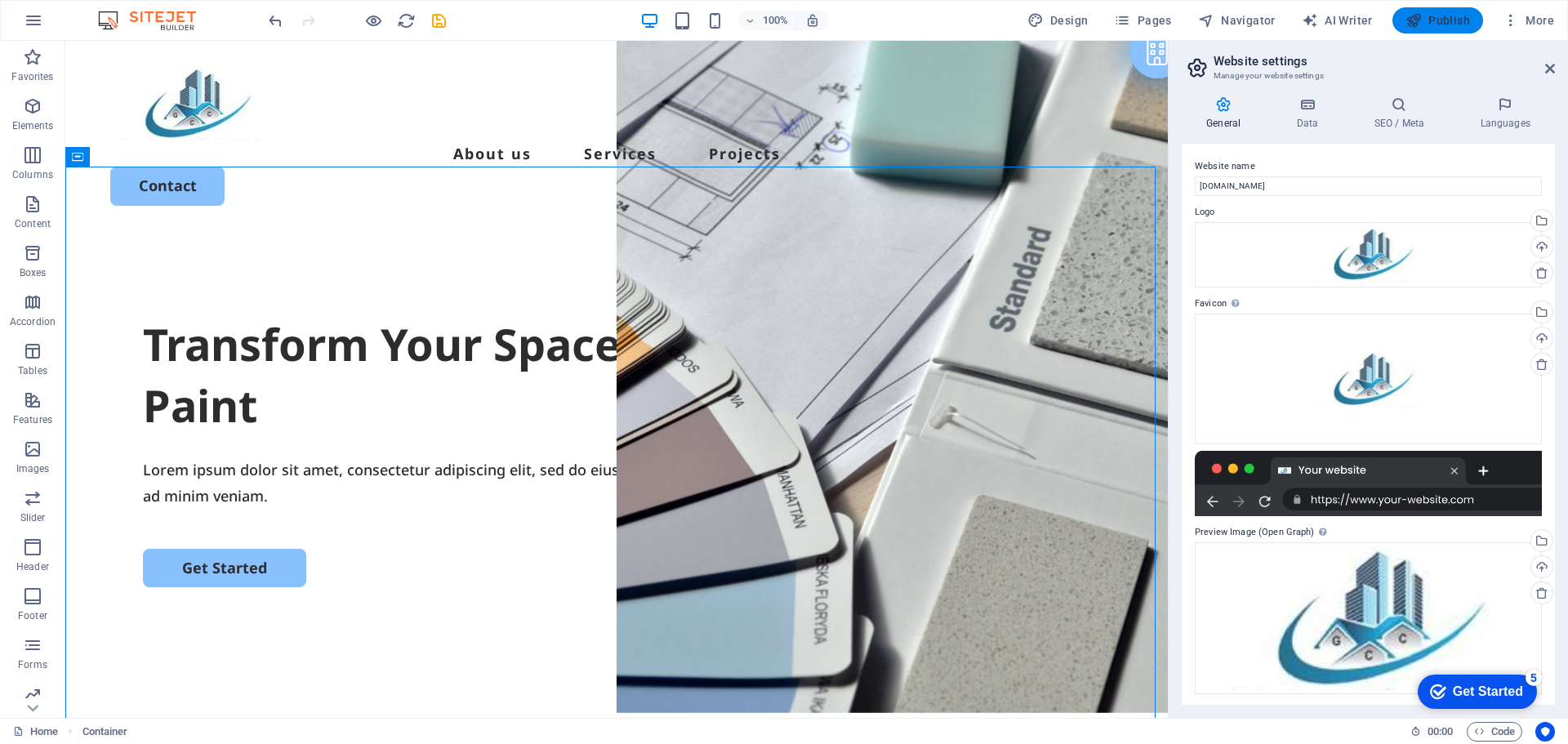
click at [1449, 15] on span "Publish" at bounding box center [1437, 21] width 64 height 17
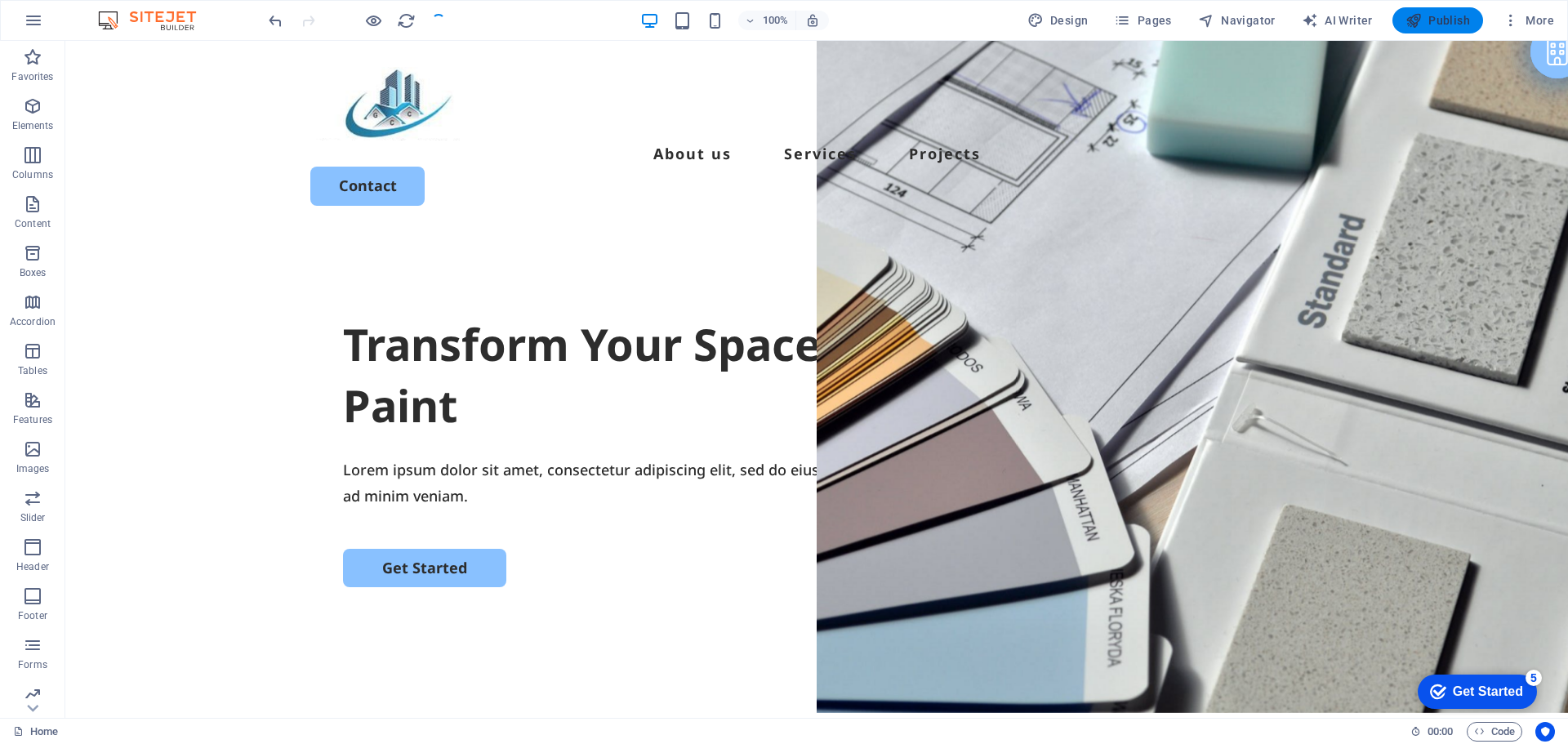
click at [1429, 17] on span "Publish" at bounding box center [1437, 21] width 64 height 17
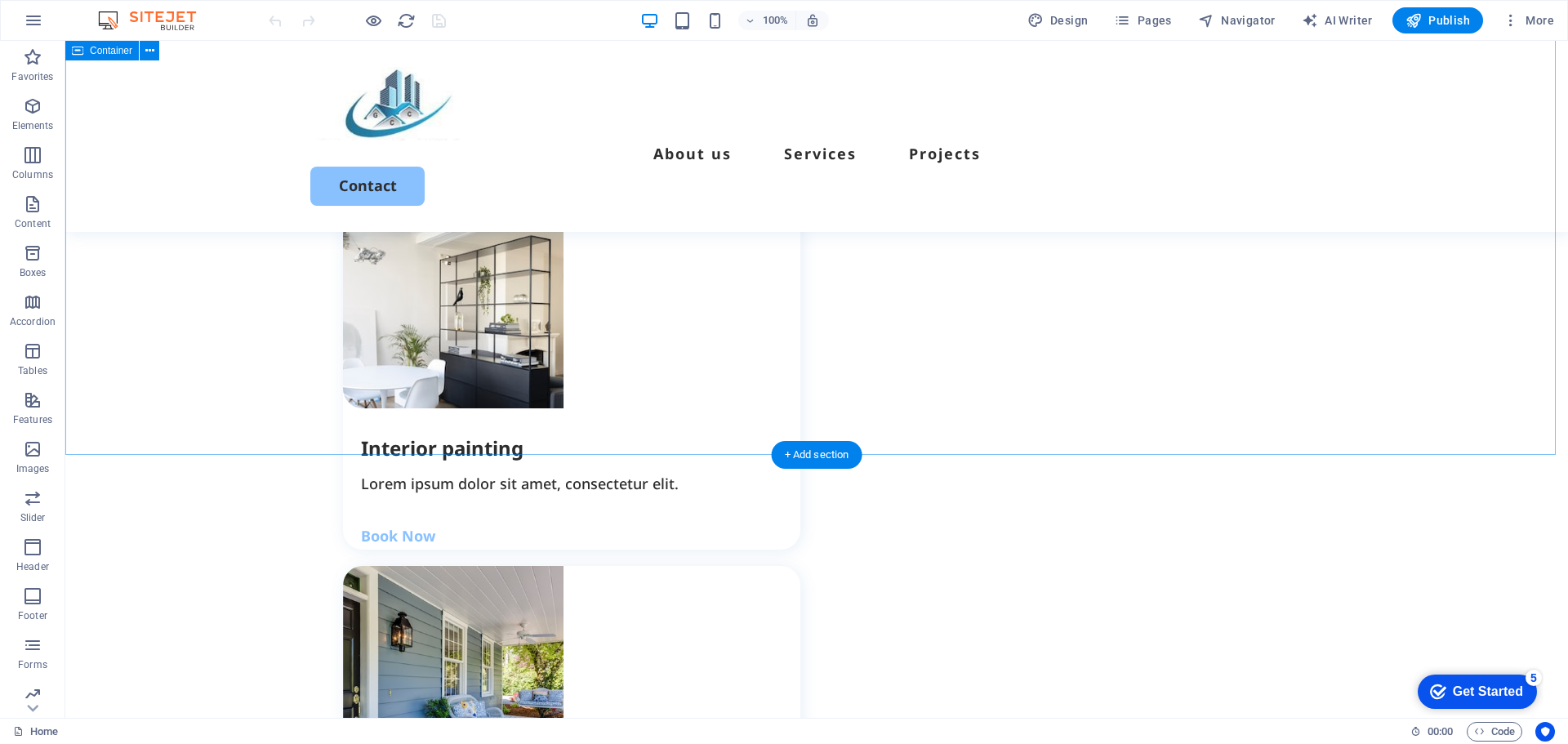
scroll to position [1688, 0]
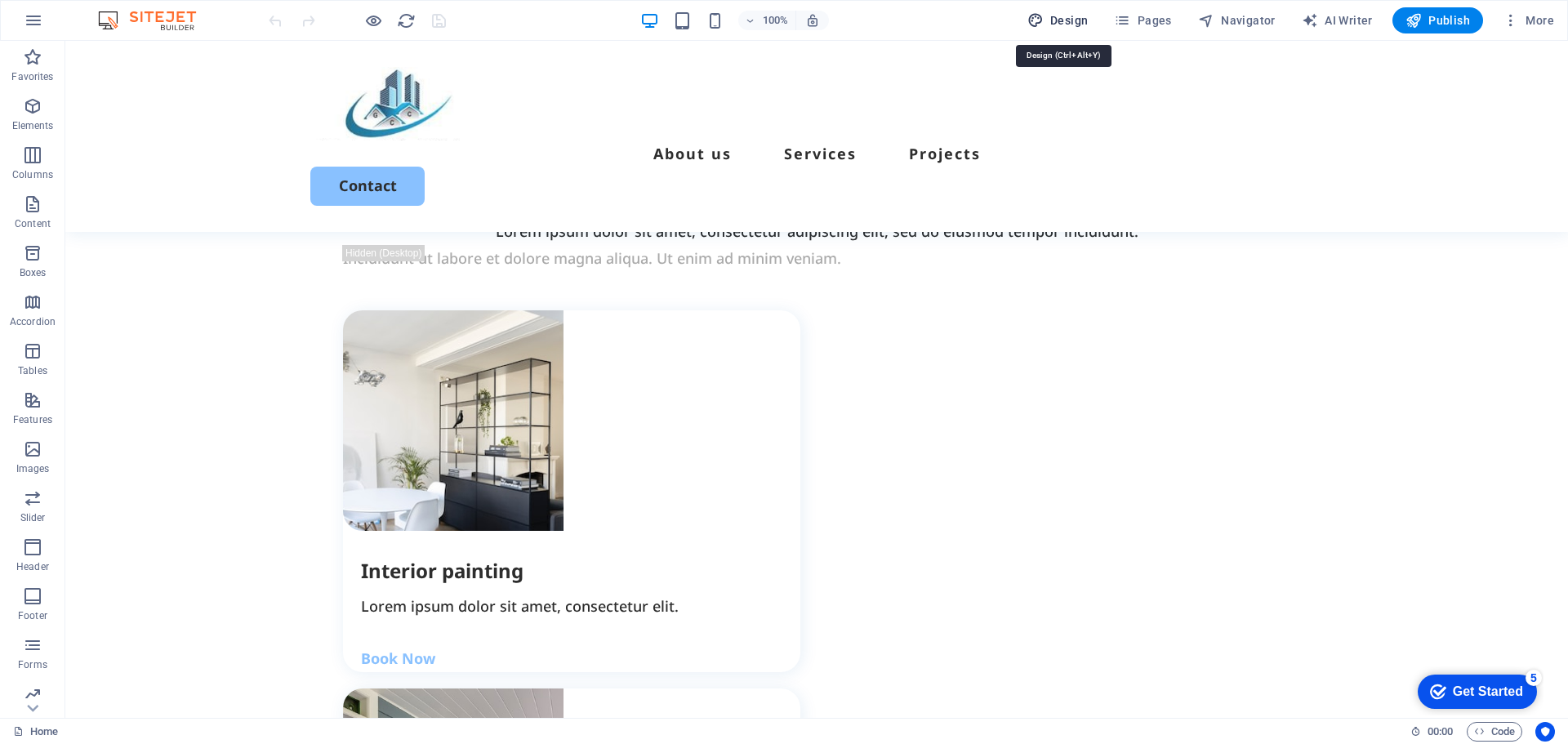
click at [1072, 20] on span "Design" at bounding box center [1057, 21] width 61 height 17
select select "px"
select select "500"
select select "px"
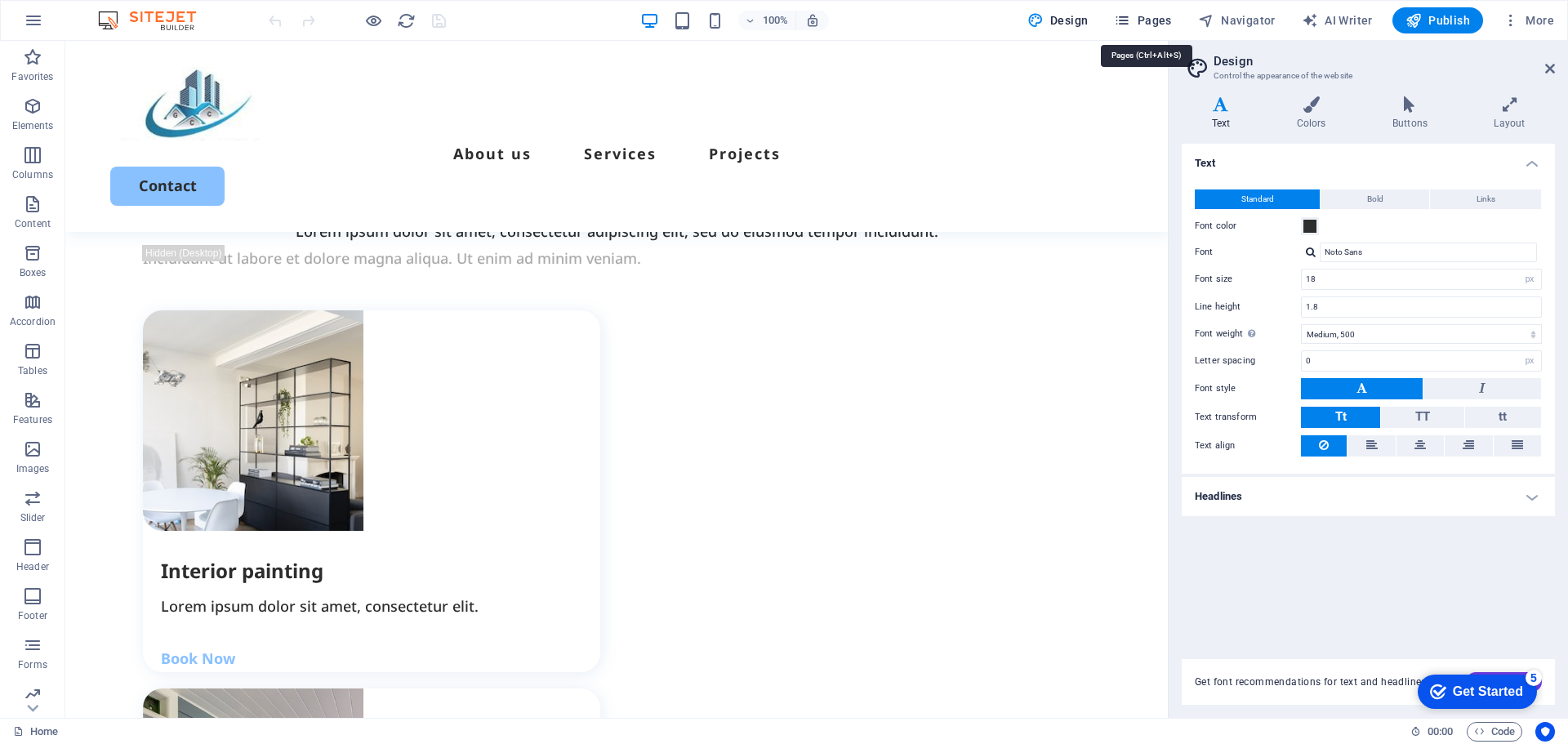
click at [1157, 23] on span "Pages" at bounding box center [1142, 21] width 57 height 17
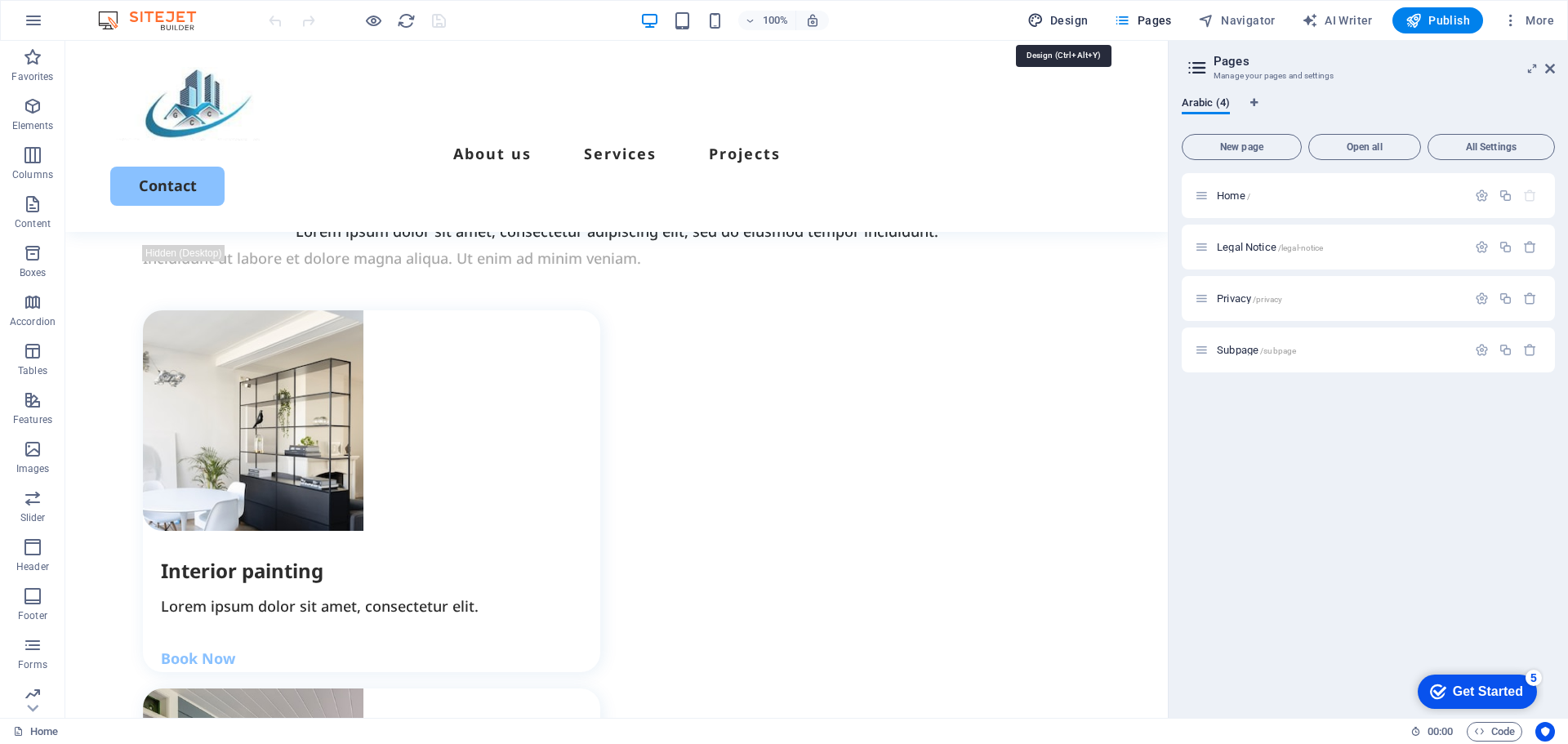
click at [1056, 18] on span "Design" at bounding box center [1057, 21] width 61 height 17
select select "px"
select select "500"
select select "px"
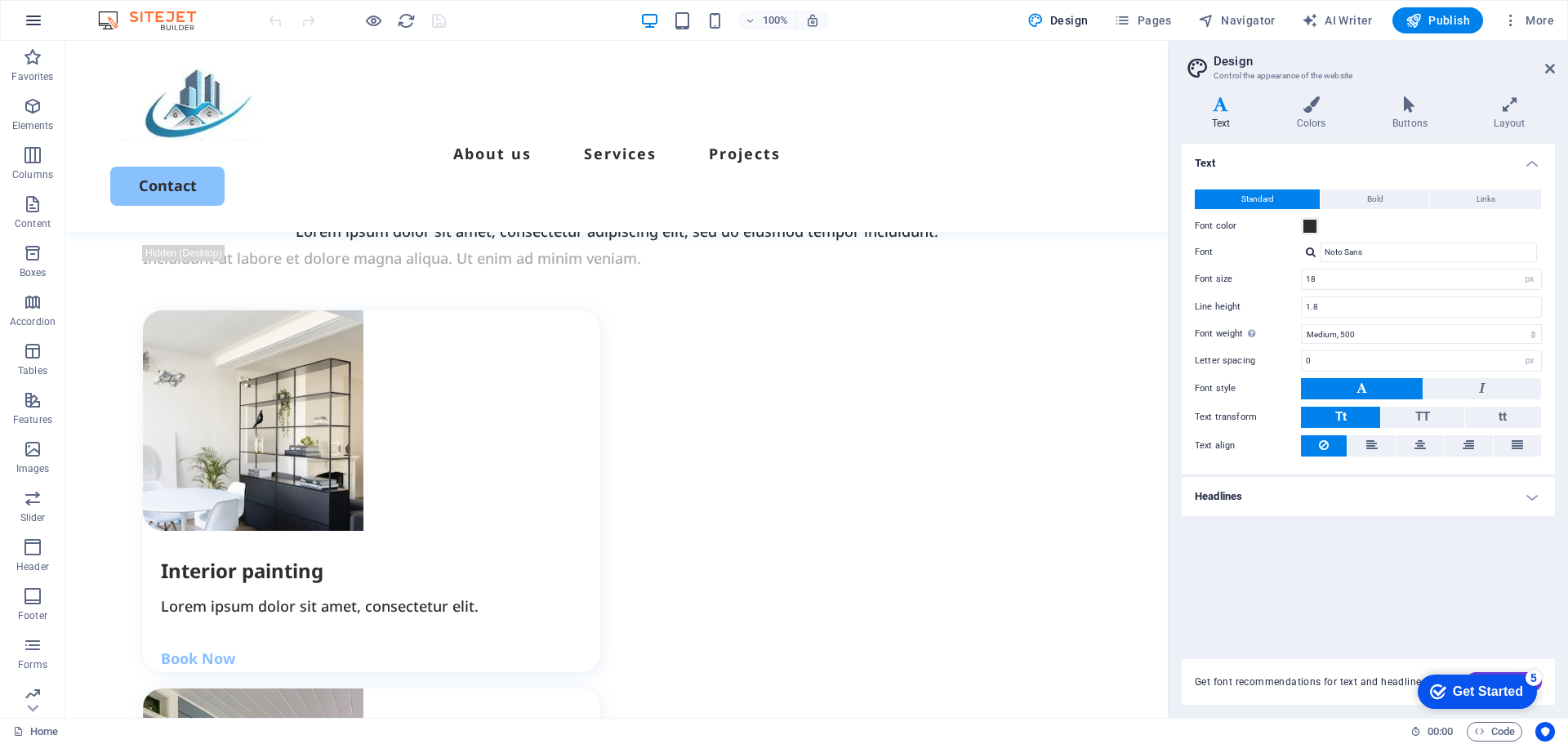
click at [34, 23] on icon "button" at bounding box center [33, 20] width 19 height 19
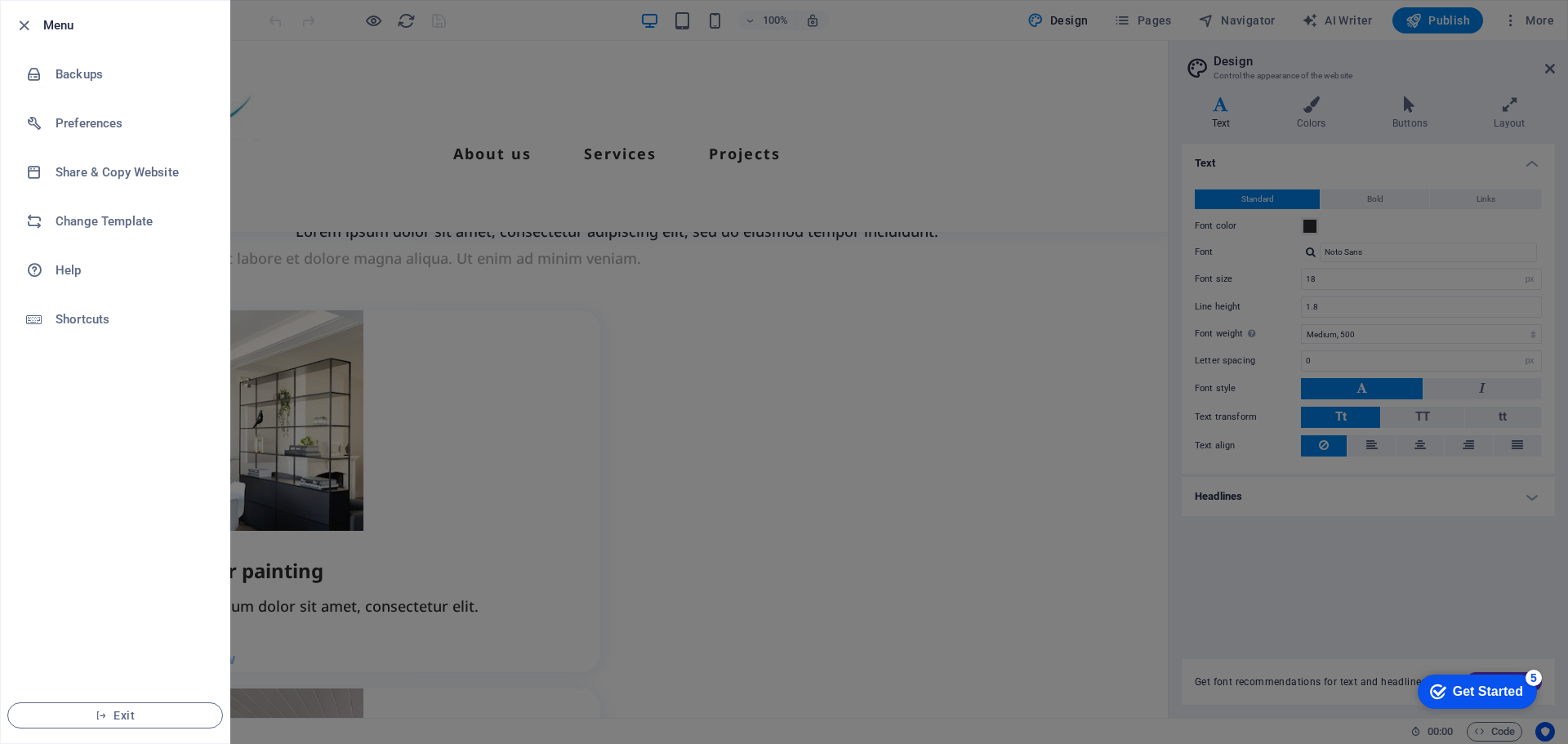
click at [923, 496] on div at bounding box center [784, 372] width 1568 height 744
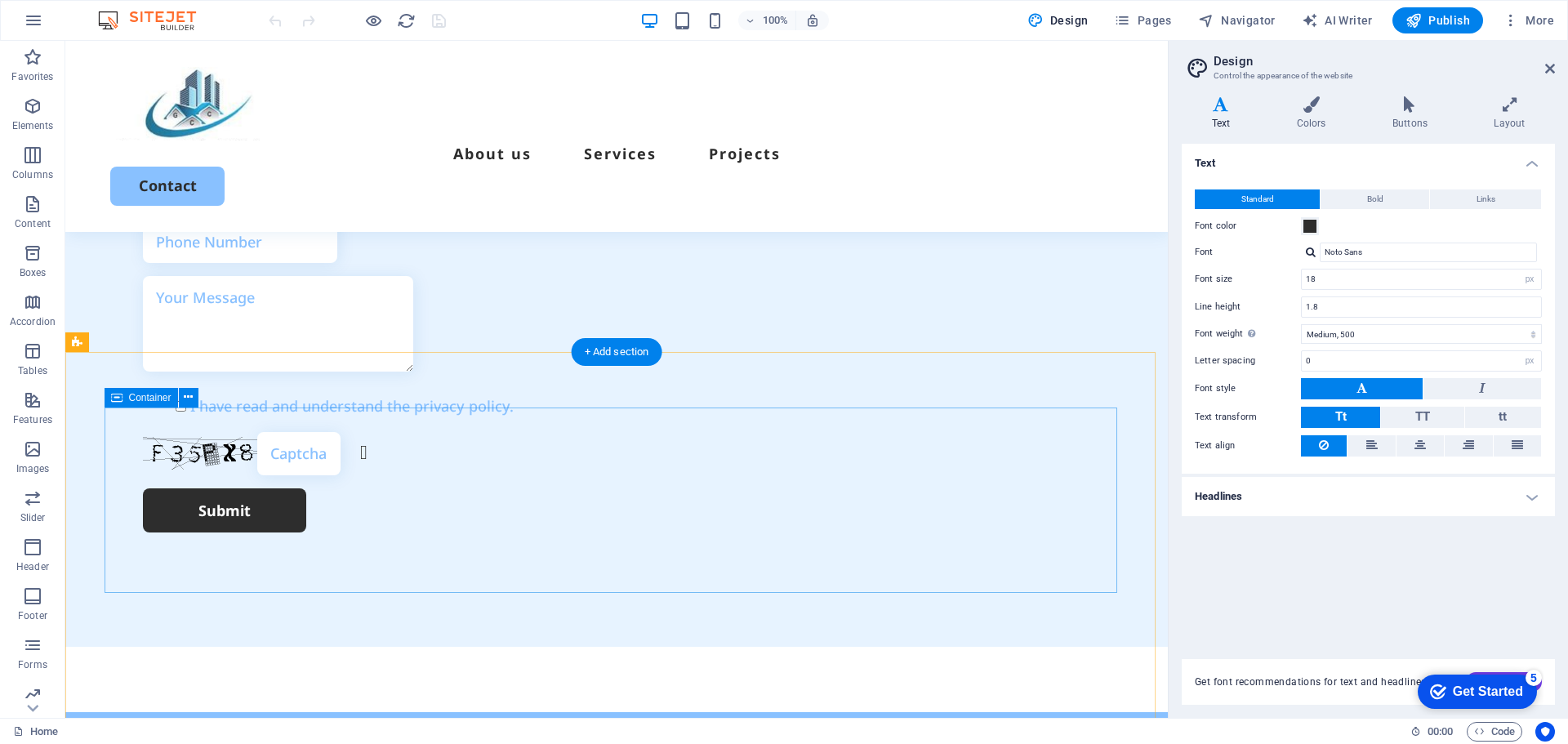
scroll to position [4710, 0]
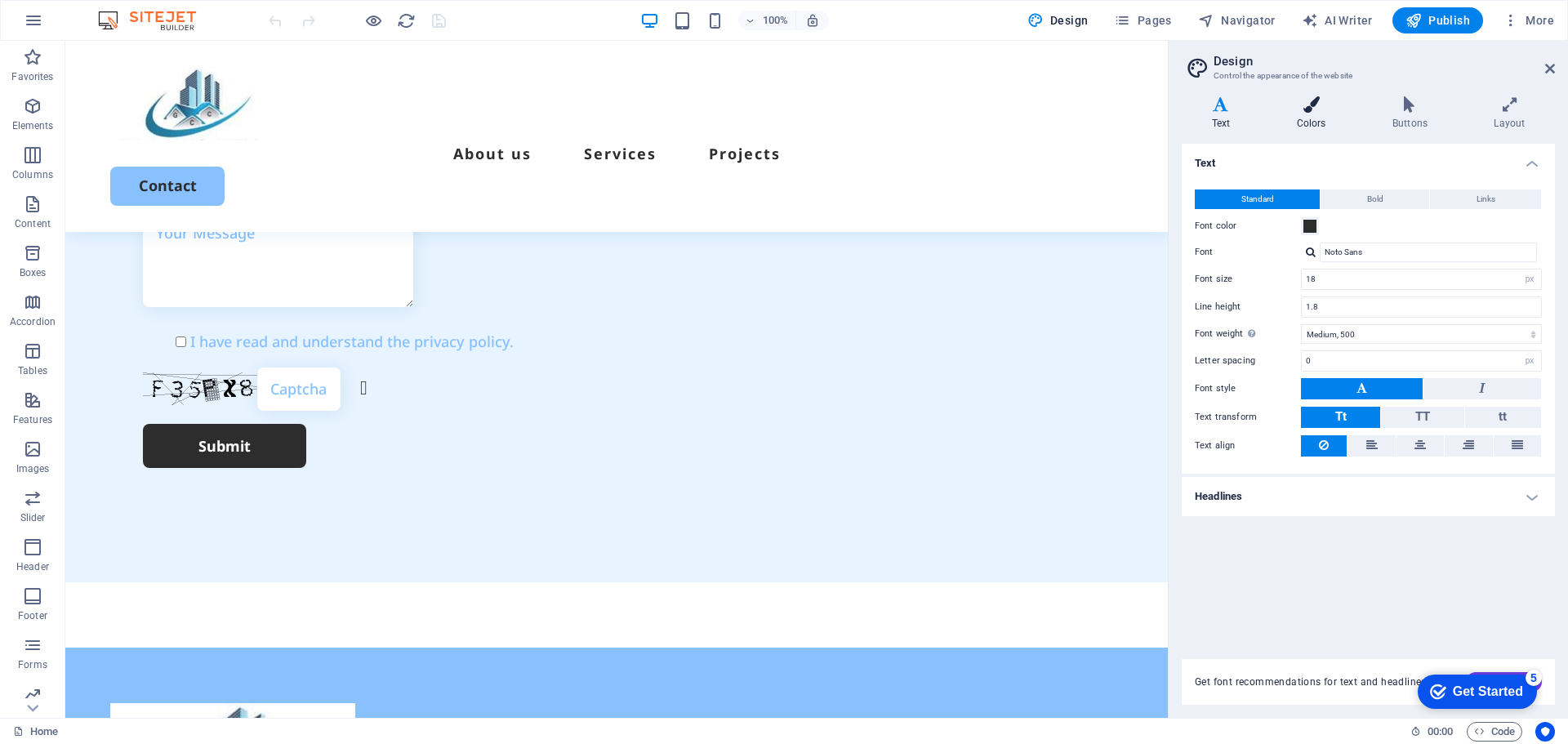
click at [1328, 107] on icon at bounding box center [1311, 104] width 89 height 17
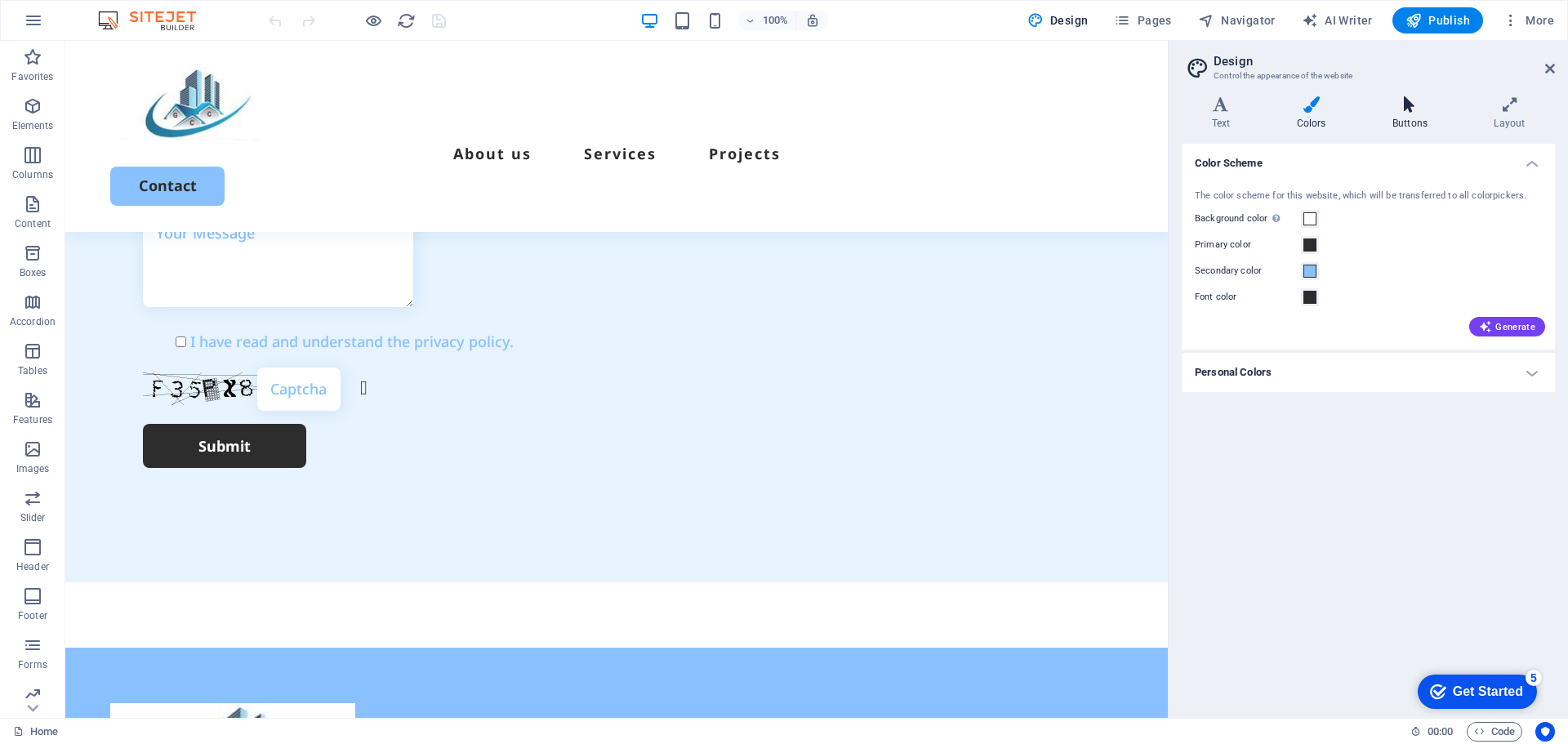
click at [1409, 111] on h4 "Buttons" at bounding box center [1412, 113] width 101 height 34
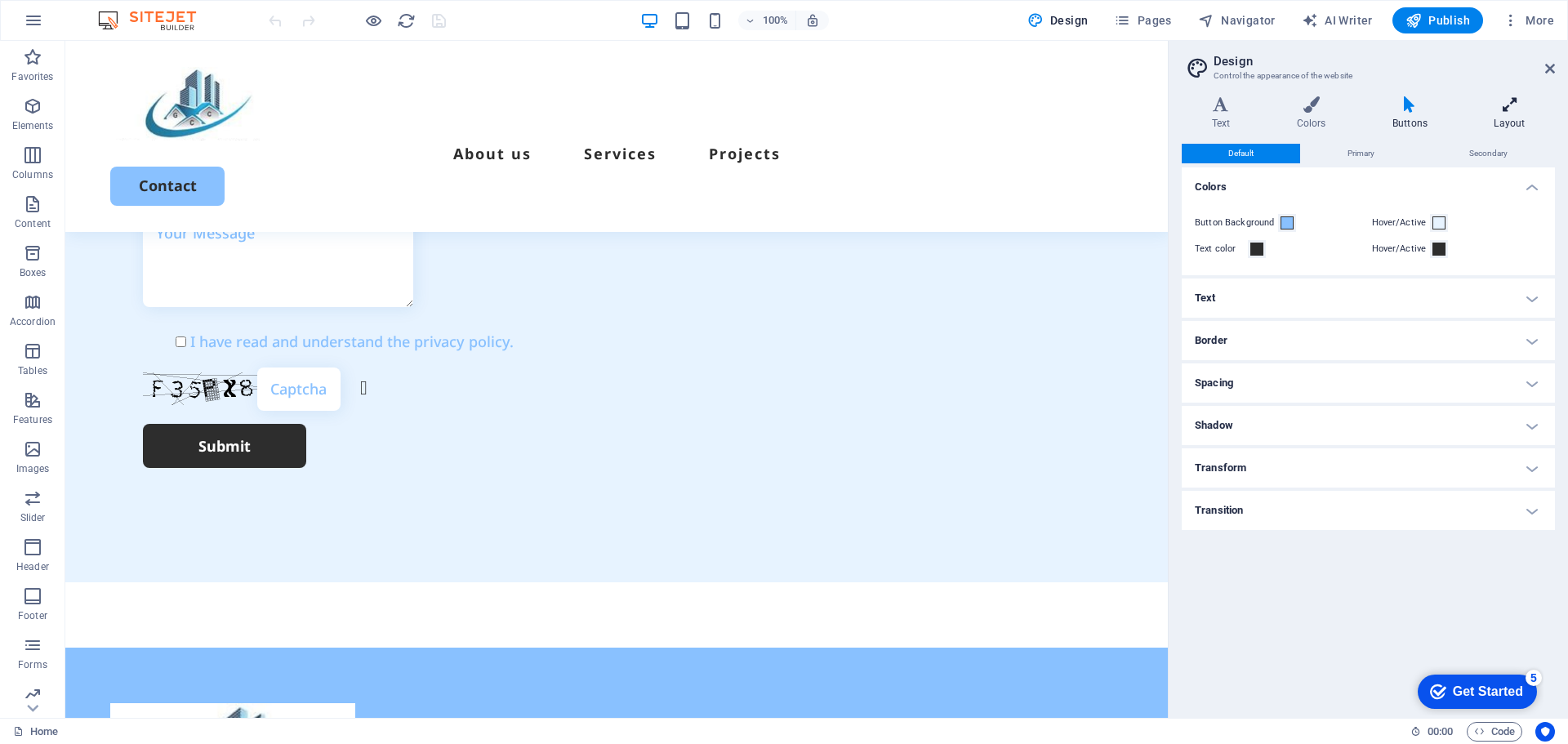
click at [1496, 117] on h4 "Layout" at bounding box center [1510, 113] width 91 height 34
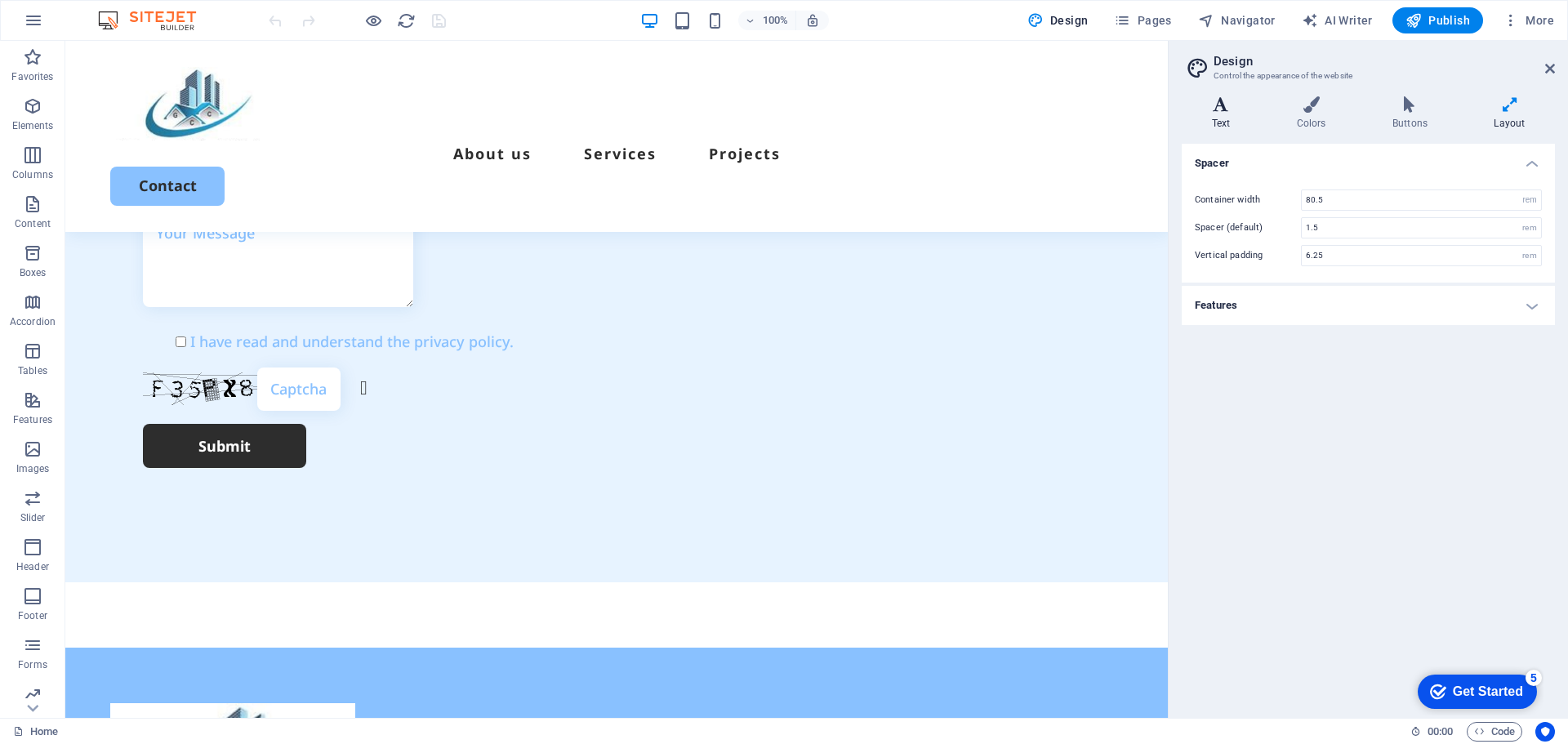
click at [1239, 113] on h4 "Text" at bounding box center [1224, 113] width 85 height 34
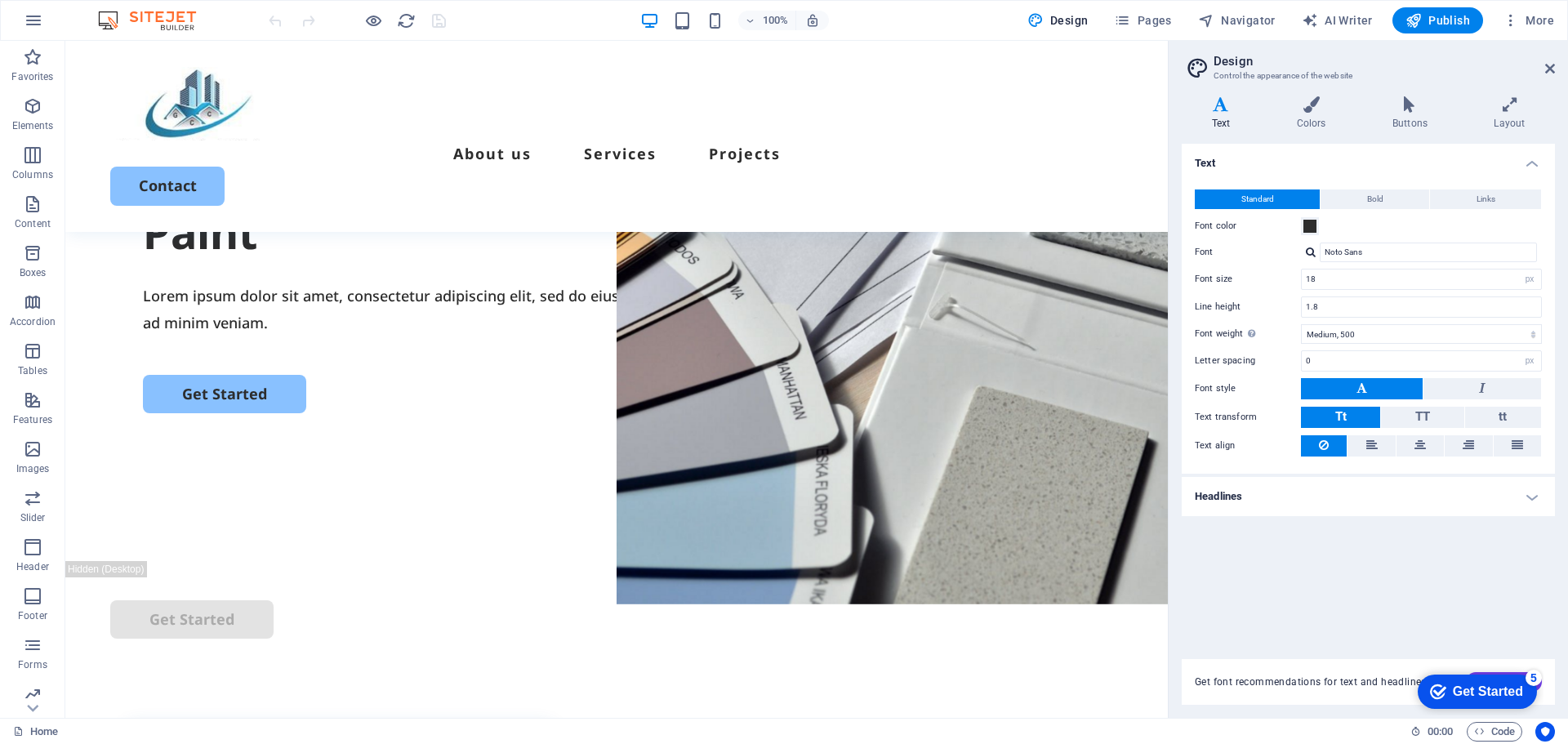
scroll to position [0, 0]
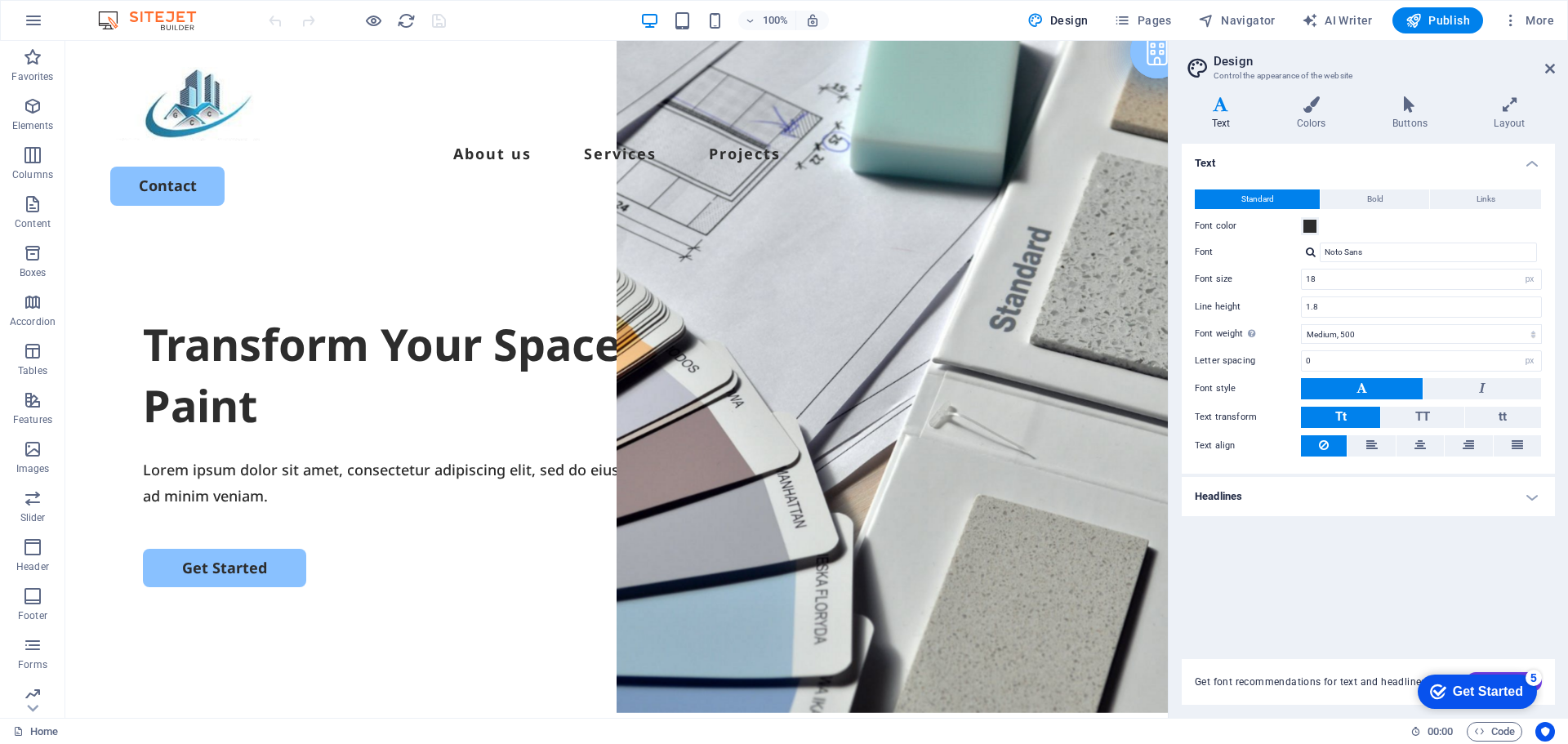
drag, startPoint x: 1161, startPoint y: 630, endPoint x: 1242, endPoint y: 95, distance: 541.1
click at [333, 488] on div "Lorem ipsum dolor sit amet, consectetur adipiscing elit, sed do eiusmod tempor …" at bounding box center [616, 483] width 948 height 53
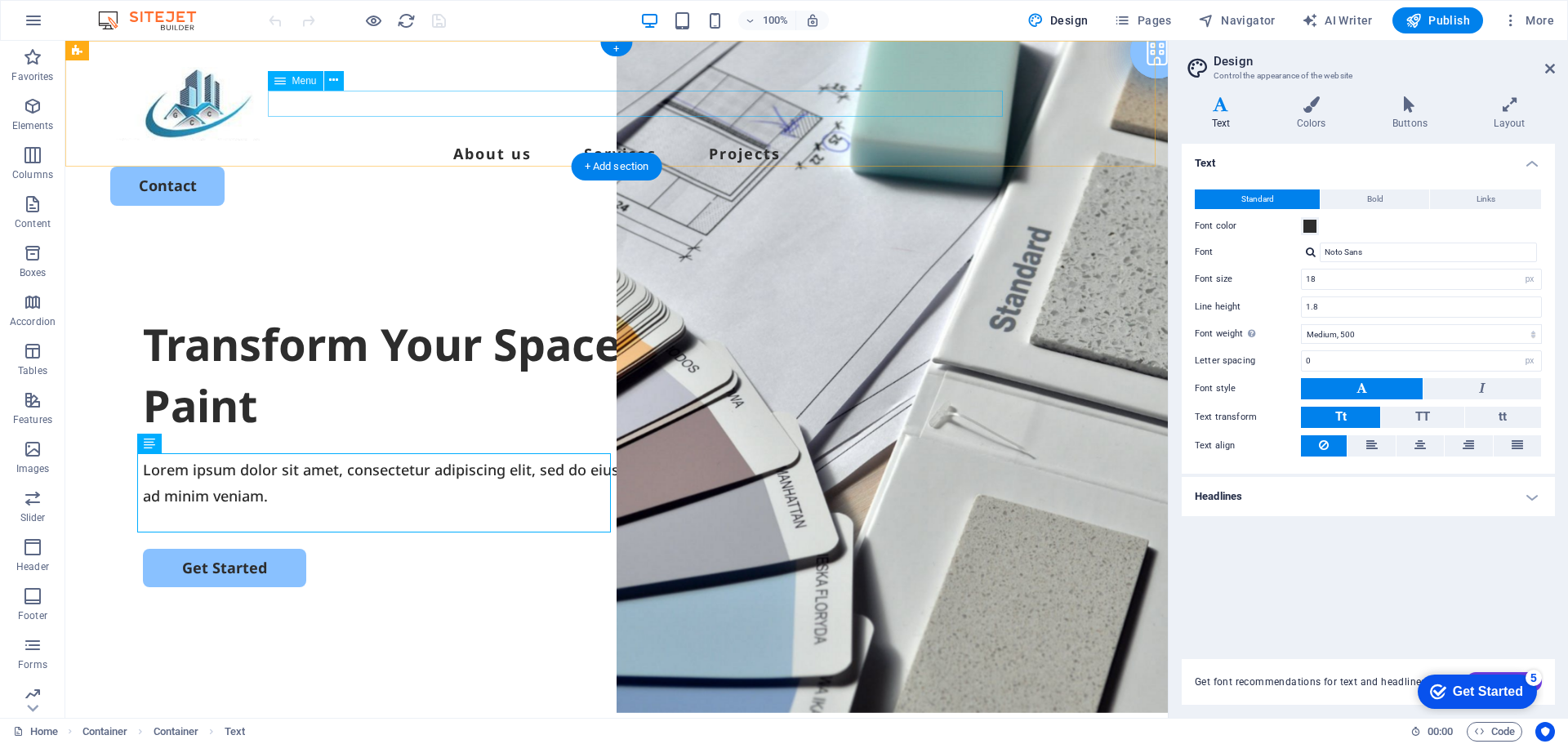
click at [511, 140] on nav "About us Services Projects" at bounding box center [616, 153] width 1013 height 26
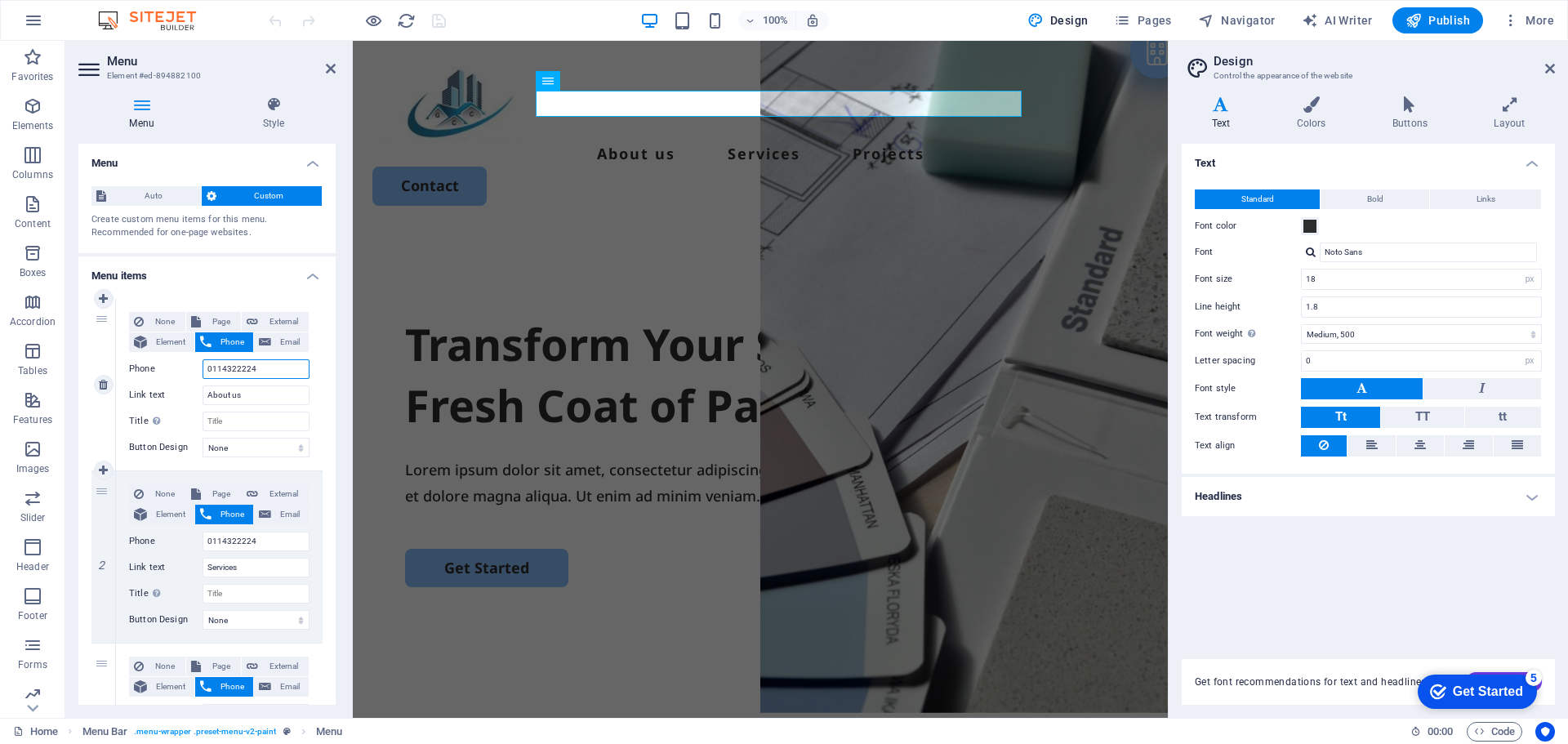
click at [255, 372] on input "0114322224" at bounding box center [256, 368] width 107 height 19
click at [281, 535] on input "0114322224" at bounding box center [256, 541] width 107 height 19
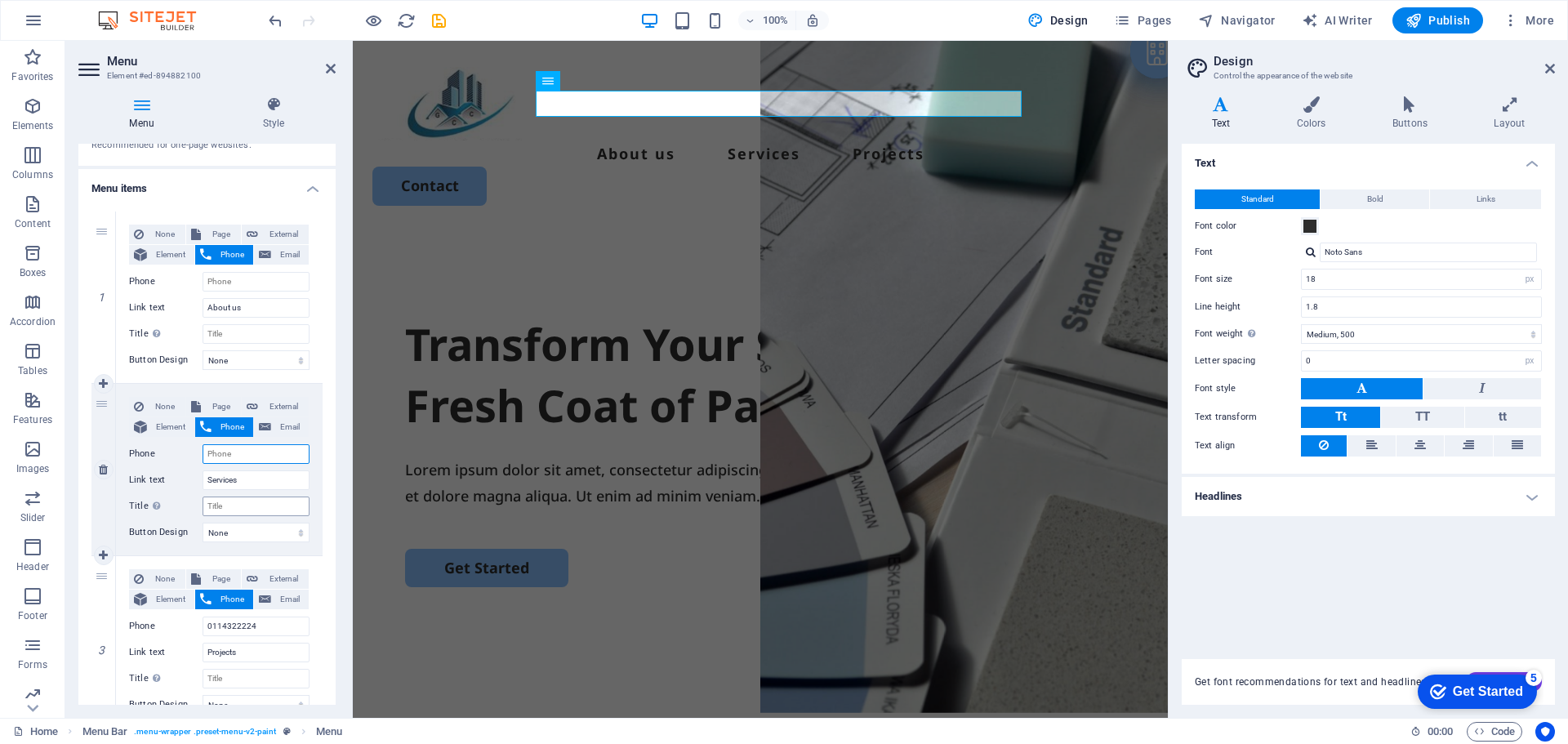
scroll to position [168, 0]
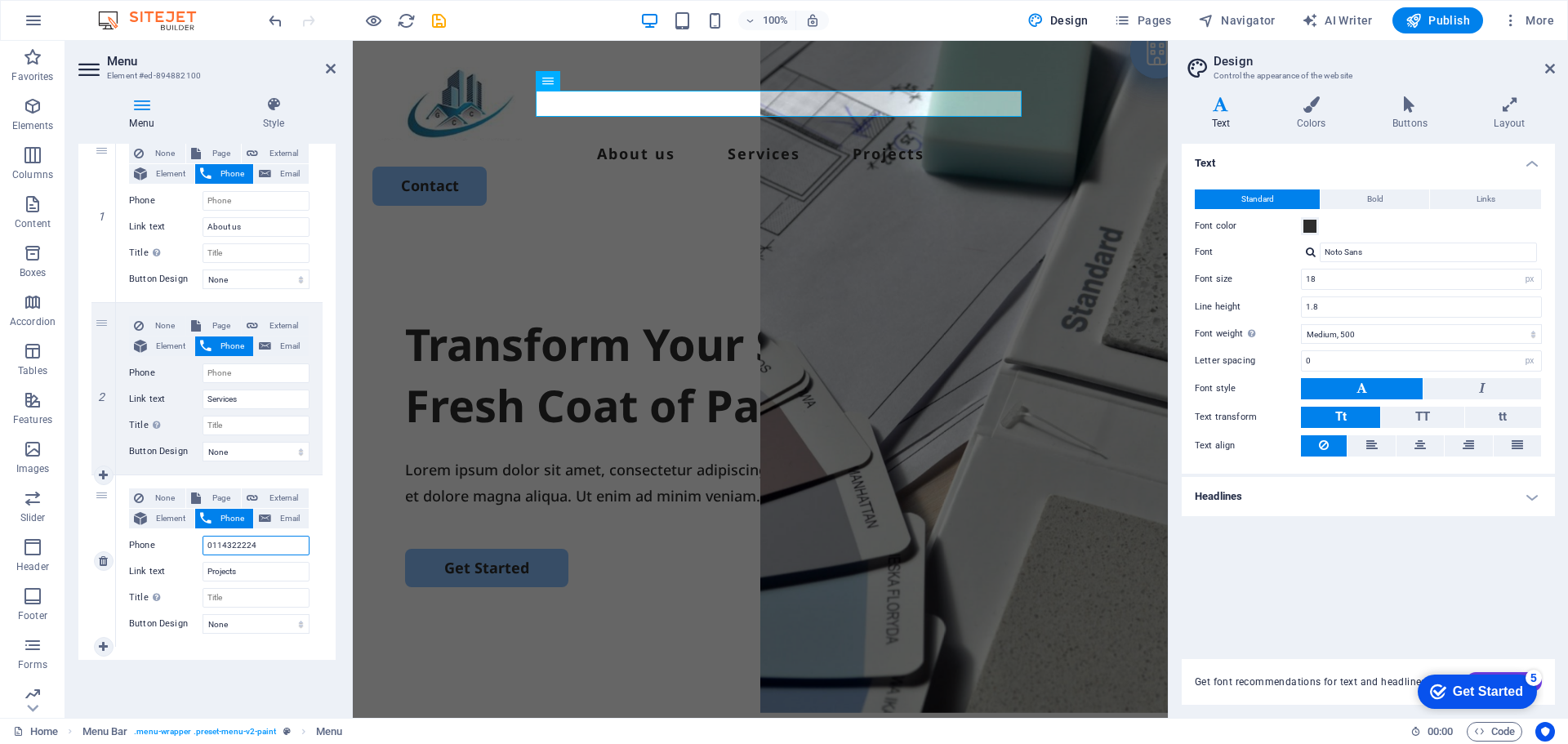
click at [255, 546] on input "0114322224" at bounding box center [256, 545] width 107 height 19
click at [285, 522] on span "Email" at bounding box center [290, 518] width 28 height 19
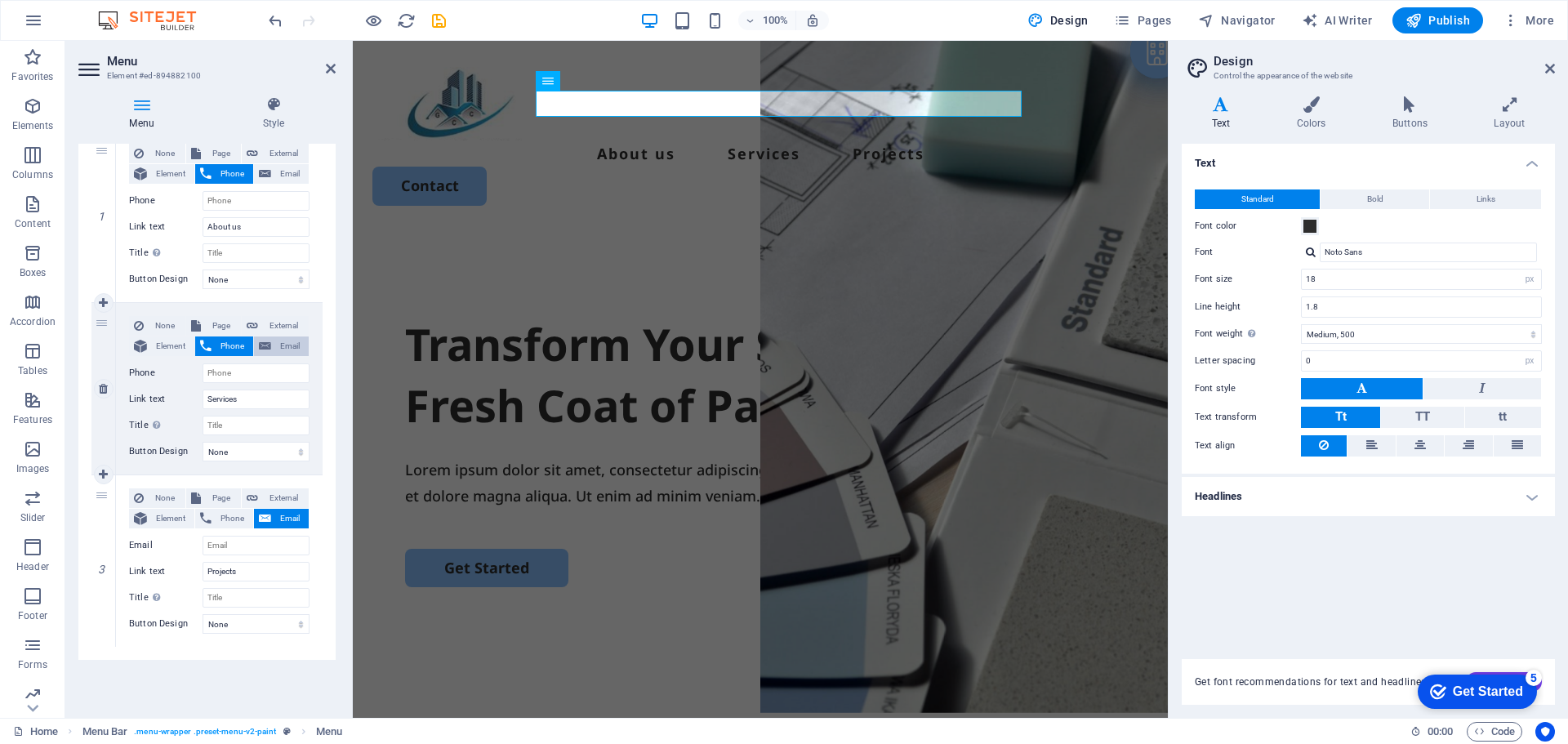
click at [278, 347] on span "Email" at bounding box center [290, 346] width 28 height 19
drag, startPoint x: 1457, startPoint y: 15, endPoint x: 1360, endPoint y: 109, distance: 135.1
click at [1457, 15] on span "Publish" at bounding box center [1437, 21] width 64 height 17
